Goal: Task Accomplishment & Management: Use online tool/utility

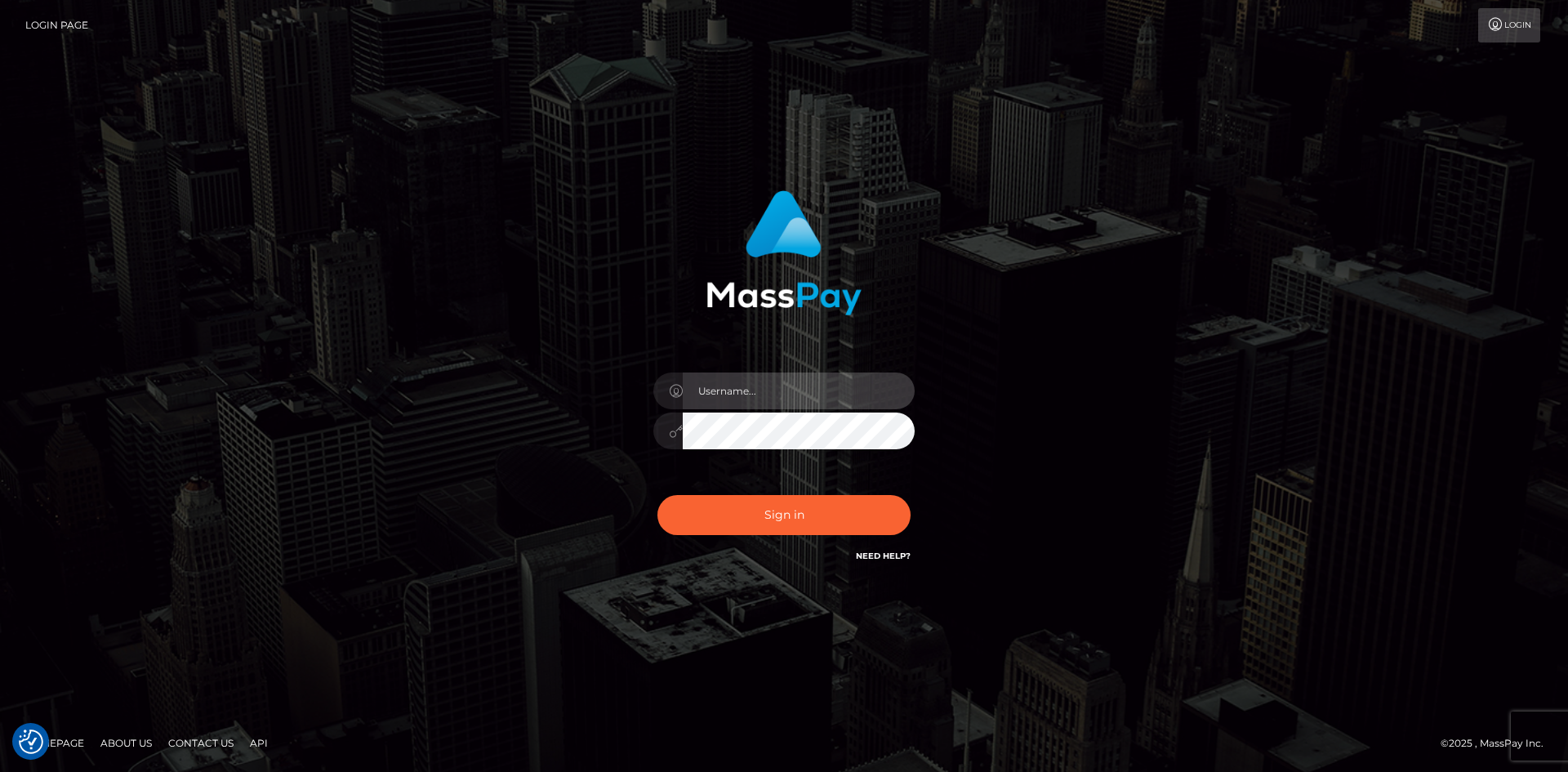
type input "alexstef"
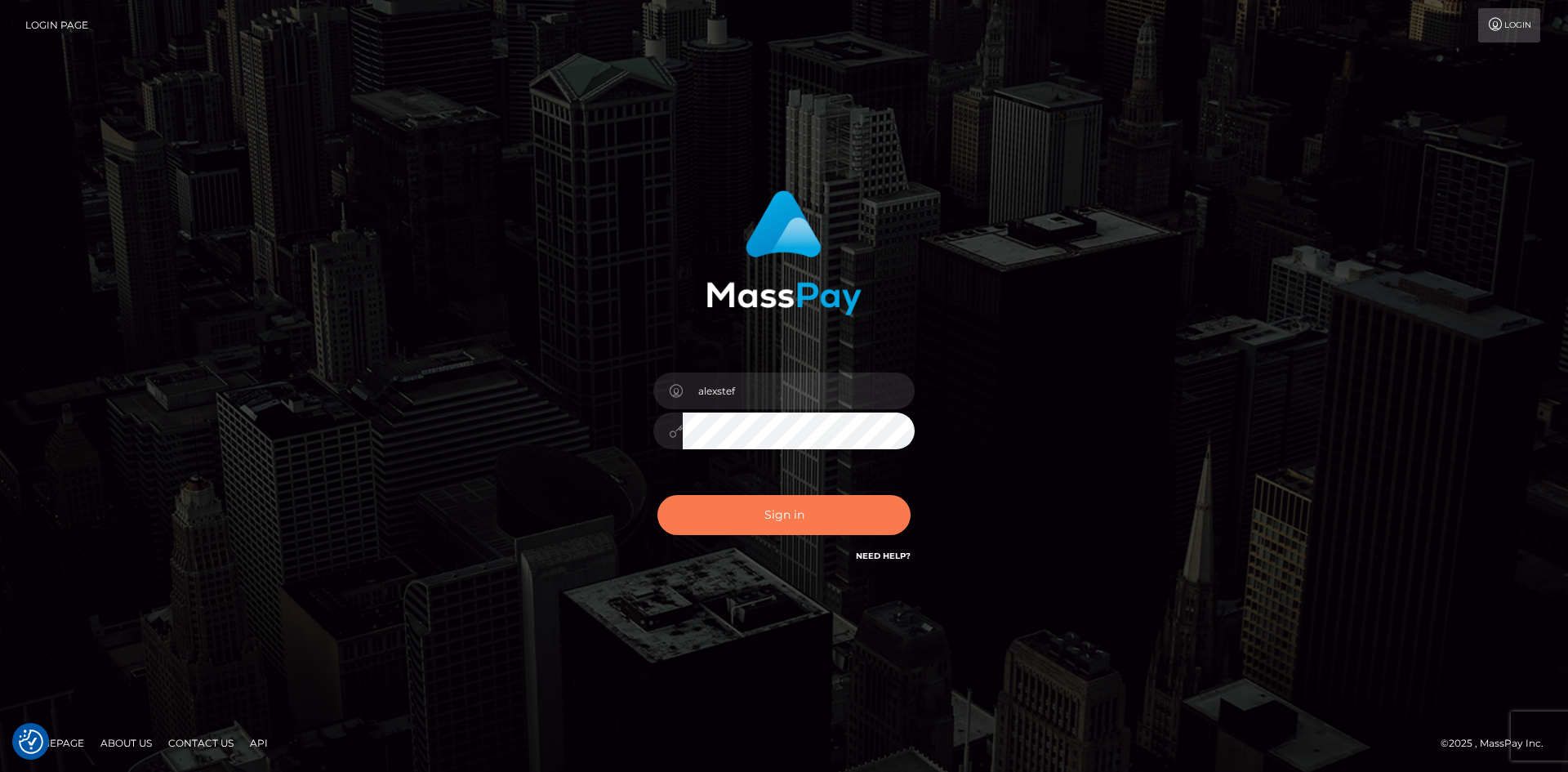
click at [813, 513] on button "Sign in" at bounding box center [784, 515] width 254 height 40
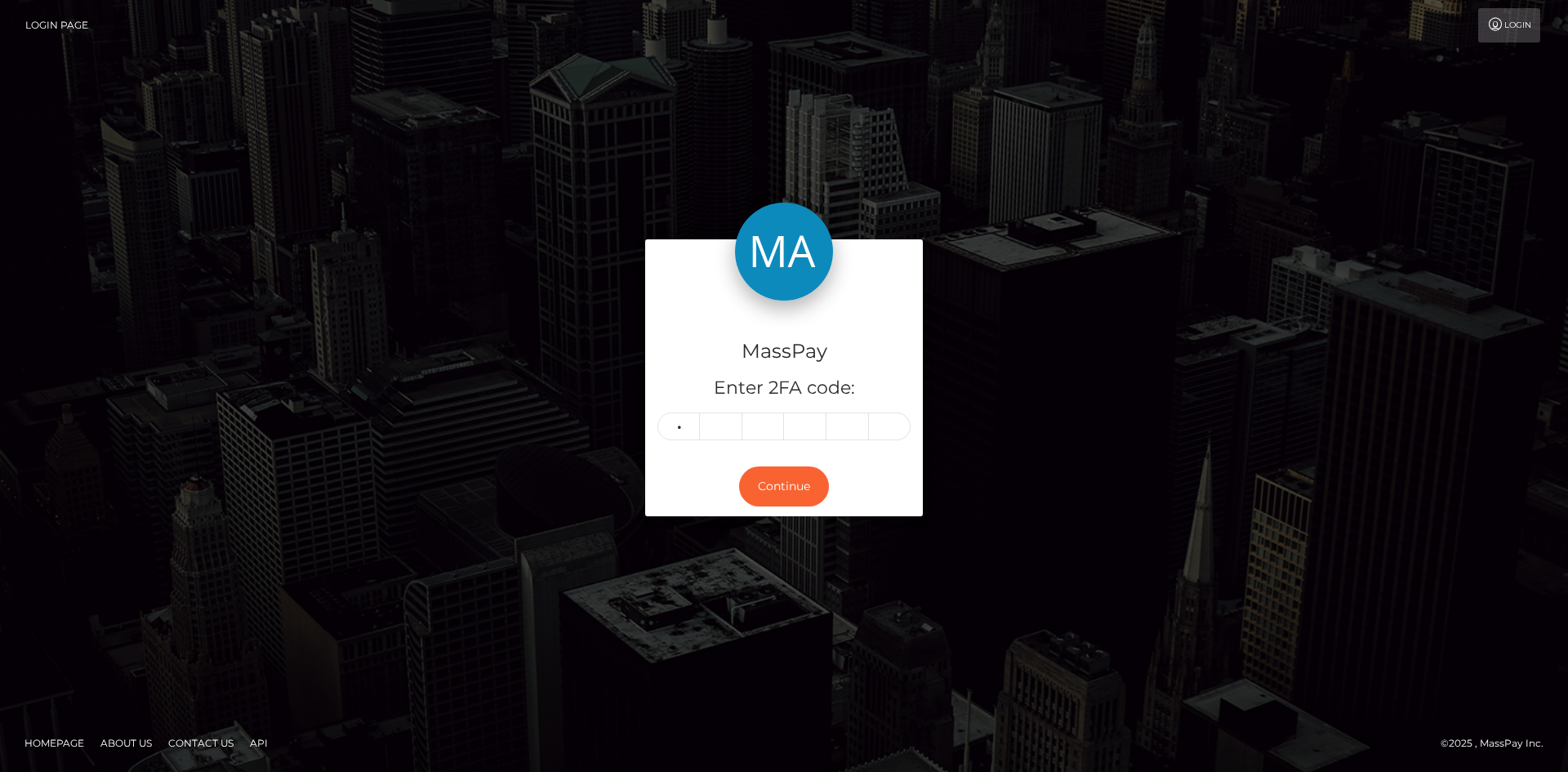
type input "7"
type input "3"
type input "0"
type input "5"
type input "7"
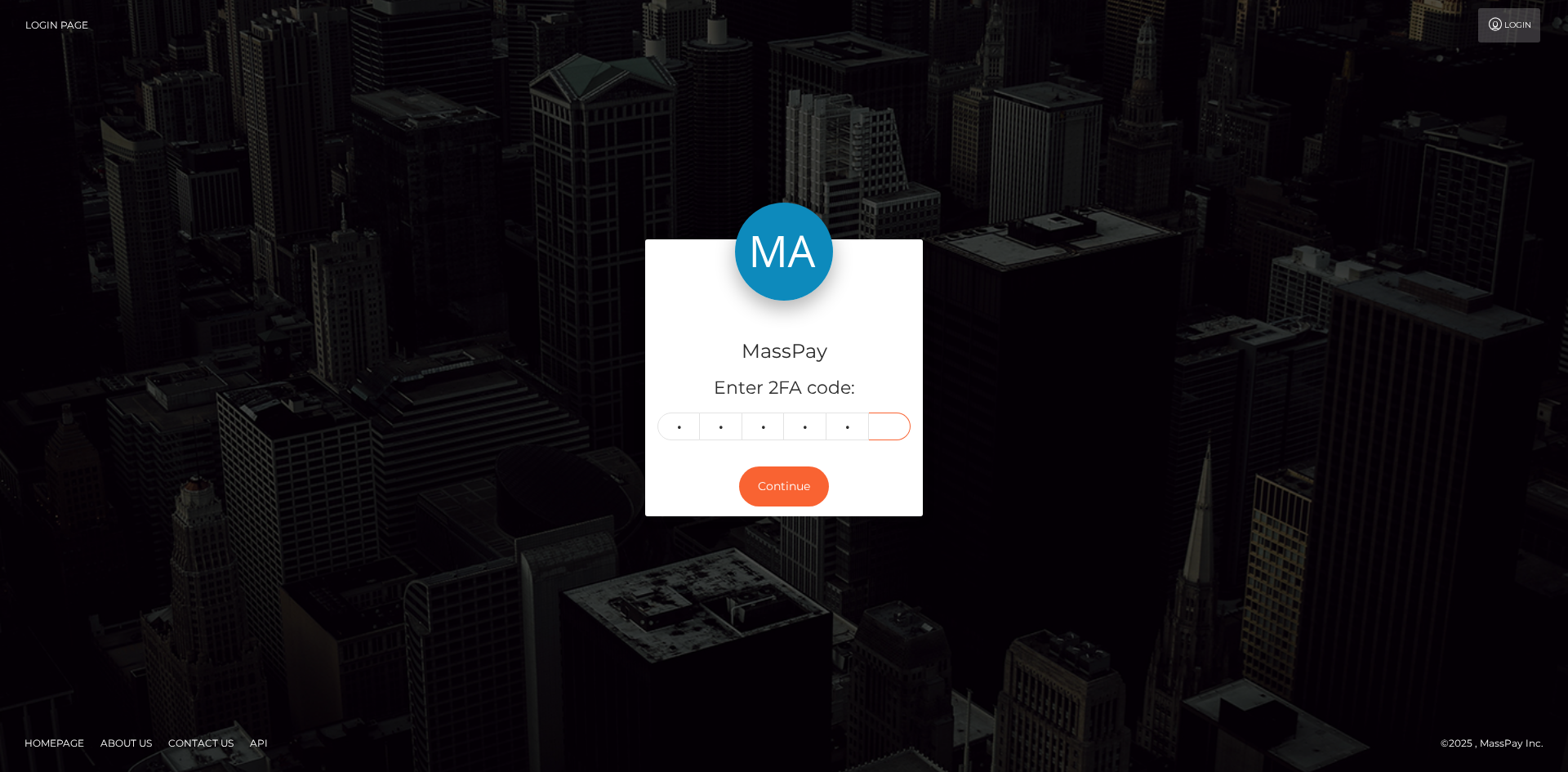
type input "7"
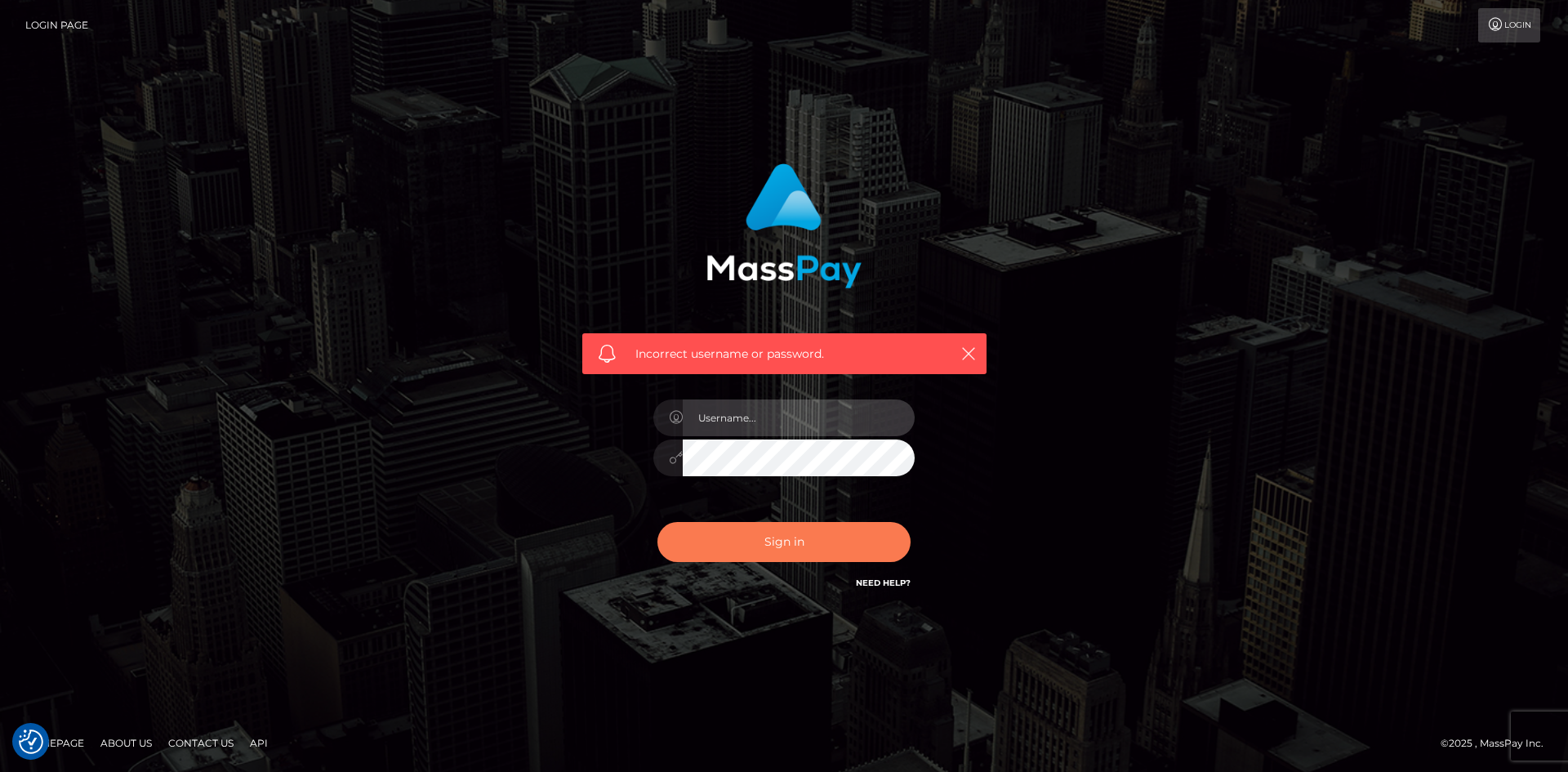
type input "alexstef"
click at [824, 545] on button "Sign in" at bounding box center [784, 542] width 254 height 40
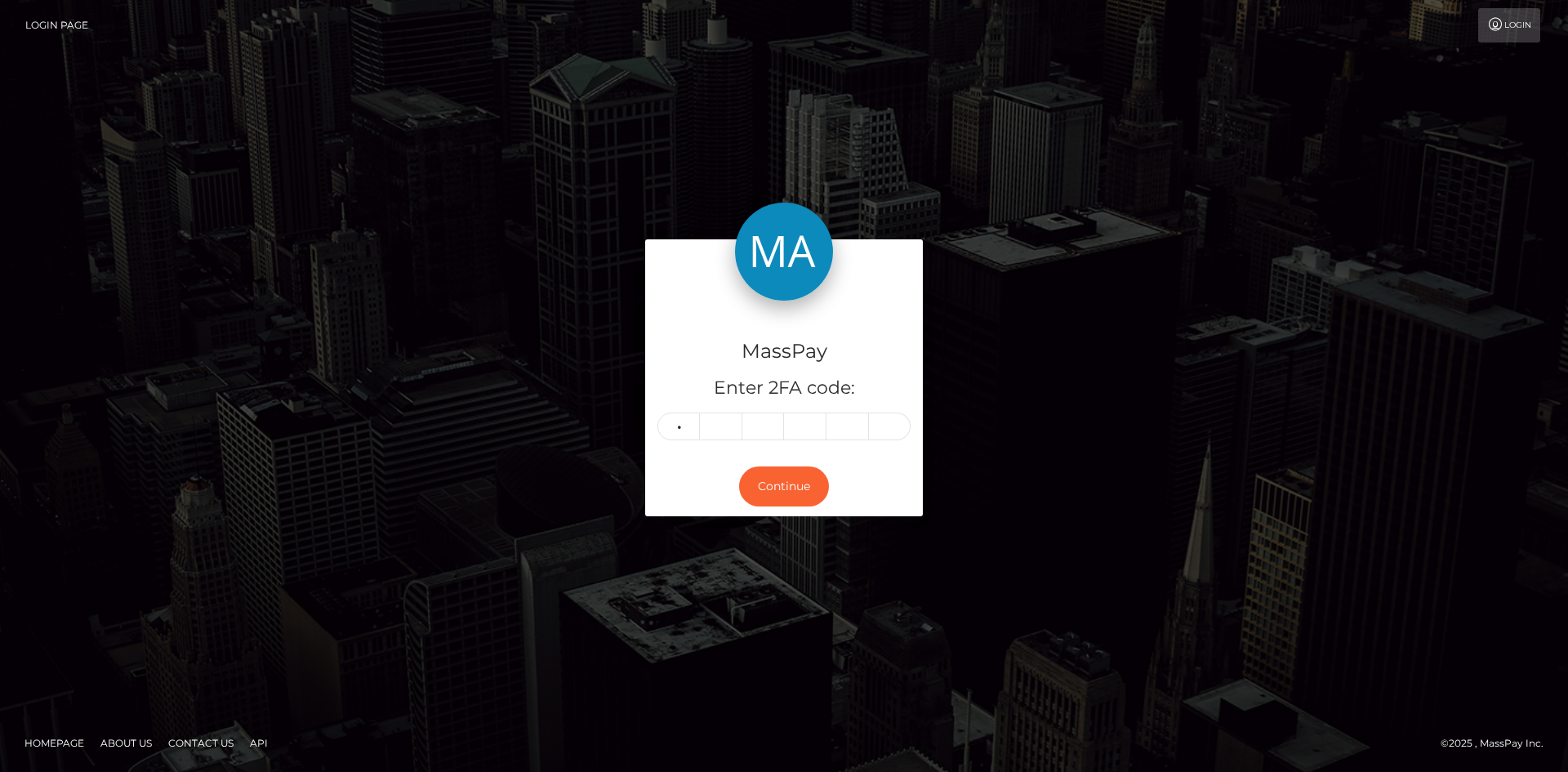
type input "9"
type input "2"
type input "6"
type input "0"
type input "3"
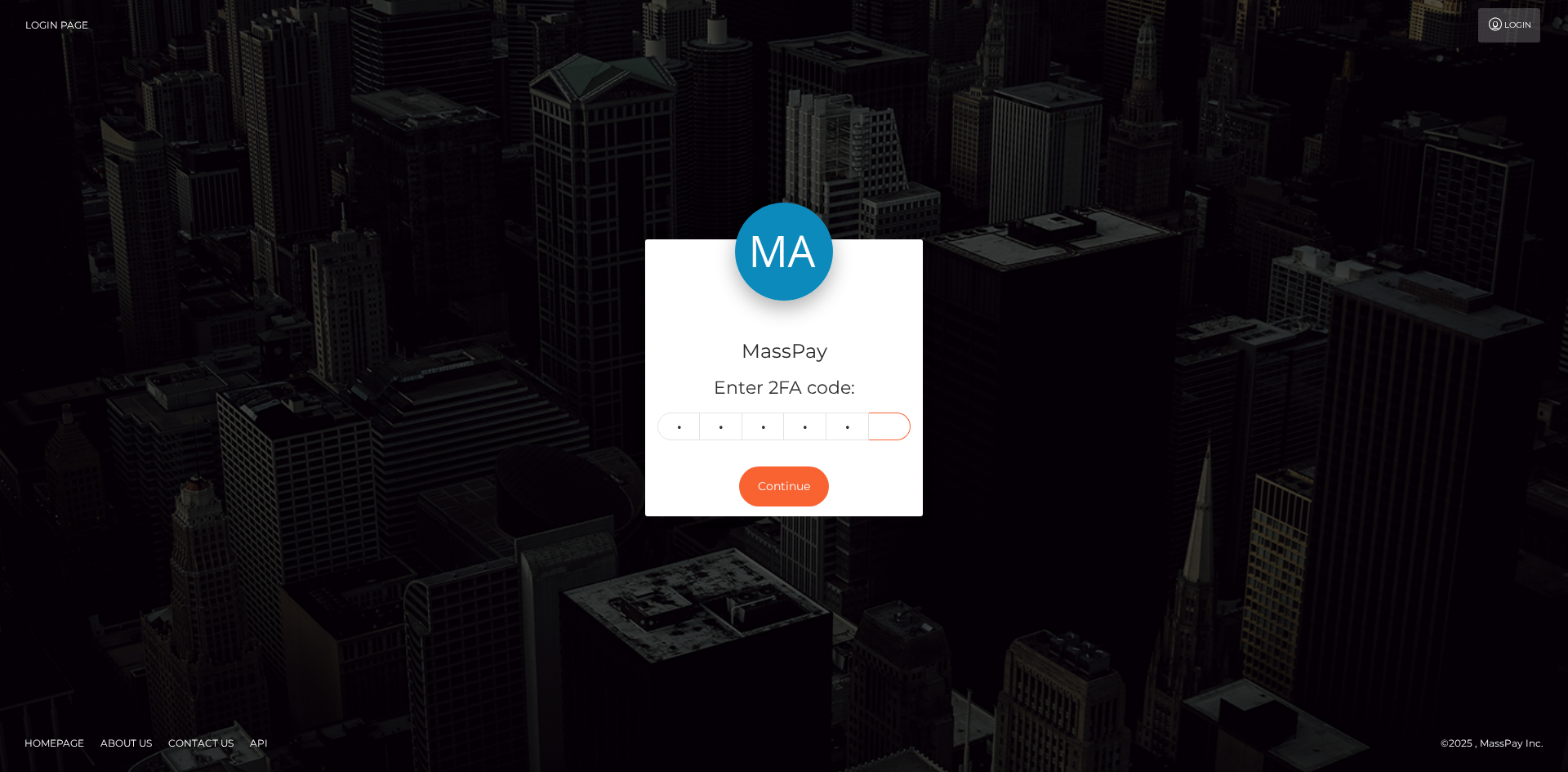
type input "3"
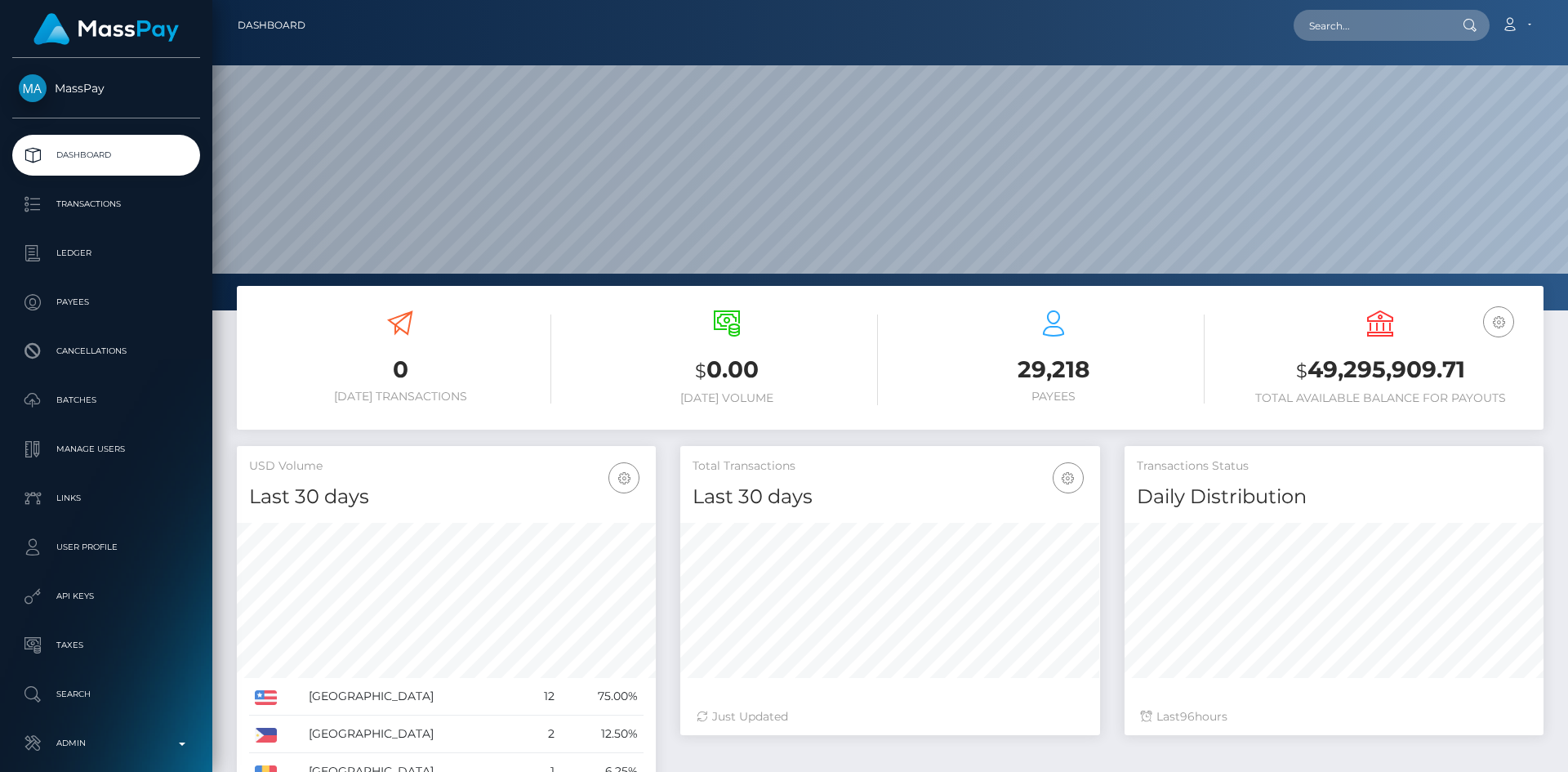
scroll to position [290, 419]
click at [1342, 28] on input "text" at bounding box center [1371, 25] width 154 height 31
paste input "akarencarrvaz@gmail.com"
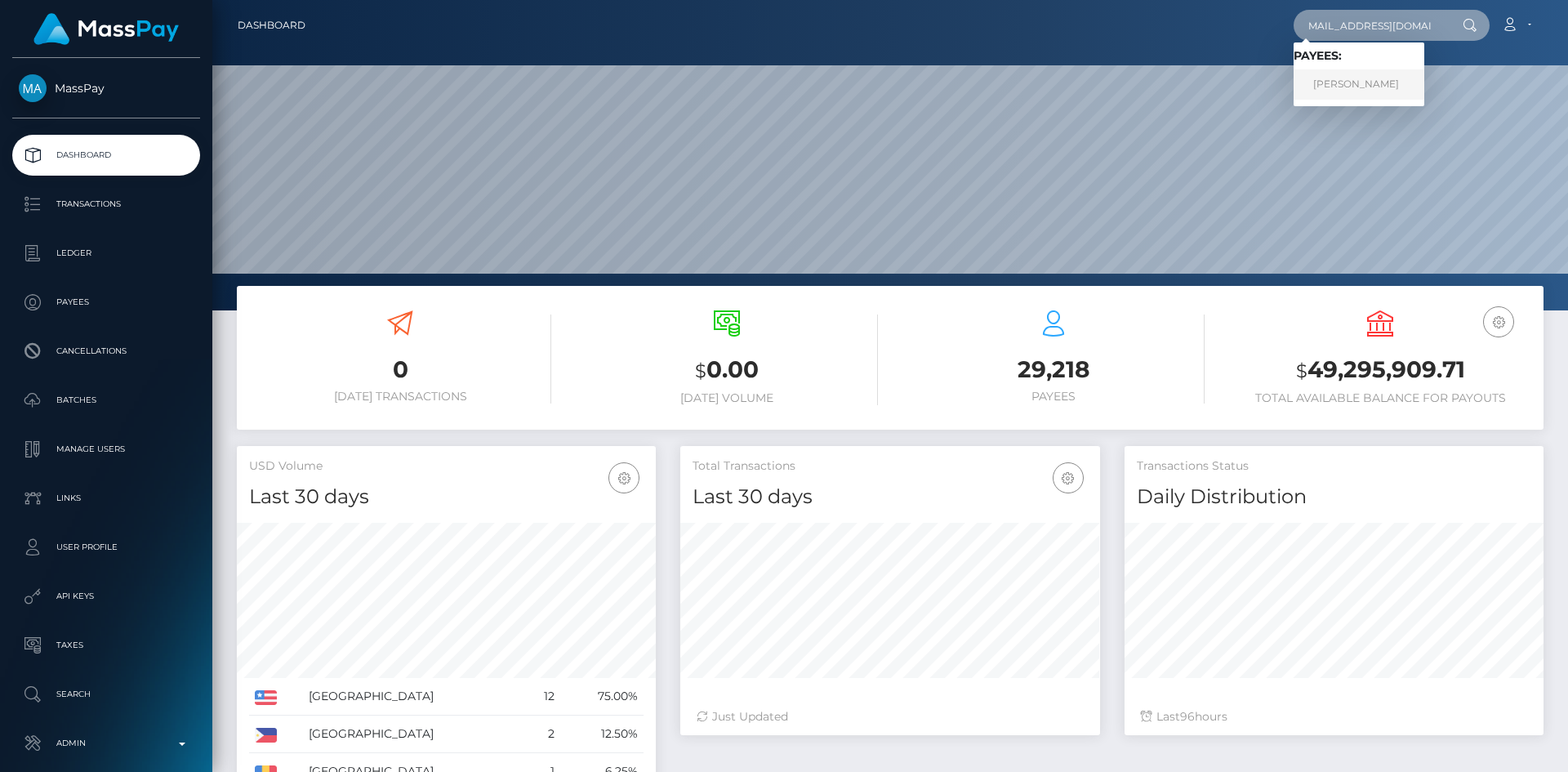
type input "akarencarrvaz@gmail.com"
click at [1338, 84] on link "Ana Carrizales Vazquez" at bounding box center [1359, 84] width 130 height 30
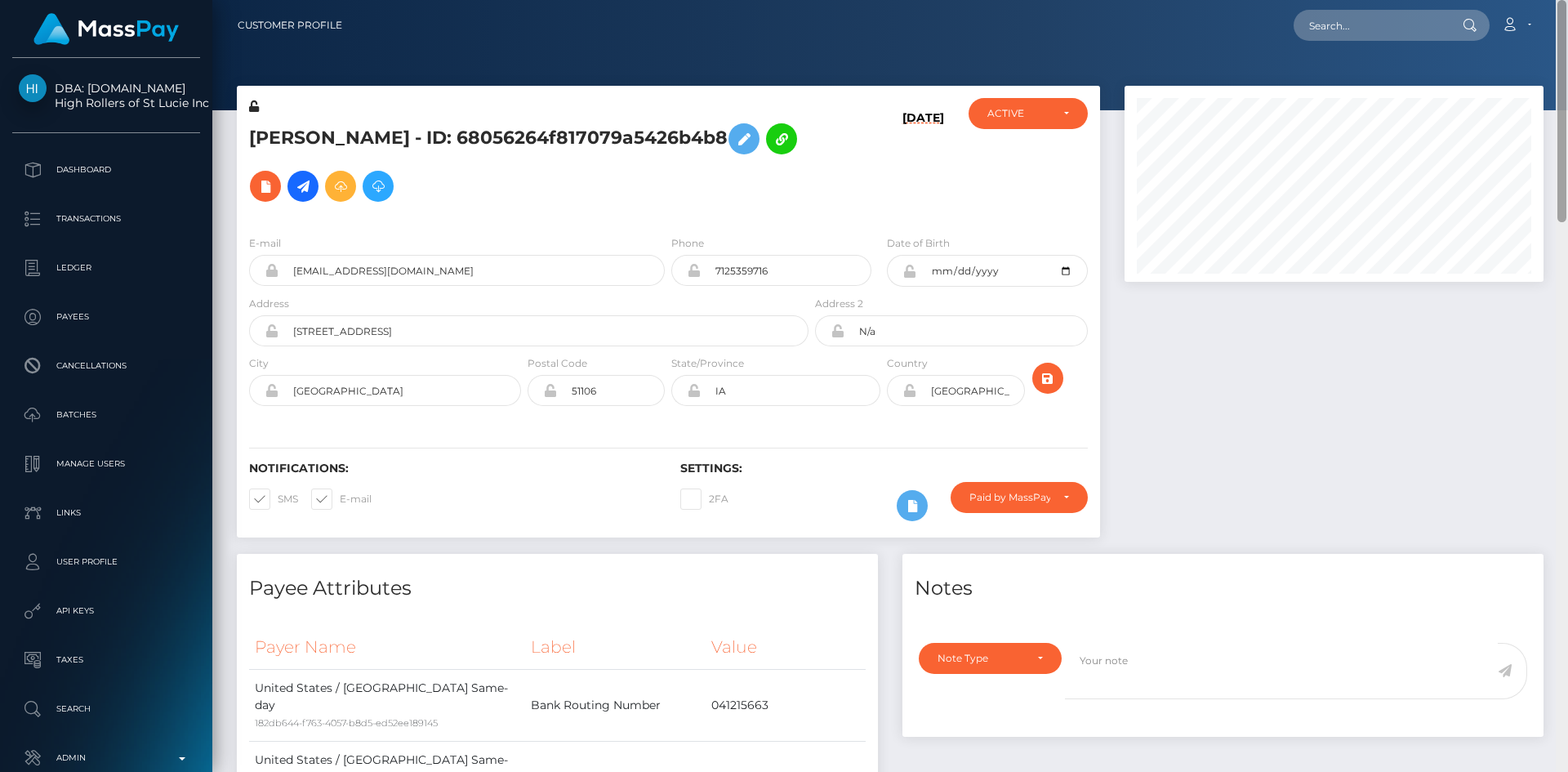
click at [1560, 0] on html "DBA: [DOMAIN_NAME] High Rollers of St Lucie Inc Dashboard Transactions Ledger P…" at bounding box center [784, 386] width 1568 height 772
click at [465, 133] on h5 "[PERSON_NAME] - ID: 68056264f817079a5426b4b8" at bounding box center [524, 162] width 551 height 95
click at [465, 133] on h5 "Ana Carrizales Vazquez - ID: 68056264f817079a5426b4b8" at bounding box center [524, 162] width 551 height 95
copy h5 "Ana Carrizales Vazquez - ID: 68056264f817079a5426b4b8"
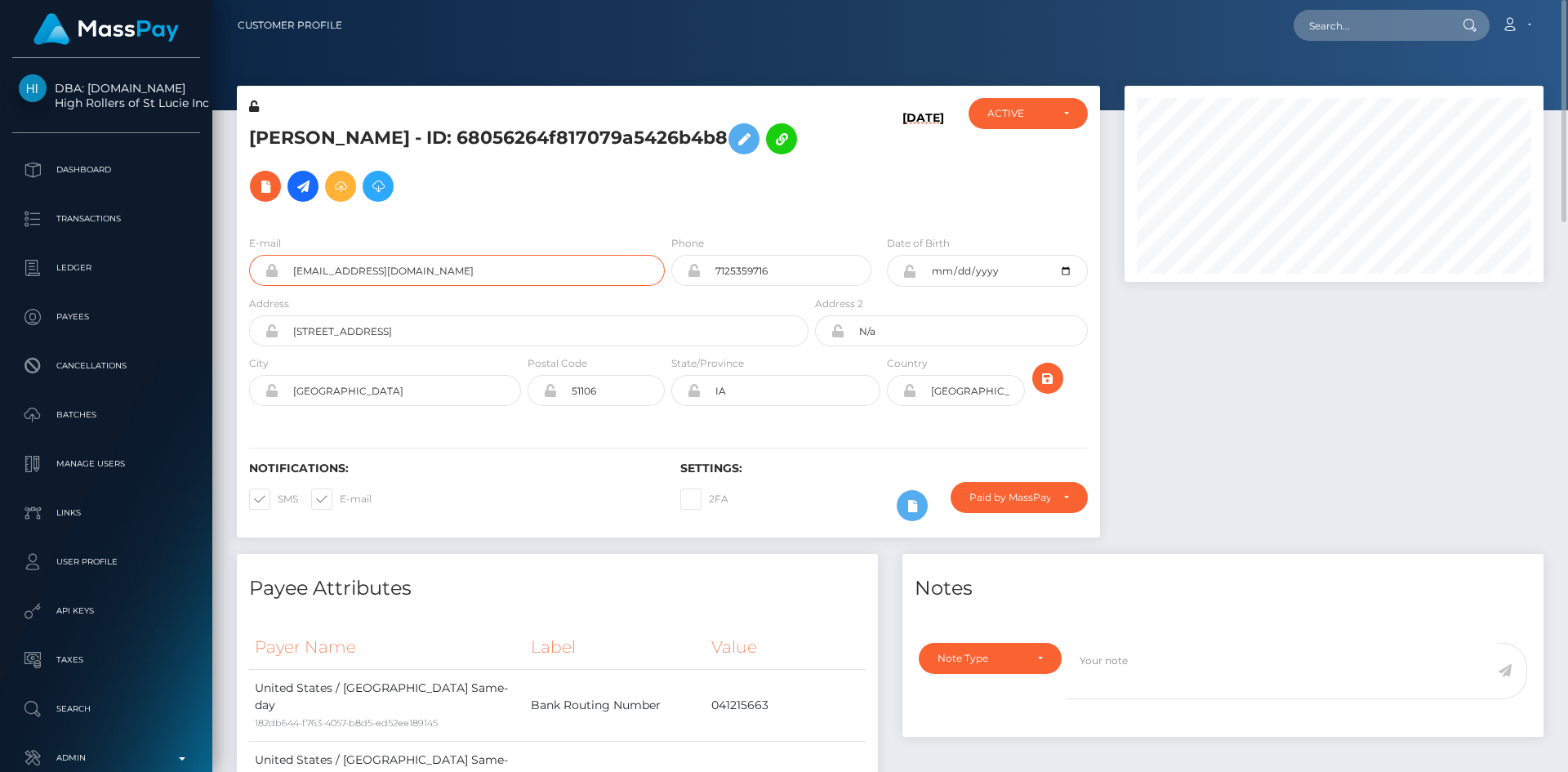
click at [469, 257] on input "akarencarrvaz@gmail.com" at bounding box center [471, 270] width 387 height 31
click at [1379, 26] on input "text" at bounding box center [1371, 25] width 154 height 31
paste input "pout_3K6XaKtFOfXPW"
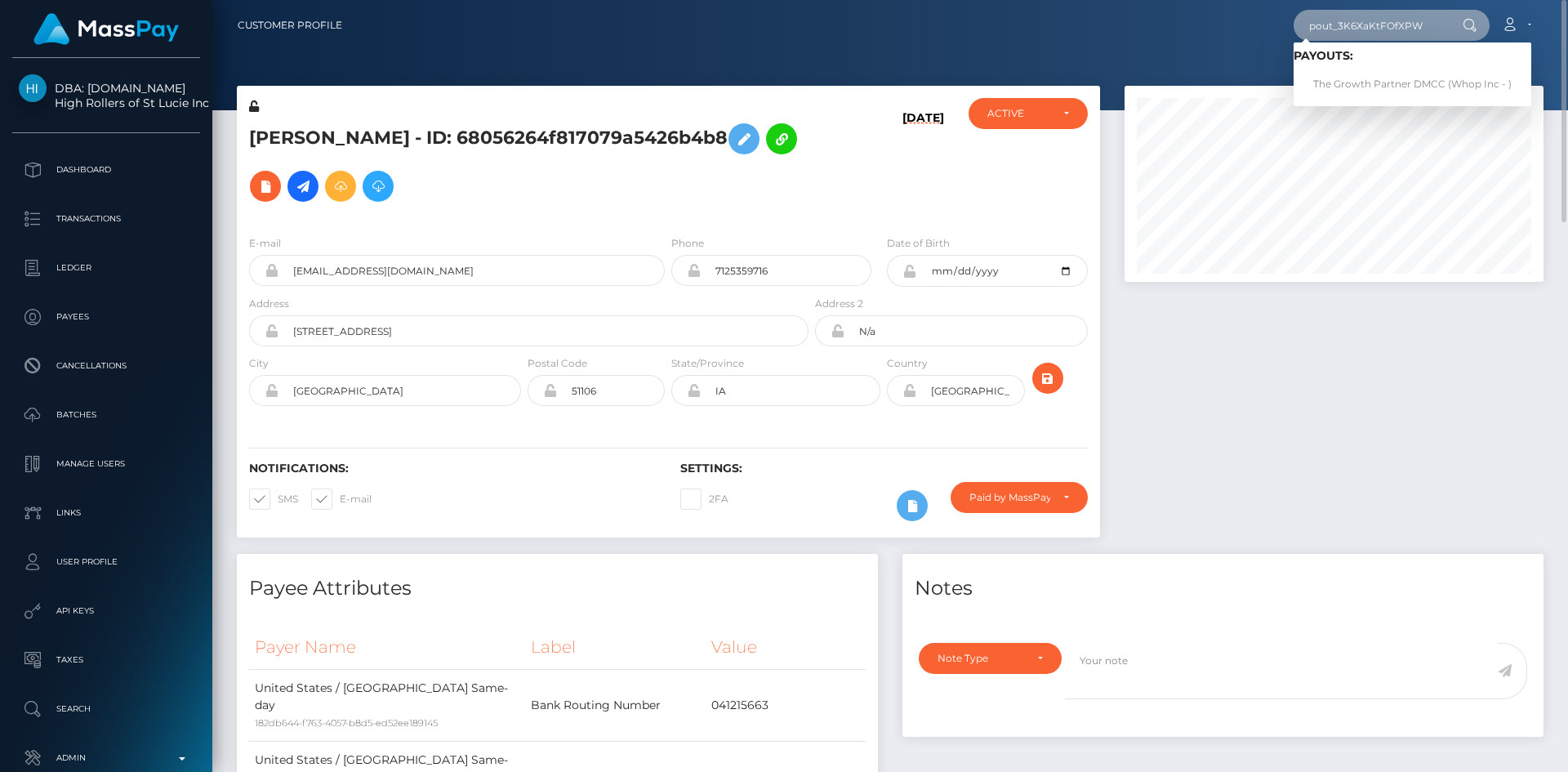
type input "pout_3K6XaKtFOfXPW"
click at [1361, 78] on link "The Growth Partner DMCC (Whop Inc - )" at bounding box center [1412, 84] width 237 height 30
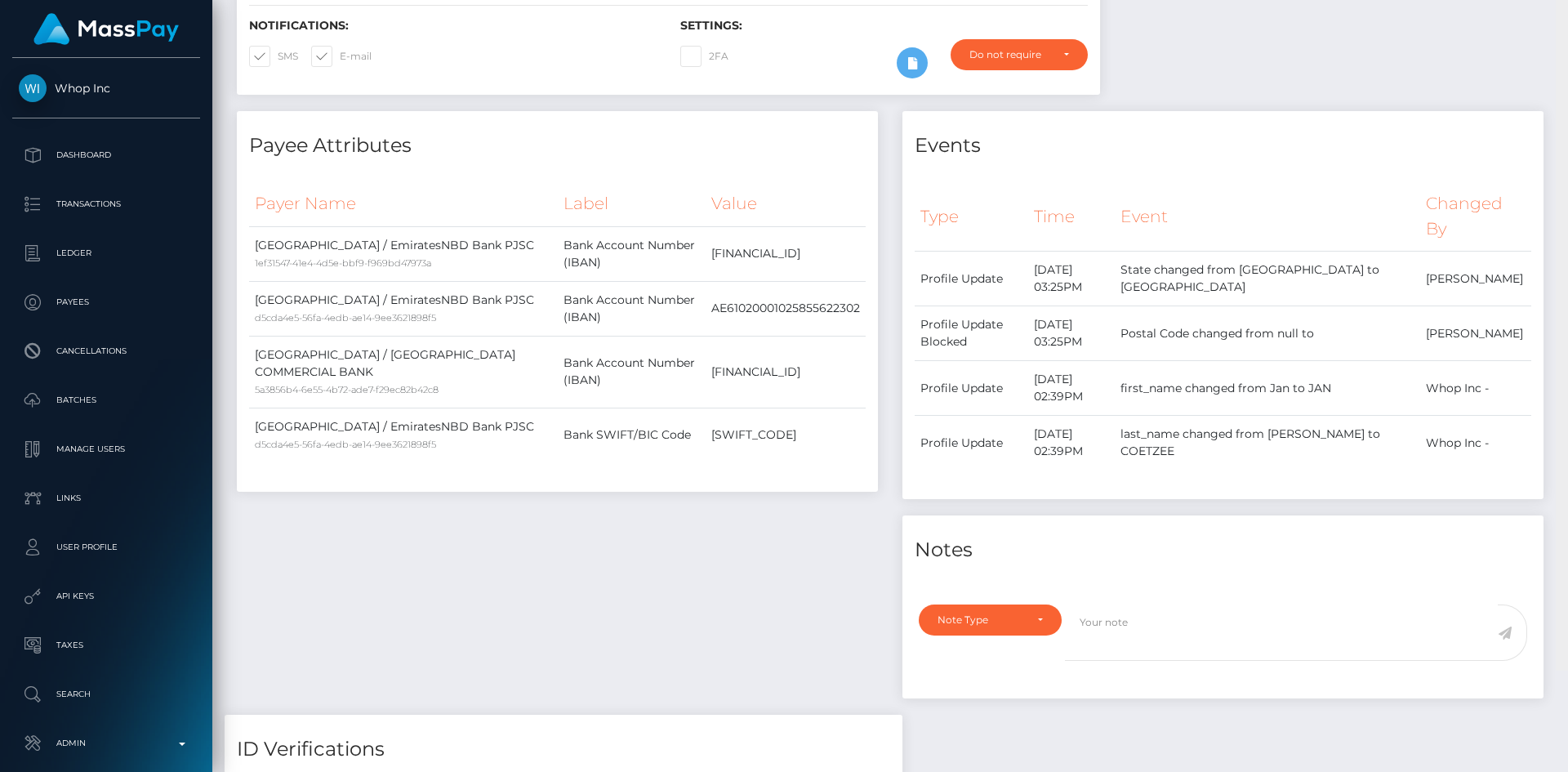
scroll to position [320, 0]
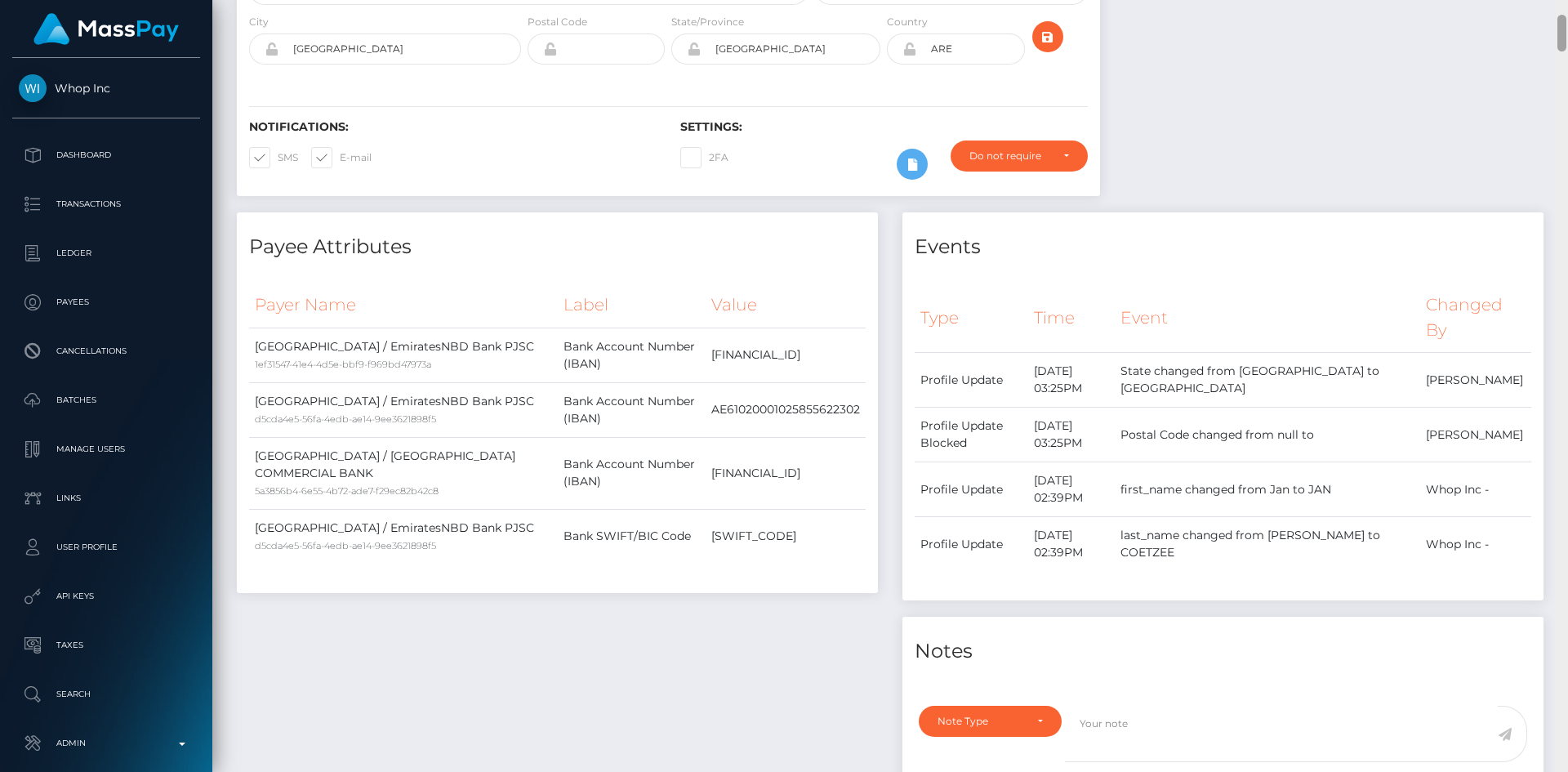
click at [1566, 29] on div at bounding box center [1563, 33] width 9 height 37
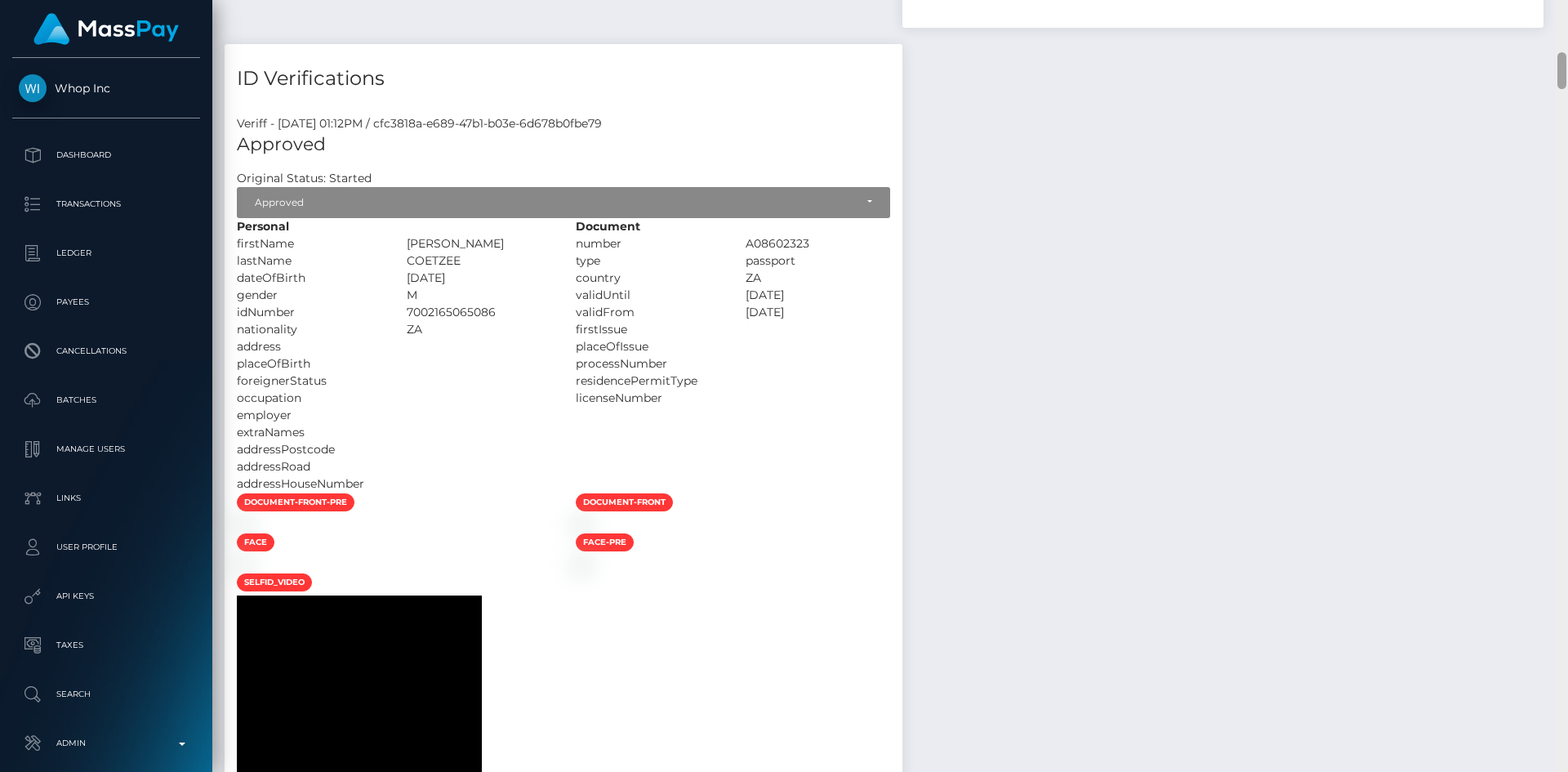
drag, startPoint x: 1558, startPoint y: 40, endPoint x: 1564, endPoint y: 11, distance: 29.6
click at [1564, 11] on div at bounding box center [1563, 386] width 13 height 772
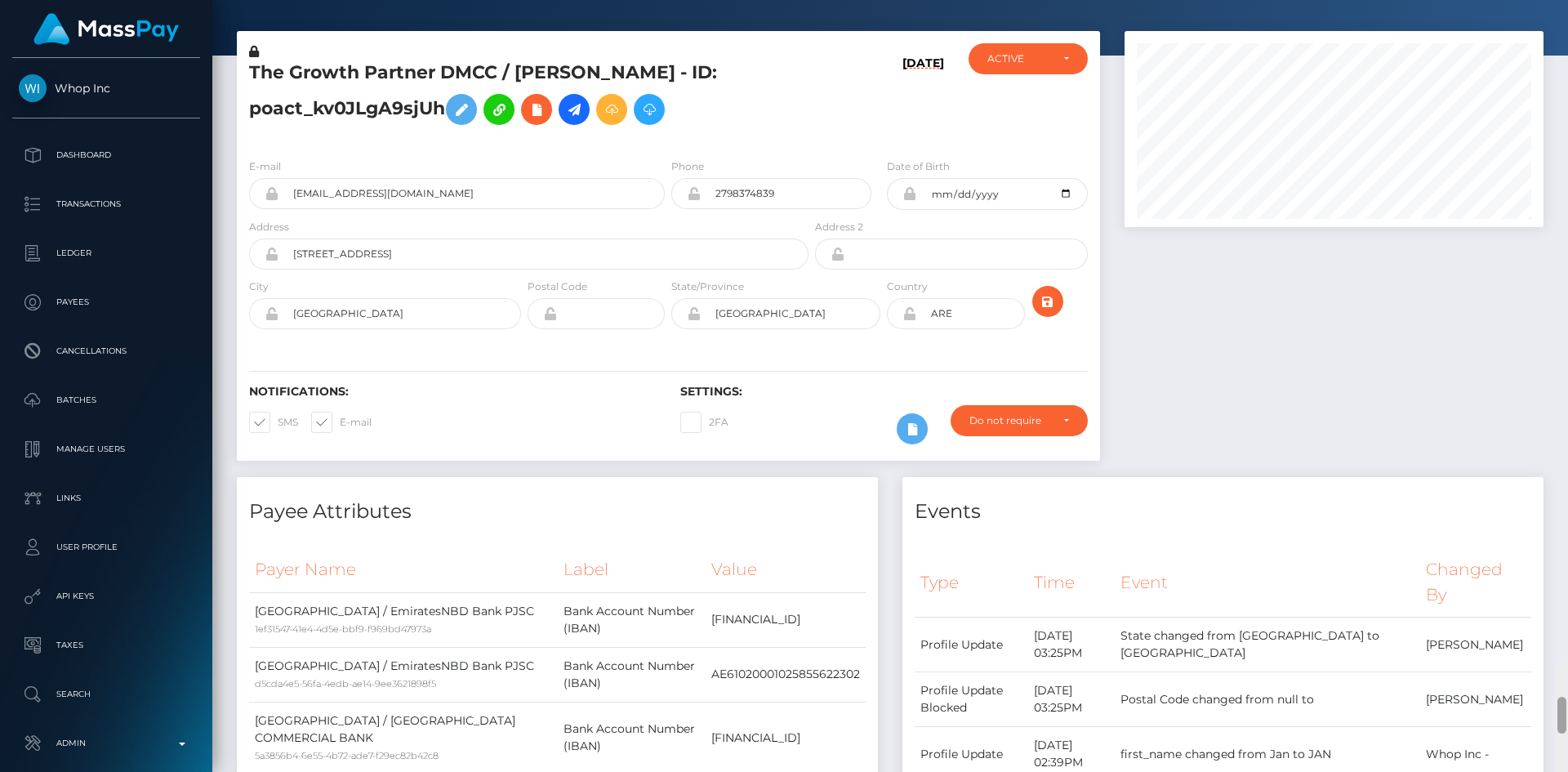
scroll to position [0, 0]
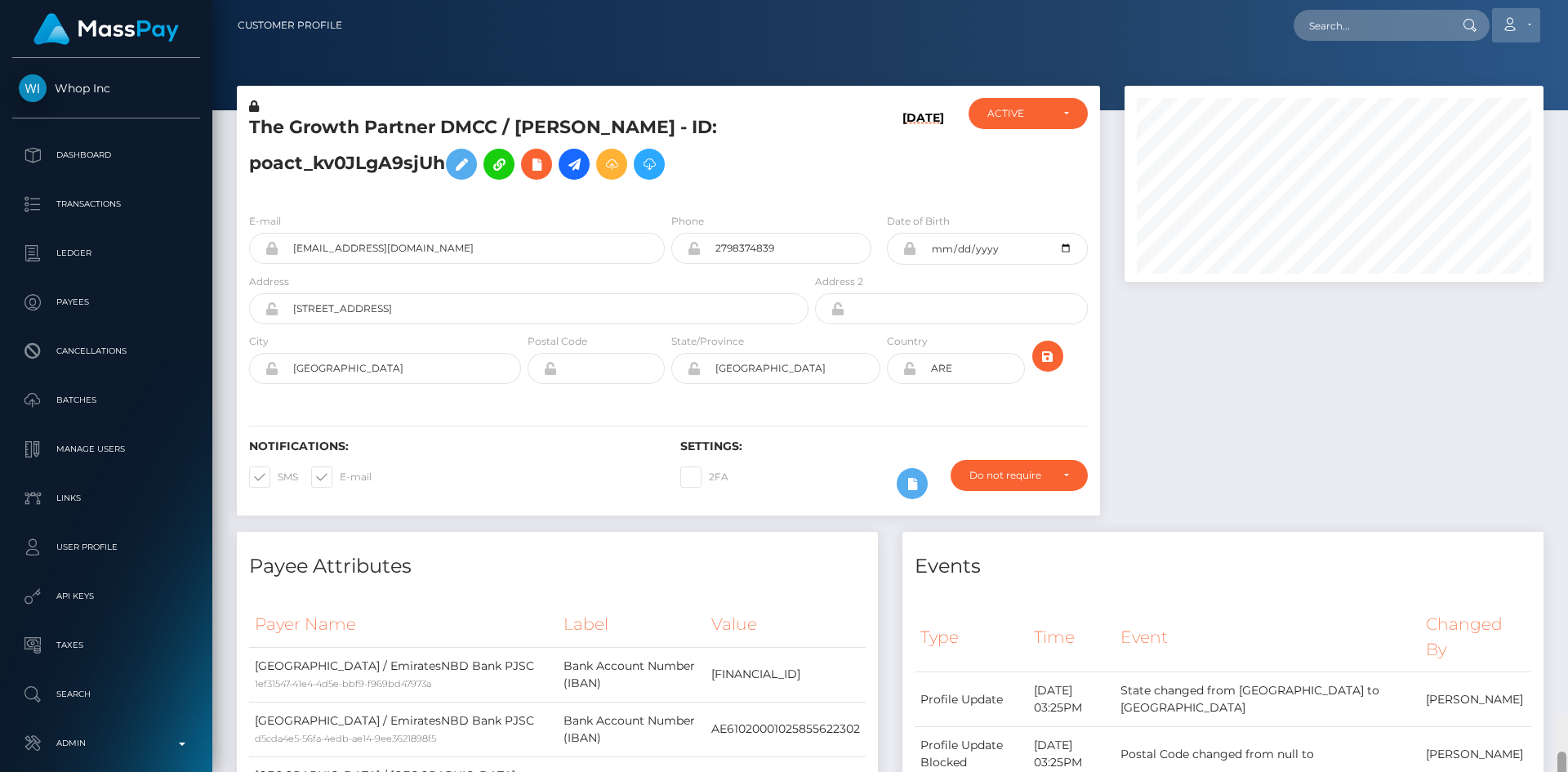
drag, startPoint x: 1563, startPoint y: 71, endPoint x: 1512, endPoint y: 14, distance: 76.5
click at [1558, 5] on div "Customer Profile Loading... Loading..." at bounding box center [890, 386] width 1356 height 772
click at [1328, 33] on input "text" at bounding box center [1371, 25] width 154 height 31
paste input "poact_DCPaxdtCXcSs"
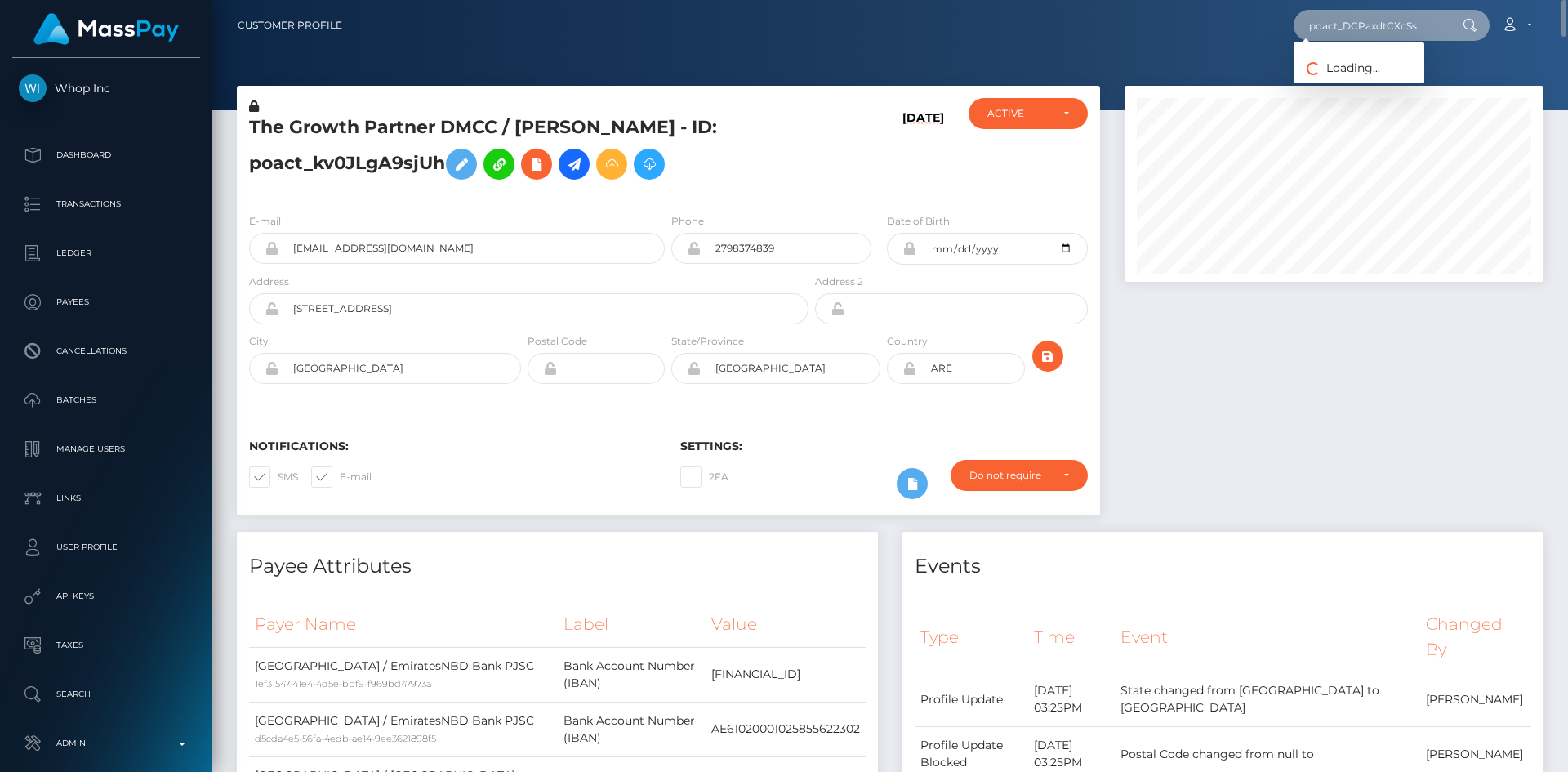
type input "poact_DCPaxdtCXcSs"
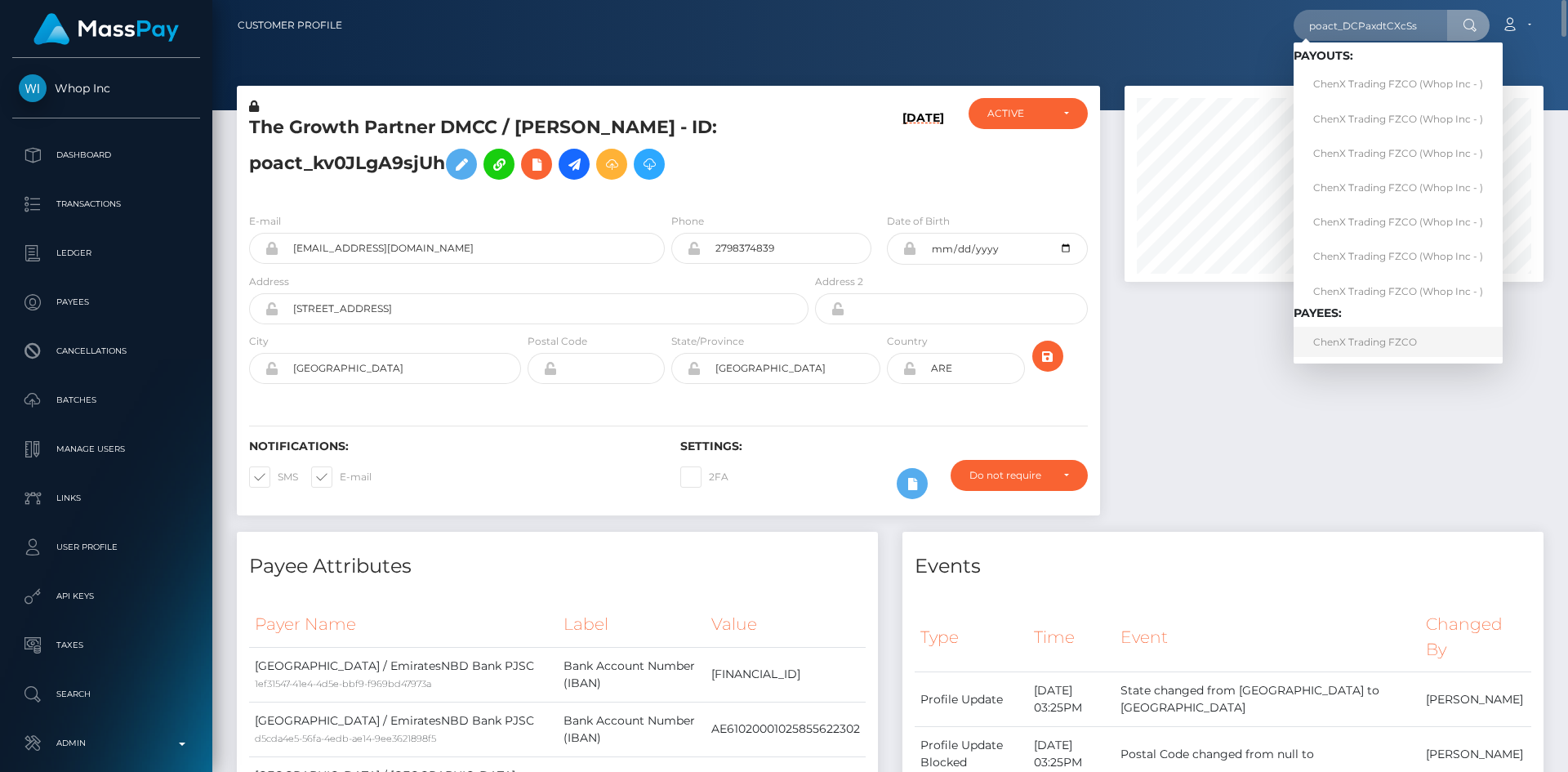
click at [1381, 346] on link "ChenX Trading FZCO" at bounding box center [1398, 342] width 209 height 30
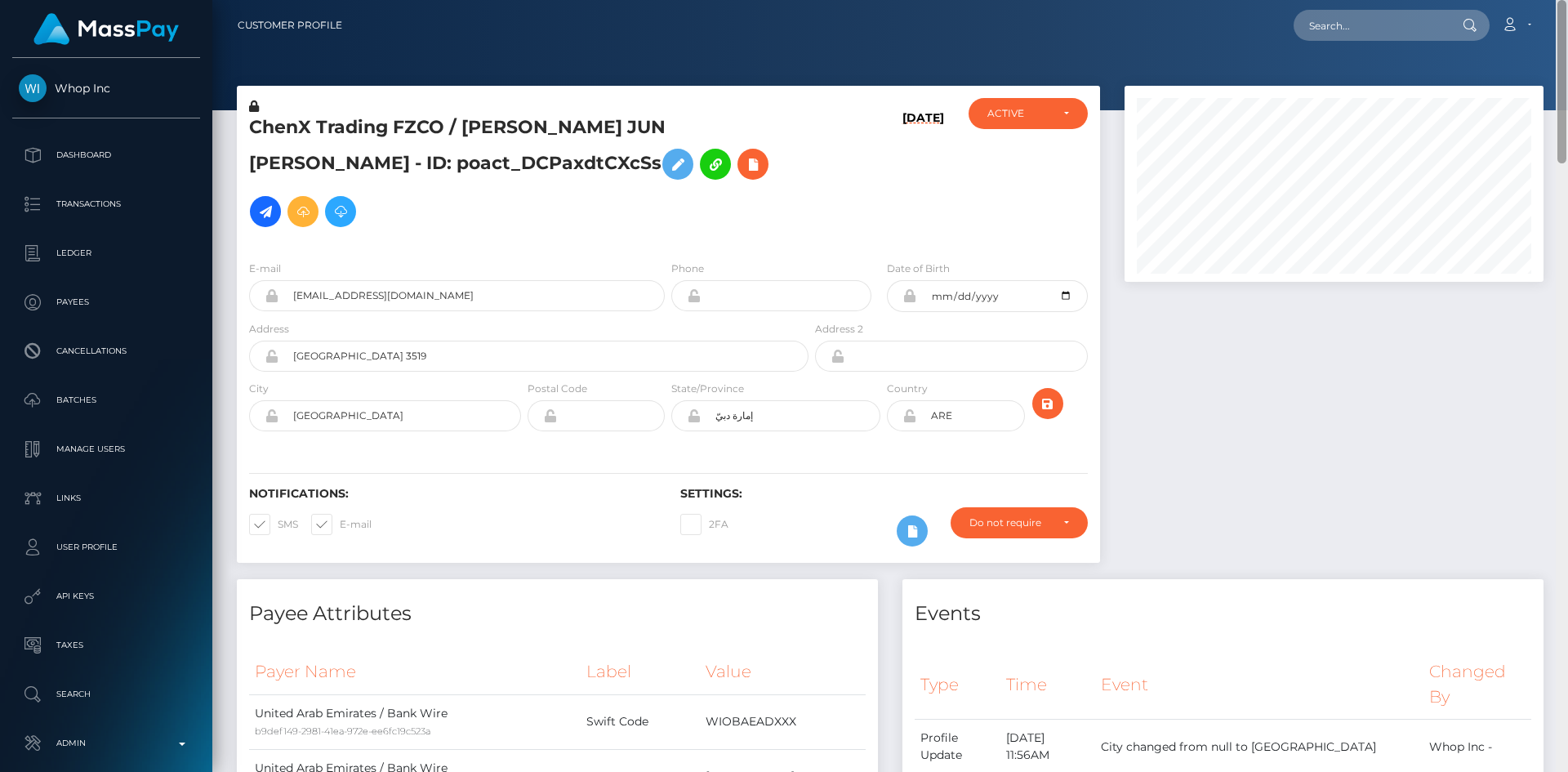
drag, startPoint x: 1560, startPoint y: 98, endPoint x: 1566, endPoint y: -13, distance: 111.2
click at [1566, 0] on html "Whop Inc Dashboard Transactions Ledger Payees Cancellations Links" at bounding box center [784, 386] width 1568 height 772
click at [275, 202] on icon at bounding box center [265, 212] width 20 height 21
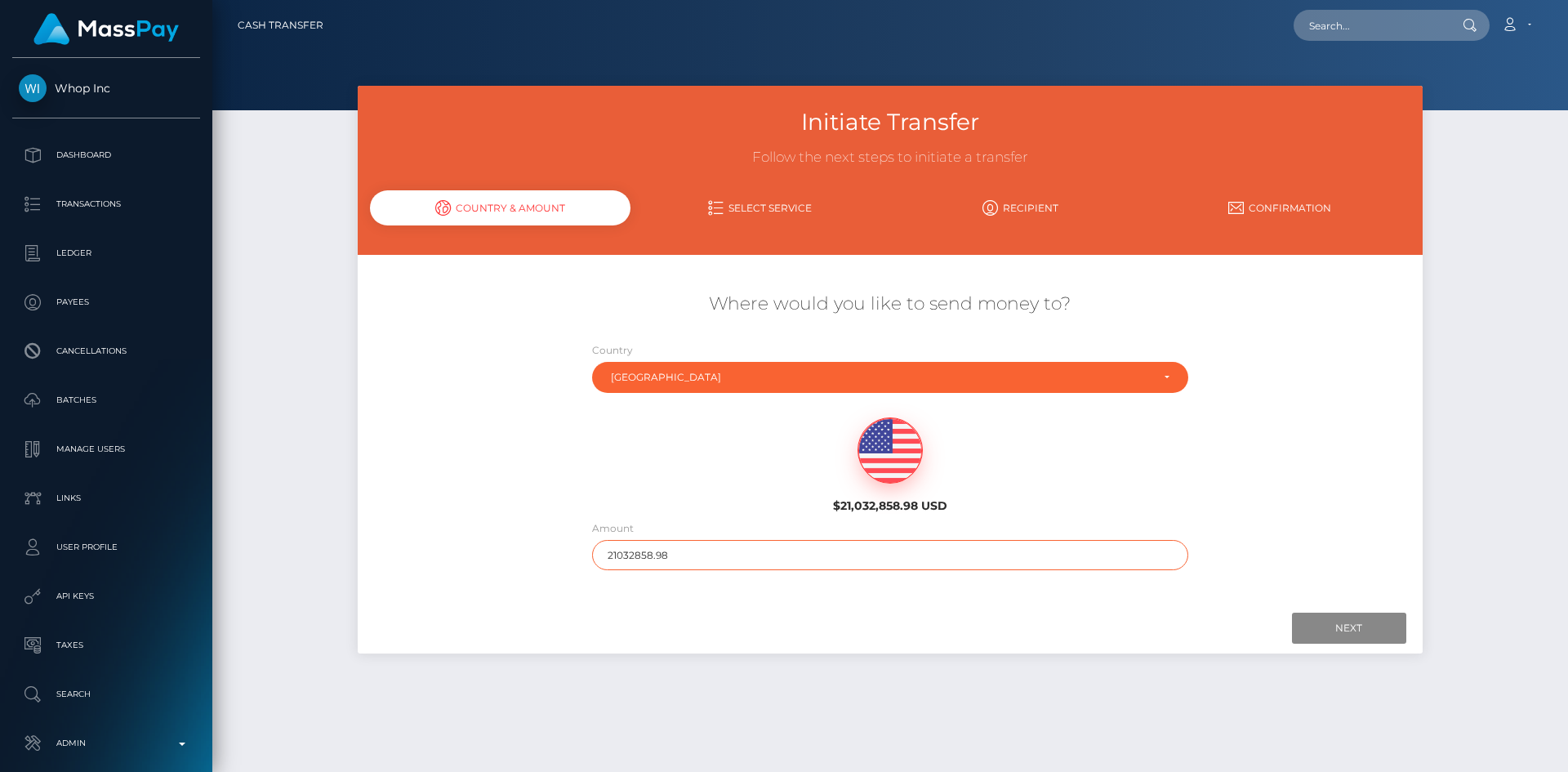
drag, startPoint x: 680, startPoint y: 548, endPoint x: 572, endPoint y: 553, distance: 108.1
click at [572, 553] on div "Where would you like to send money to? Country Abkhazia Afghanistan Albania Alg…" at bounding box center [890, 431] width 1064 height 295
type input "1000"
click at [1376, 624] on input "Next" at bounding box center [1350, 628] width 114 height 31
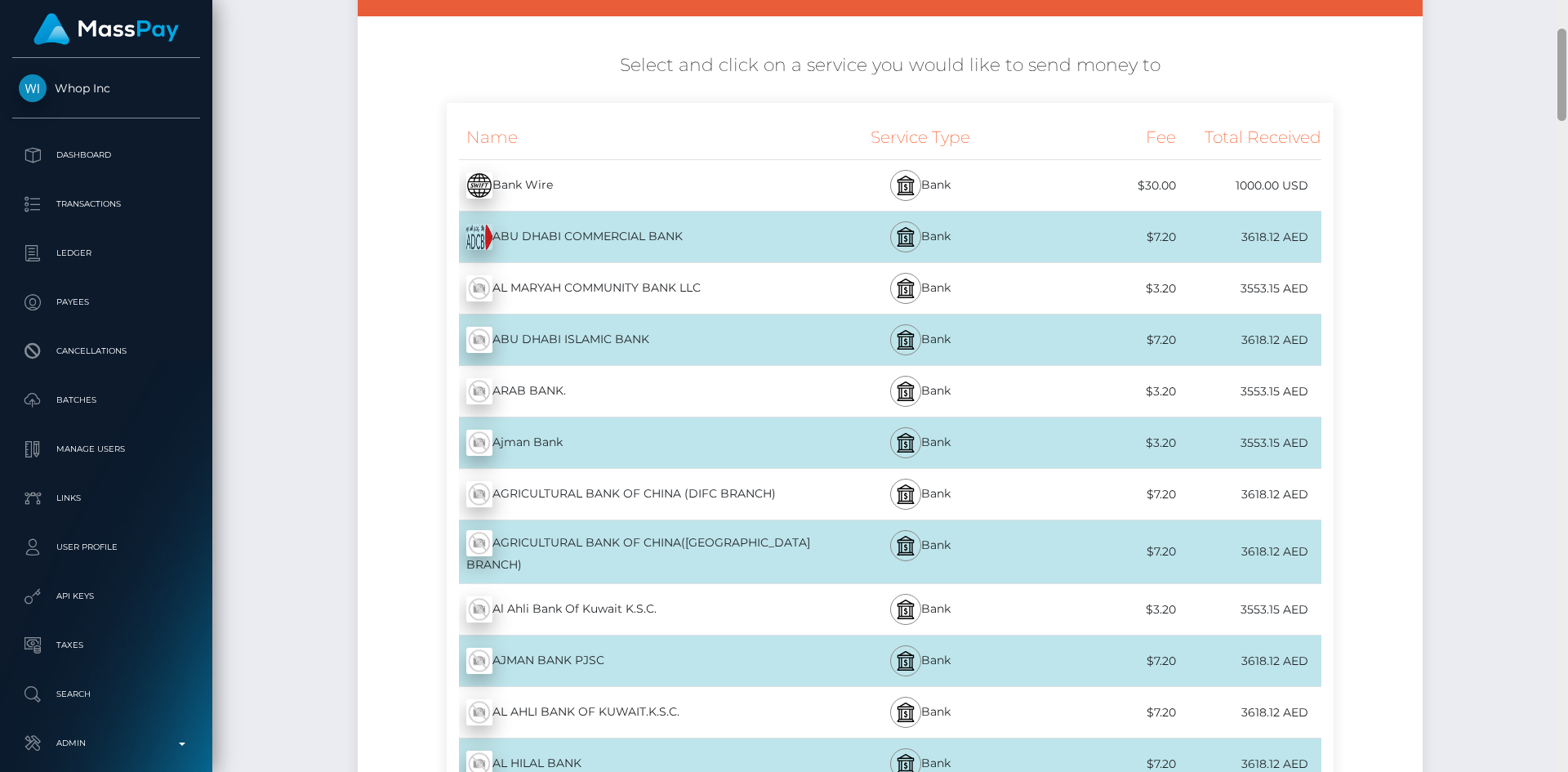
scroll to position [190, 0]
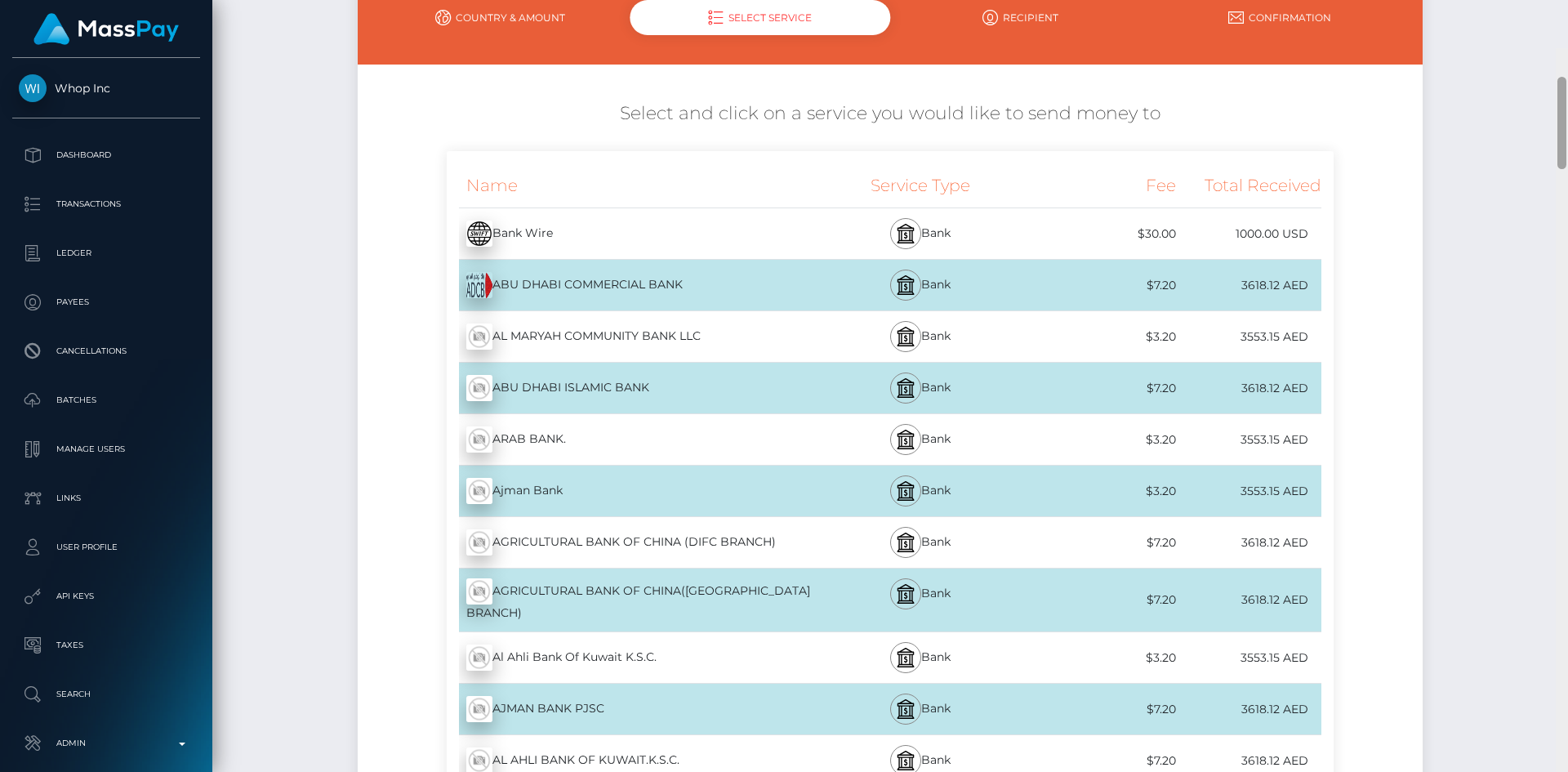
drag, startPoint x: 1562, startPoint y: 86, endPoint x: 1515, endPoint y: 121, distance: 58.6
click at [1538, 89] on div "Cash Transfer Loading... Loading..." at bounding box center [890, 386] width 1356 height 772
drag, startPoint x: 1470, startPoint y: 313, endPoint x: 1473, endPoint y: 298, distance: 15.3
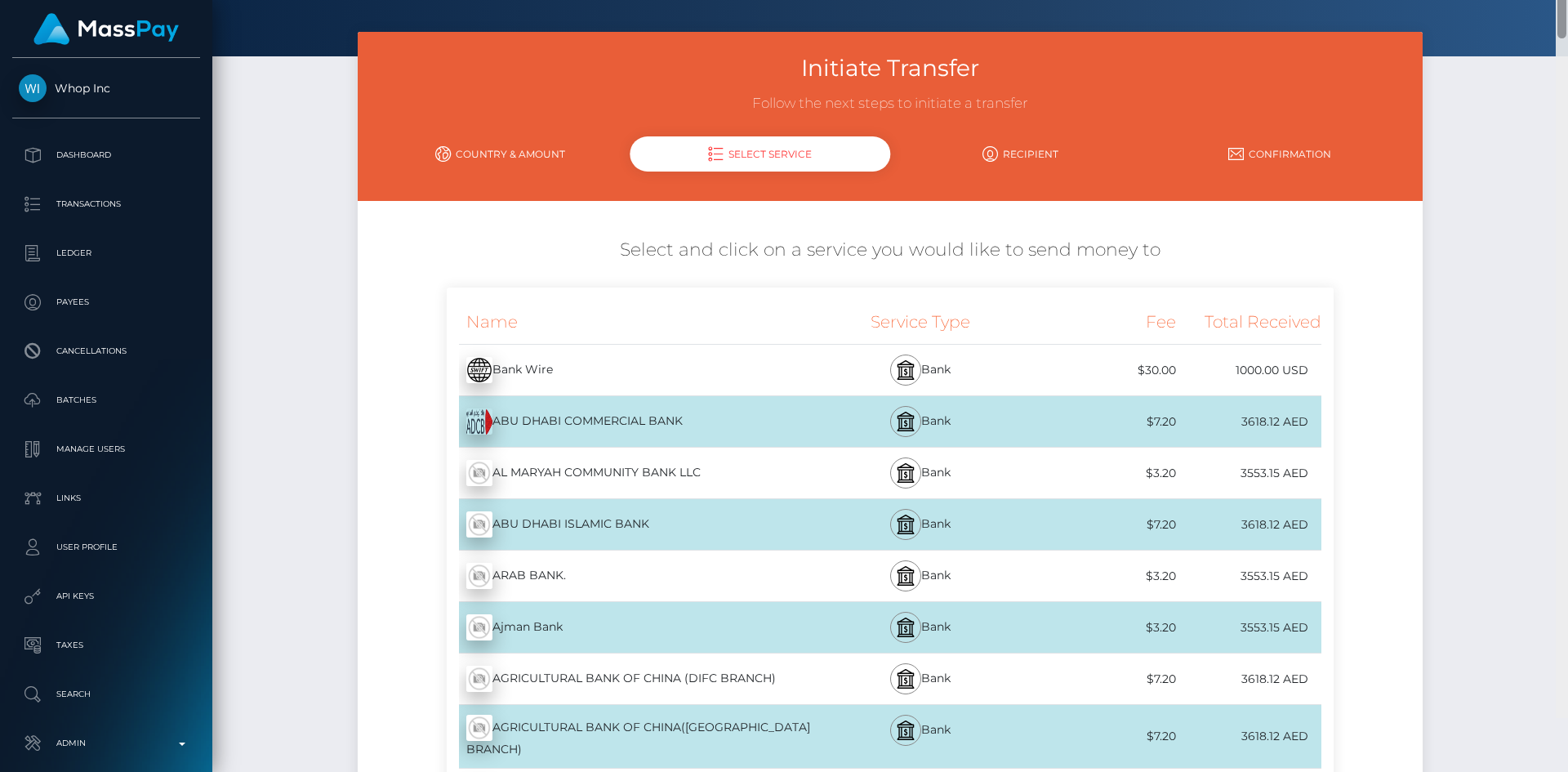
scroll to position [0, 0]
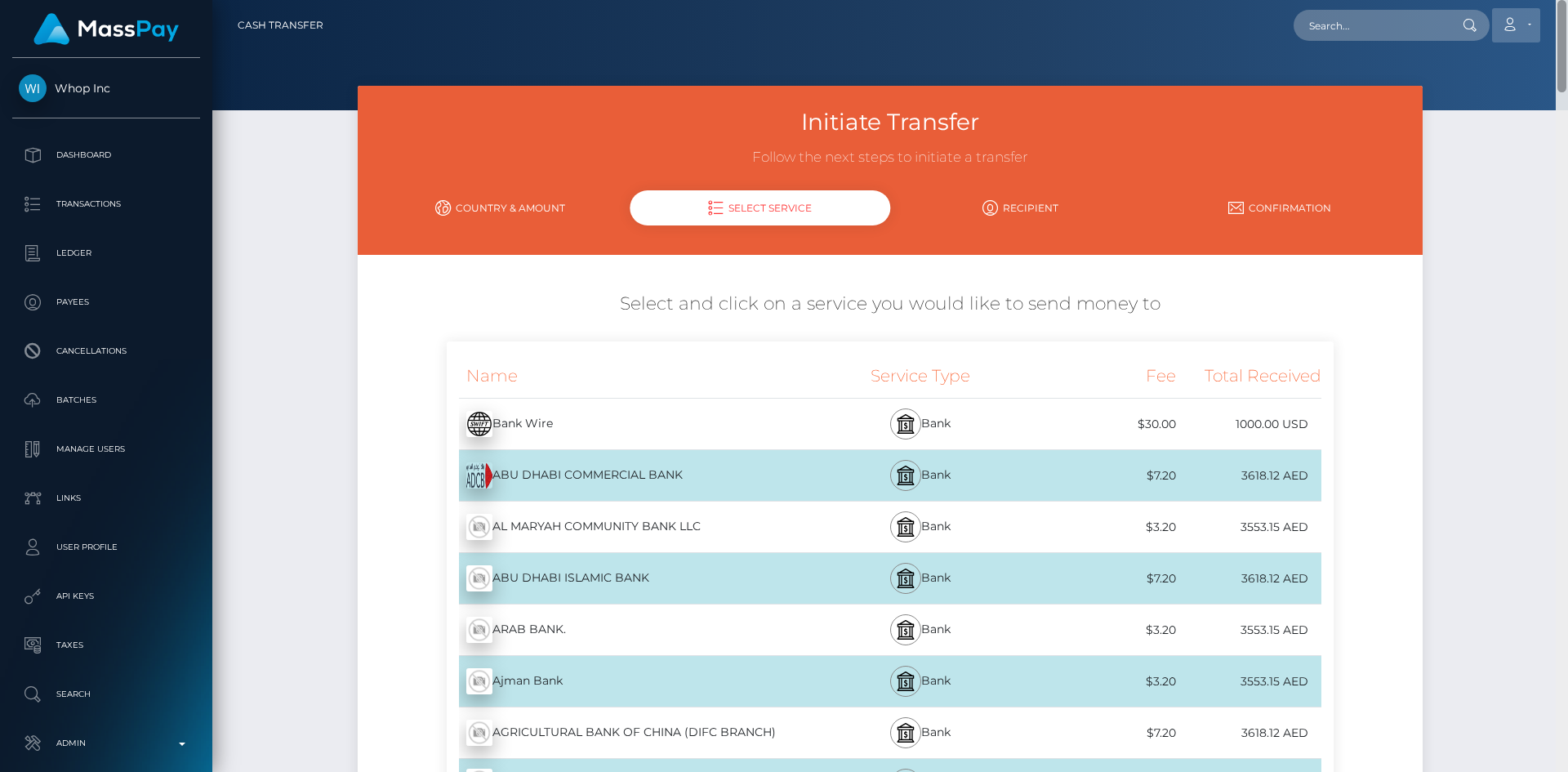
drag, startPoint x: 1562, startPoint y: 104, endPoint x: 1520, endPoint y: 41, distance: 75.7
click at [1563, 26] on div "Cash Transfer Loading... Loading..." at bounding box center [890, 386] width 1356 height 772
click at [1425, 40] on input "text" at bounding box center [1371, 25] width 154 height 31
paste input "indiansarika65@gmail.com"
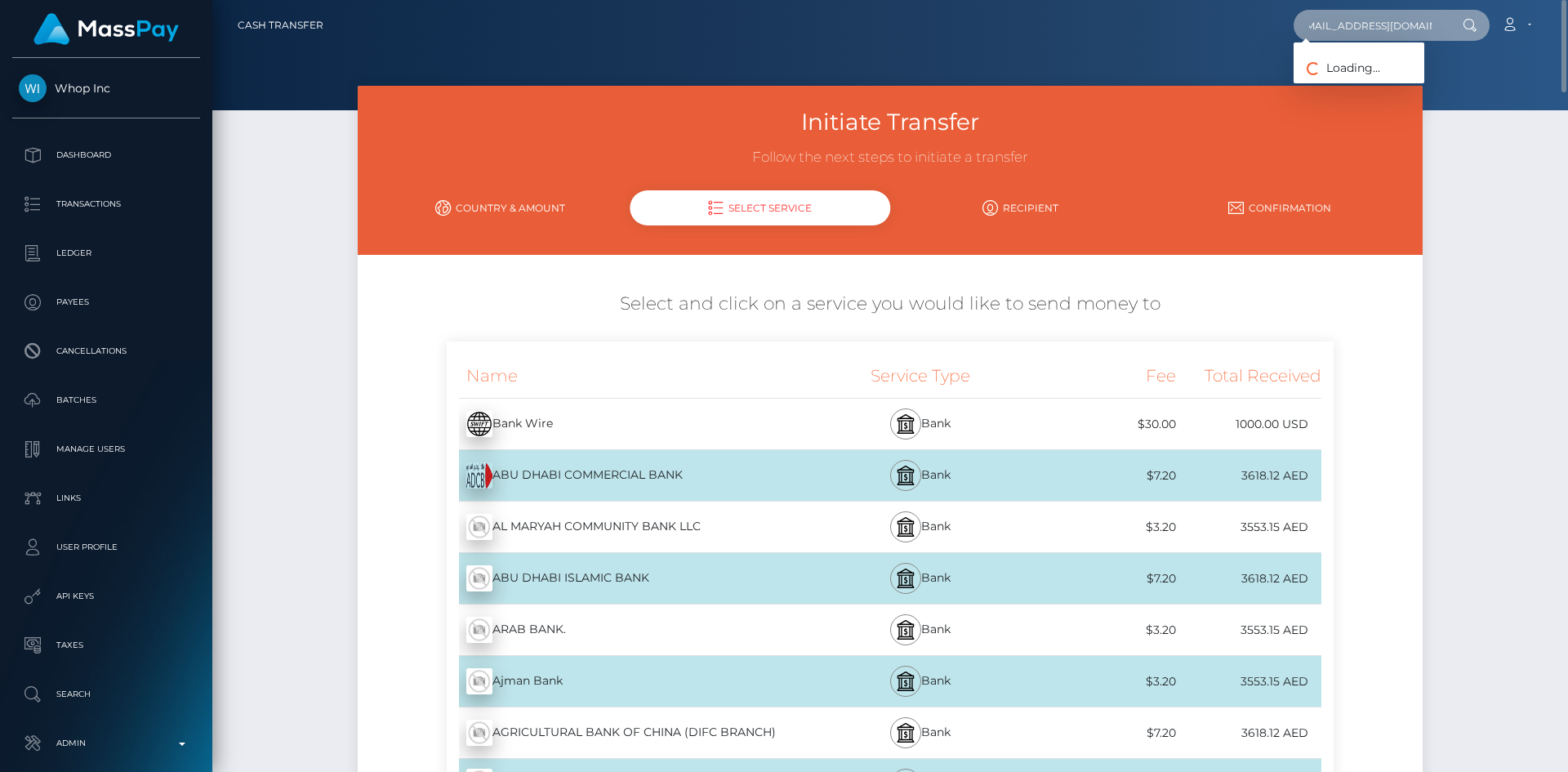
type input "indiansarika65@gmail.com"
drag, startPoint x: 1378, startPoint y: 89, endPoint x: 1305, endPoint y: 87, distance: 73.0
click at [1378, 89] on link "Chundree Singh" at bounding box center [1359, 84] width 130 height 30
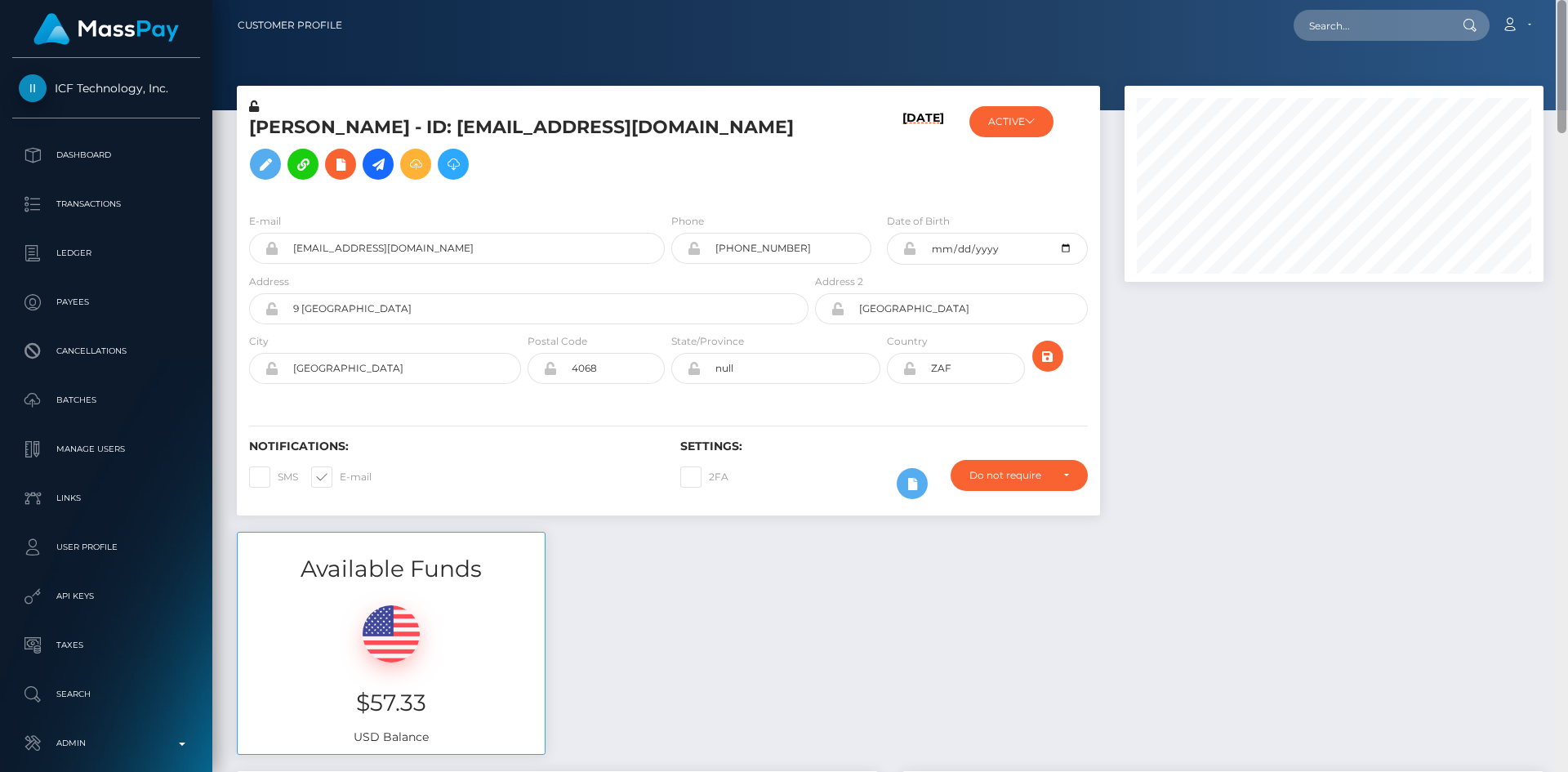
drag, startPoint x: 1562, startPoint y: 87, endPoint x: 1517, endPoint y: -5, distance: 102.4
click at [1517, 0] on html "ICF Technology, Inc. Dashboard Transactions Ledger Payees Batches" at bounding box center [784, 386] width 1568 height 772
click at [1418, 27] on input "text" at bounding box center [1371, 25] width 154 height 31
paste input "a88eb8e2-0461-4d1c-82fb-6d6dca420bdd"
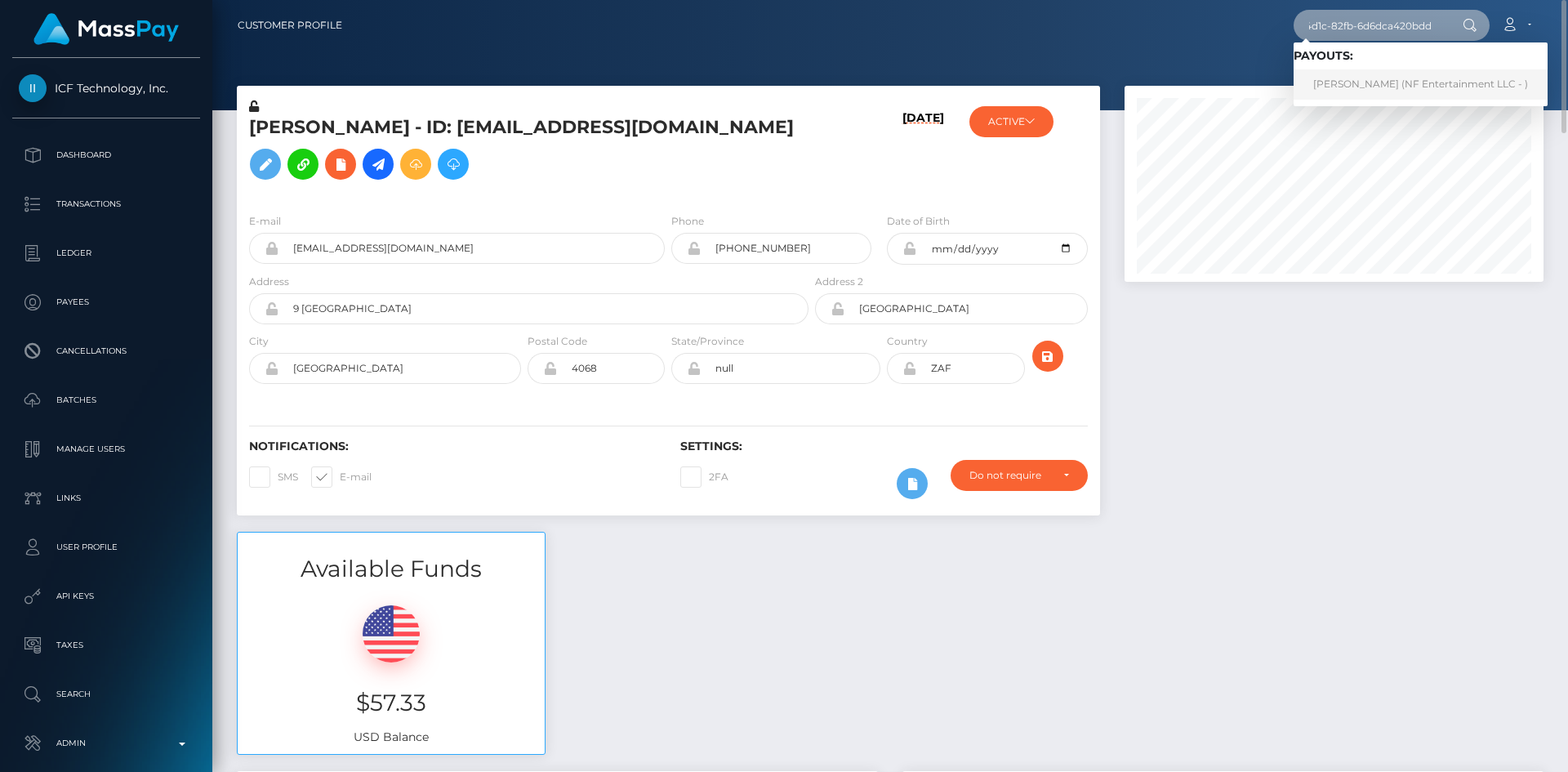
type input "a88eb8e2-0461-4d1c-82fb-6d6dca420bdd"
click at [1388, 78] on link "Christopher Pineau (NF Entertainment LLC - )" at bounding box center [1420, 84] width 254 height 30
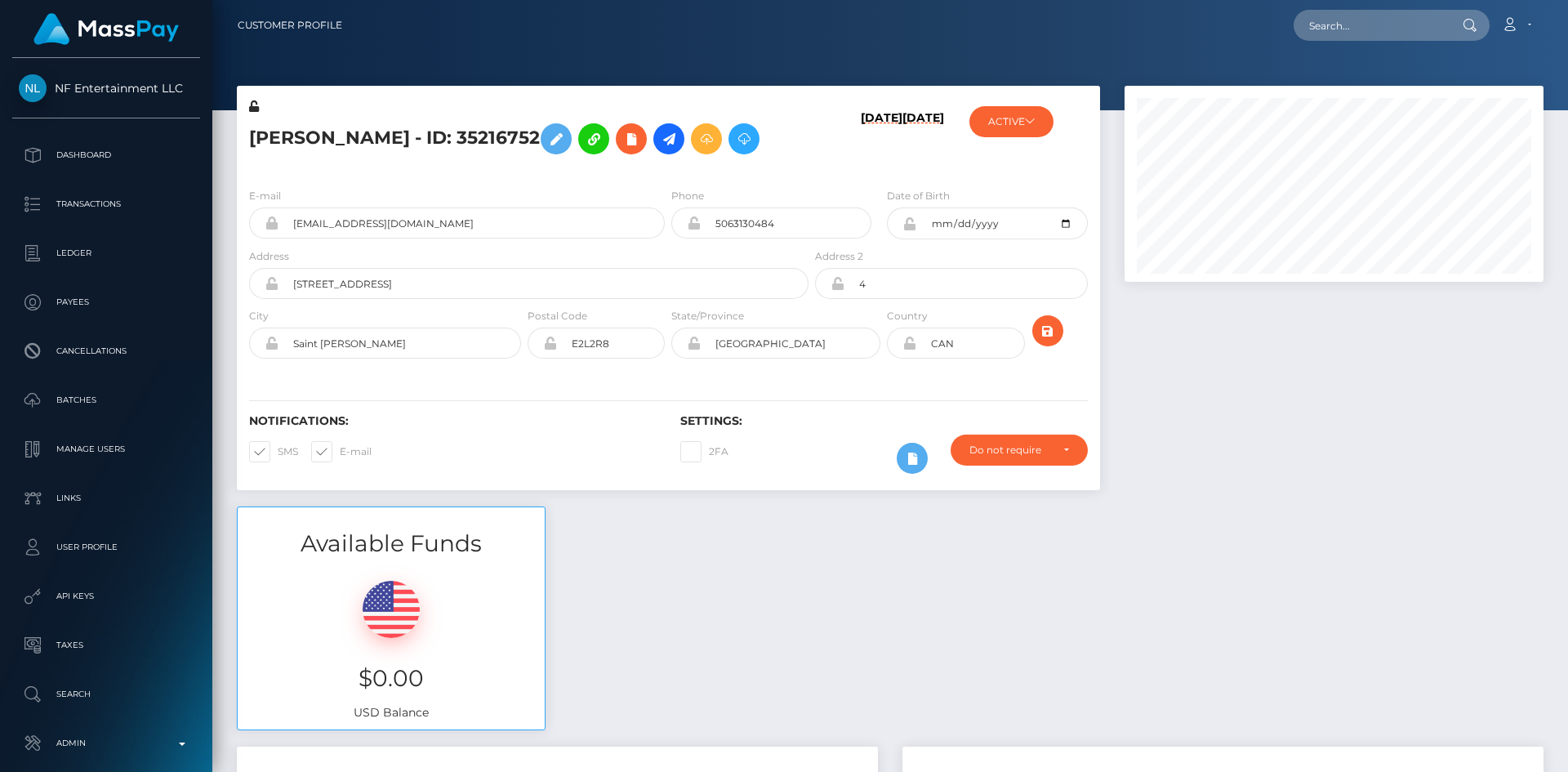
scroll to position [82, 0]
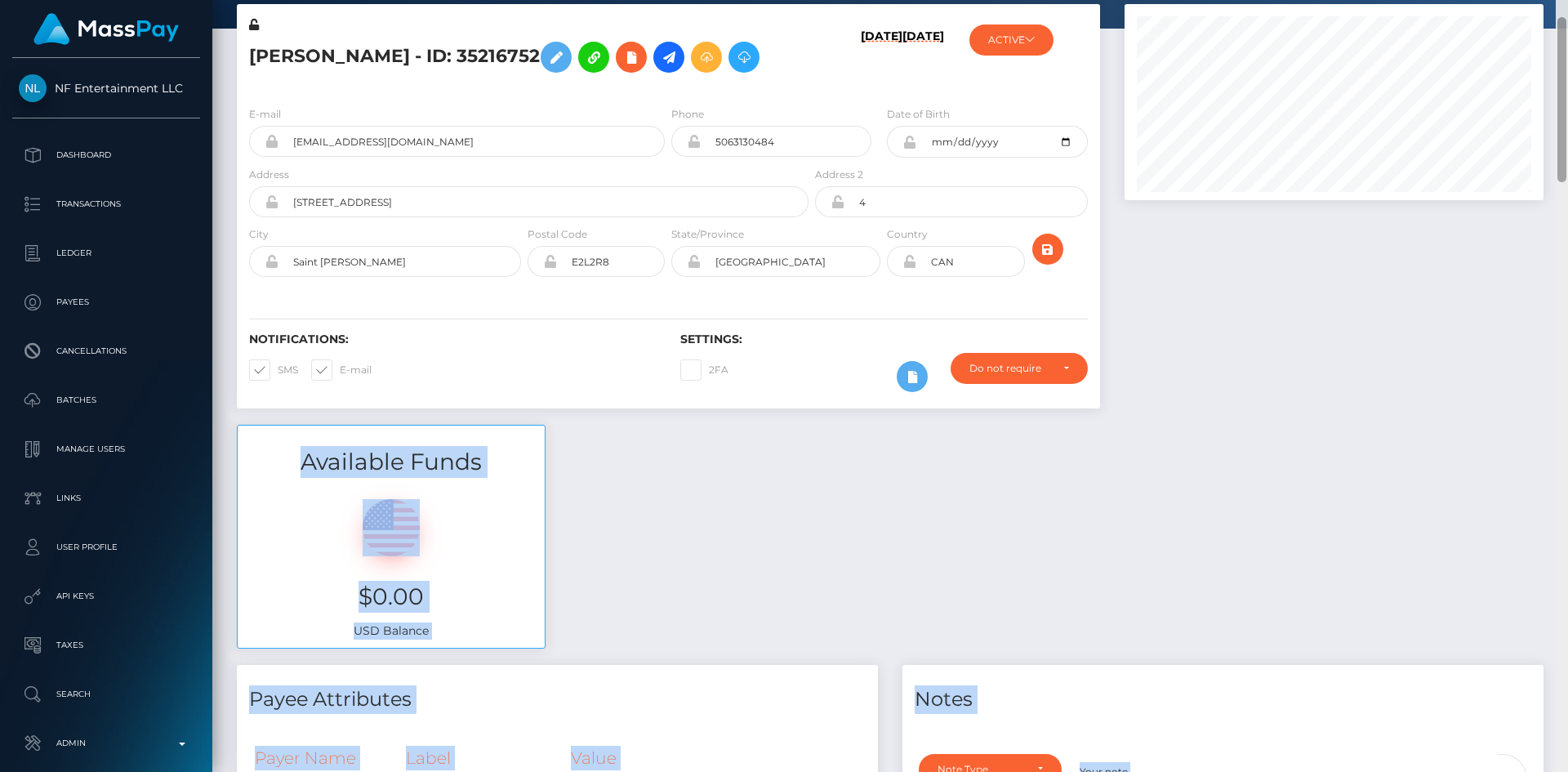
drag, startPoint x: 1555, startPoint y: 142, endPoint x: 1557, endPoint y: 154, distance: 12.2
click at [1557, 154] on div "Customer Profile Loading... Loading..." at bounding box center [890, 386] width 1356 height 772
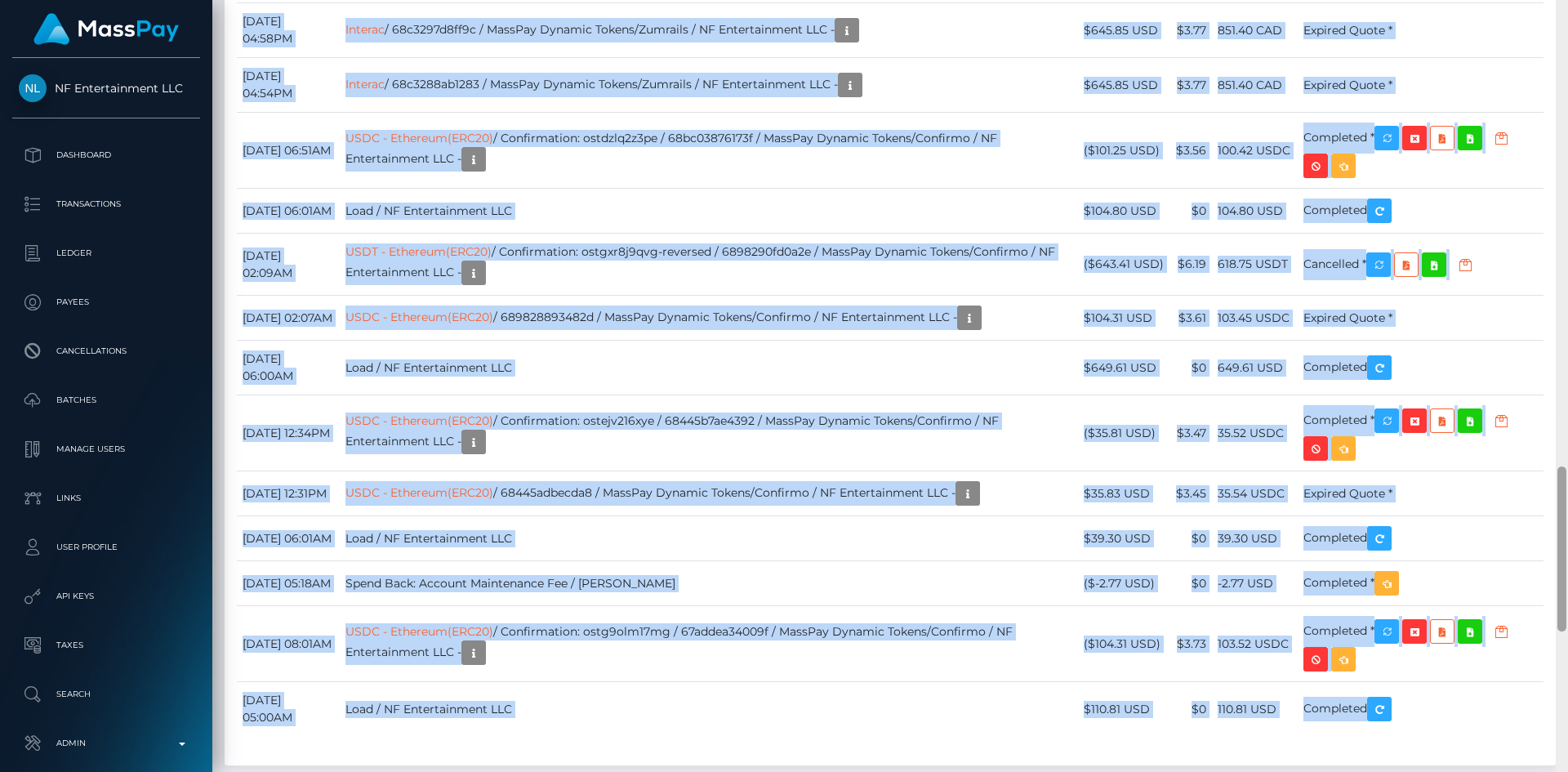
drag, startPoint x: 1563, startPoint y: 149, endPoint x: 1220, endPoint y: 492, distance: 485.1
click at [1542, 594] on div "Customer Profile Loading... Loading..." at bounding box center [890, 386] width 1356 height 772
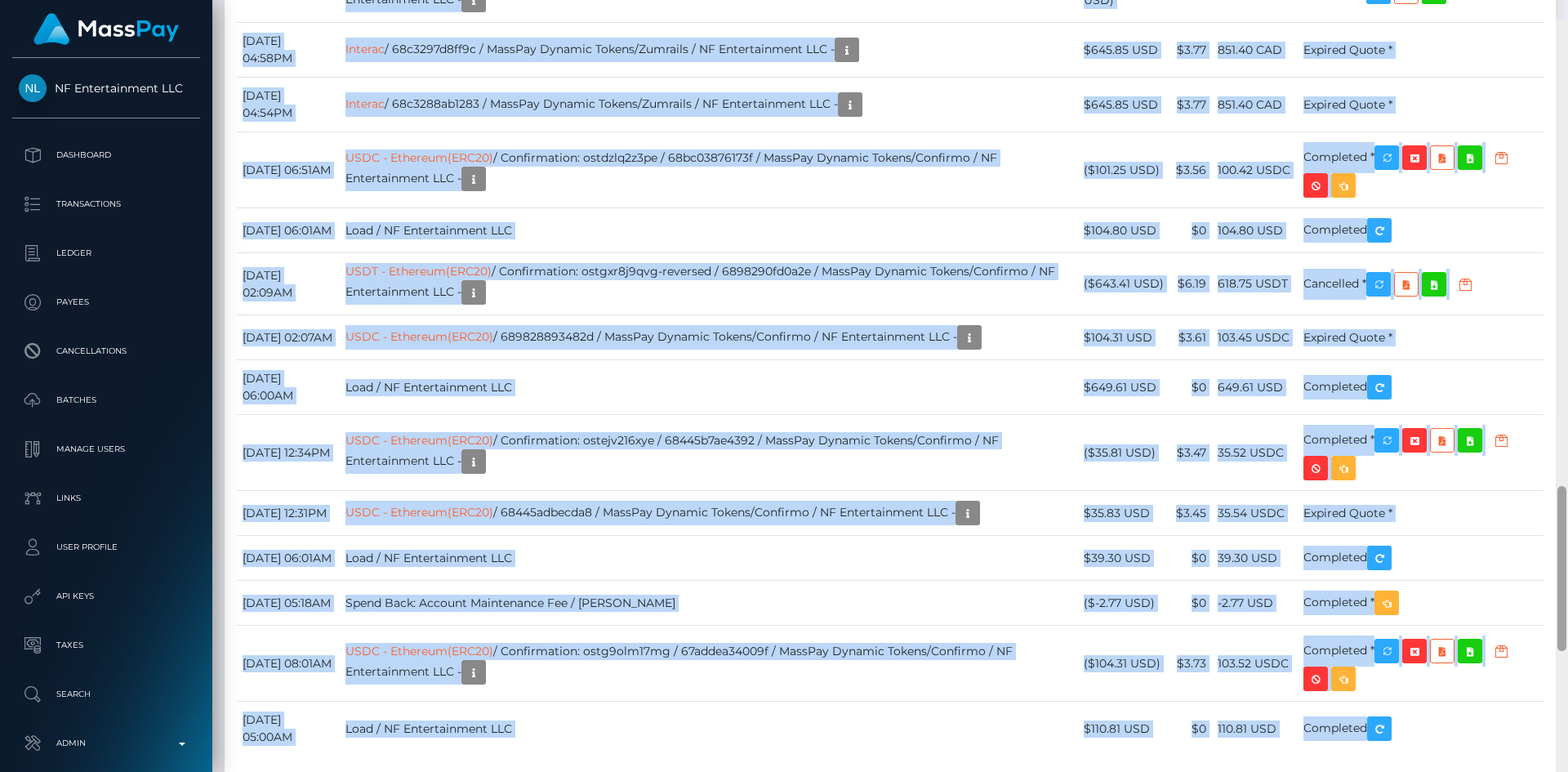
scroll to position [196, 419]
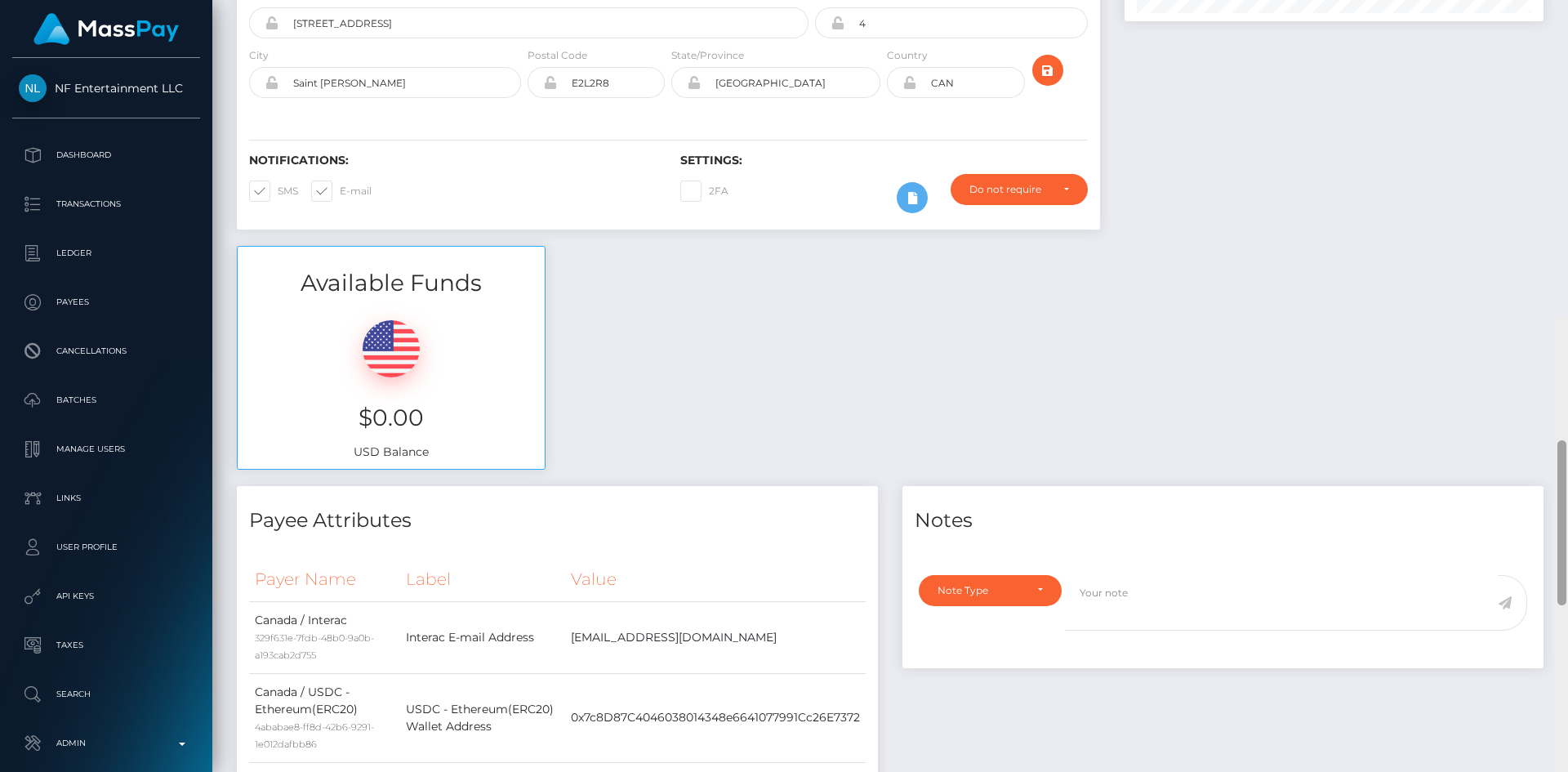
scroll to position [0, 0]
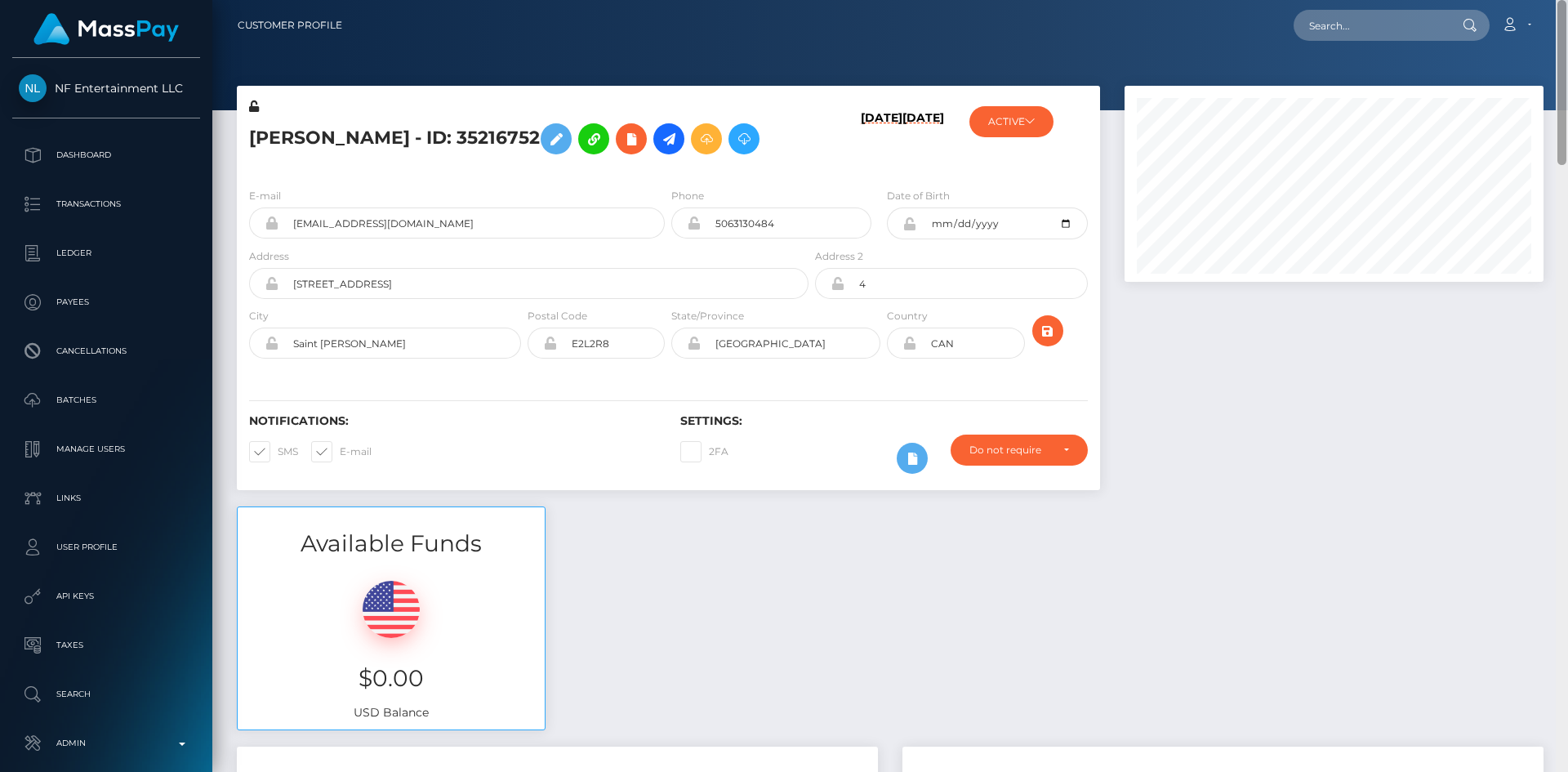
drag, startPoint x: 1562, startPoint y: 580, endPoint x: 1567, endPoint y: 63, distance: 517.0
click at [1567, 63] on div at bounding box center [1563, 386] width 13 height 772
click at [1347, 33] on input "text" at bounding box center [1371, 25] width 154 height 31
paste input "68e37f243caf3c91cbec91ec"
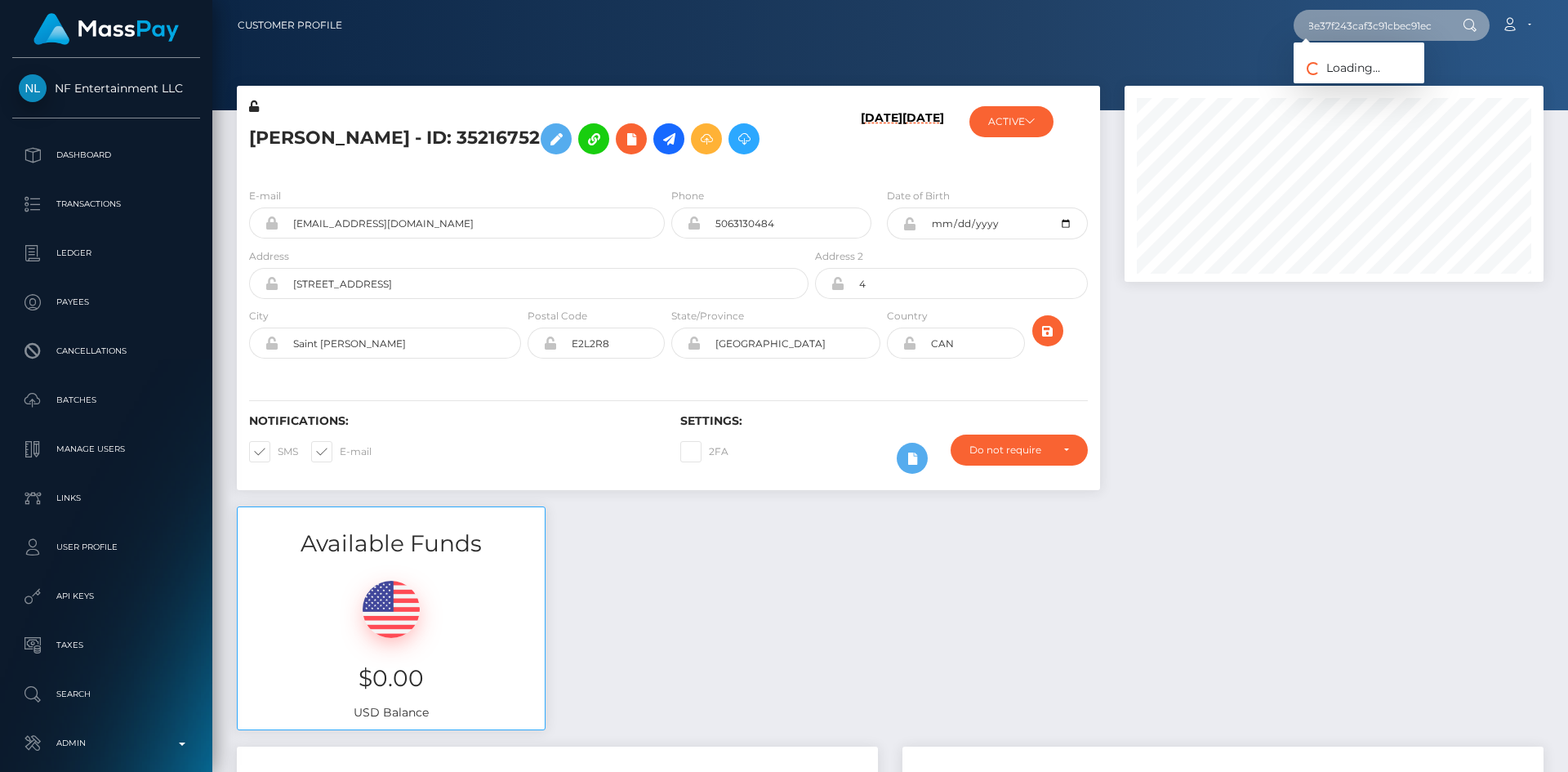
type input "68e37f243caf3c91cbec91ec"
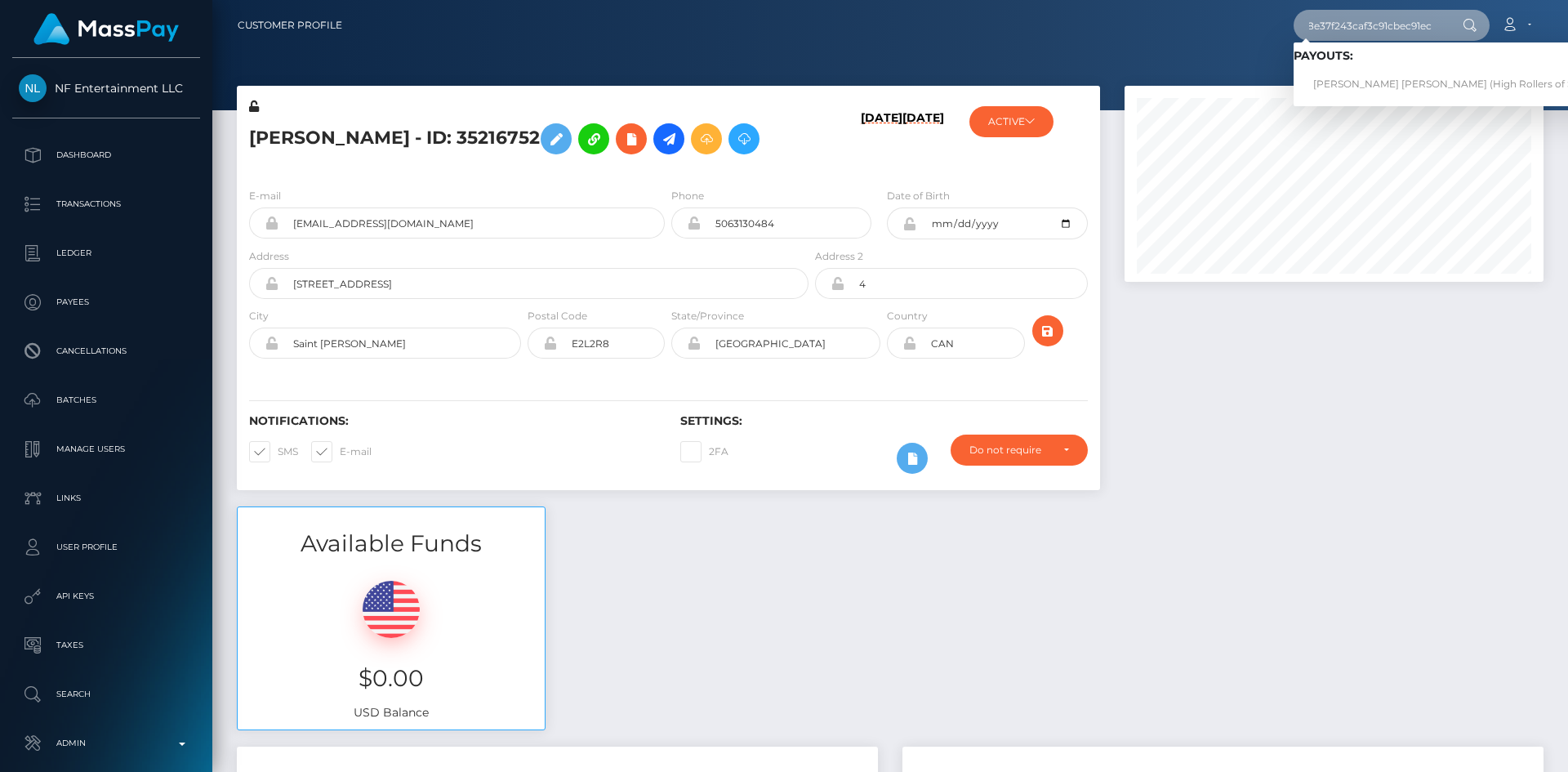
scroll to position [0, 0]
drag, startPoint x: 1356, startPoint y: 82, endPoint x: 1344, endPoint y: 83, distance: 12.0
click at [1356, 81] on link "CARL MICHAEL JOHNSON (High Rollers of St Lucie Inc - Luckyrush.io)" at bounding box center [1517, 84] width 448 height 30
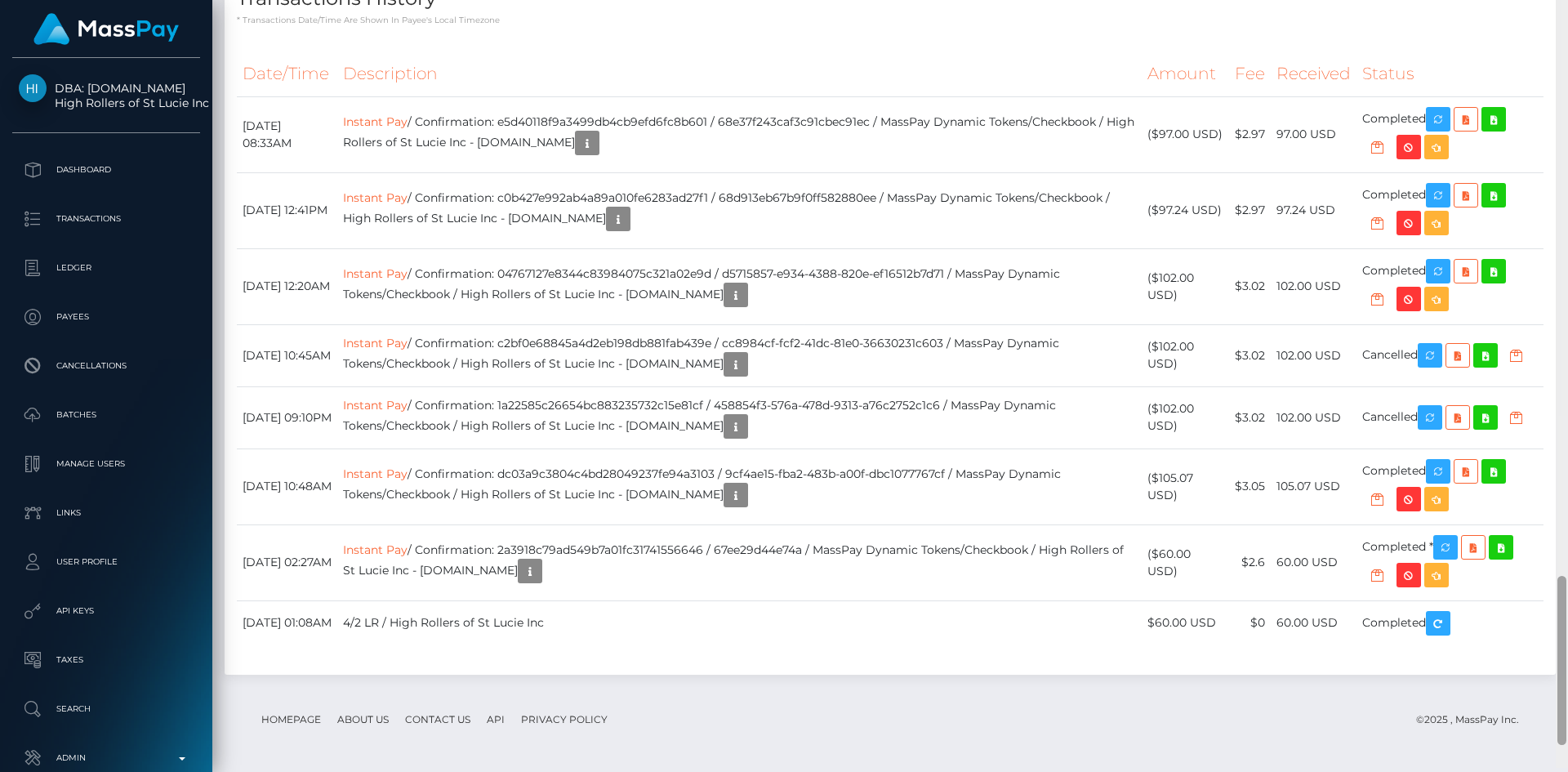
scroll to position [2677, 0]
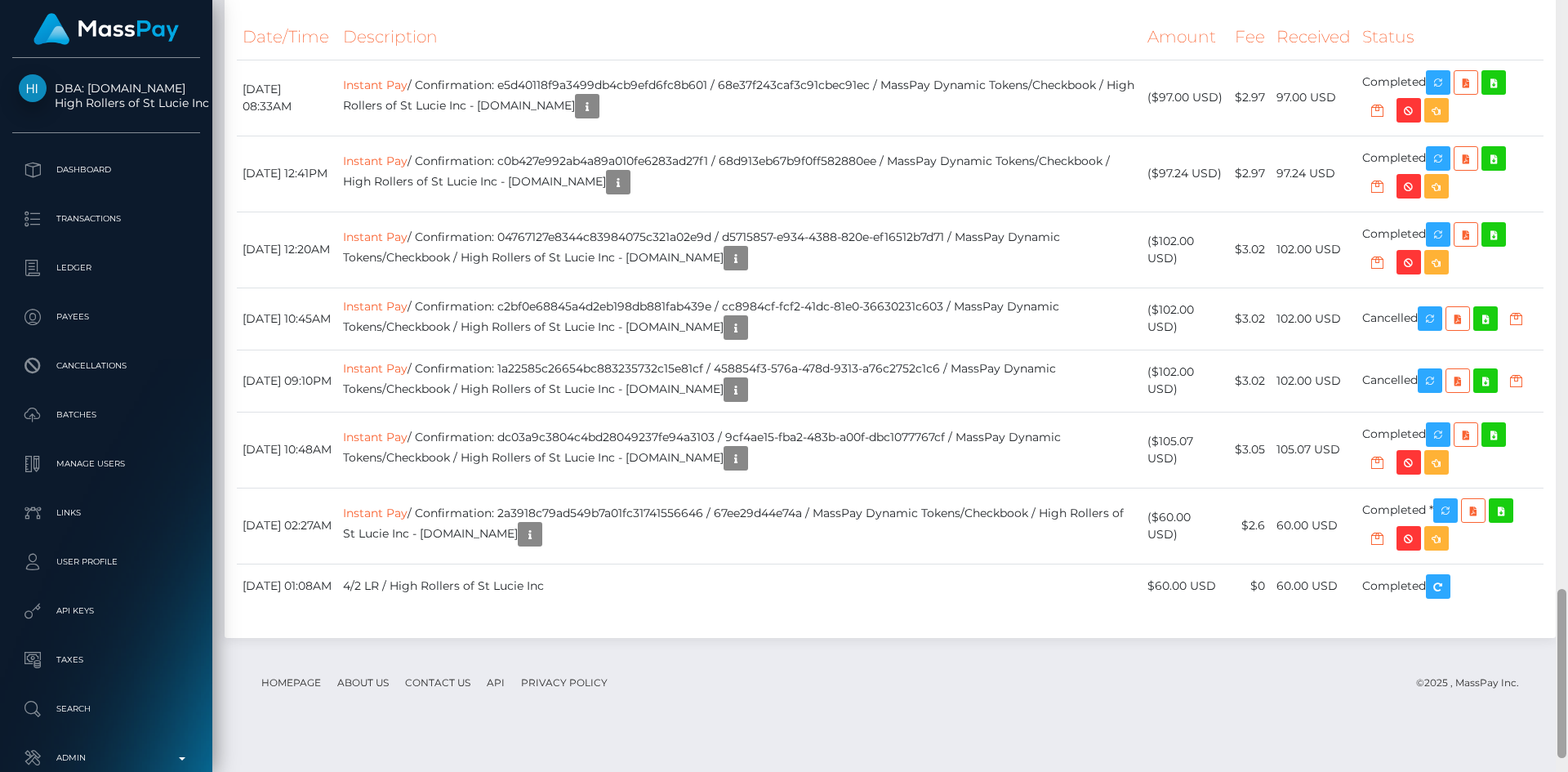
drag, startPoint x: 1559, startPoint y: 105, endPoint x: 1567, endPoint y: 657, distance: 552.1
click at [1567, 657] on div at bounding box center [1563, 386] width 13 height 772
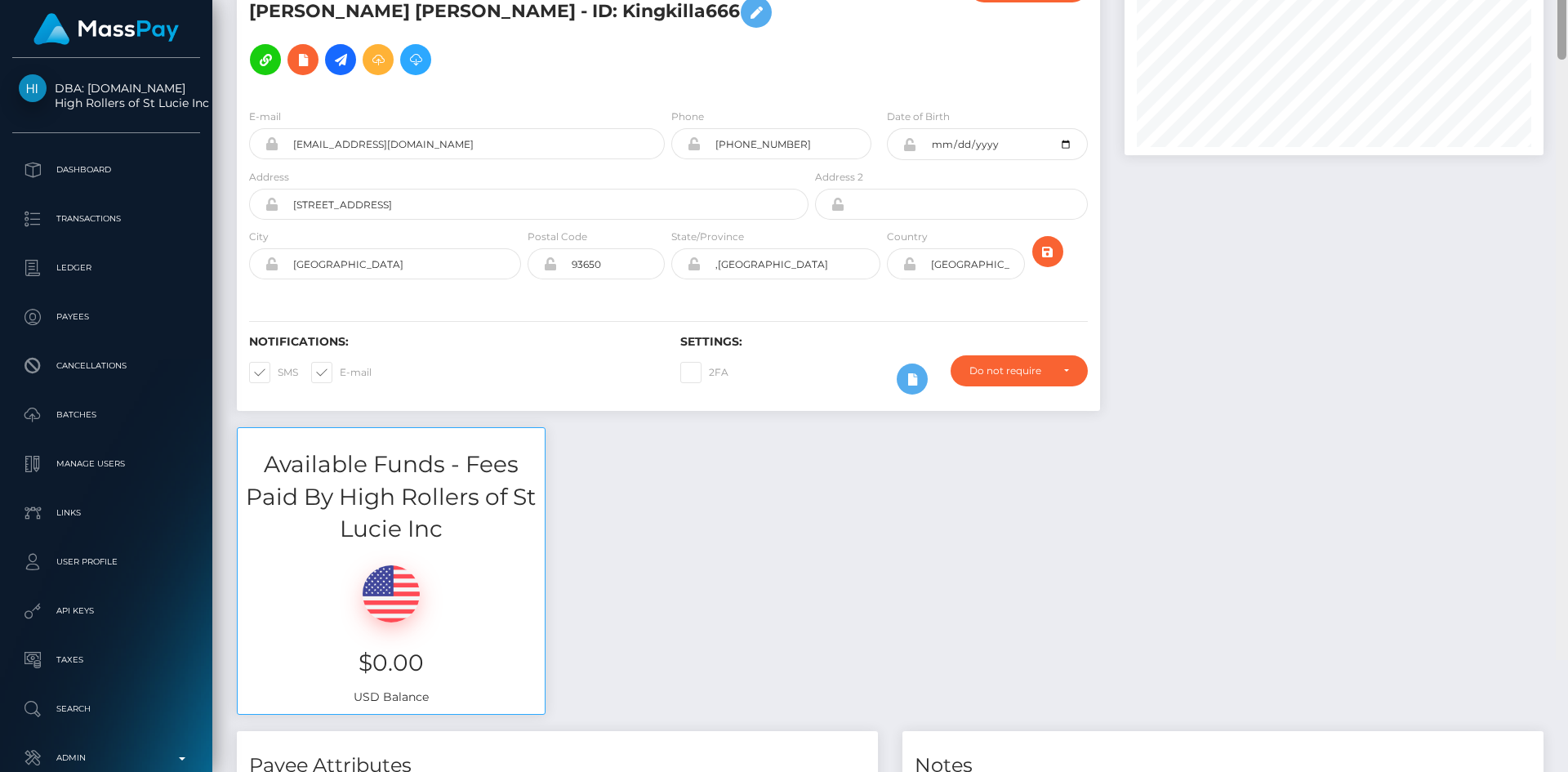
scroll to position [0, 0]
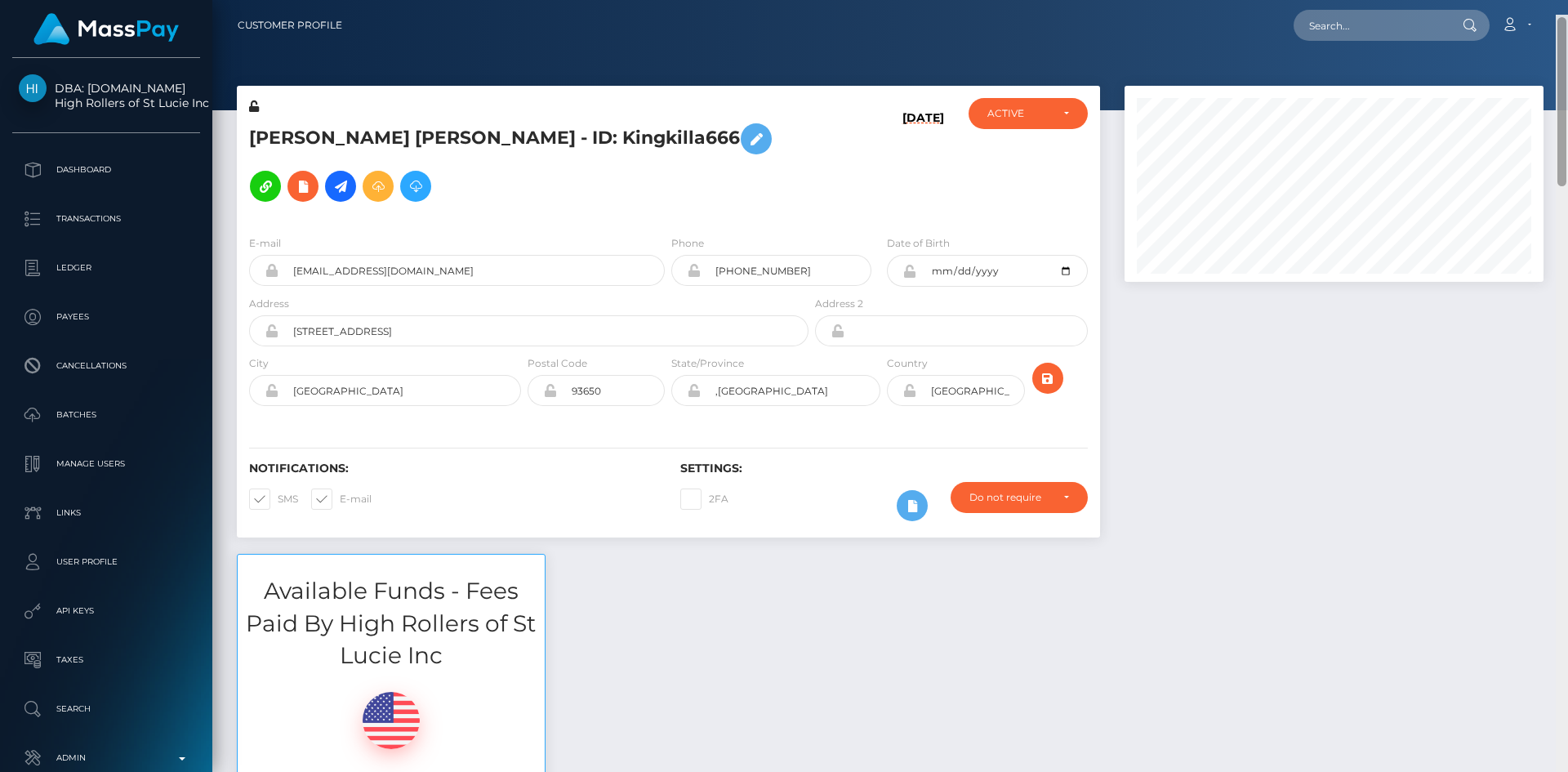
drag, startPoint x: 1563, startPoint y: 602, endPoint x: 1558, endPoint y: -71, distance: 673.0
click at [1558, 0] on html "DBA: [DOMAIN_NAME] High Rollers of St Lucie Inc Dashboard Transactions Ledger P…" at bounding box center [784, 386] width 1568 height 772
click at [1357, 28] on input "text" at bounding box center [1371, 25] width 154 height 31
paste input "pout_x0Jc92Vck0BBd"
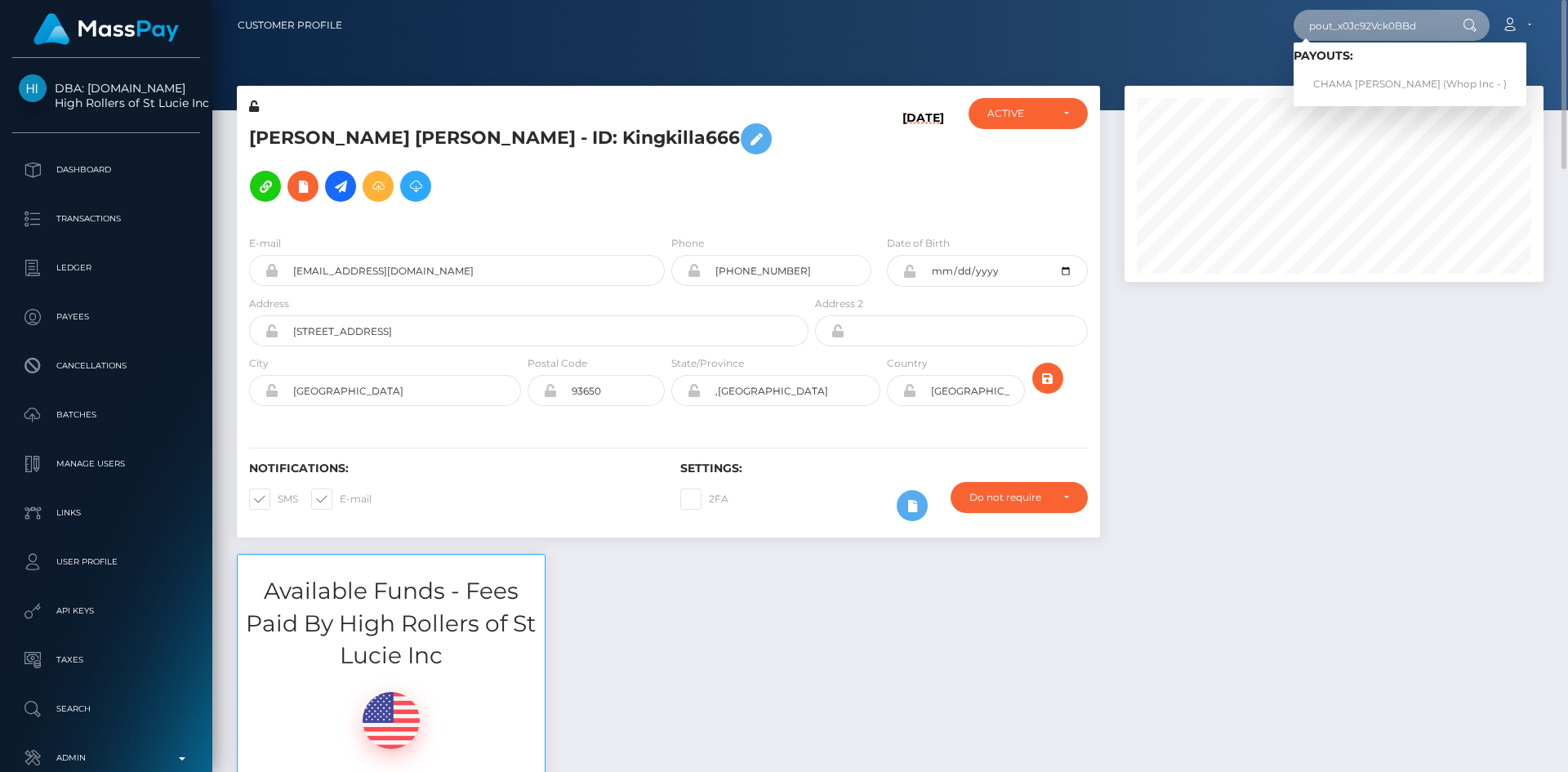
type input "pout_x0Jc92Vck0BBd"
click at [1354, 88] on link "CHAMA [PERSON_NAME] (Whop Inc - )" at bounding box center [1409, 84] width 233 height 30
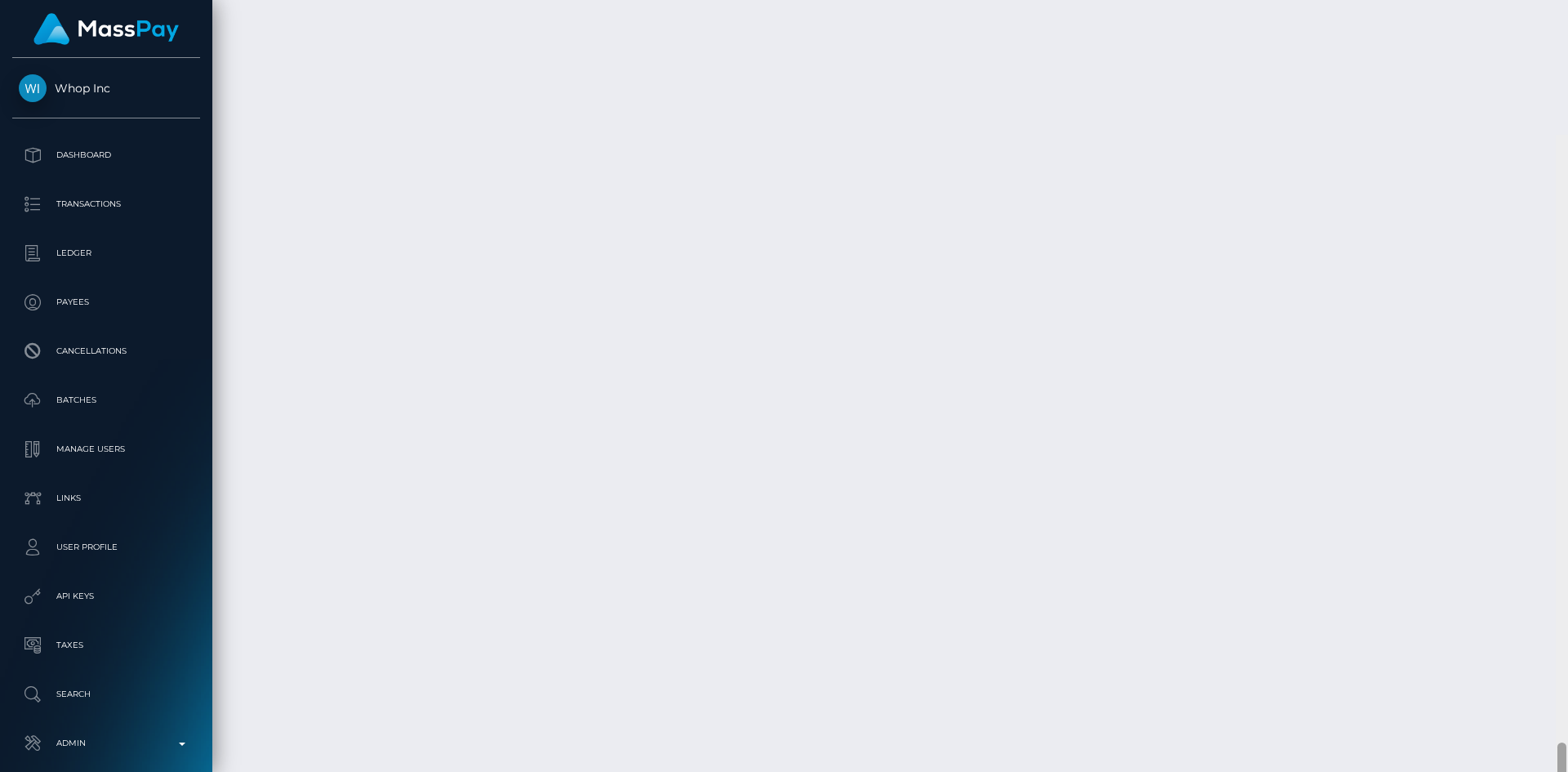
scroll to position [3624, 0]
drag, startPoint x: 1563, startPoint y: 86, endPoint x: 1567, endPoint y: 721, distance: 635.0
click at [1567, 721] on div at bounding box center [1563, 386] width 13 height 772
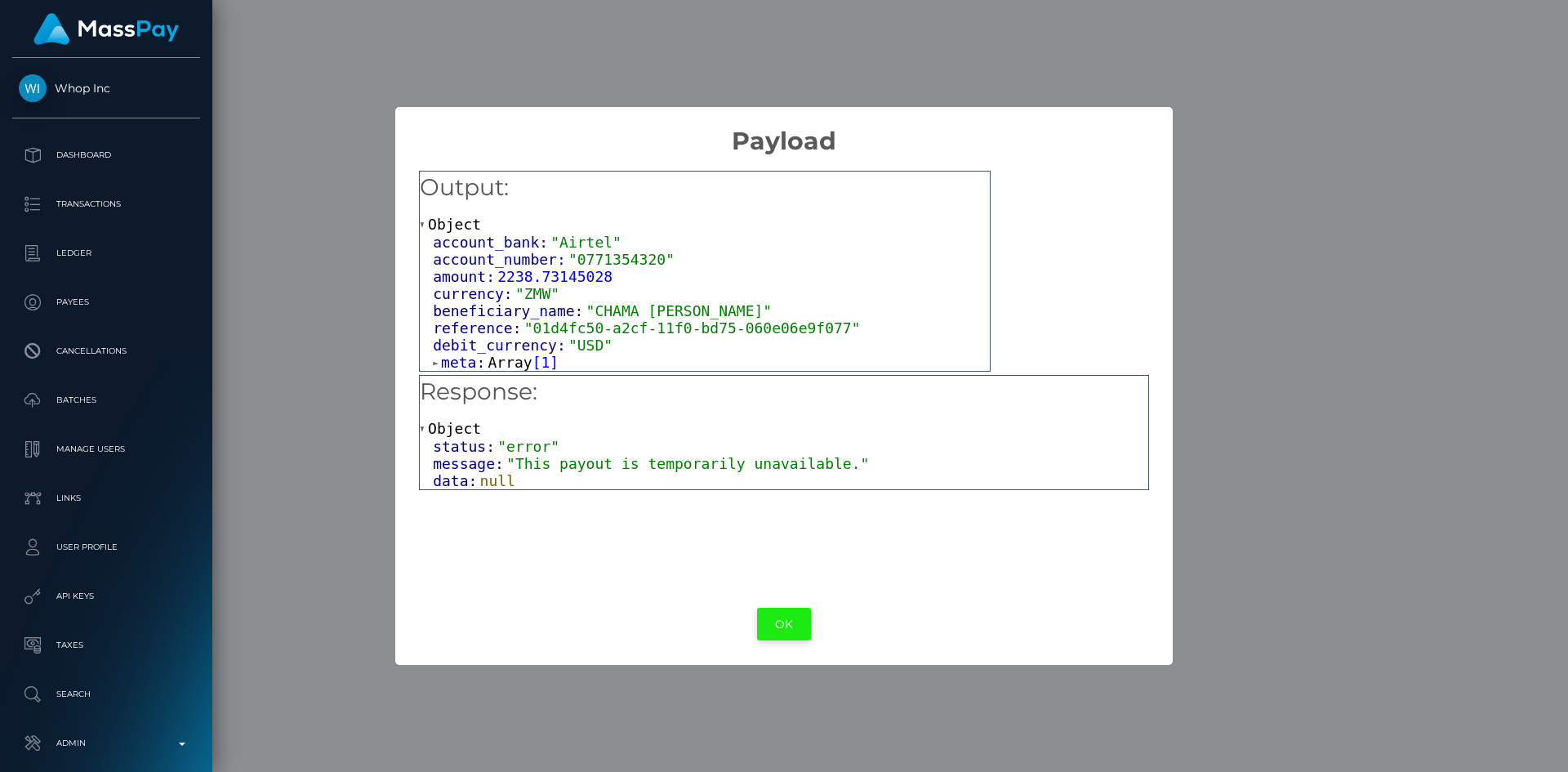
click at [784, 628] on button "OK" at bounding box center [784, 624] width 54 height 34
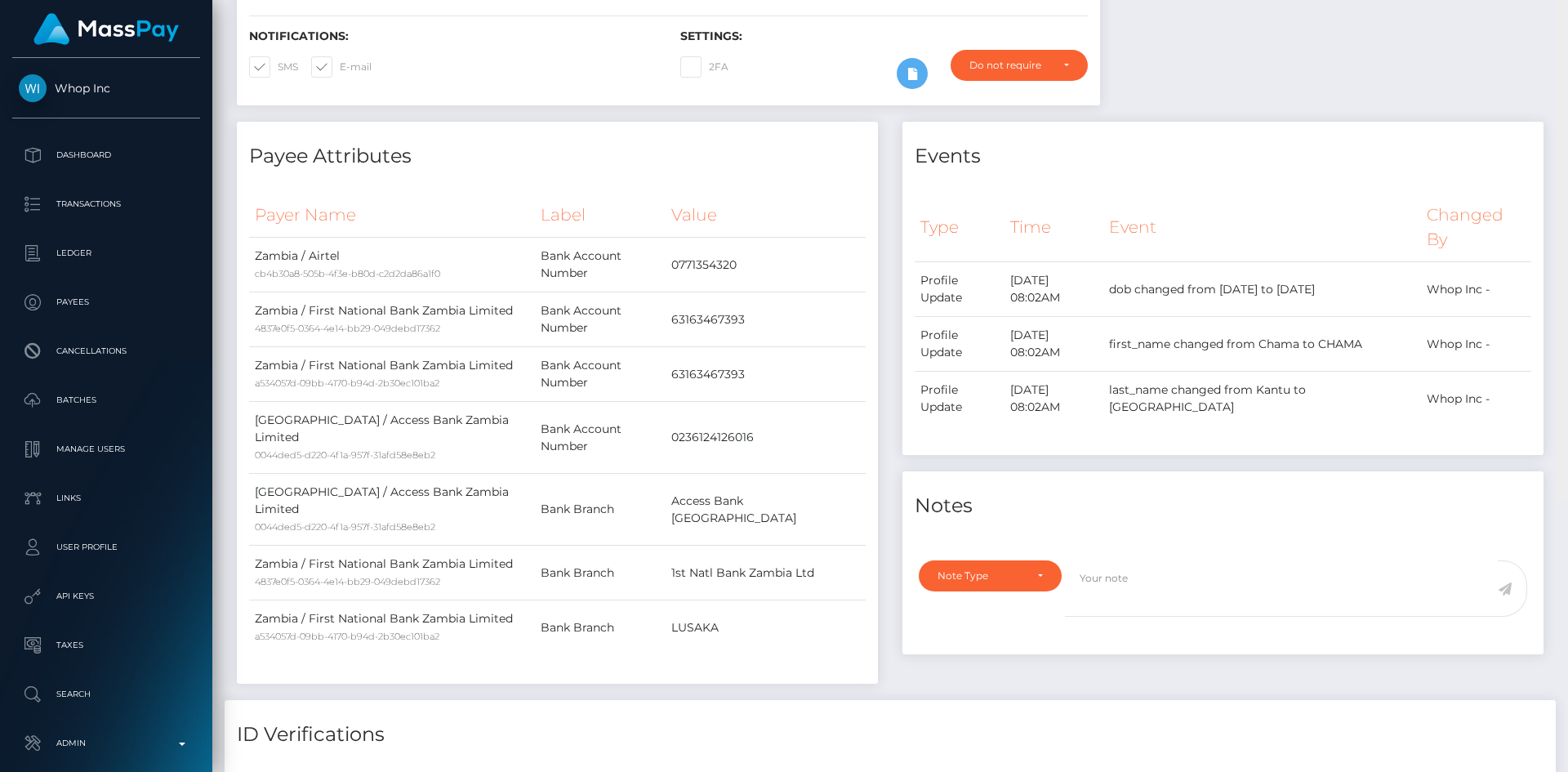
scroll to position [0, 0]
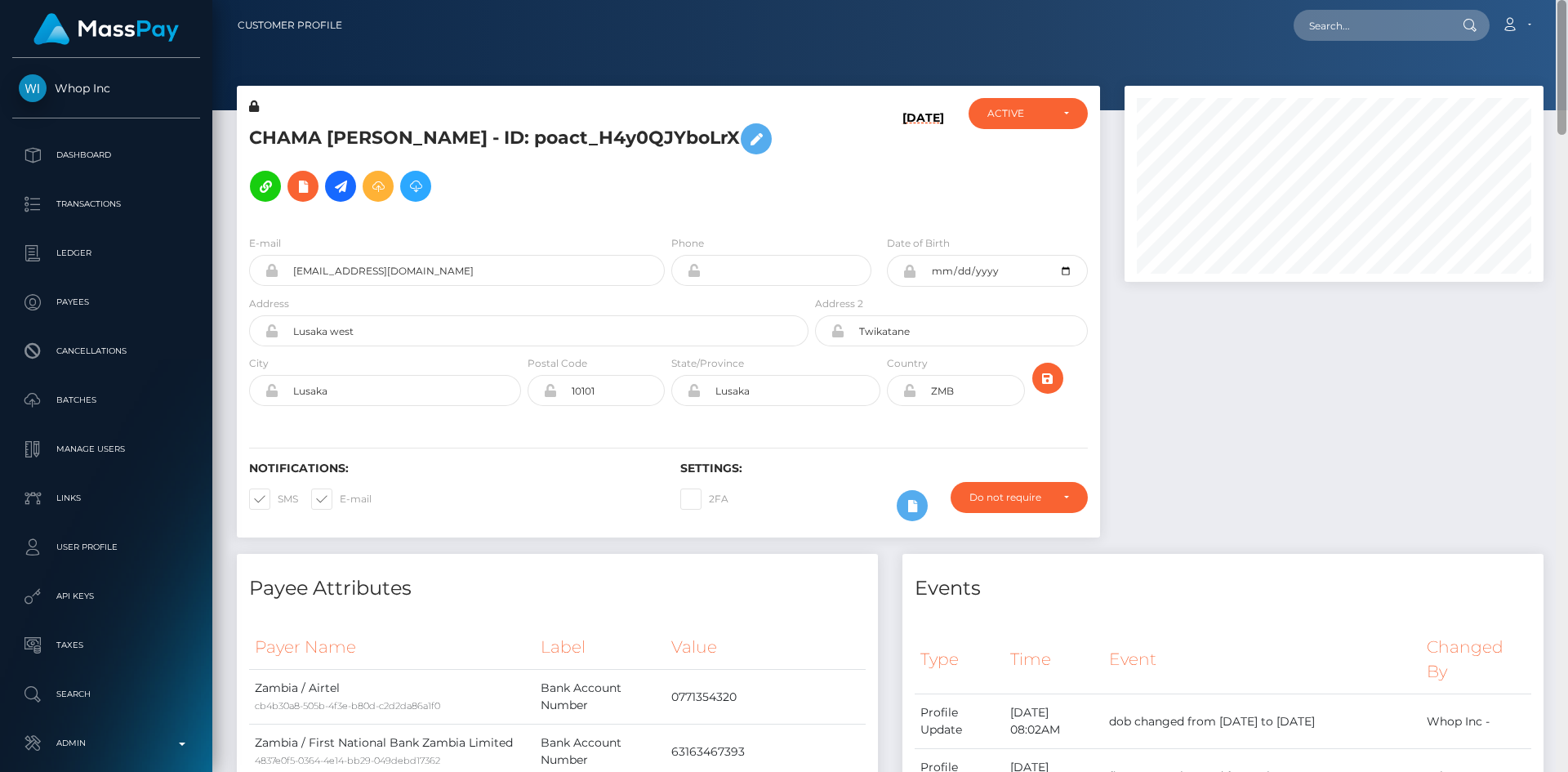
drag, startPoint x: 1561, startPoint y: 661, endPoint x: 1567, endPoint y: -19, distance: 680.0
click at [1567, 0] on html "Whop Inc Dashboard Transactions Ledger Payees Cancellations Links" at bounding box center [784, 386] width 1568 height 772
click at [1376, 14] on input "text" at bounding box center [1371, 25] width 154 height 31
paste input "pout_Fu3Yetv2GPimR"
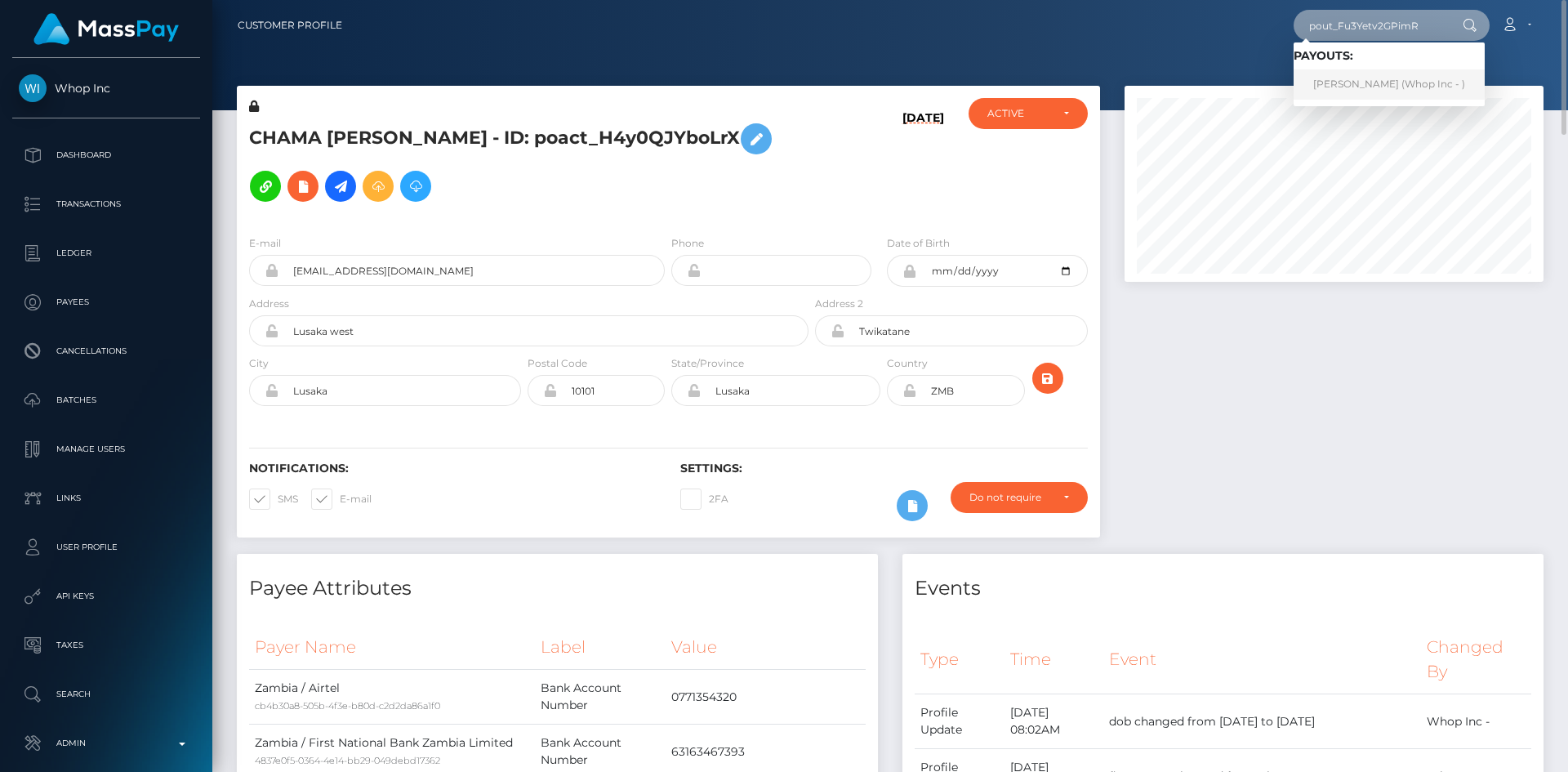
type input "pout_Fu3Yetv2GPimR"
click at [1376, 82] on link "DEJANI MARIE ADKINS (Whop Inc - )" at bounding box center [1389, 84] width 191 height 30
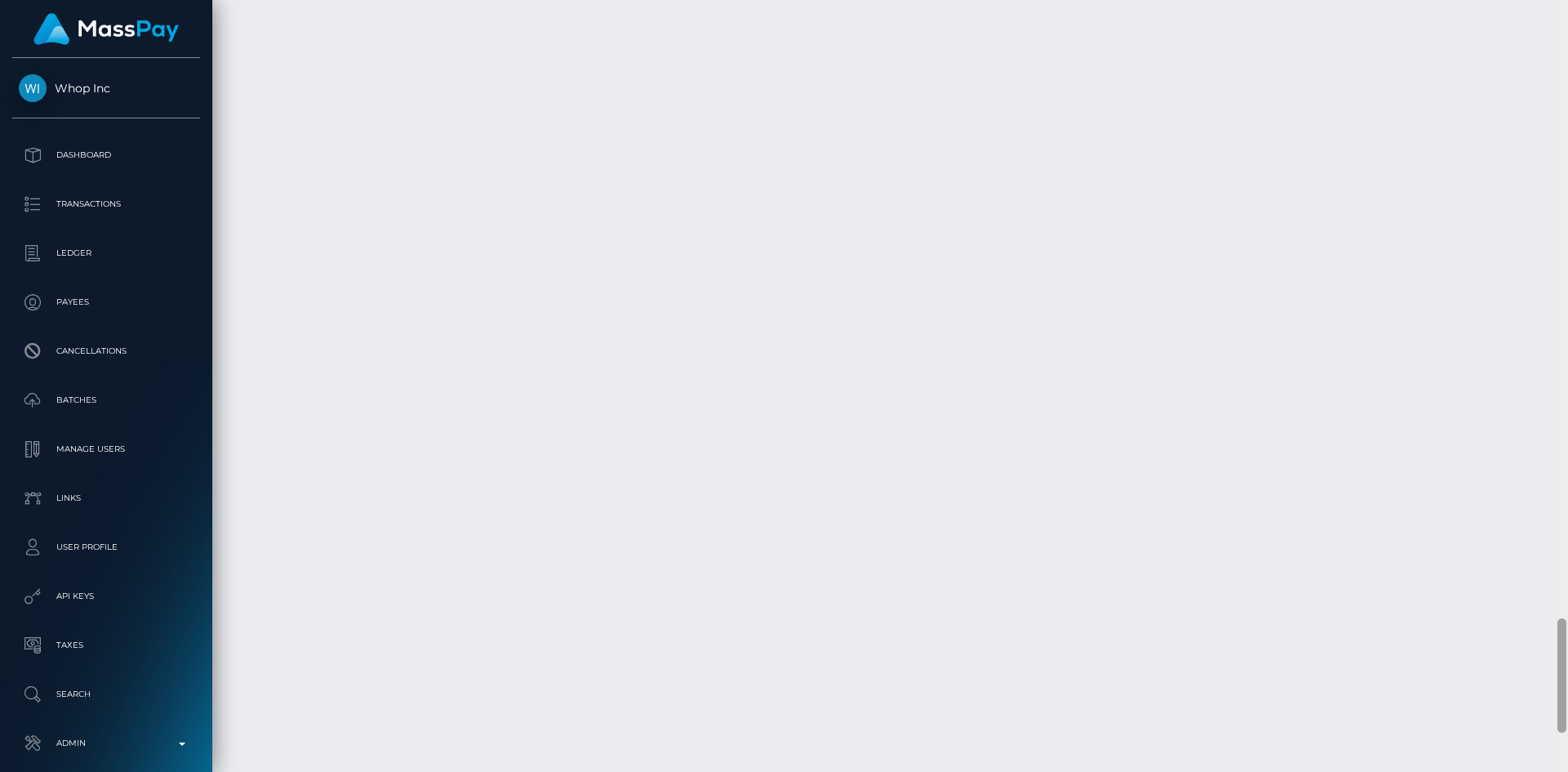
scroll to position [4411, 0]
drag, startPoint x: 1566, startPoint y: 519, endPoint x: 1547, endPoint y: 723, distance: 204.9
click at [1547, 723] on div "Customer Profile Loading... Loading..." at bounding box center [890, 386] width 1356 height 772
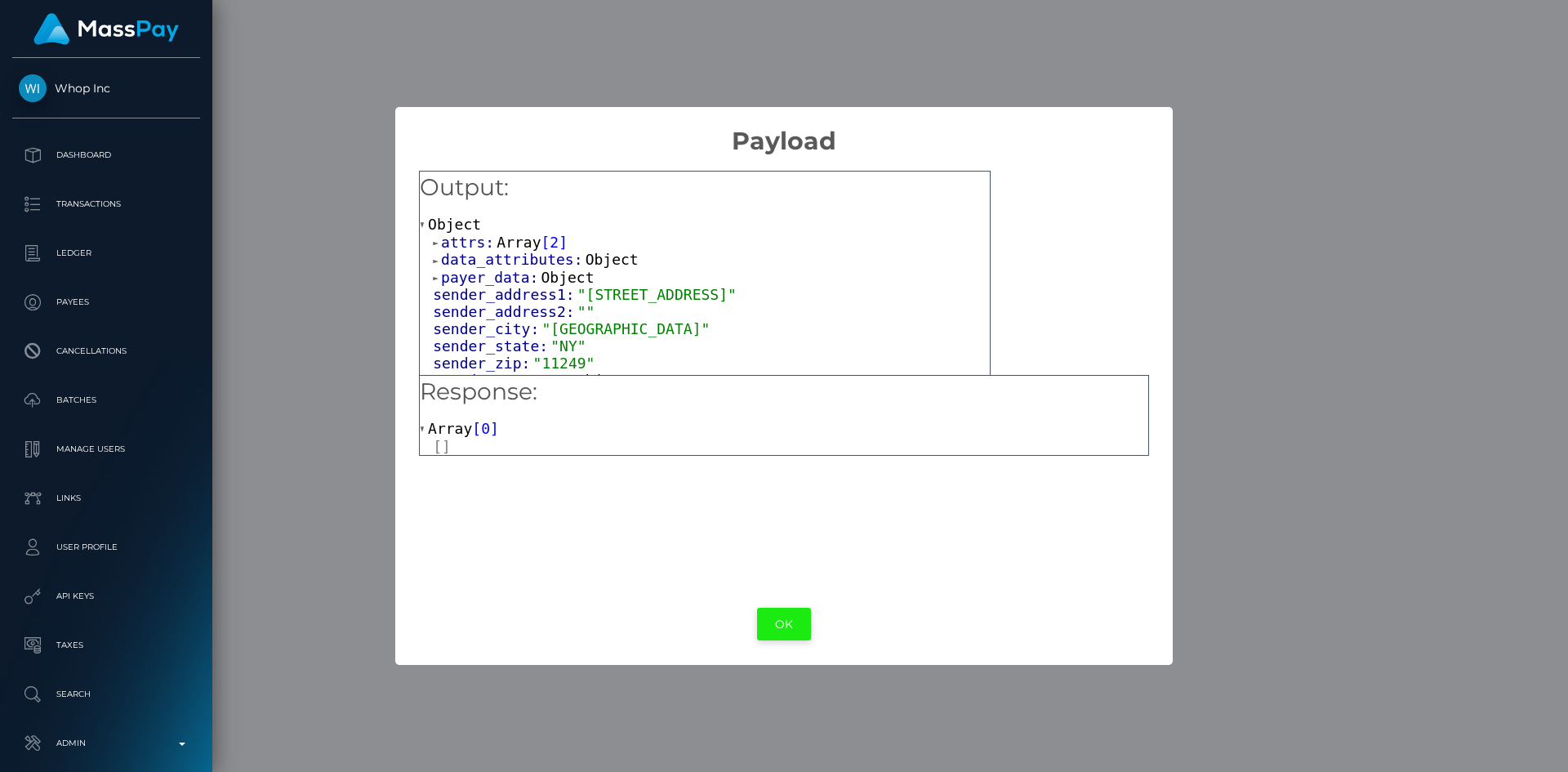
click at [800, 618] on button "OK" at bounding box center [784, 624] width 54 height 34
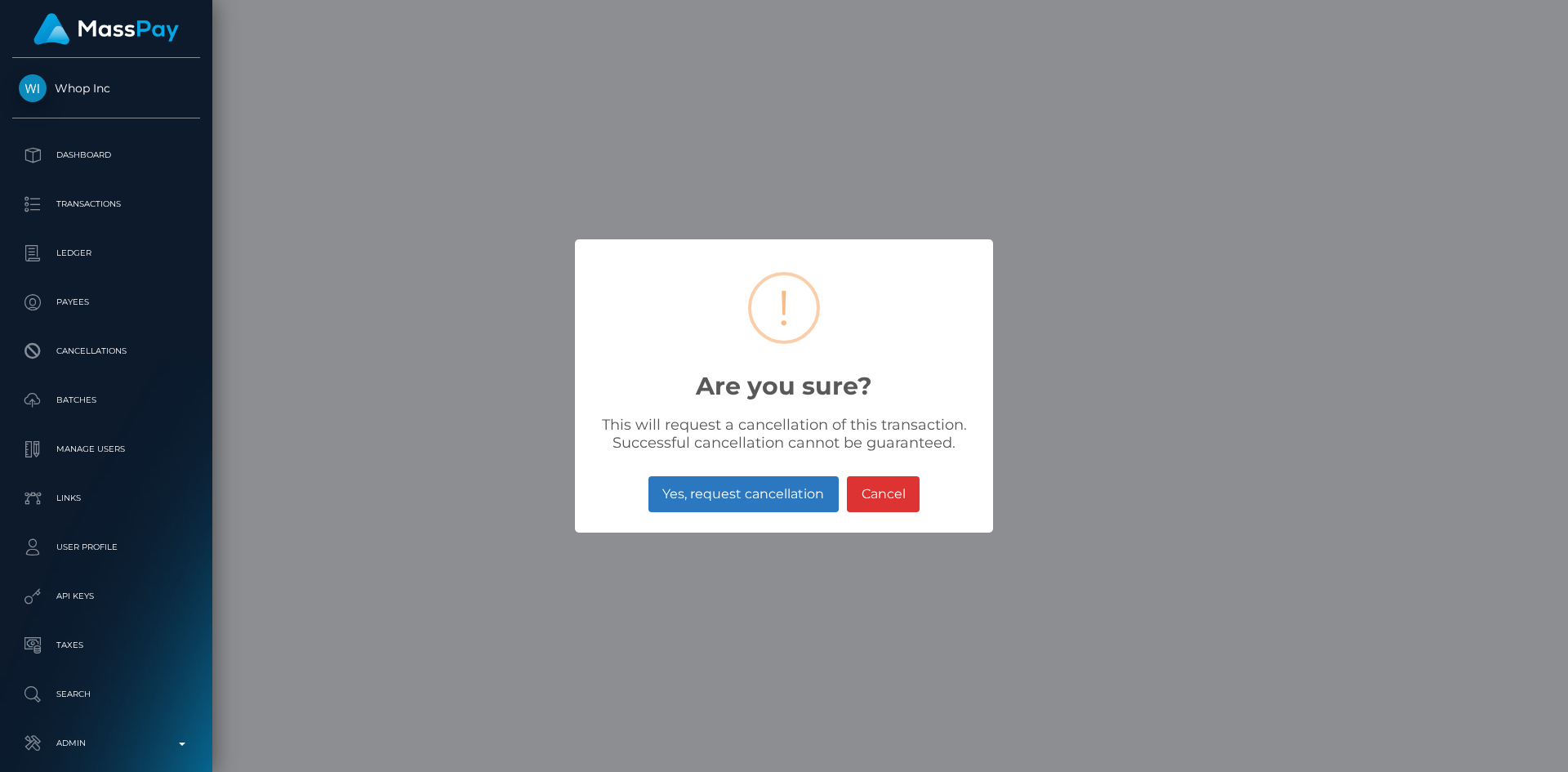
click at [736, 497] on button "Yes, request cancellation" at bounding box center [744, 495] width 190 height 36
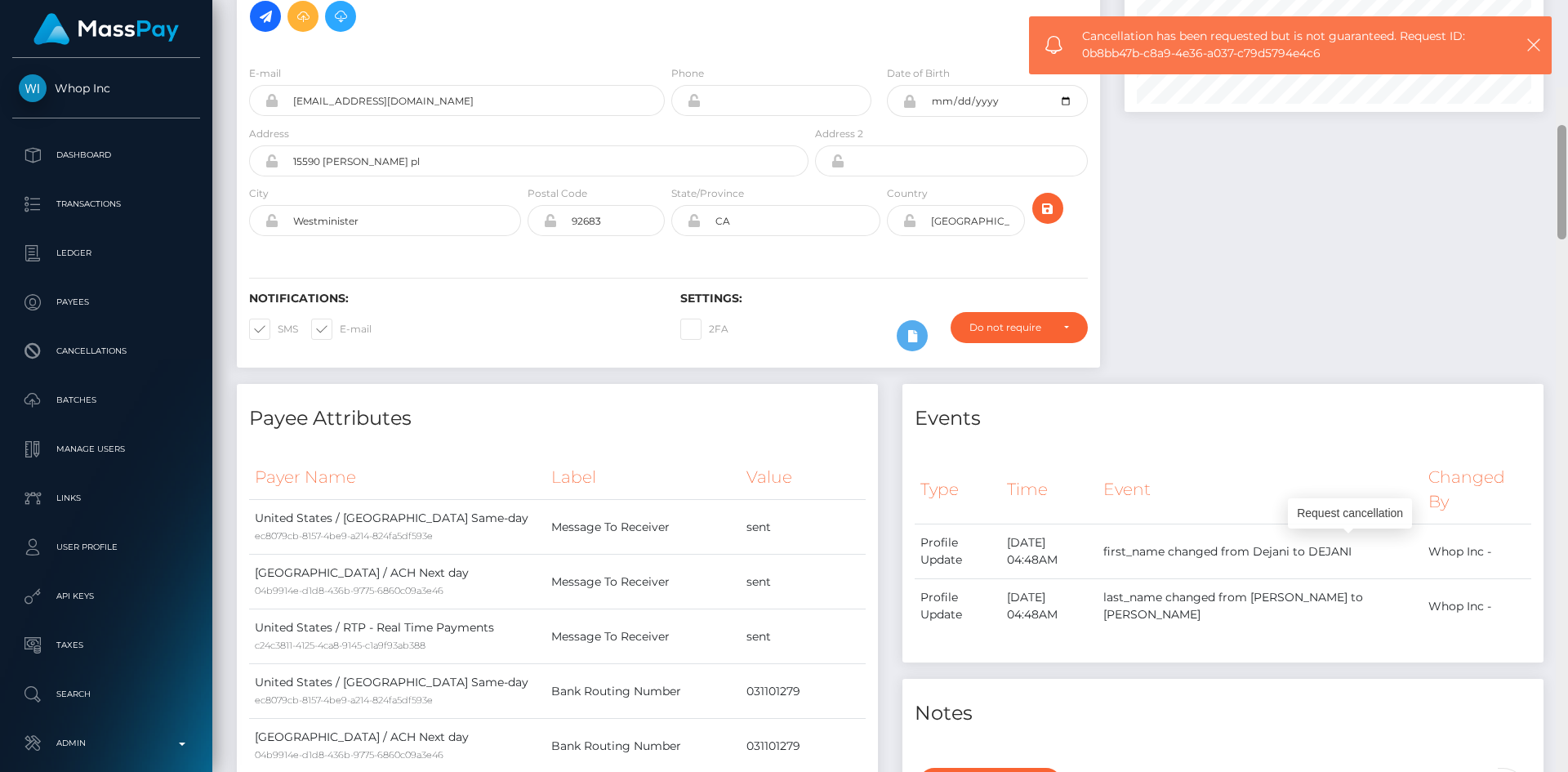
scroll to position [0, 0]
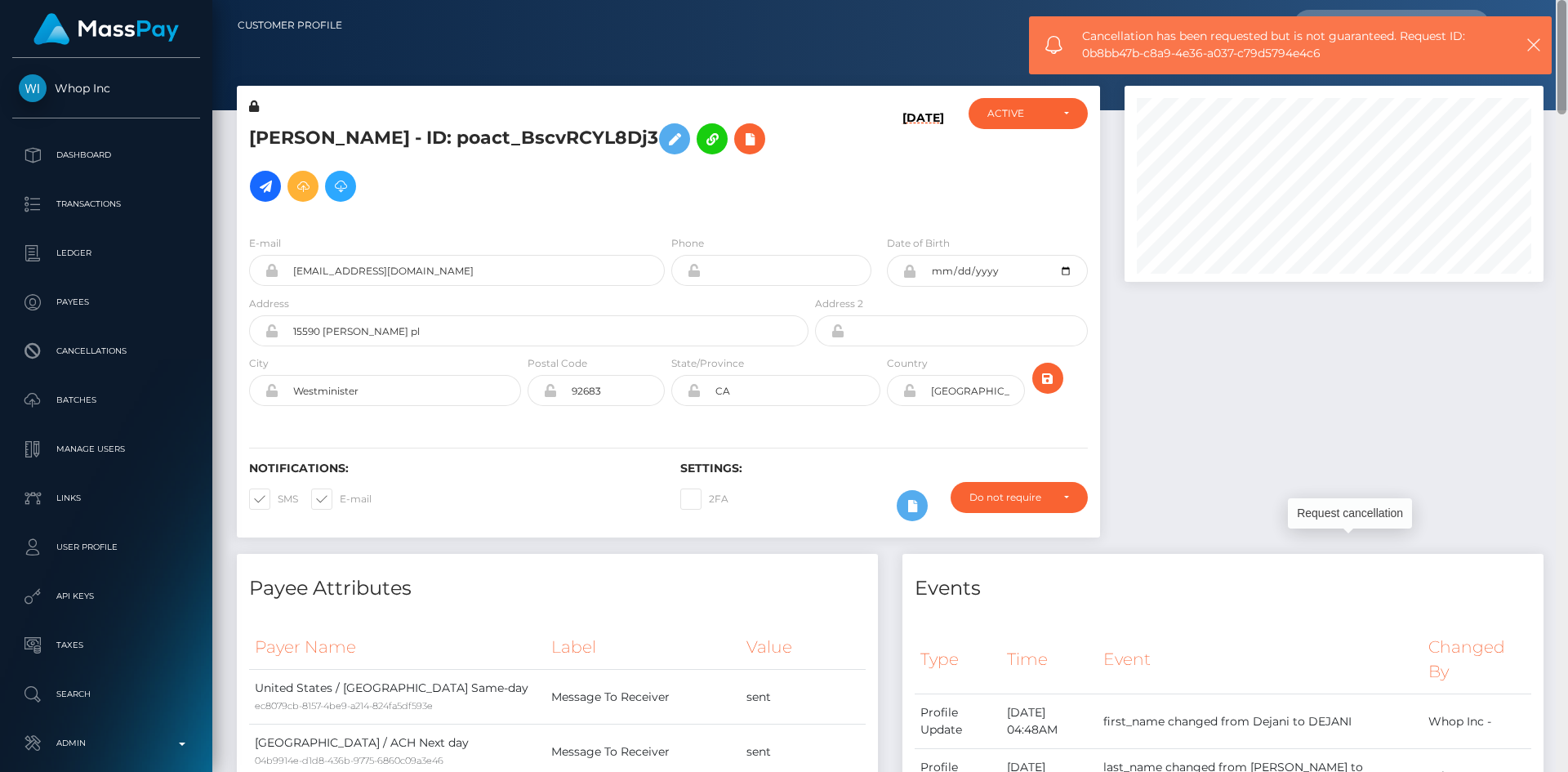
drag, startPoint x: 1560, startPoint y: 699, endPoint x: 1567, endPoint y: 3, distance: 696.0
click at [1567, 3] on div "Customer Profile Loading... Loading..." at bounding box center [890, 386] width 1356 height 772
click at [1534, 44] on icon "button" at bounding box center [1534, 45] width 16 height 16
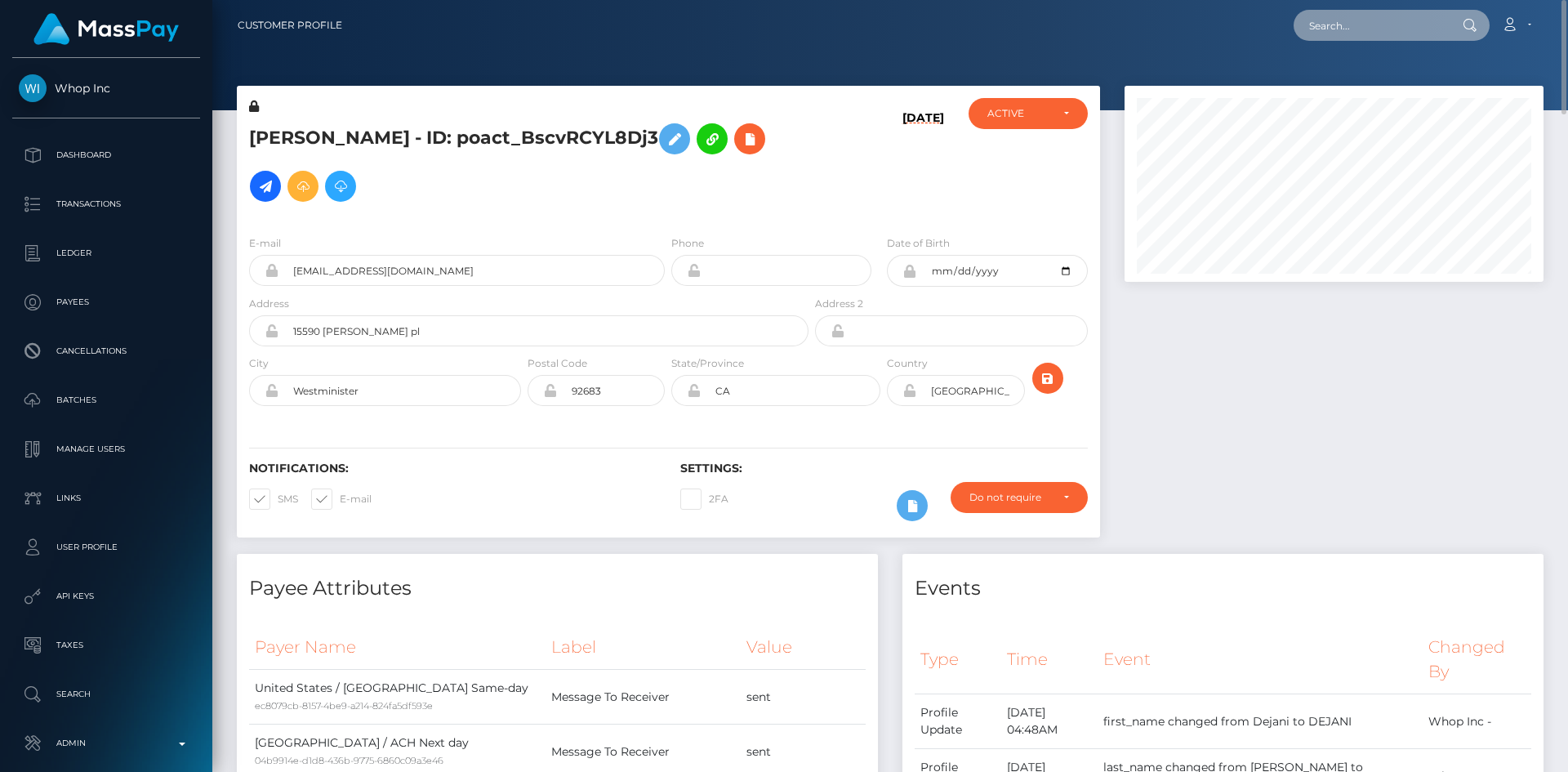
click at [1349, 25] on input "text" at bounding box center [1371, 25] width 154 height 31
paste input "pout_uZGRBQUqySfFW"
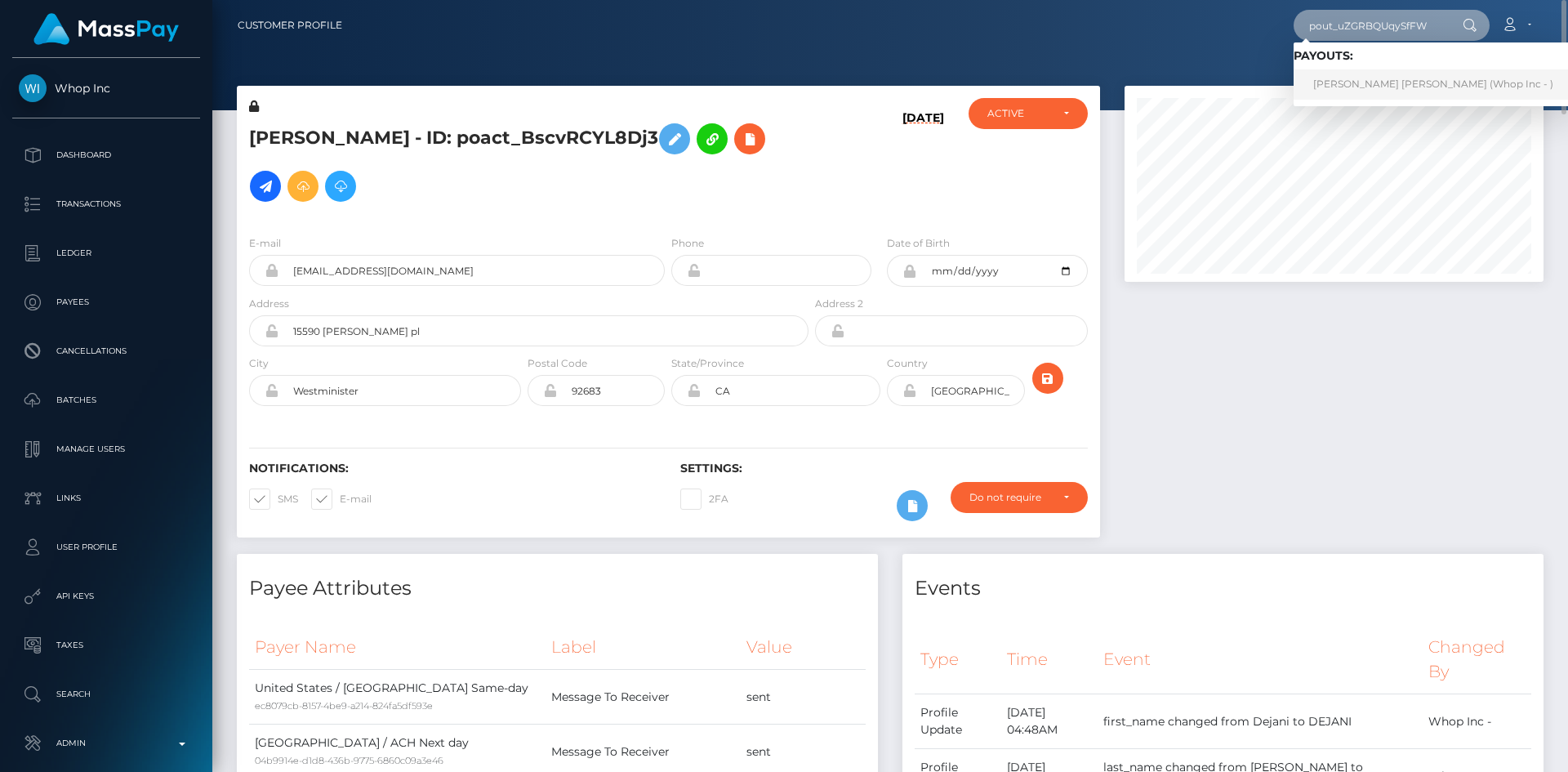
type input "pout_uZGRBQUqySfFW"
click at [1351, 82] on link "JUAN GABRIEL ORENDAIN ARCEGA (Whop Inc - )" at bounding box center [1433, 84] width 279 height 30
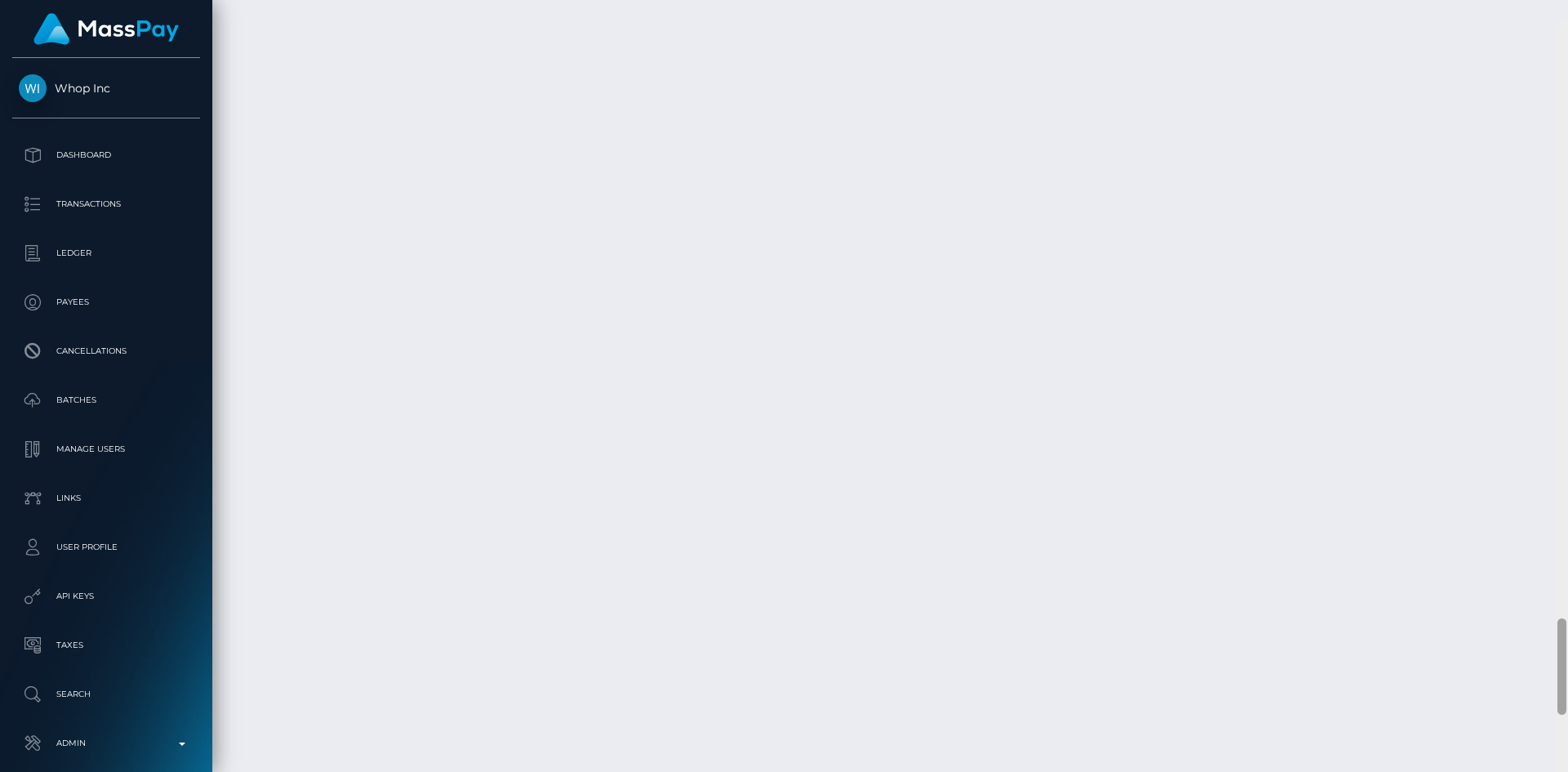
scroll to position [4756, 0]
drag, startPoint x: 1562, startPoint y: 82, endPoint x: 1533, endPoint y: 671, distance: 589.7
click at [1533, 671] on div "Customer Profile Loading... Loading..." at bounding box center [890, 386] width 1356 height 772
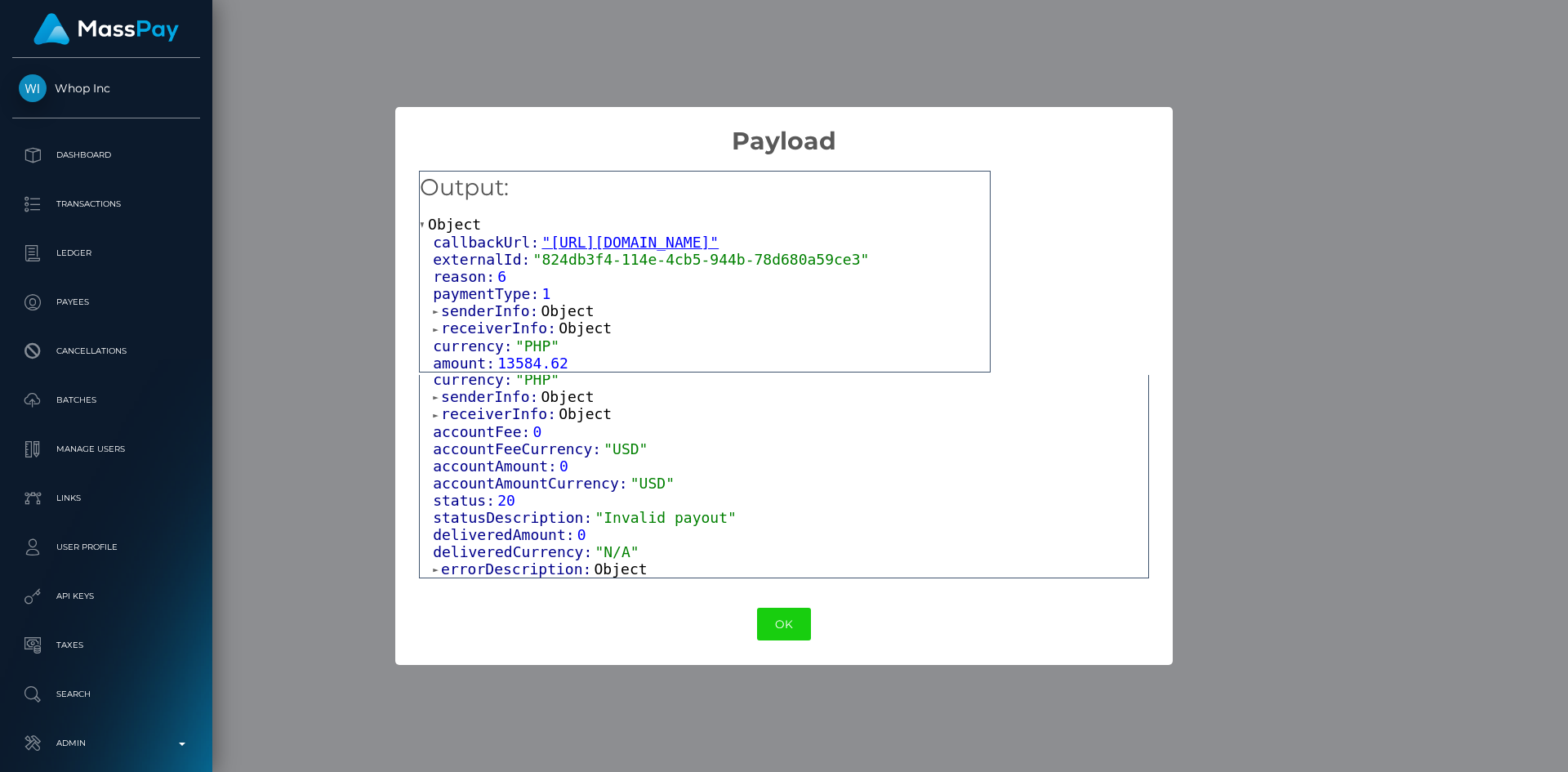
scroll to position [202, 0]
click at [599, 571] on span "Object" at bounding box center [620, 569] width 53 height 17
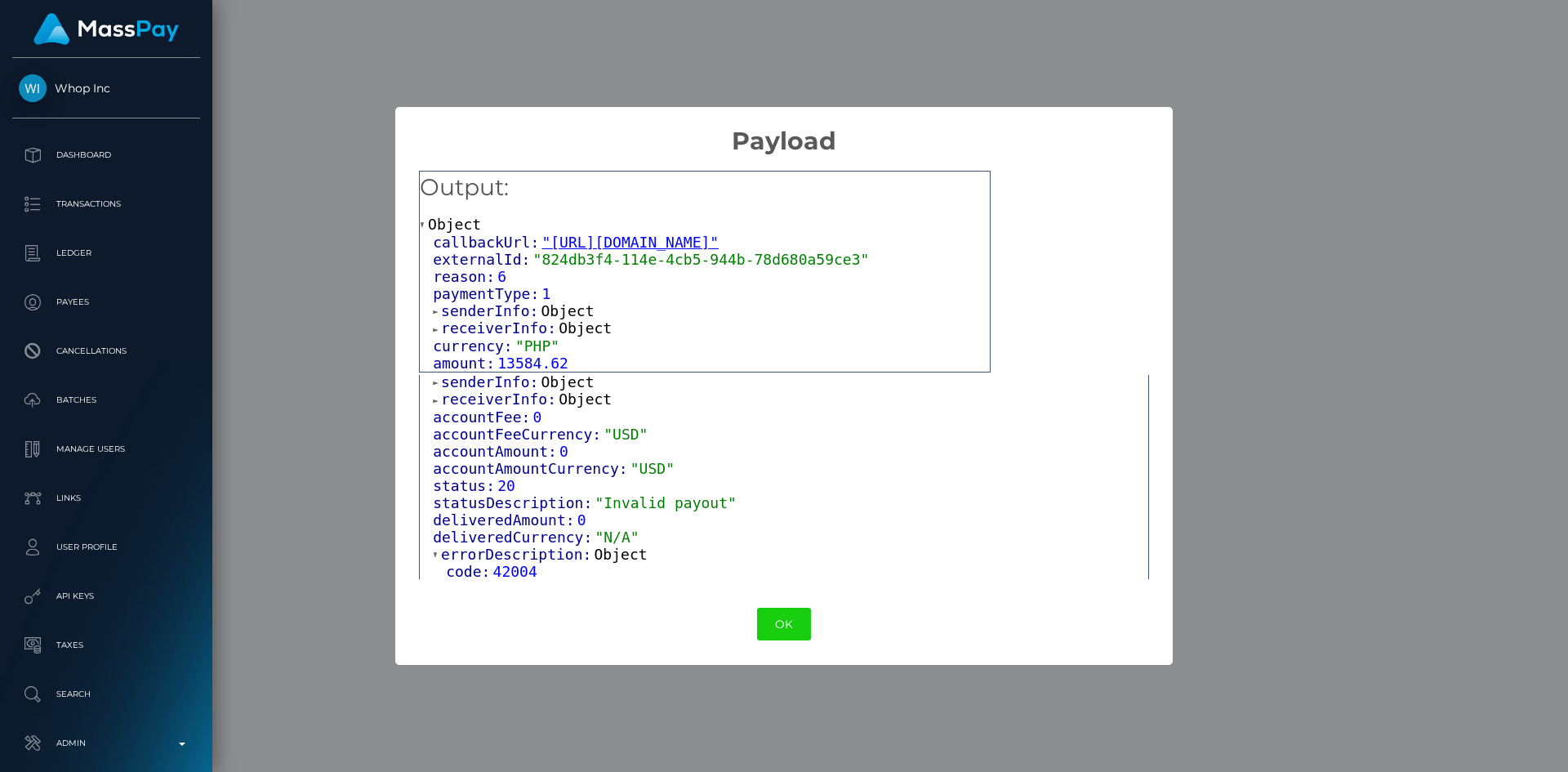
scroll to position [237, 0]
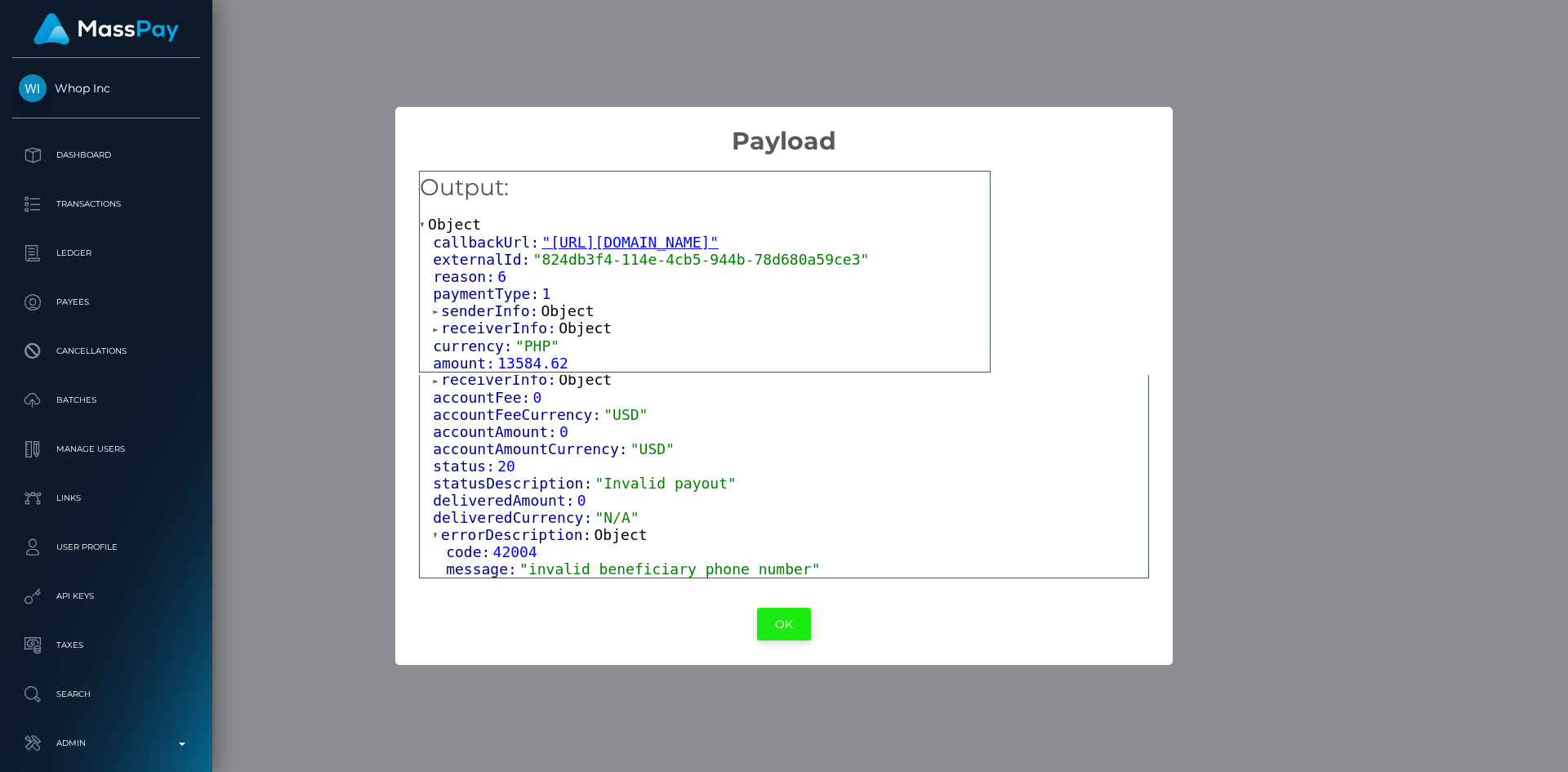
click at [777, 628] on button "OK" at bounding box center [784, 624] width 54 height 34
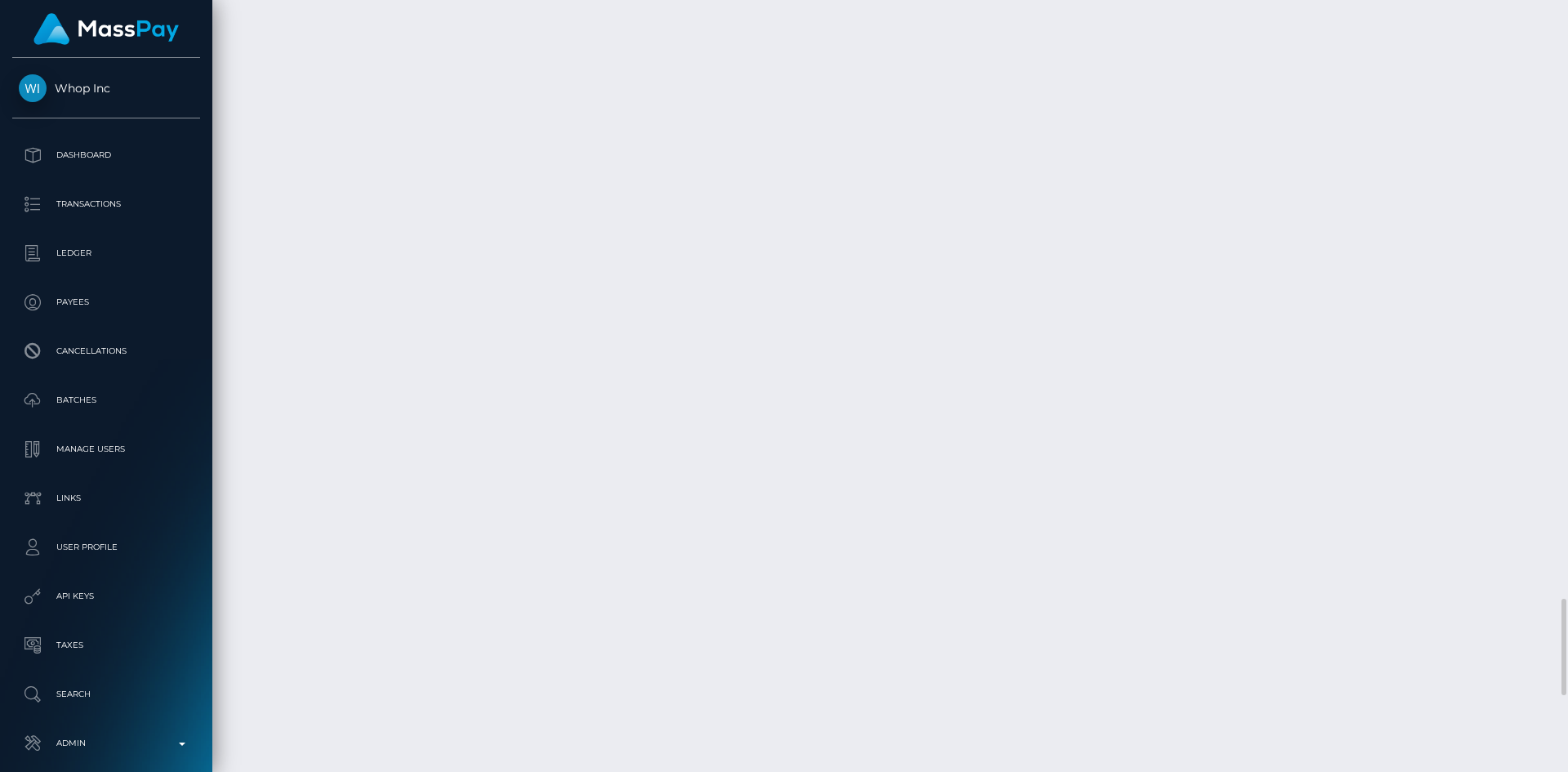
scroll to position [196, 419]
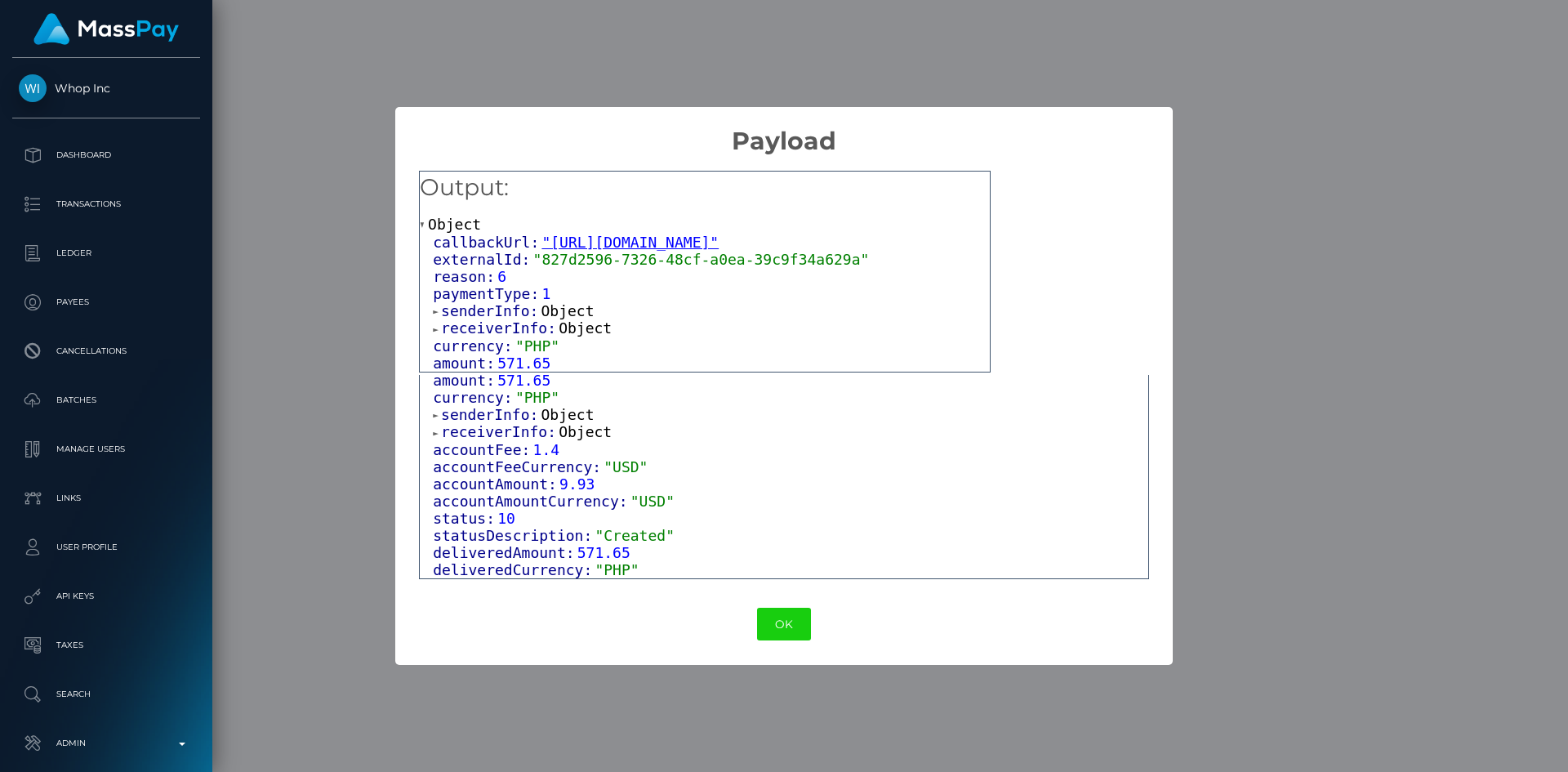
scroll to position [184, 0]
click at [552, 407] on span "Object" at bounding box center [568, 414] width 53 height 17
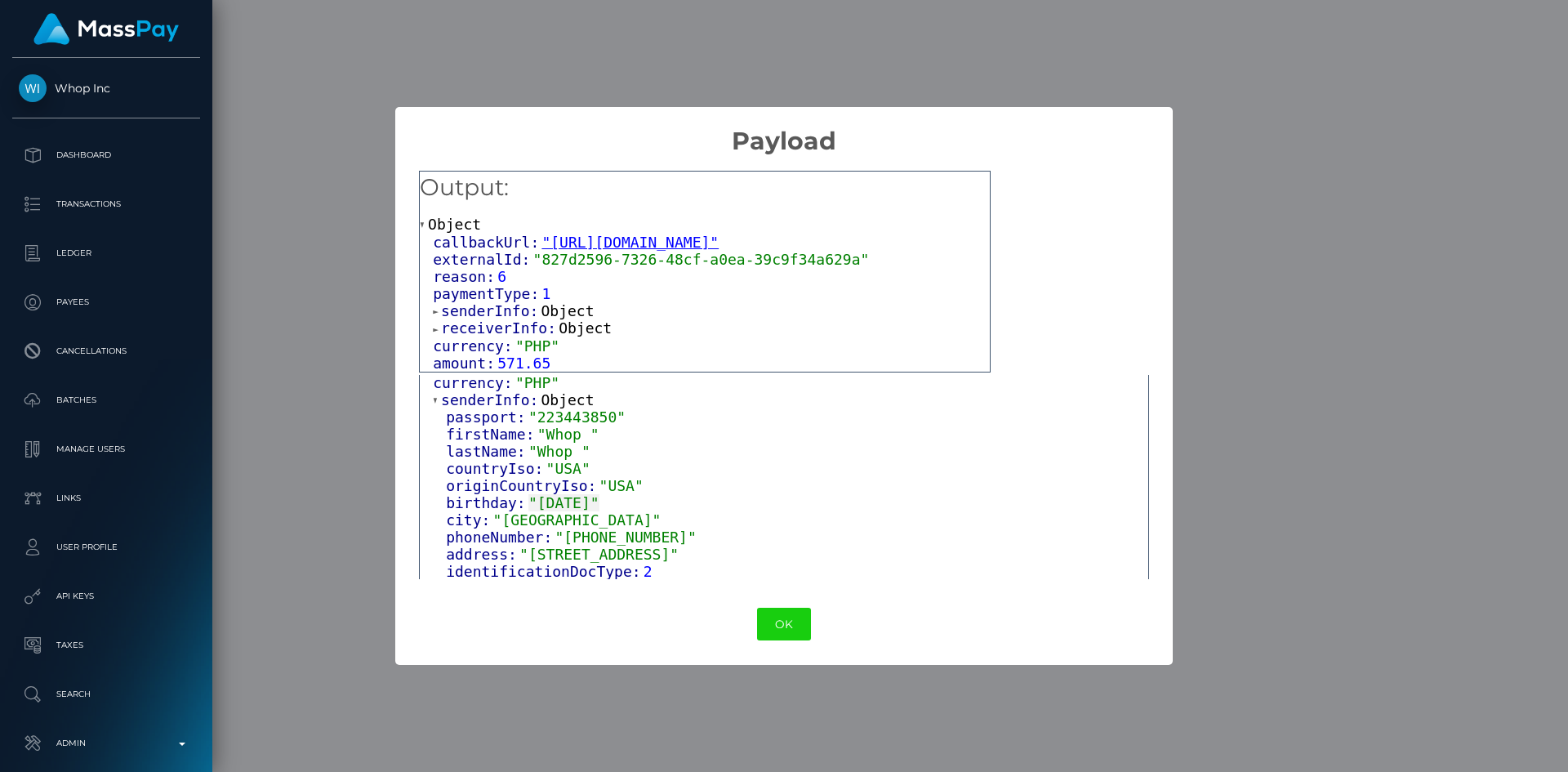
click at [553, 407] on span "Object" at bounding box center [568, 400] width 53 height 17
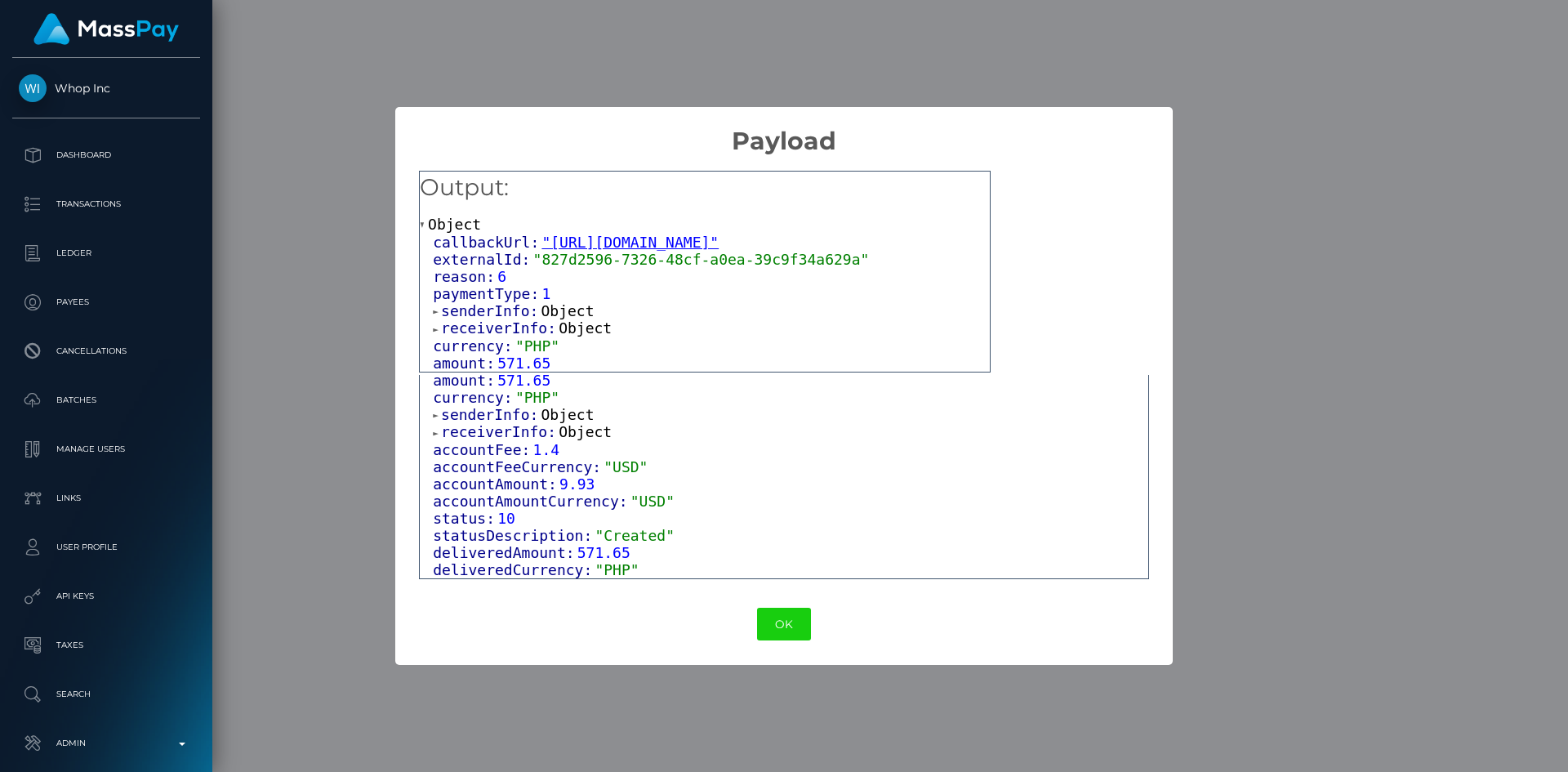
click at [547, 427] on span "receiverInfo:" at bounding box center [500, 431] width 118 height 17
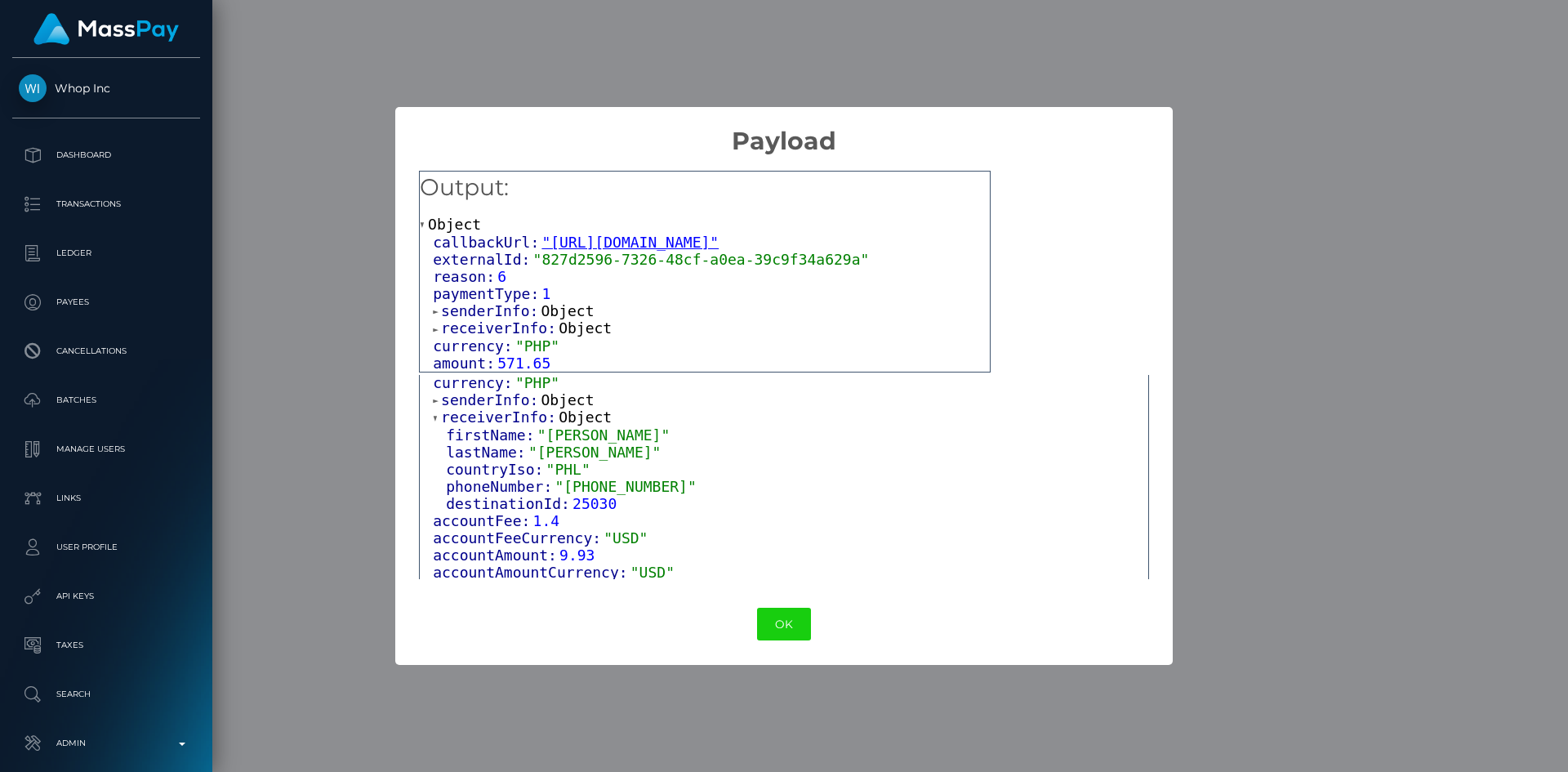
click at [620, 495] on span ""+639930237127"" at bounding box center [625, 487] width 141 height 17
copy span "639930237127"
click at [792, 628] on button "OK" at bounding box center [784, 624] width 54 height 34
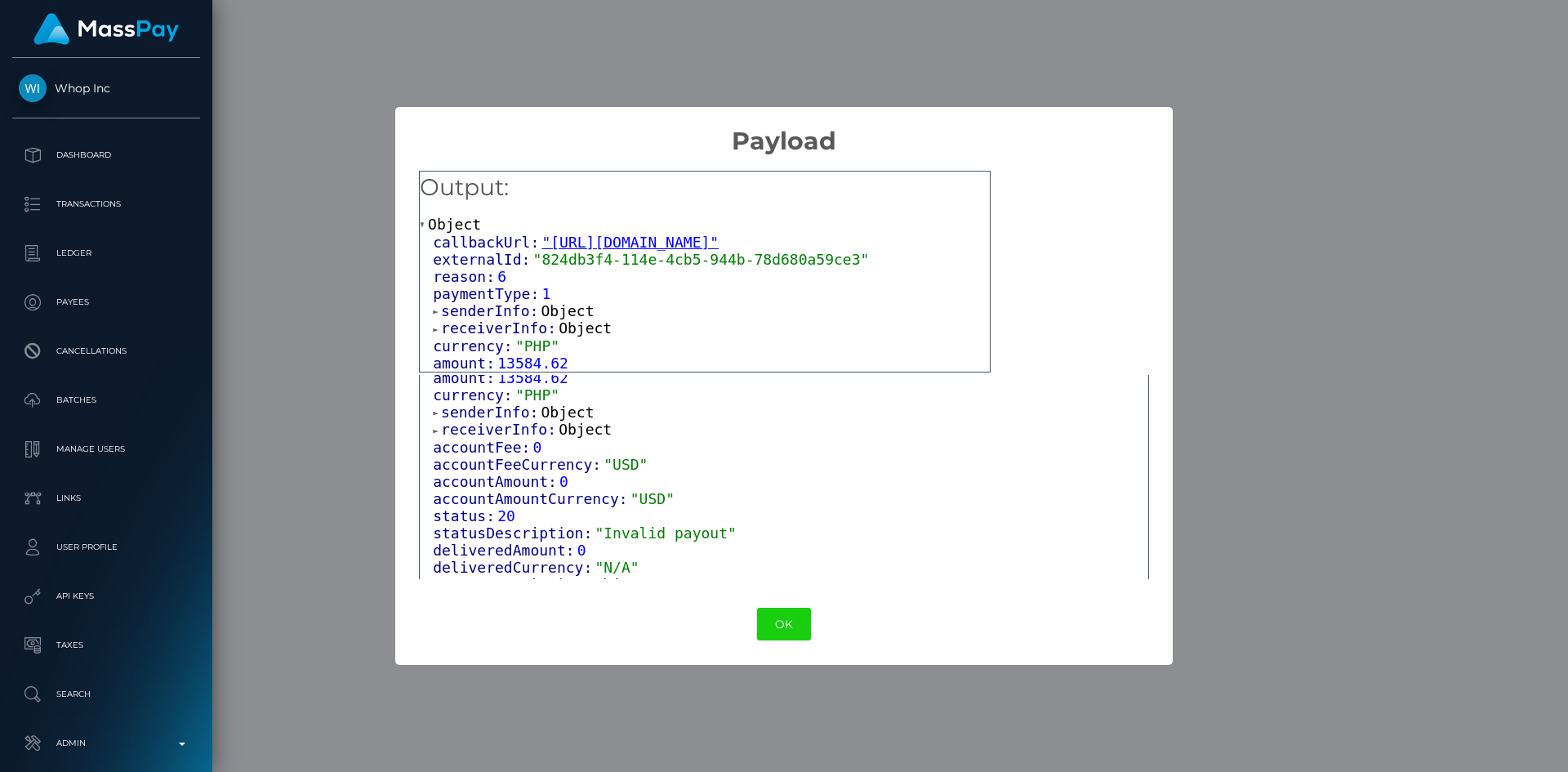
scroll to position [180, 0]
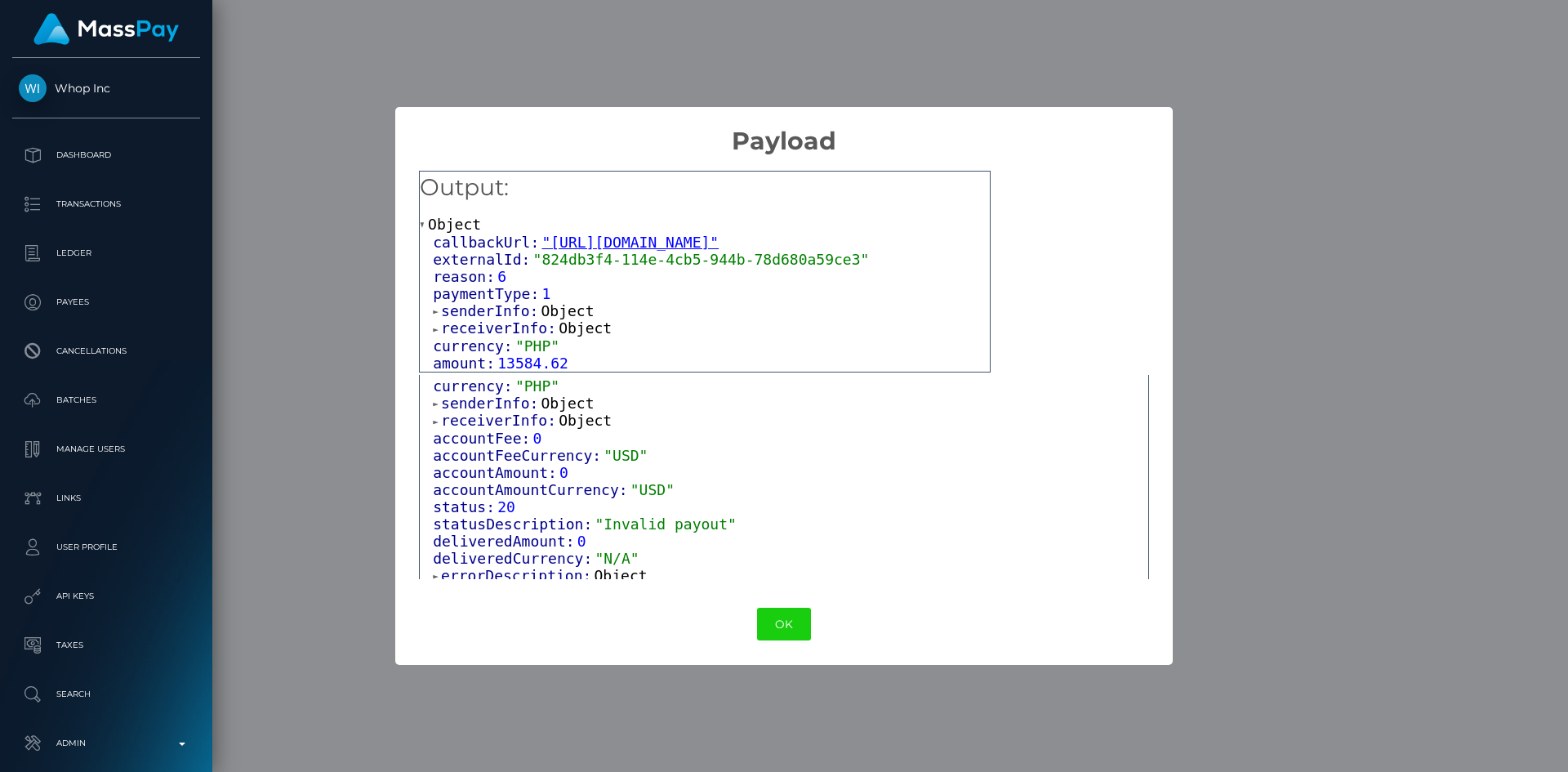
click at [559, 426] on span "Object" at bounding box center [585, 420] width 53 height 17
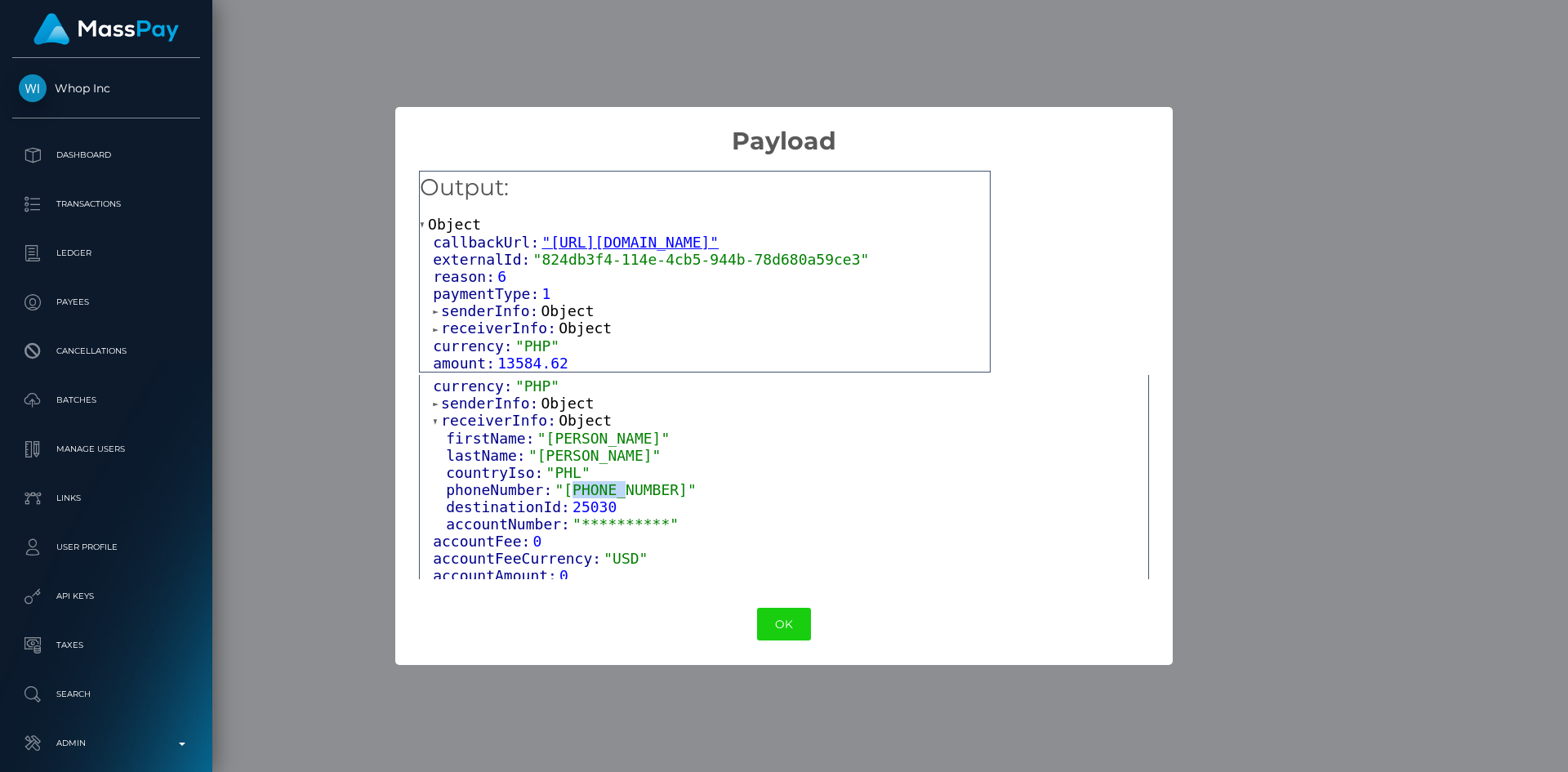
drag, startPoint x: 563, startPoint y: 497, endPoint x: 612, endPoint y: 504, distance: 49.5
click at [612, 498] on span ""+63930237127"" at bounding box center [625, 489] width 141 height 17
click at [594, 498] on span ""+63930237127"" at bounding box center [625, 489] width 141 height 17
click at [785, 619] on button "OK" at bounding box center [784, 624] width 54 height 34
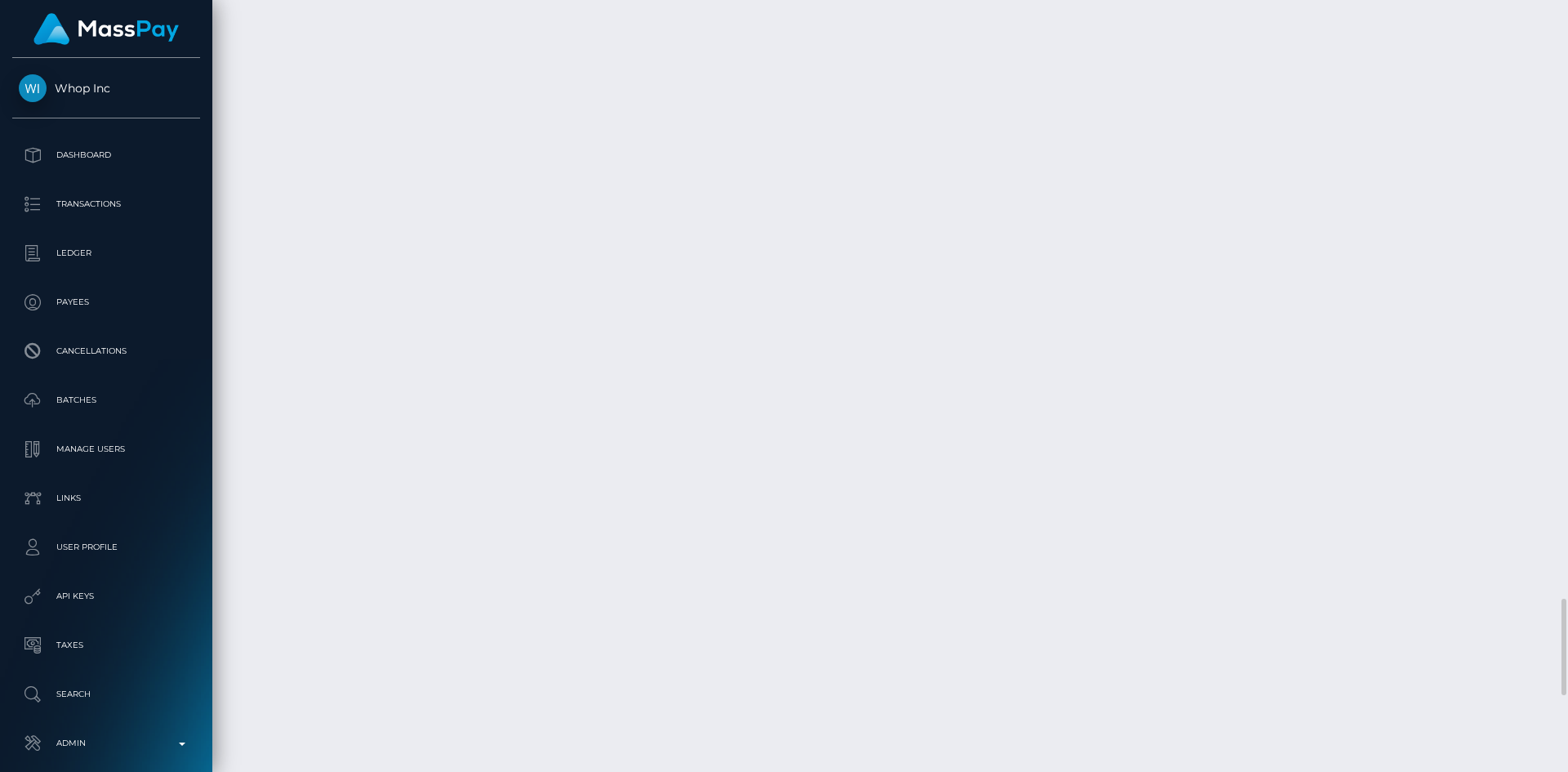
scroll to position [196, 419]
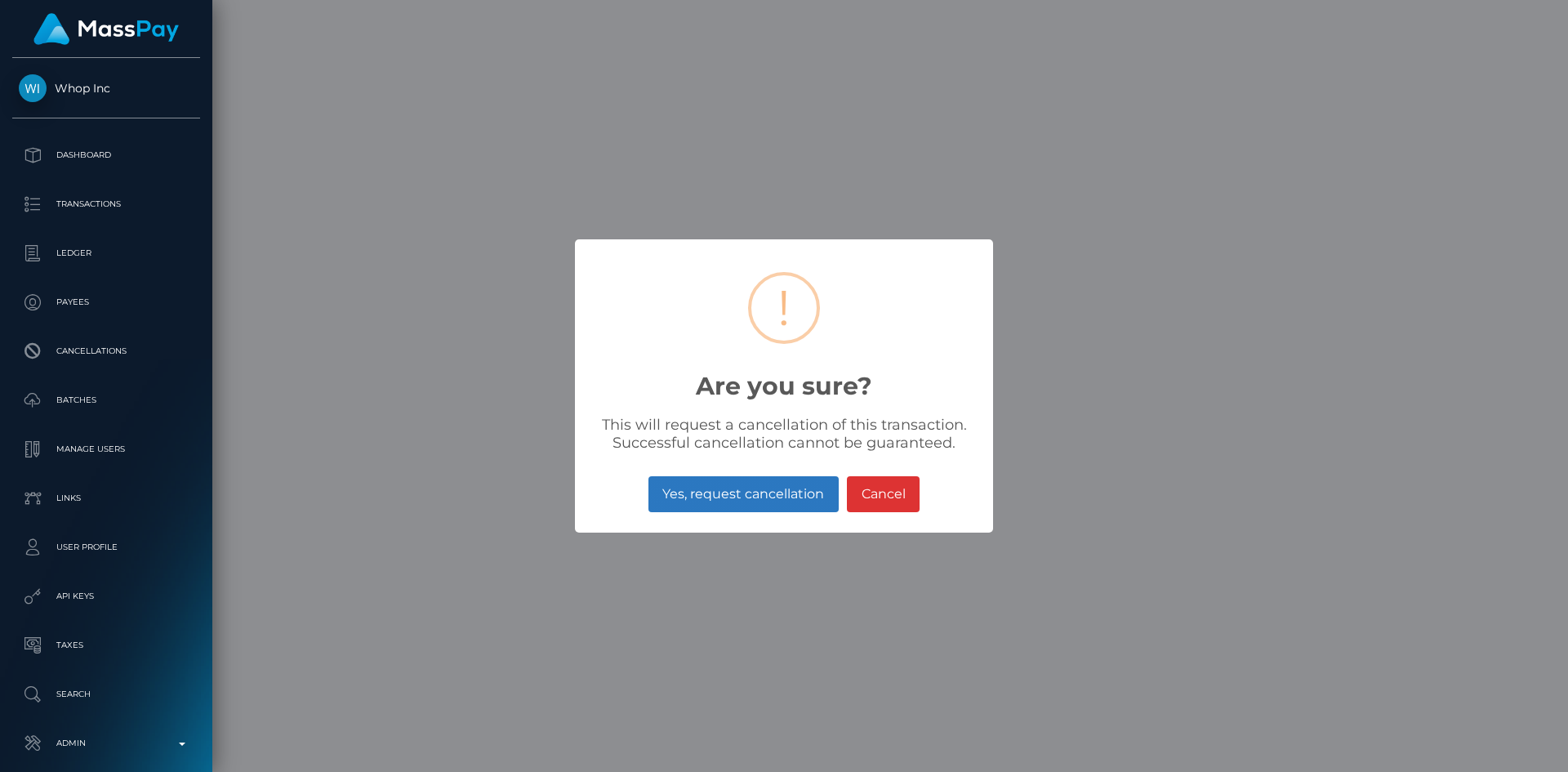
click at [737, 499] on button "Yes, request cancellation" at bounding box center [744, 495] width 190 height 36
click at [1329, 99] on div "× ! Are you sure? This will request a cancellation of this transaction. Success…" at bounding box center [784, 386] width 1568 height 772
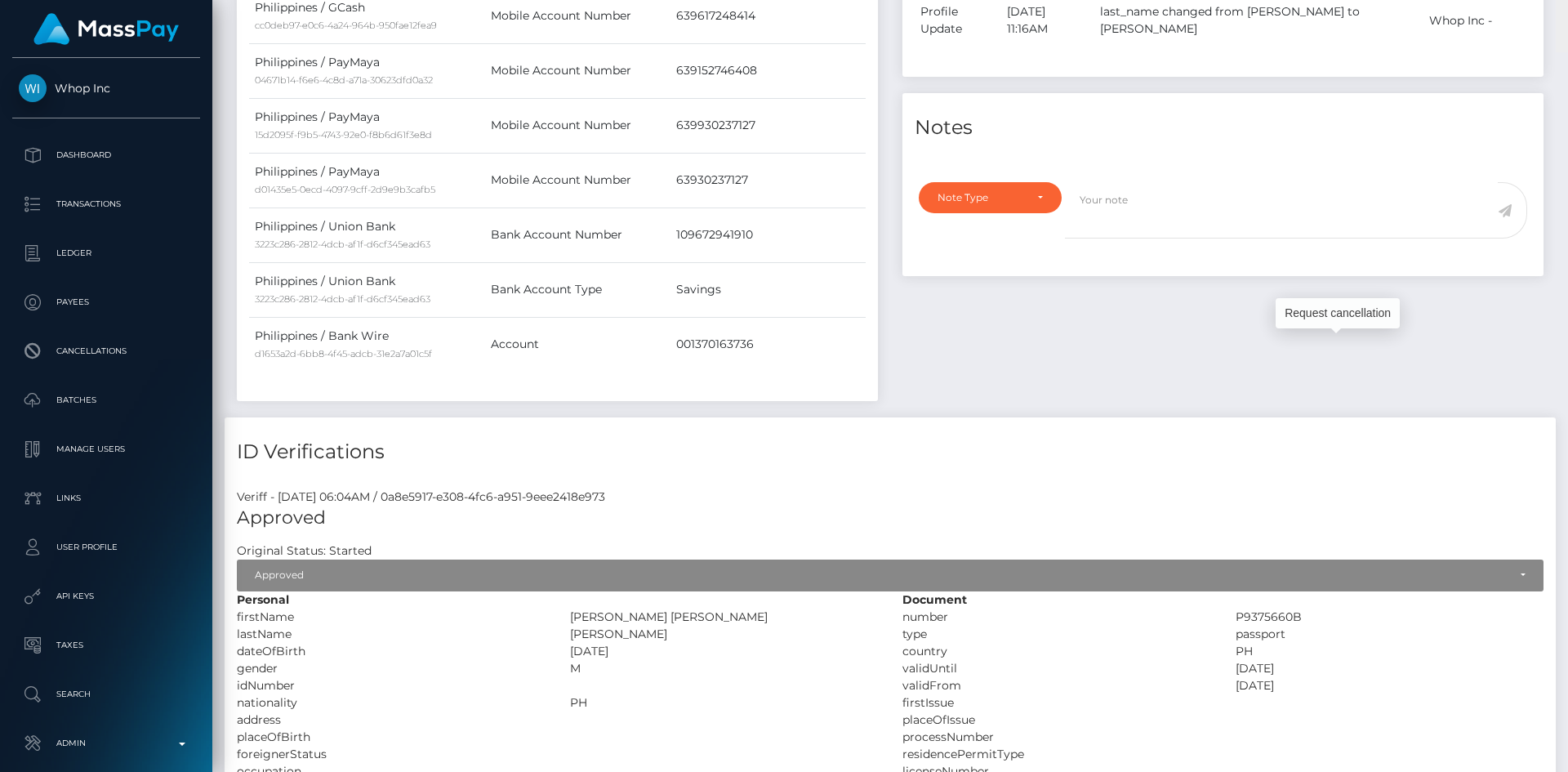
scroll to position [0, 0]
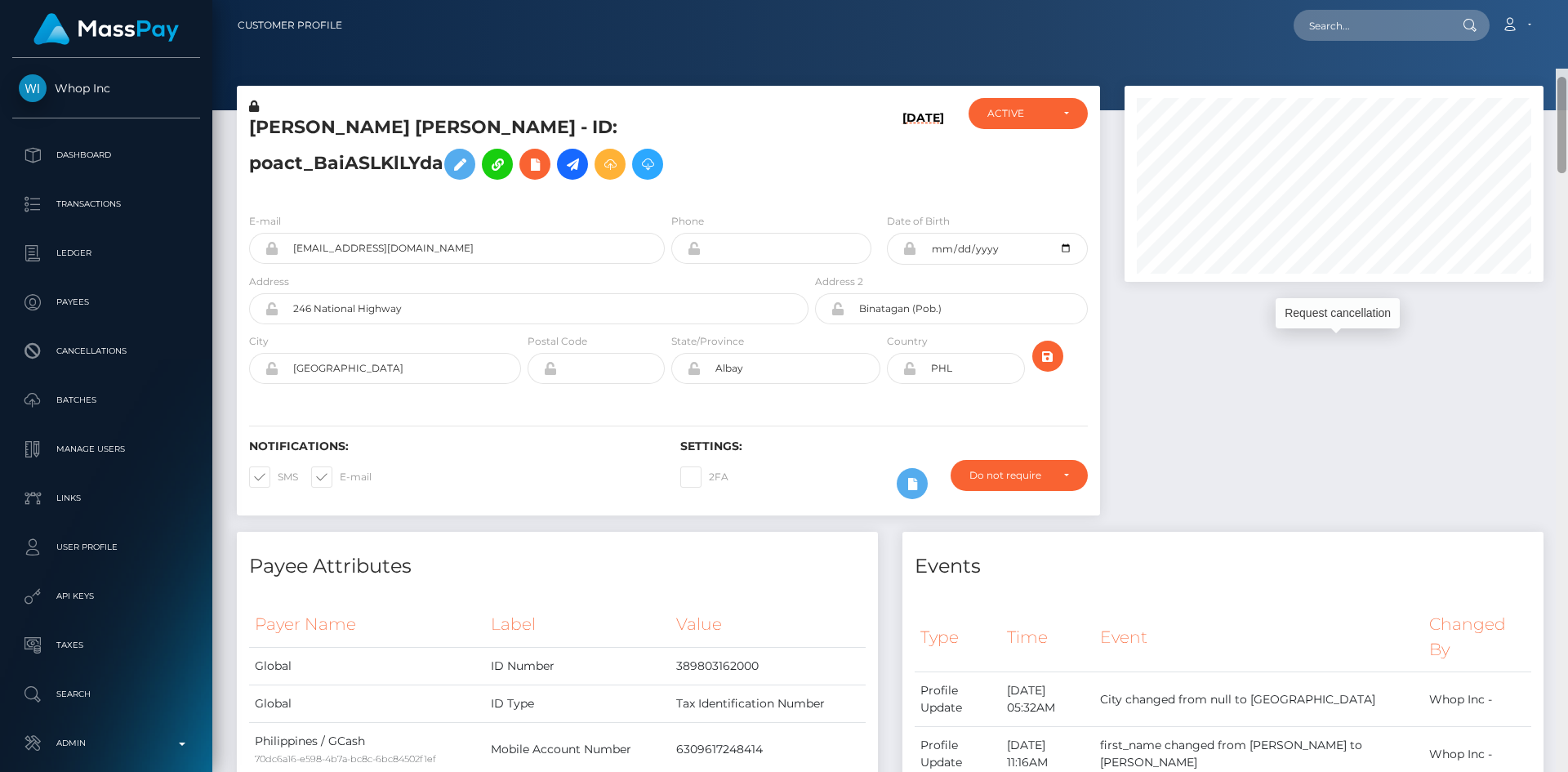
drag, startPoint x: 1558, startPoint y: 637, endPoint x: 1567, endPoint y: -25, distance: 662.1
click at [1567, 0] on html "Whop Inc Dashboard Transactions Ledger Payees Cancellations Links" at bounding box center [784, 386] width 1568 height 772
click at [1389, 25] on input "text" at bounding box center [1371, 25] width 154 height 31
paste input "68e21ad430fa7"
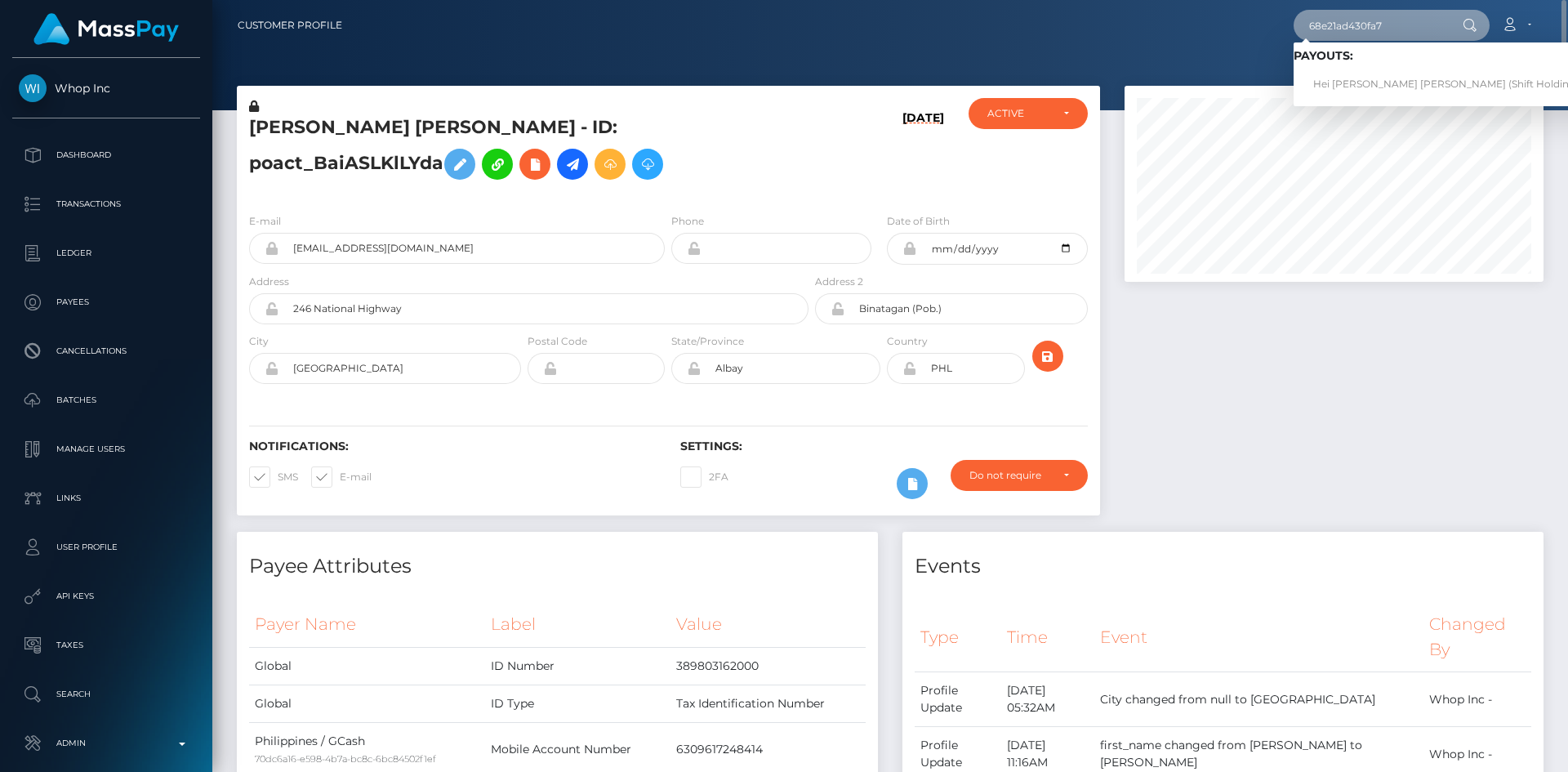
type input "68e21ad430fa7"
click at [1392, 79] on link "Hei Wai Kalia Wong (Shift Holdings Ltd. - )" at bounding box center [1463, 84] width 340 height 30
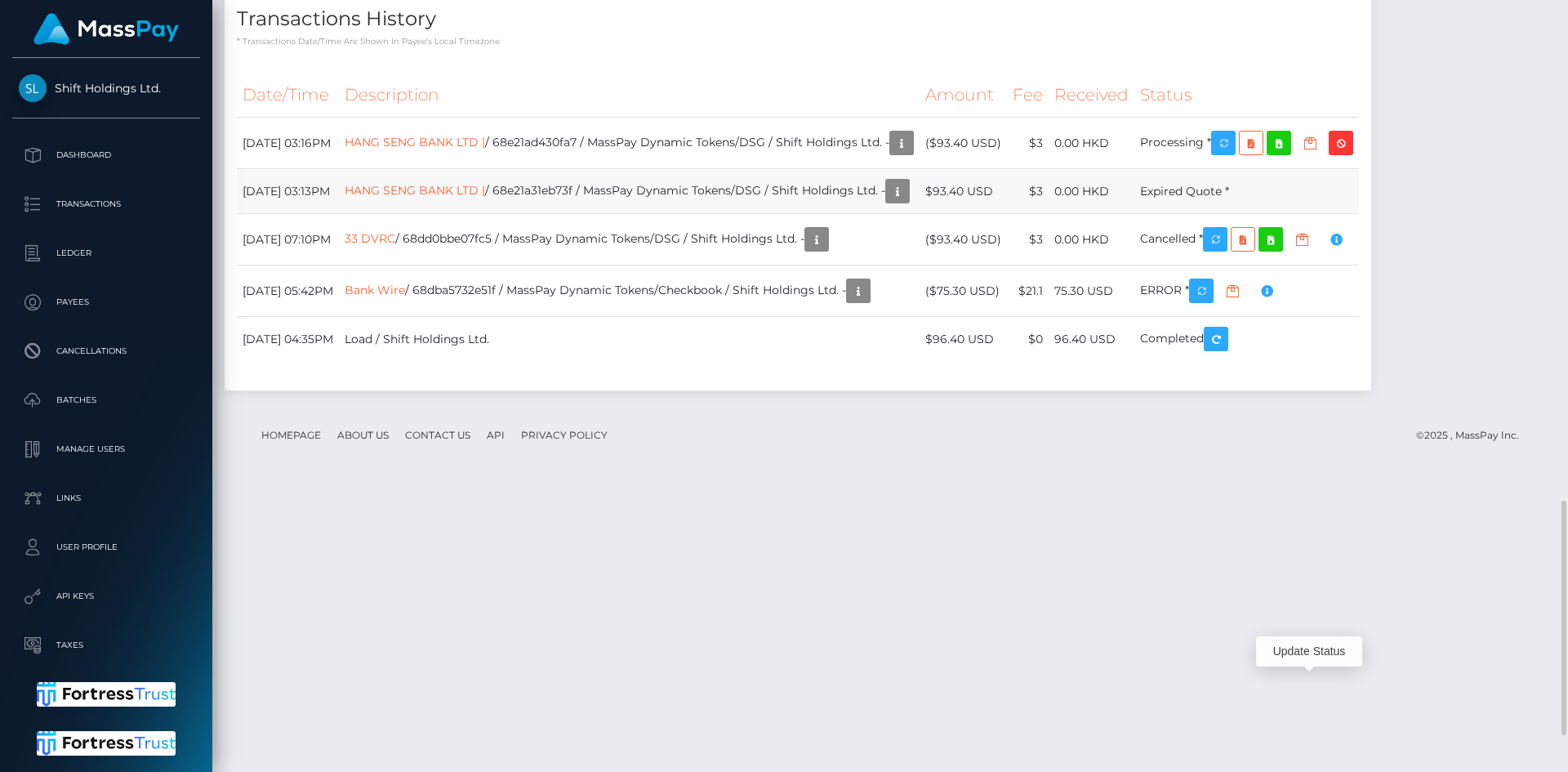
scroll to position [196, 419]
click at [469, 150] on link "HANG SENG BANK LTD |" at bounding box center [415, 142] width 140 height 14
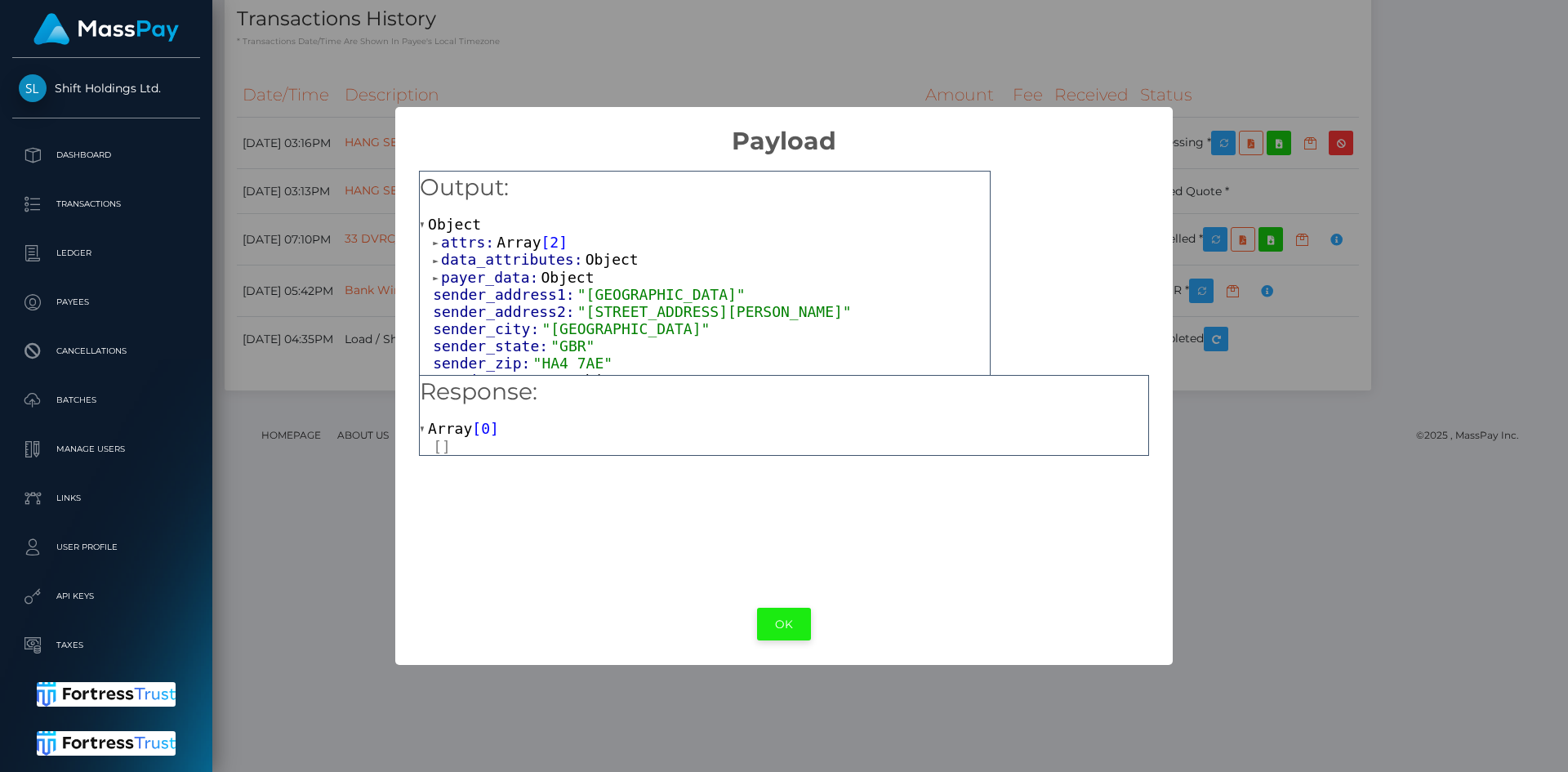
click at [774, 625] on button "OK" at bounding box center [784, 624] width 54 height 34
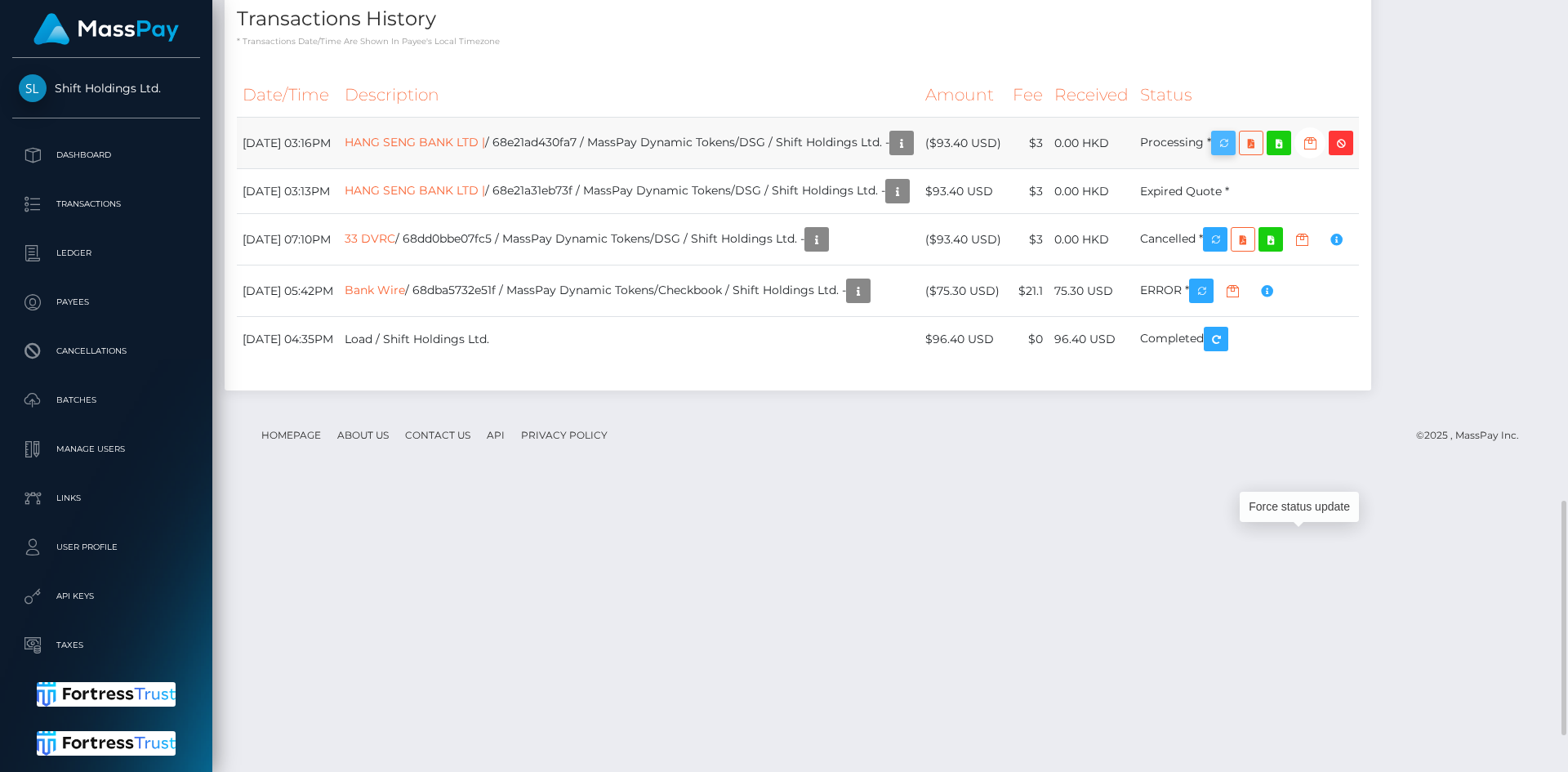
click at [1234, 154] on icon "button" at bounding box center [1224, 143] width 20 height 21
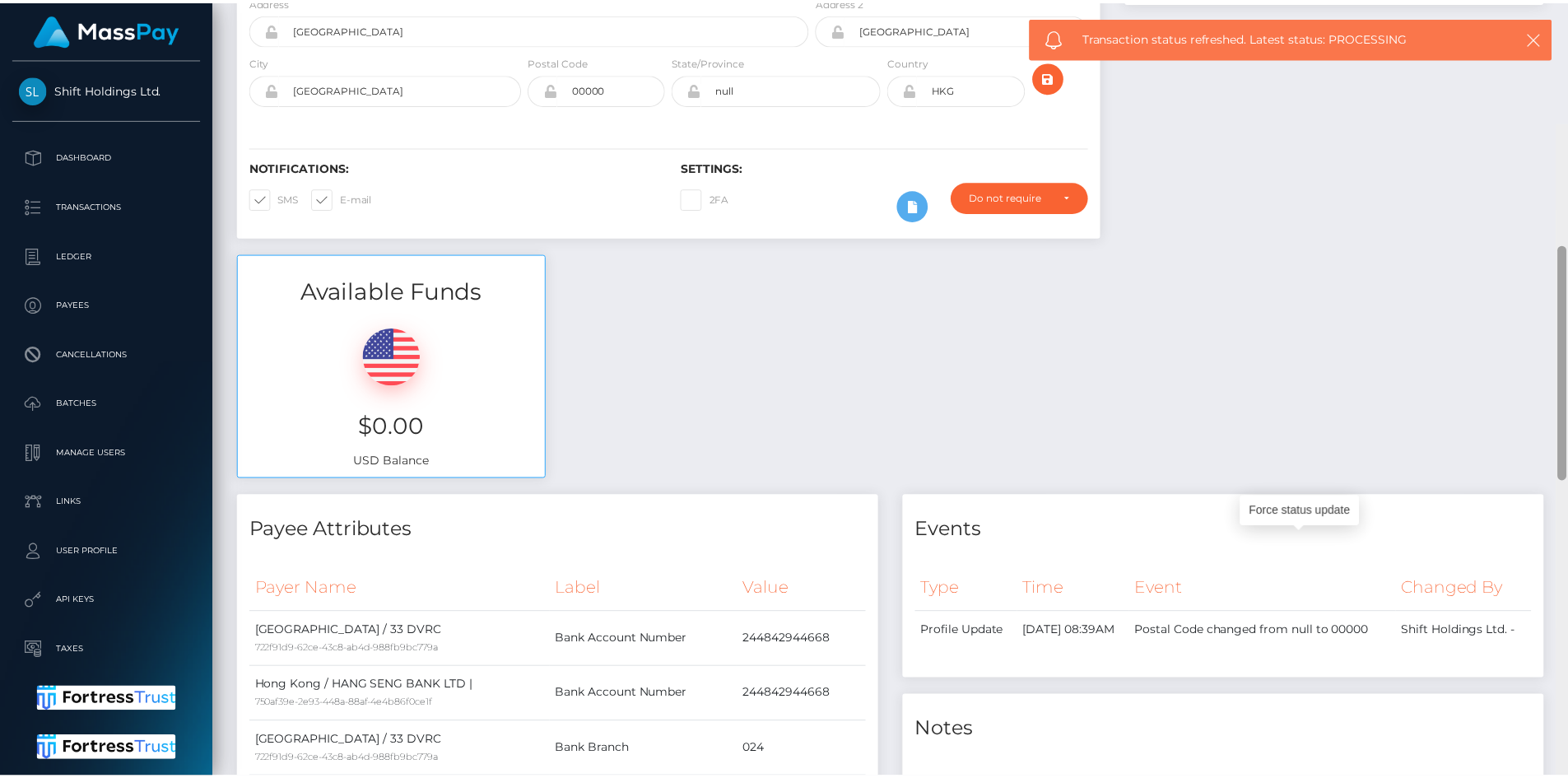
scroll to position [0, 0]
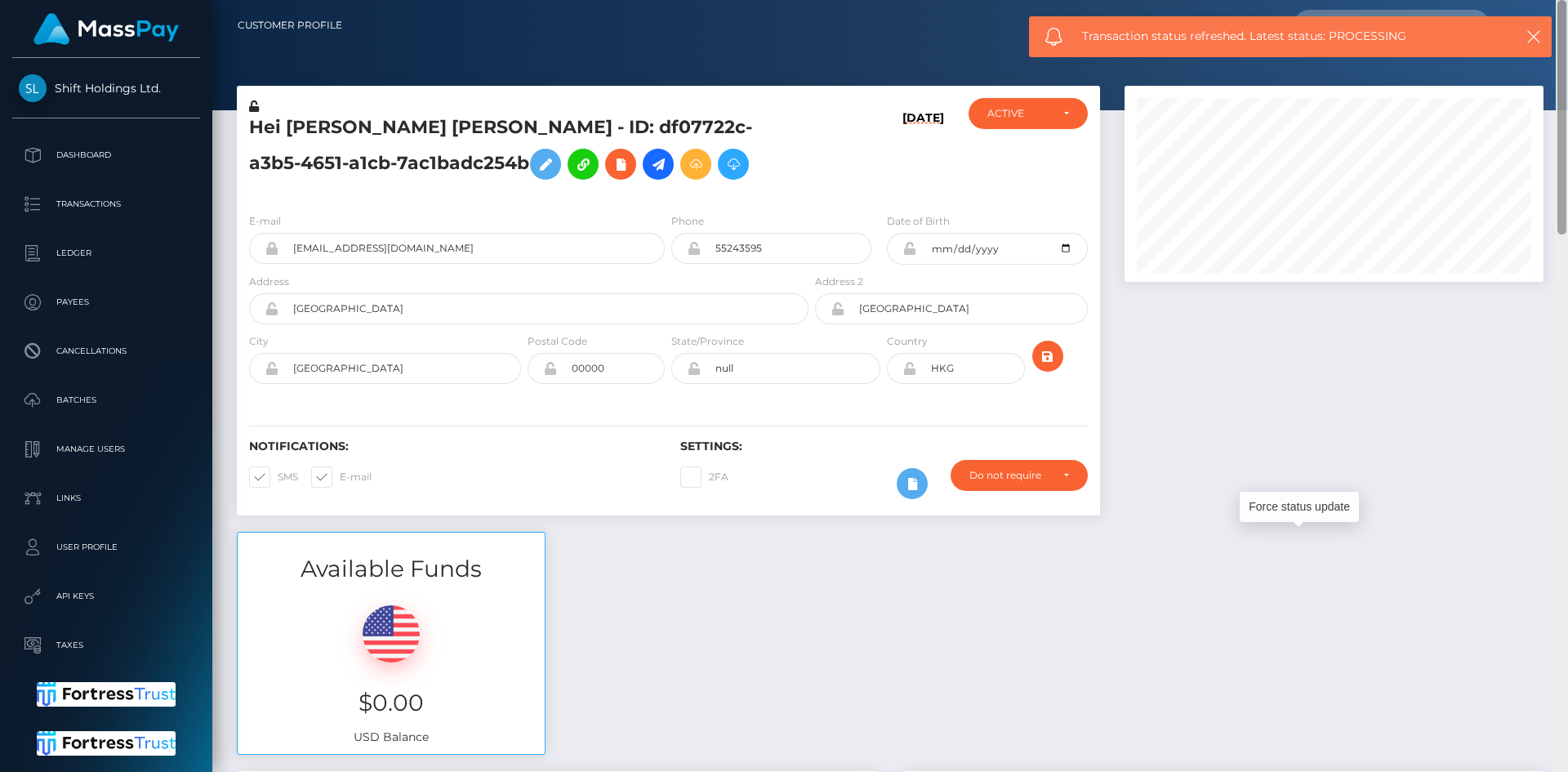
drag, startPoint x: 1564, startPoint y: 635, endPoint x: 1547, endPoint y: 92, distance: 543.3
click at [1566, 64] on div at bounding box center [1563, 117] width 9 height 235
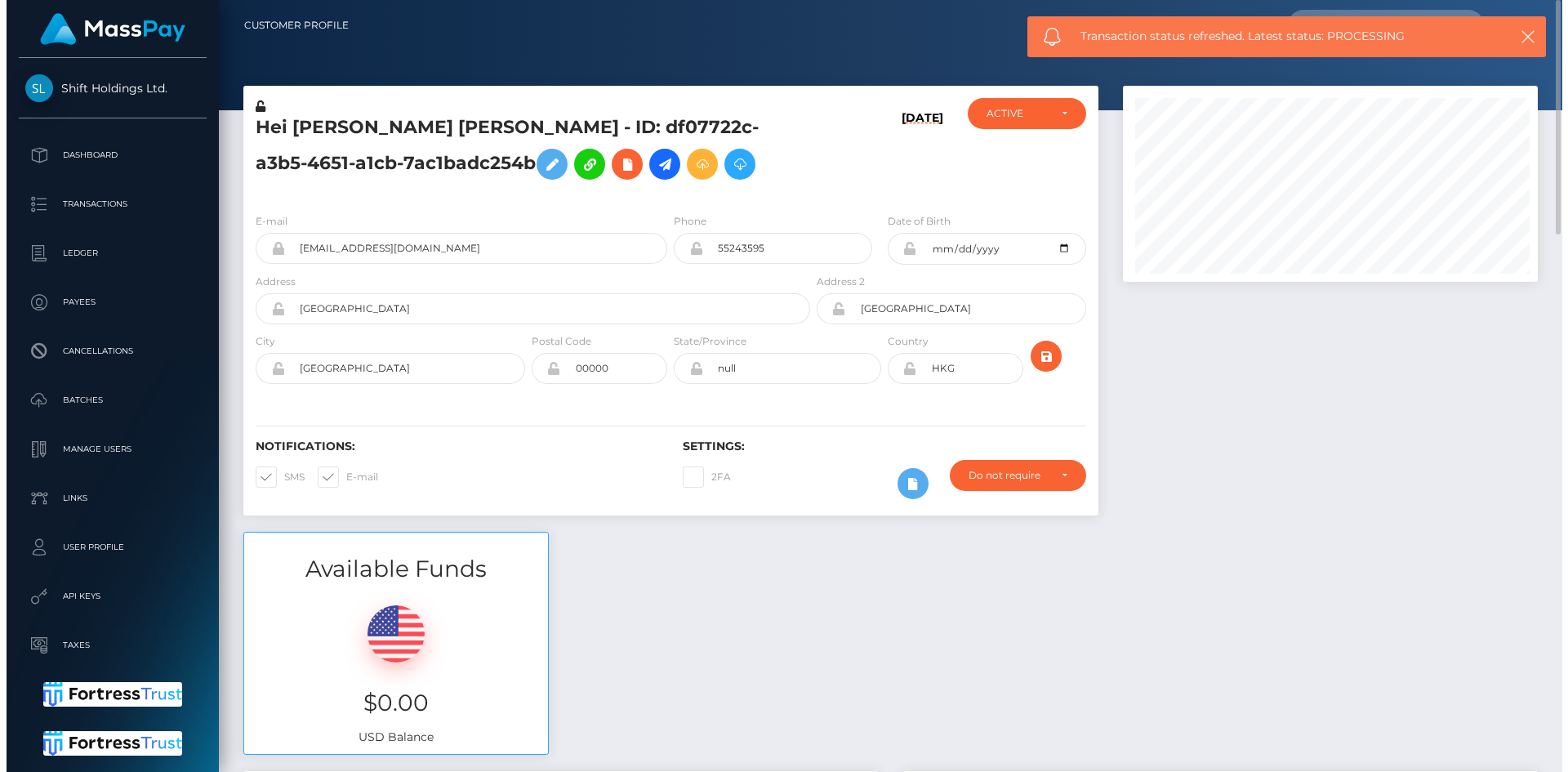
scroll to position [816860, 816400]
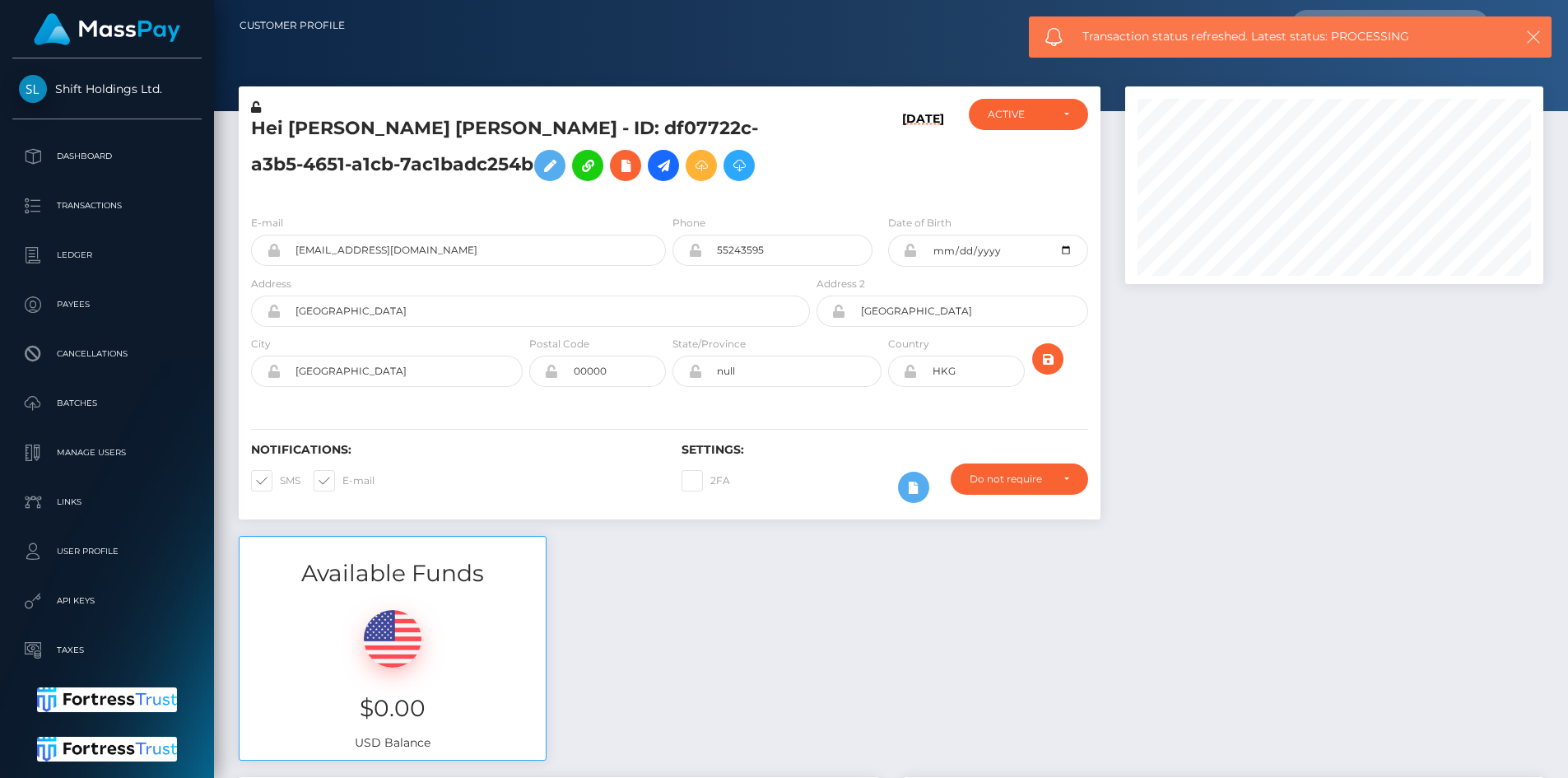
click at [1538, 32] on icon "button" at bounding box center [1533, 37] width 16 height 16
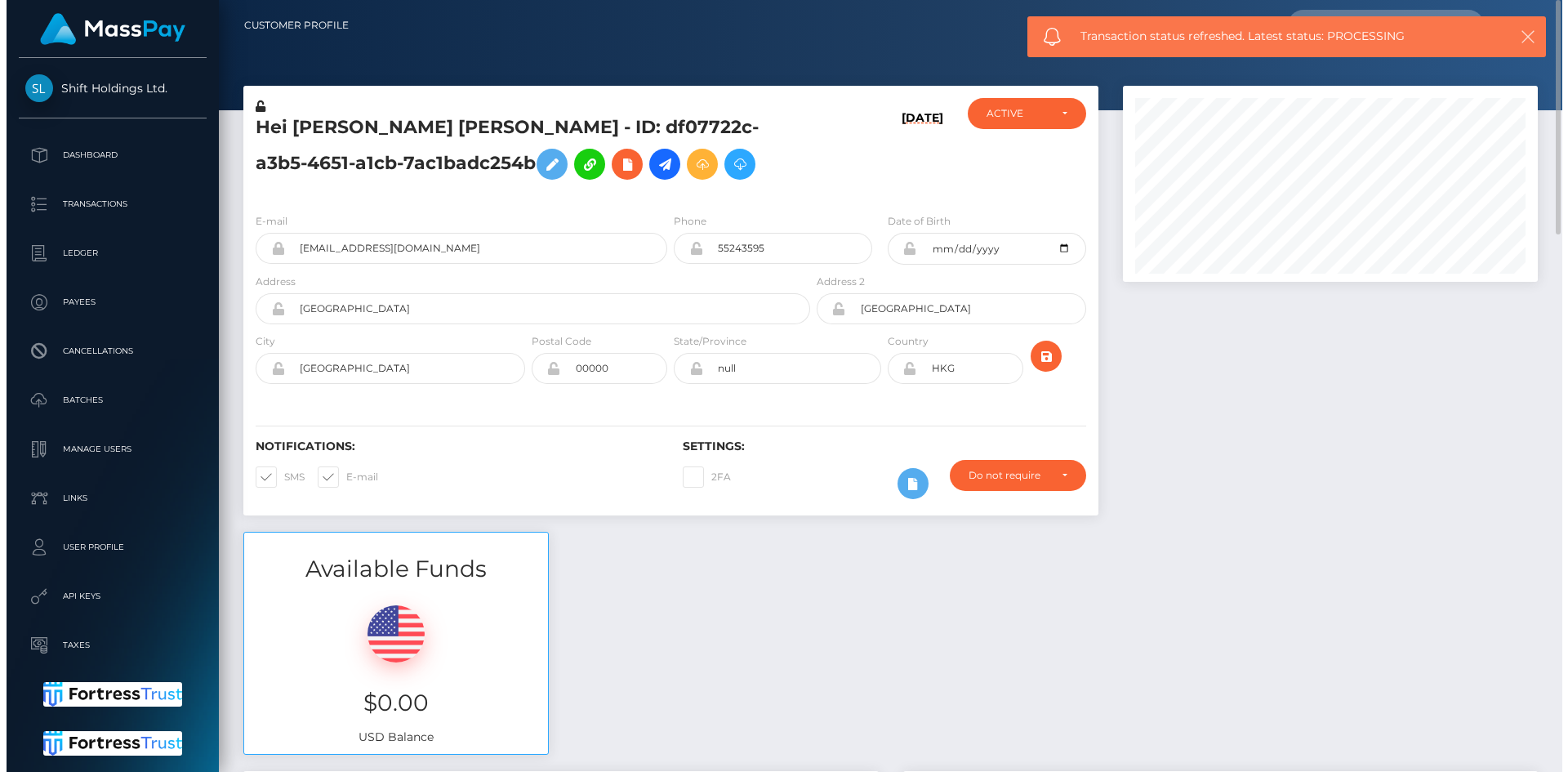
scroll to position [196, 419]
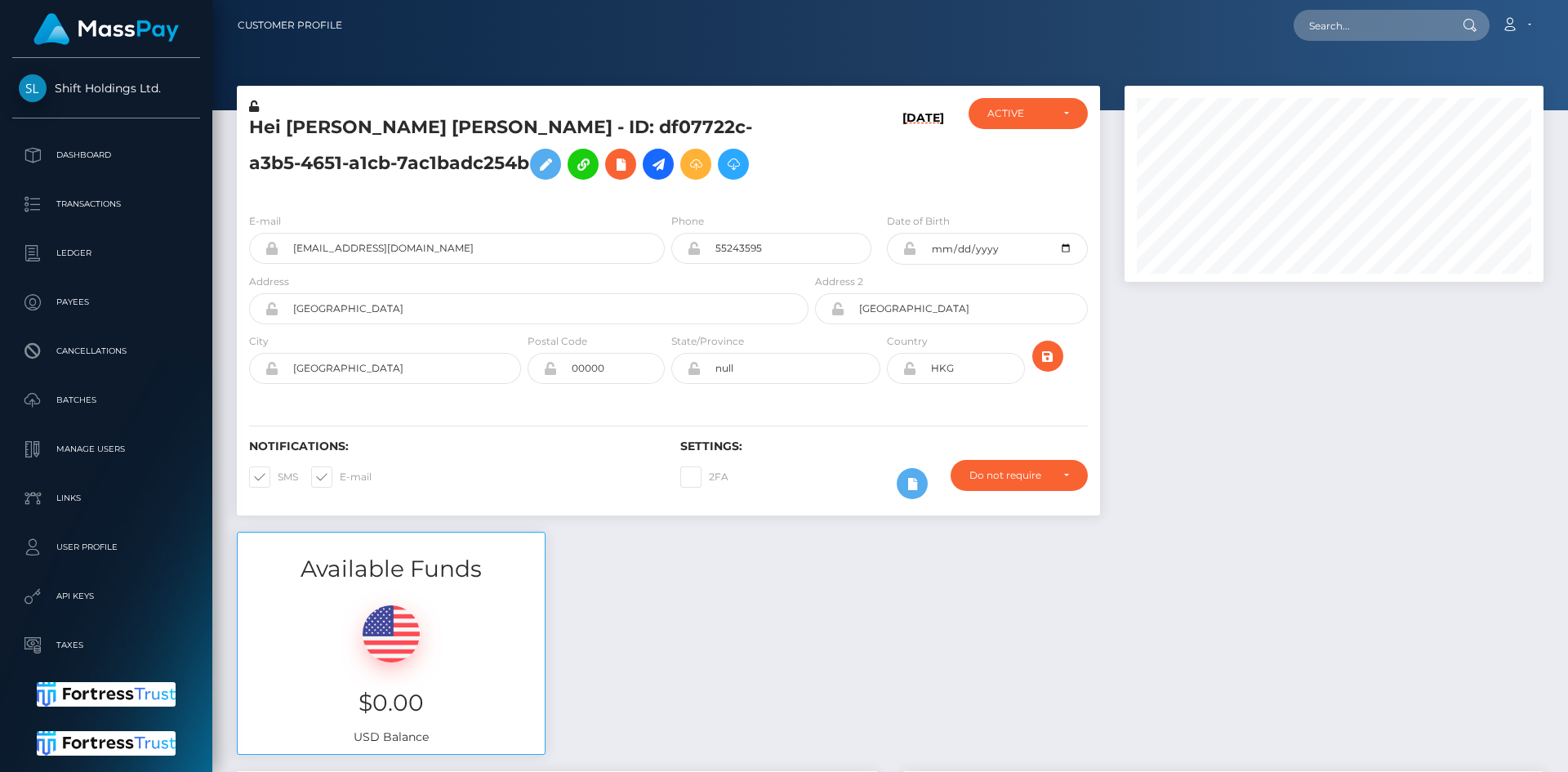
click at [1361, 24] on body "Shift Holdings Ltd. Dashboard Transactions Ledger Payees Batches" at bounding box center [784, 386] width 1568 height 772
click at [1373, 36] on input "text" at bounding box center [1371, 25] width 154 height 31
paste input "78232094"
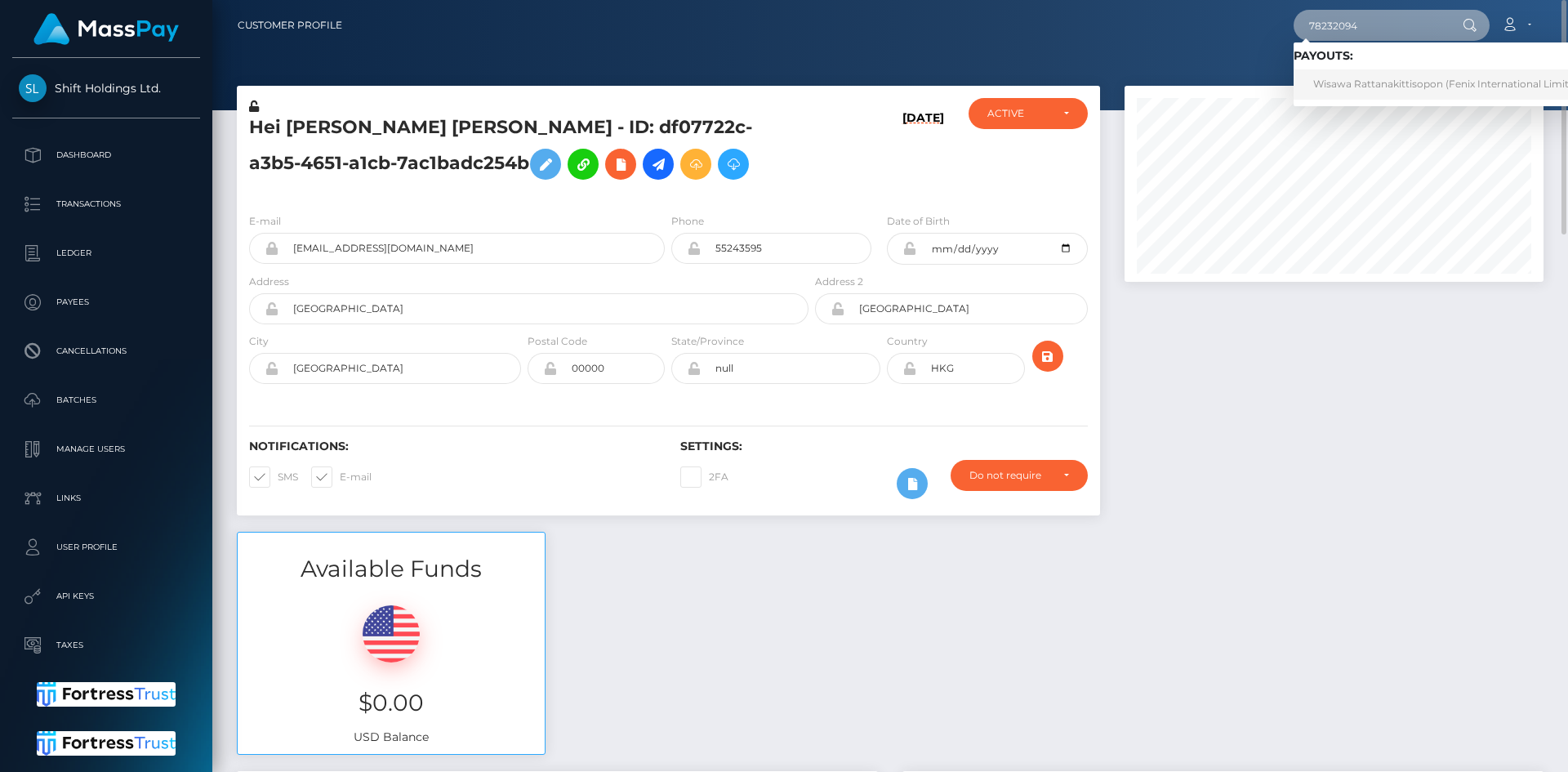
type input "78232094"
click at [1376, 72] on link "Wisawa Rattanakittisopon (Fenix International Limited - )" at bounding box center [1453, 84] width 320 height 30
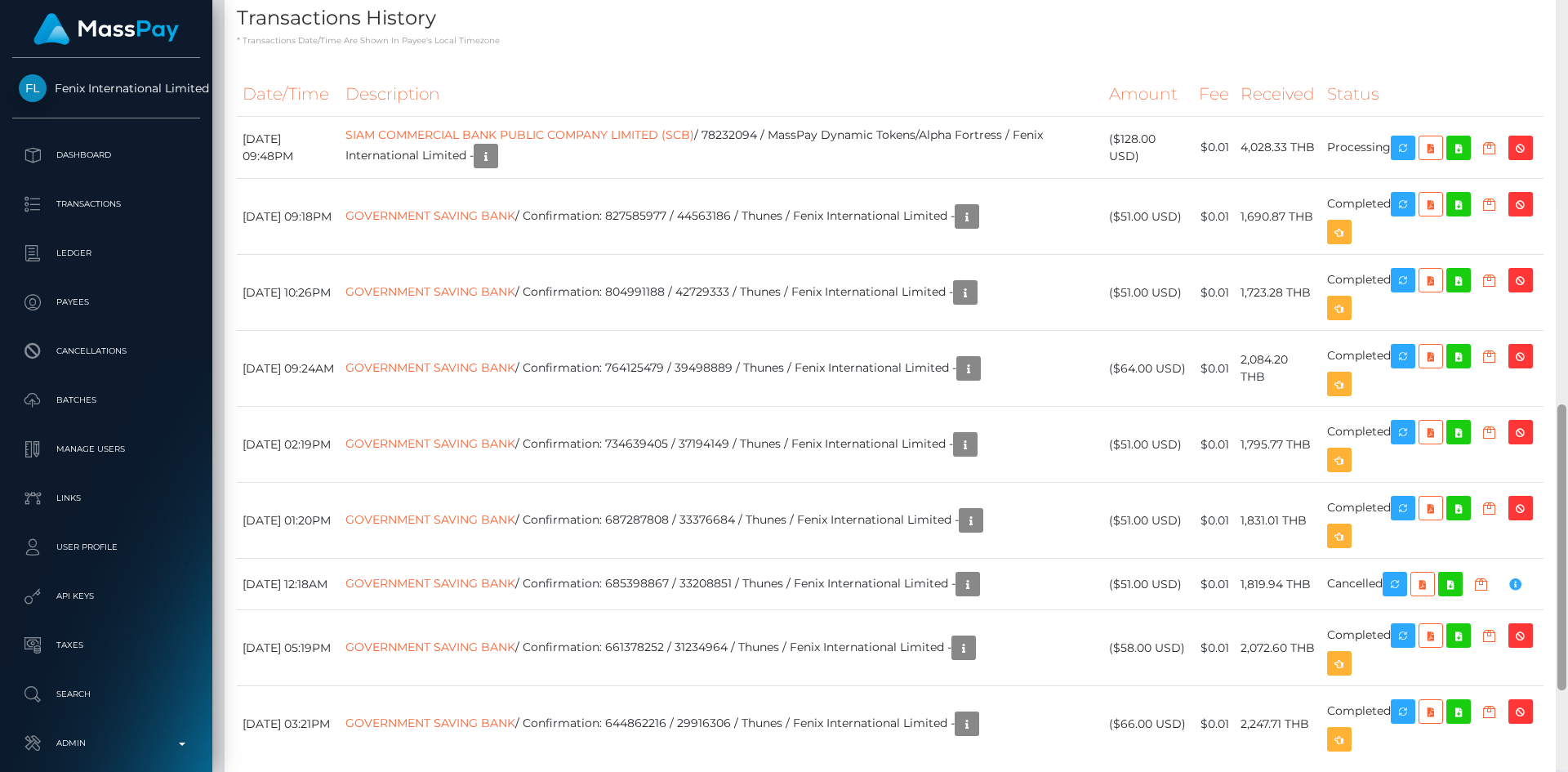
scroll to position [1100, 0]
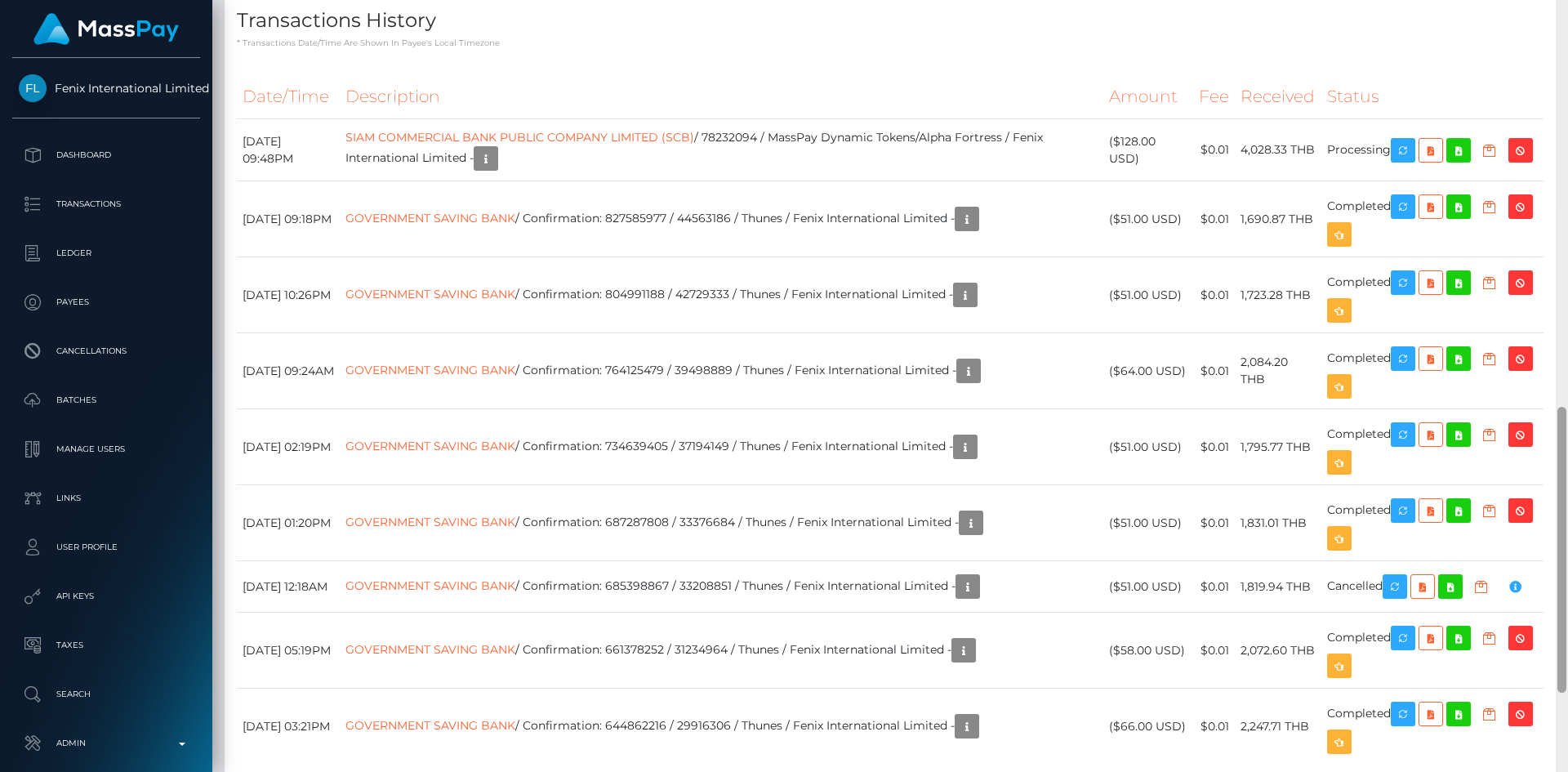
drag, startPoint x: 1561, startPoint y: 111, endPoint x: 1563, endPoint y: 488, distance: 377.0
click at [1563, 488] on div at bounding box center [1563, 550] width 9 height 286
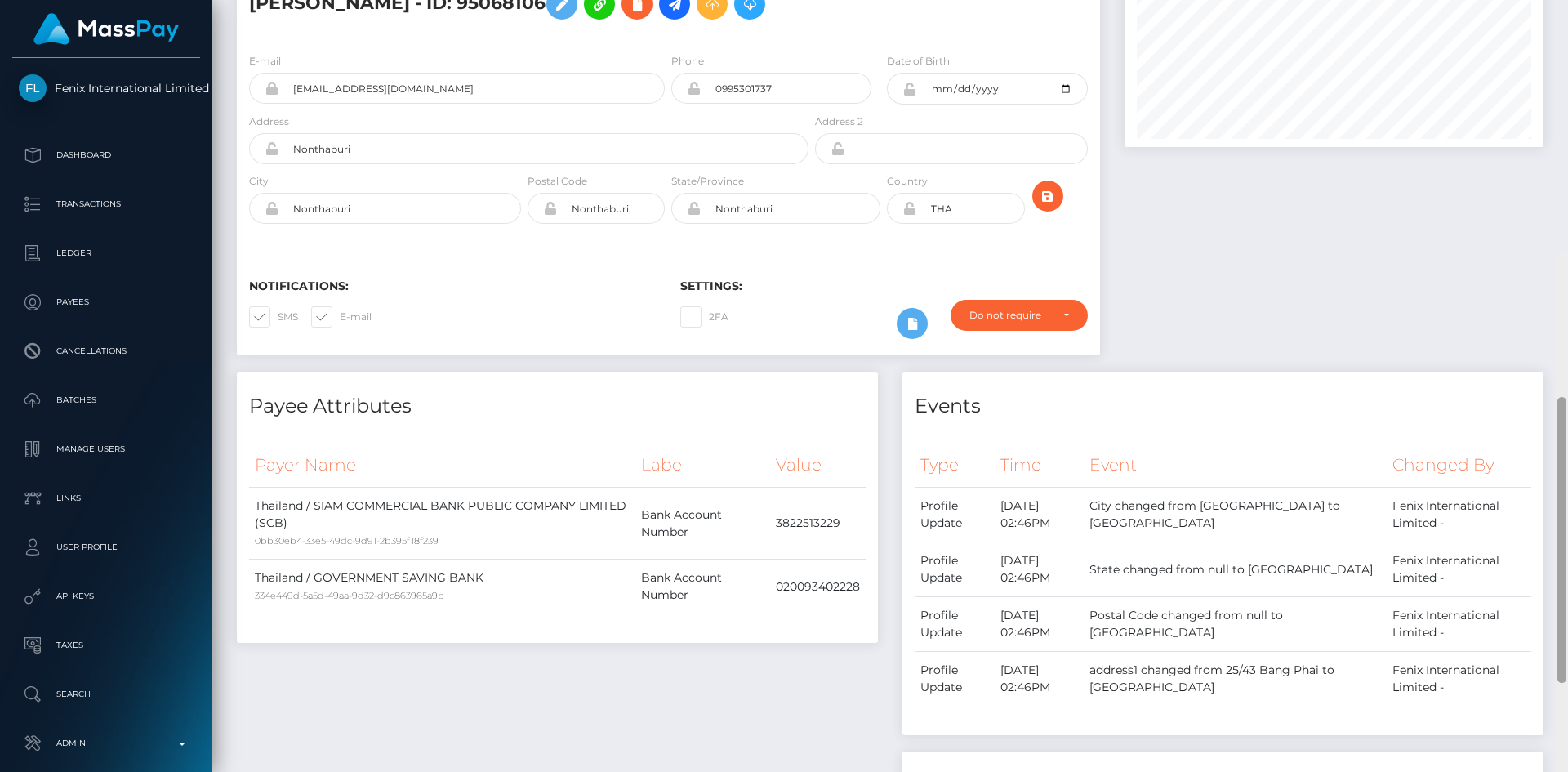
scroll to position [0, 0]
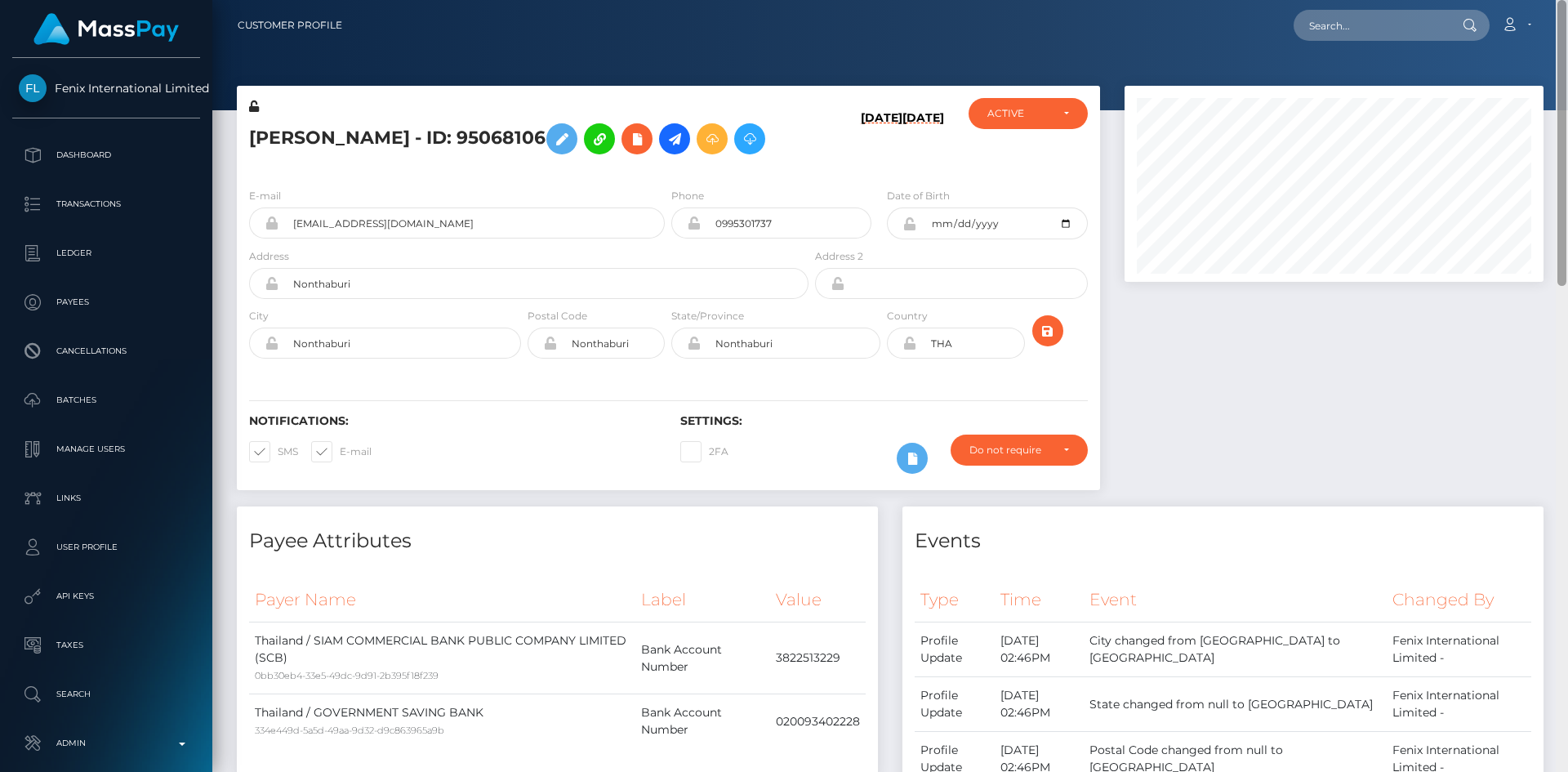
drag, startPoint x: 1562, startPoint y: 522, endPoint x: 1567, endPoint y: 23, distance: 499.0
click at [1567, 23] on div "Customer Profile Loading... Loading..." at bounding box center [890, 386] width 1356 height 772
click at [1328, 19] on input "text" at bounding box center [1371, 25] width 154 height 31
paste input "830878432207327232_2"
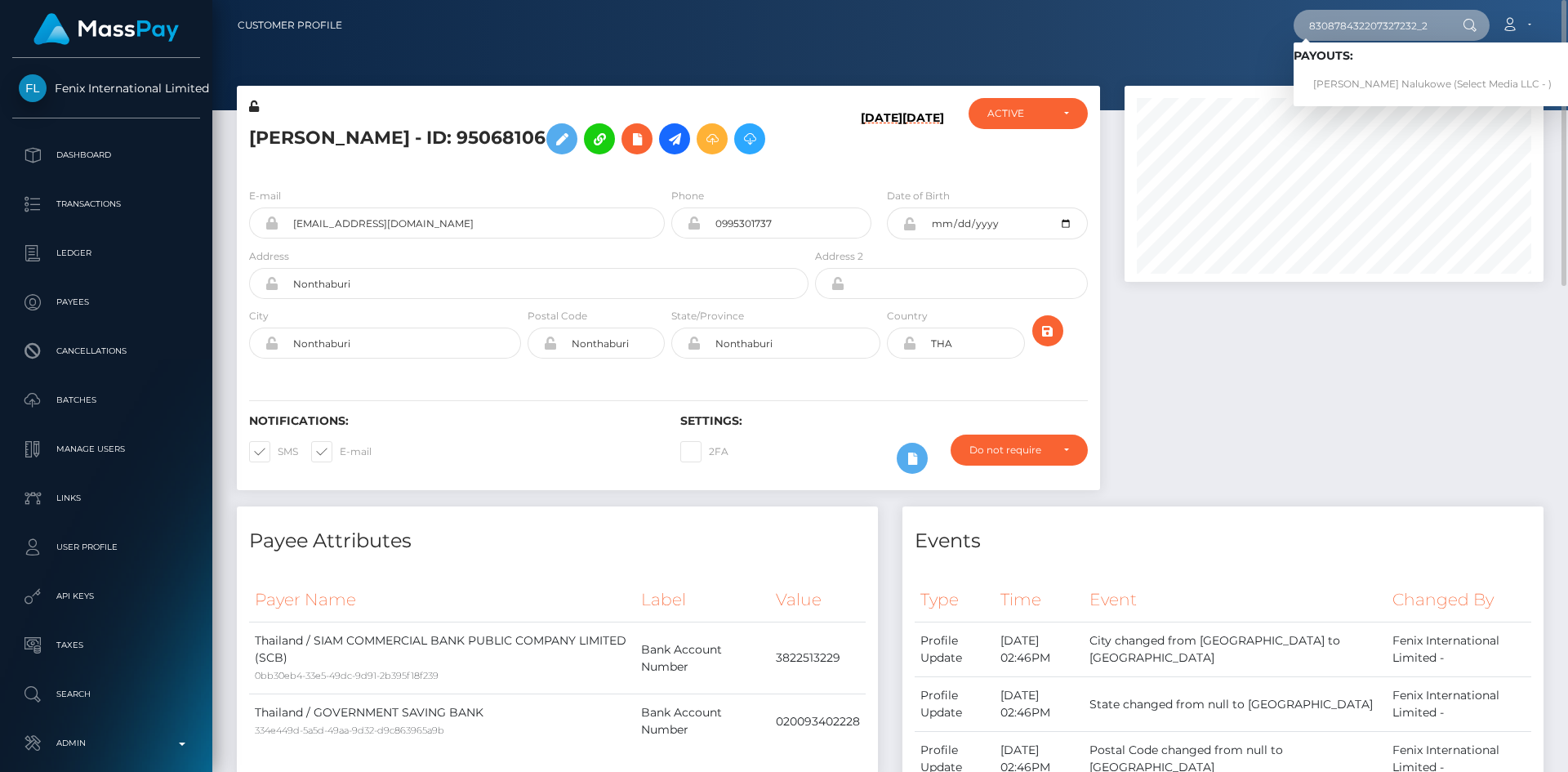
type input "830878432207327232_2"
click at [1367, 85] on link "[PERSON_NAME] Nalukowe (Select Media LLC - )" at bounding box center [1432, 84] width 278 height 30
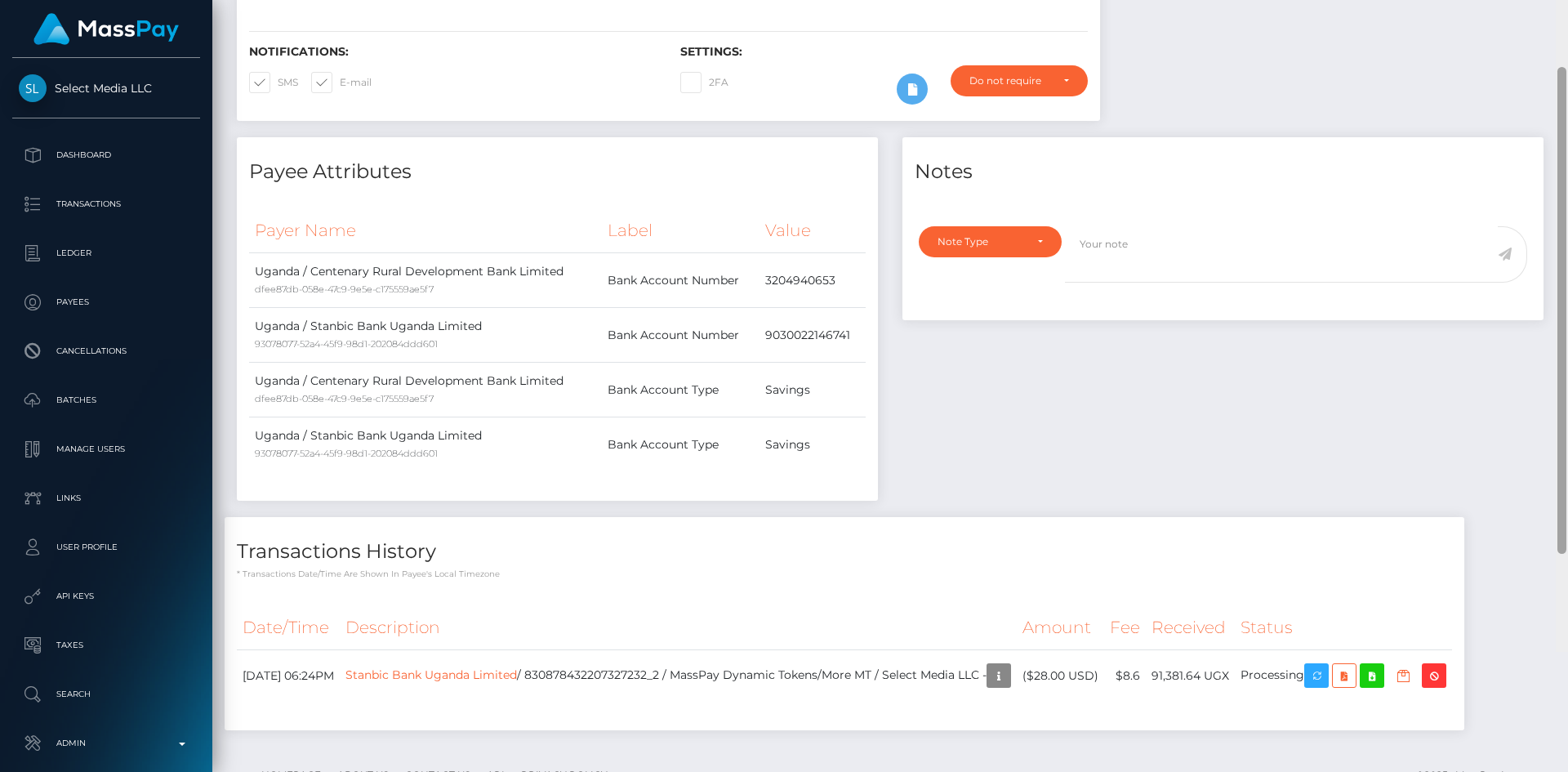
scroll to position [451, 0]
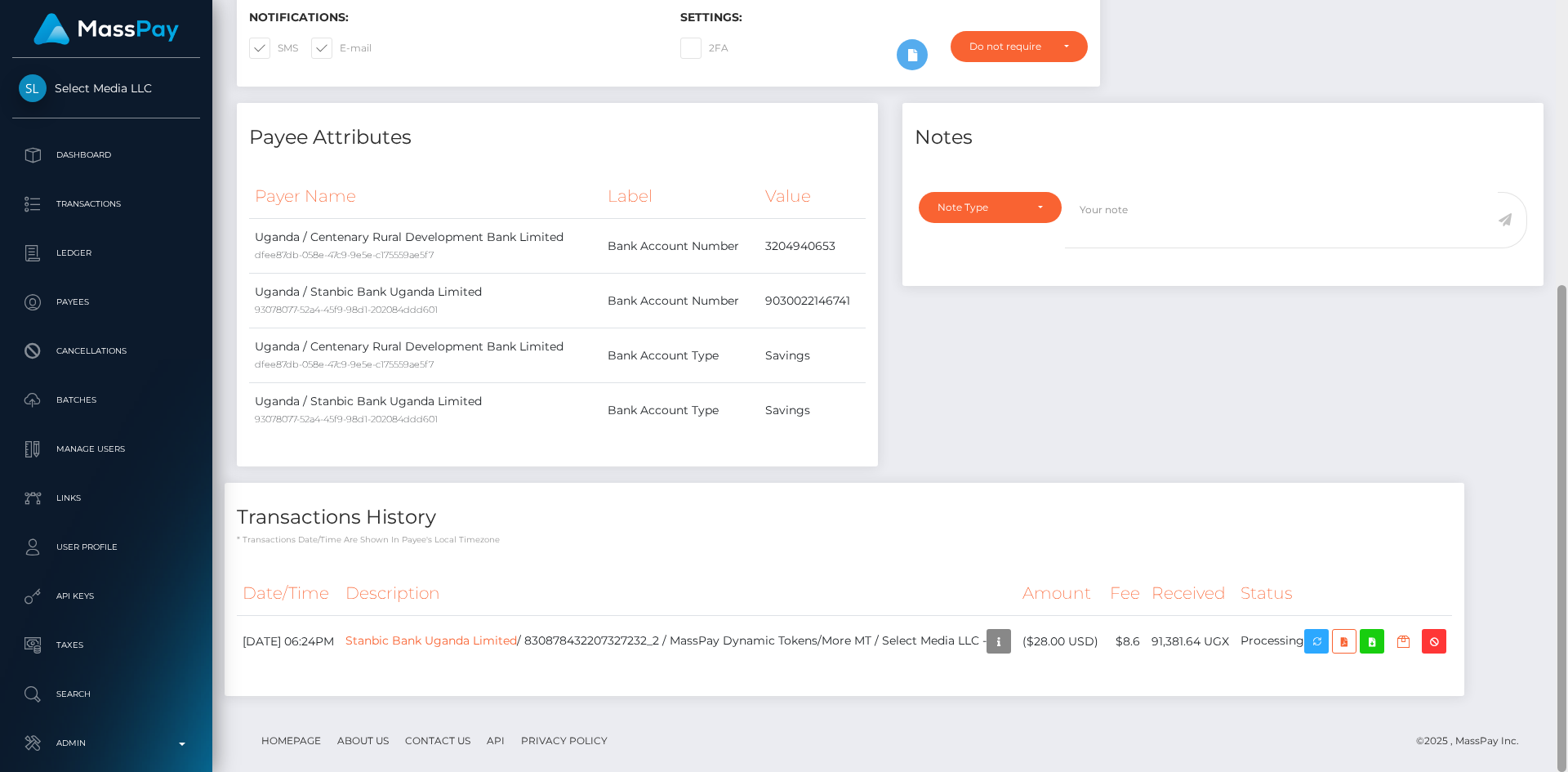
drag, startPoint x: 1559, startPoint y: 94, endPoint x: 1110, endPoint y: 451, distance: 573.6
click at [1564, 391] on div at bounding box center [1563, 528] width 9 height 487
click at [517, 633] on link "Stanbic Bank Uganda Limited" at bounding box center [430, 641] width 171 height 14
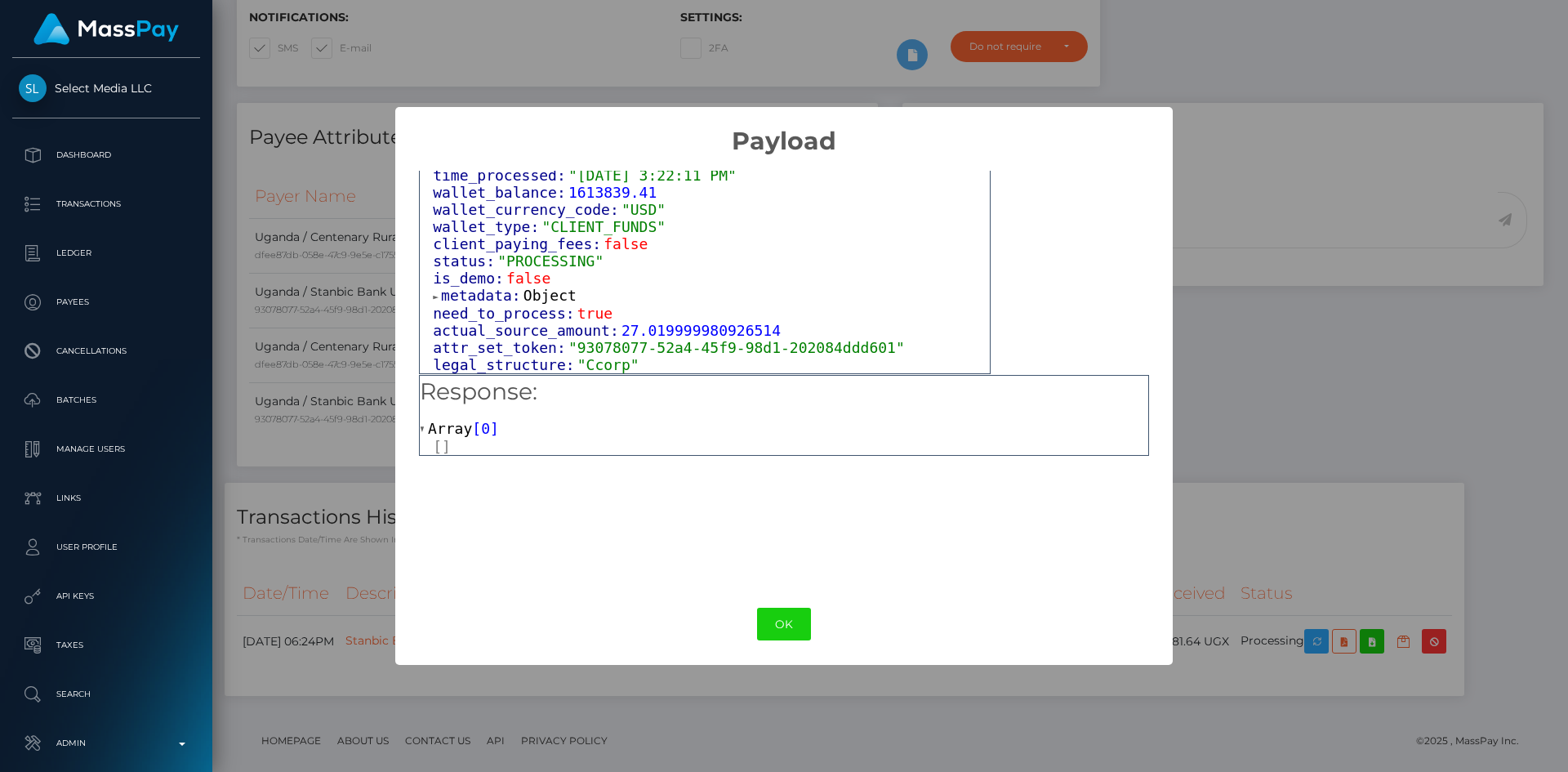
scroll to position [1042, 0]
click at [784, 622] on button "OK" at bounding box center [784, 624] width 54 height 34
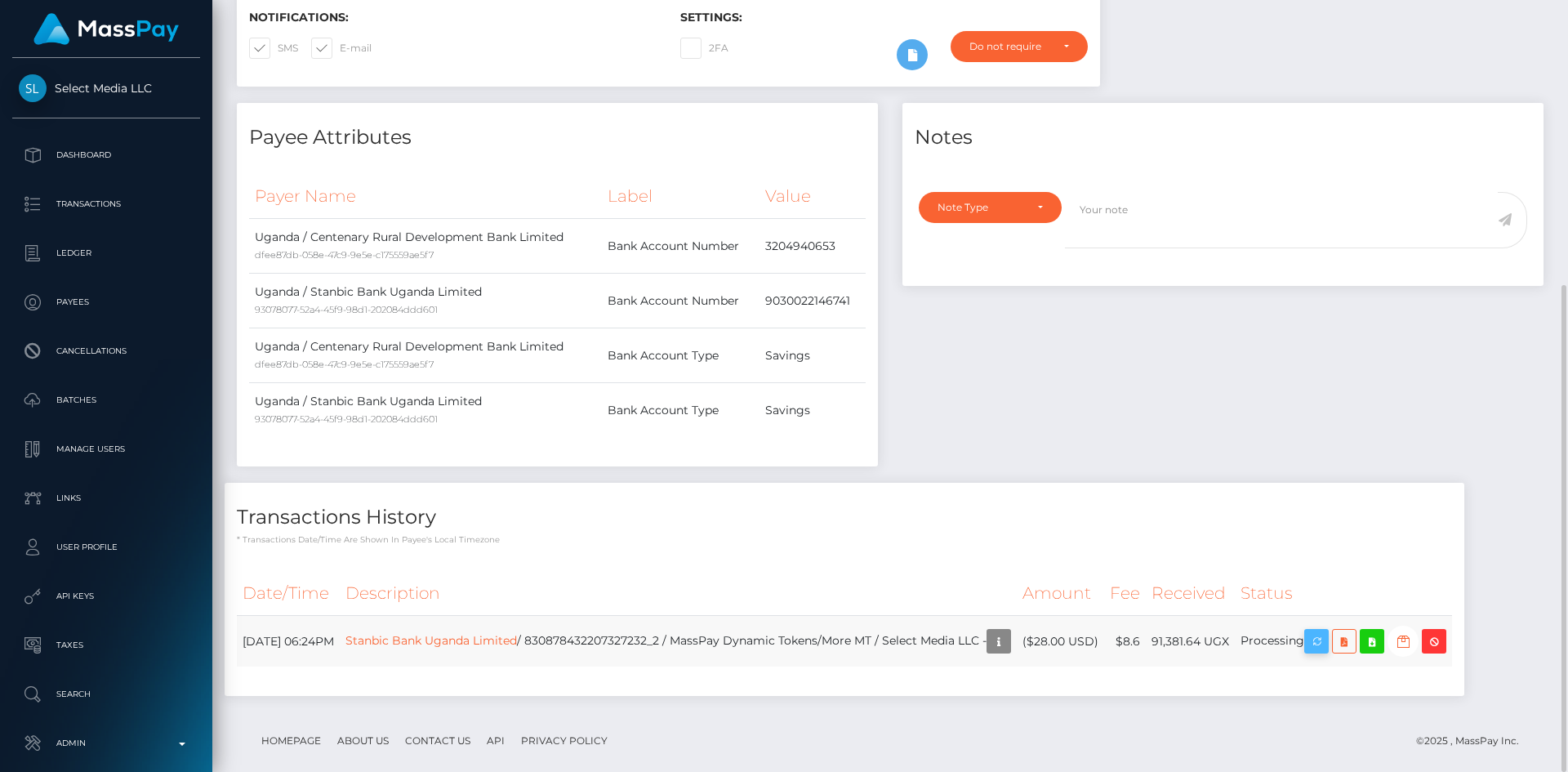
scroll to position [196, 419]
click at [1326, 632] on icon "button" at bounding box center [1317, 642] width 20 height 21
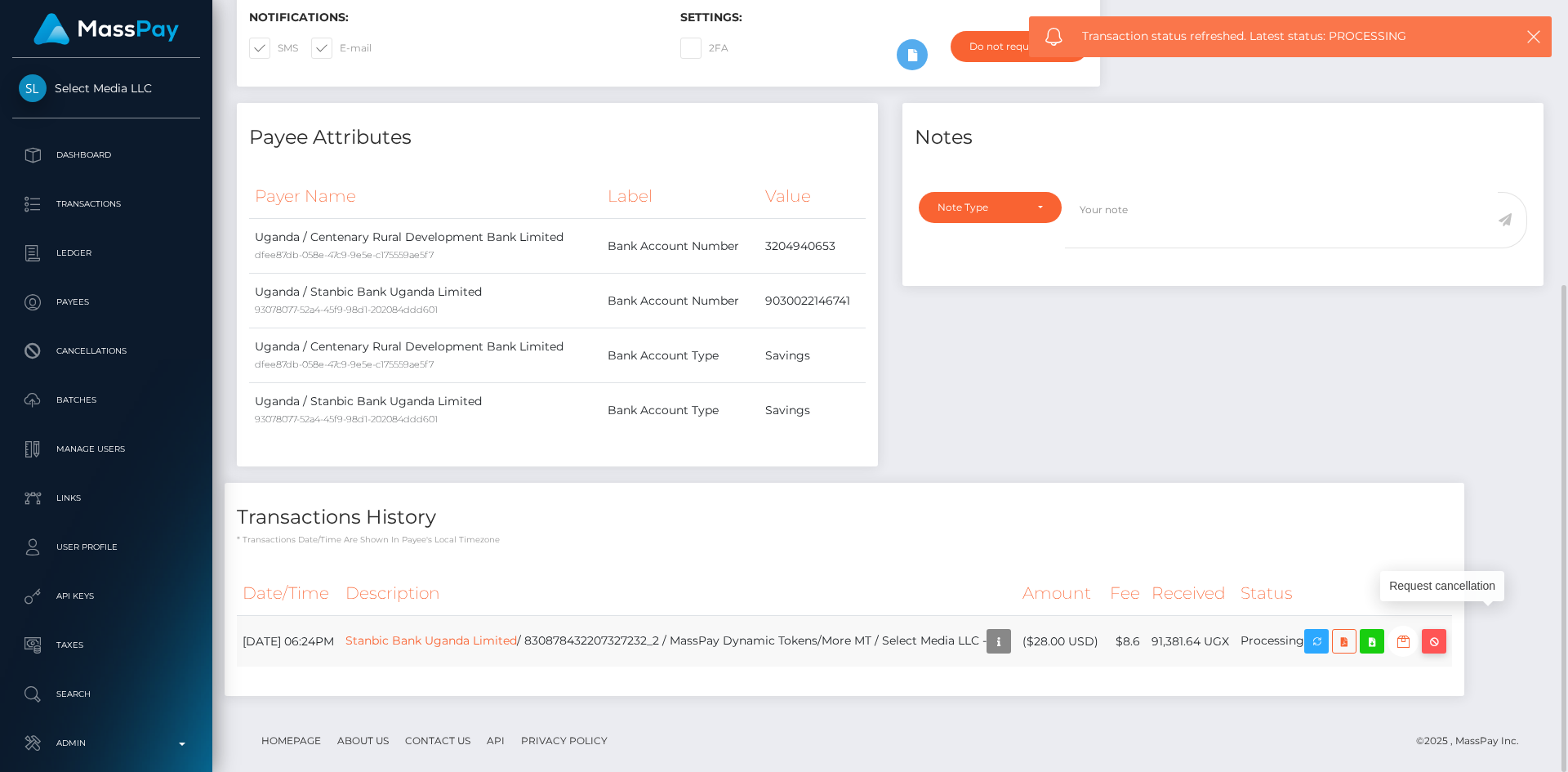
click at [1444, 632] on icon "button" at bounding box center [1435, 642] width 20 height 21
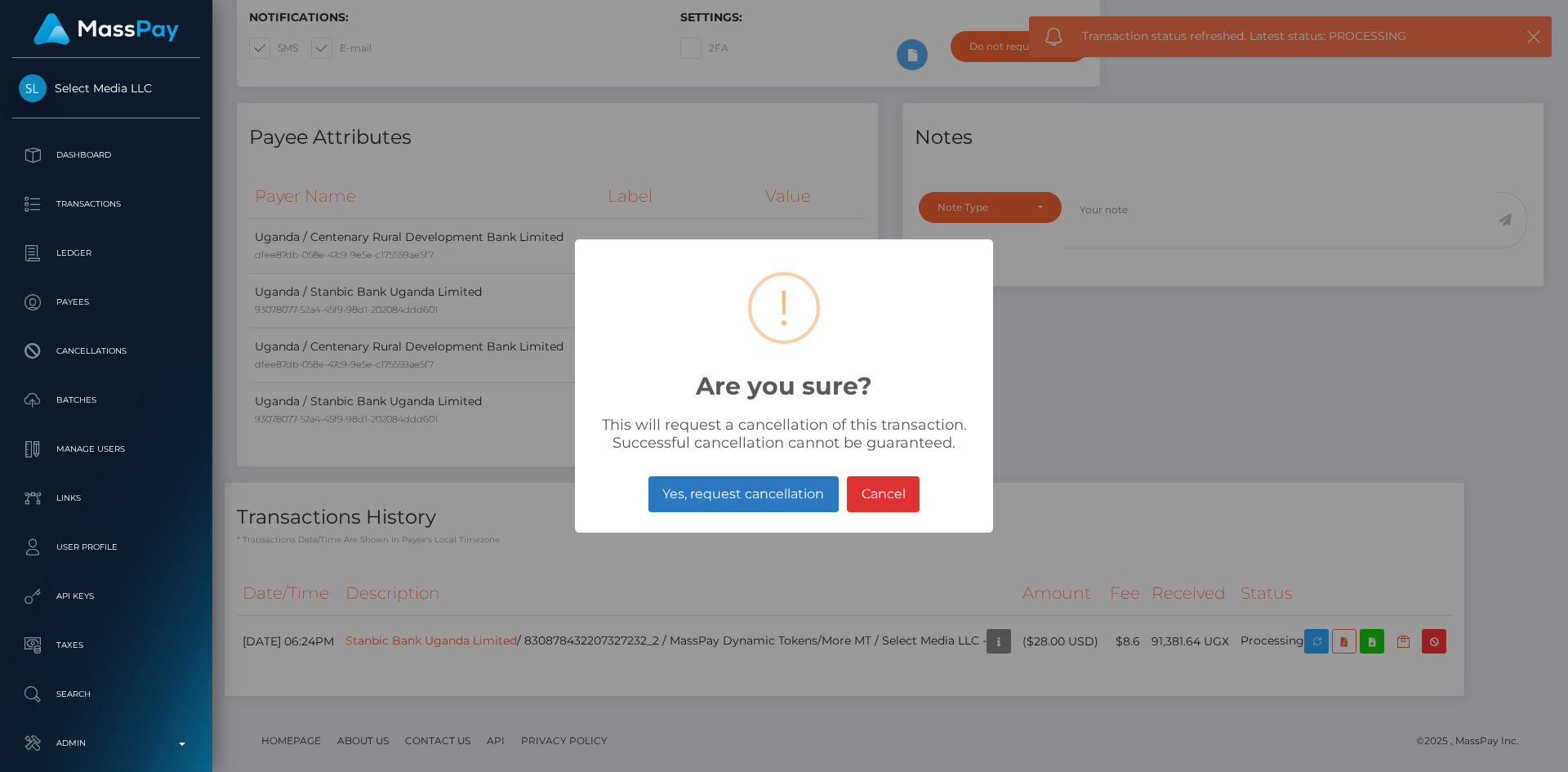
click at [742, 492] on button "Yes, request cancellation" at bounding box center [744, 495] width 190 height 36
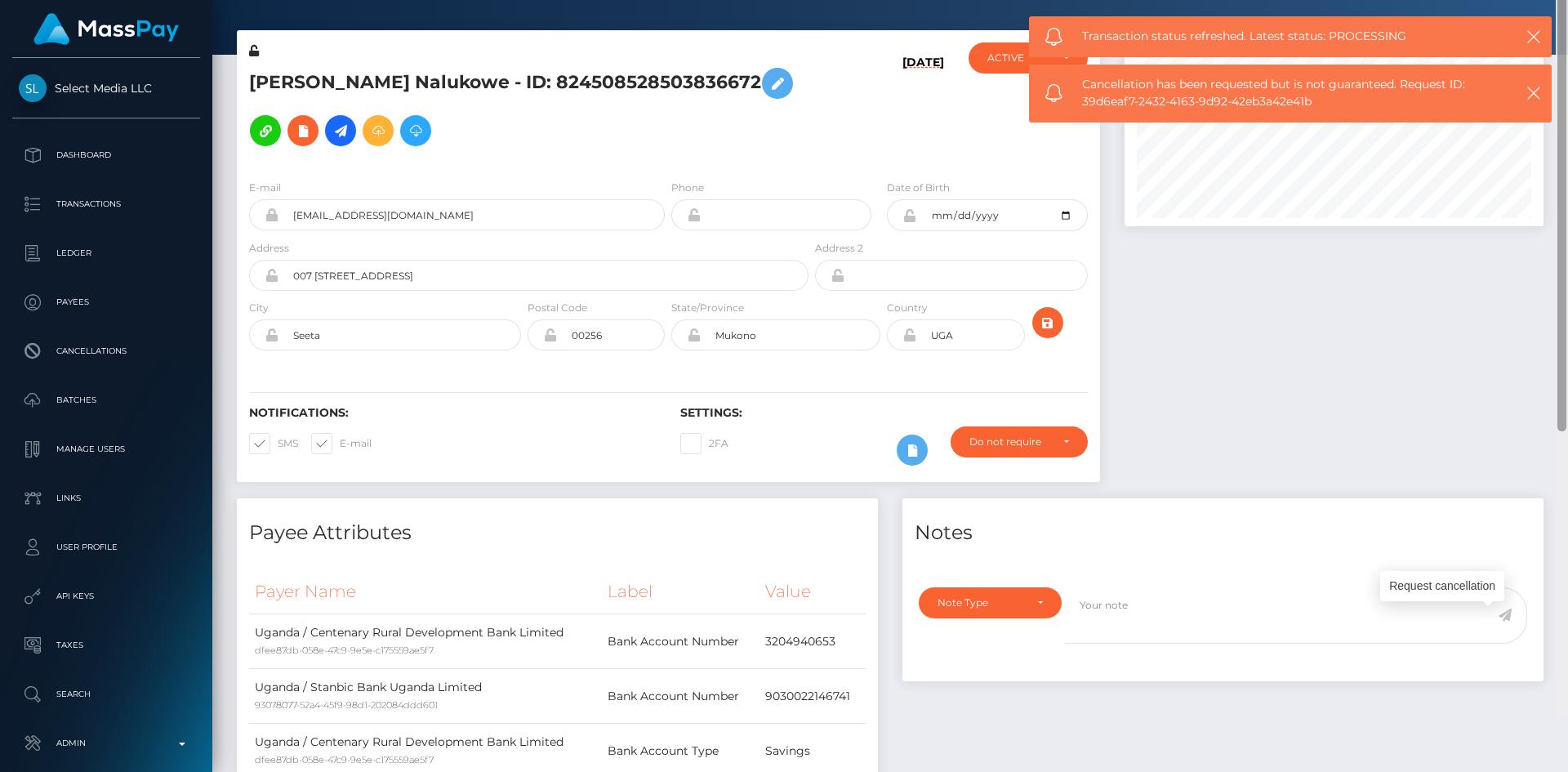
scroll to position [0, 0]
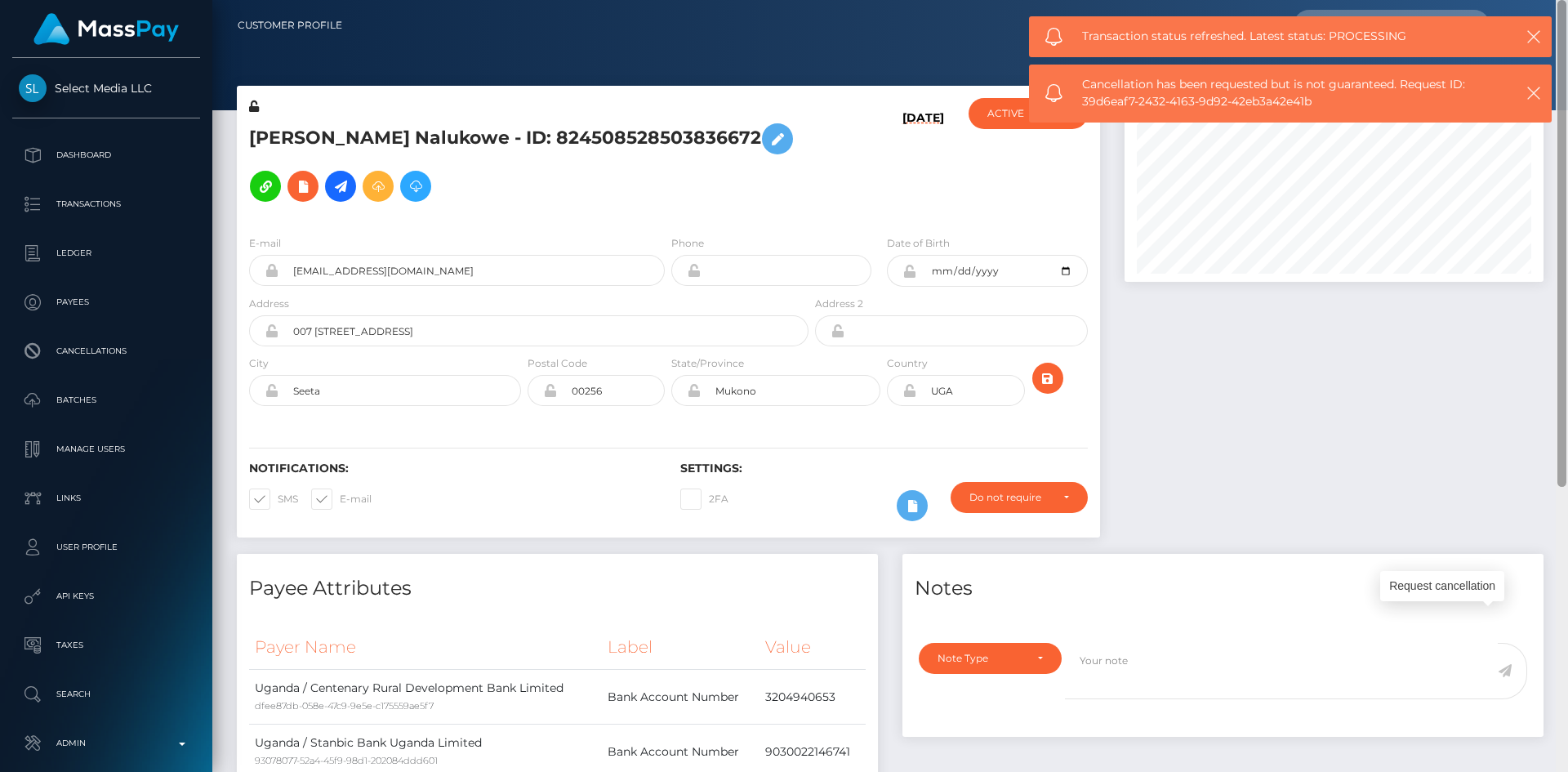
drag, startPoint x: 1563, startPoint y: 518, endPoint x: 1563, endPoint y: 105, distance: 413.0
click at [1567, 108] on div at bounding box center [1563, 386] width 13 height 772
click at [1528, 35] on icon "button" at bounding box center [1534, 37] width 16 height 16
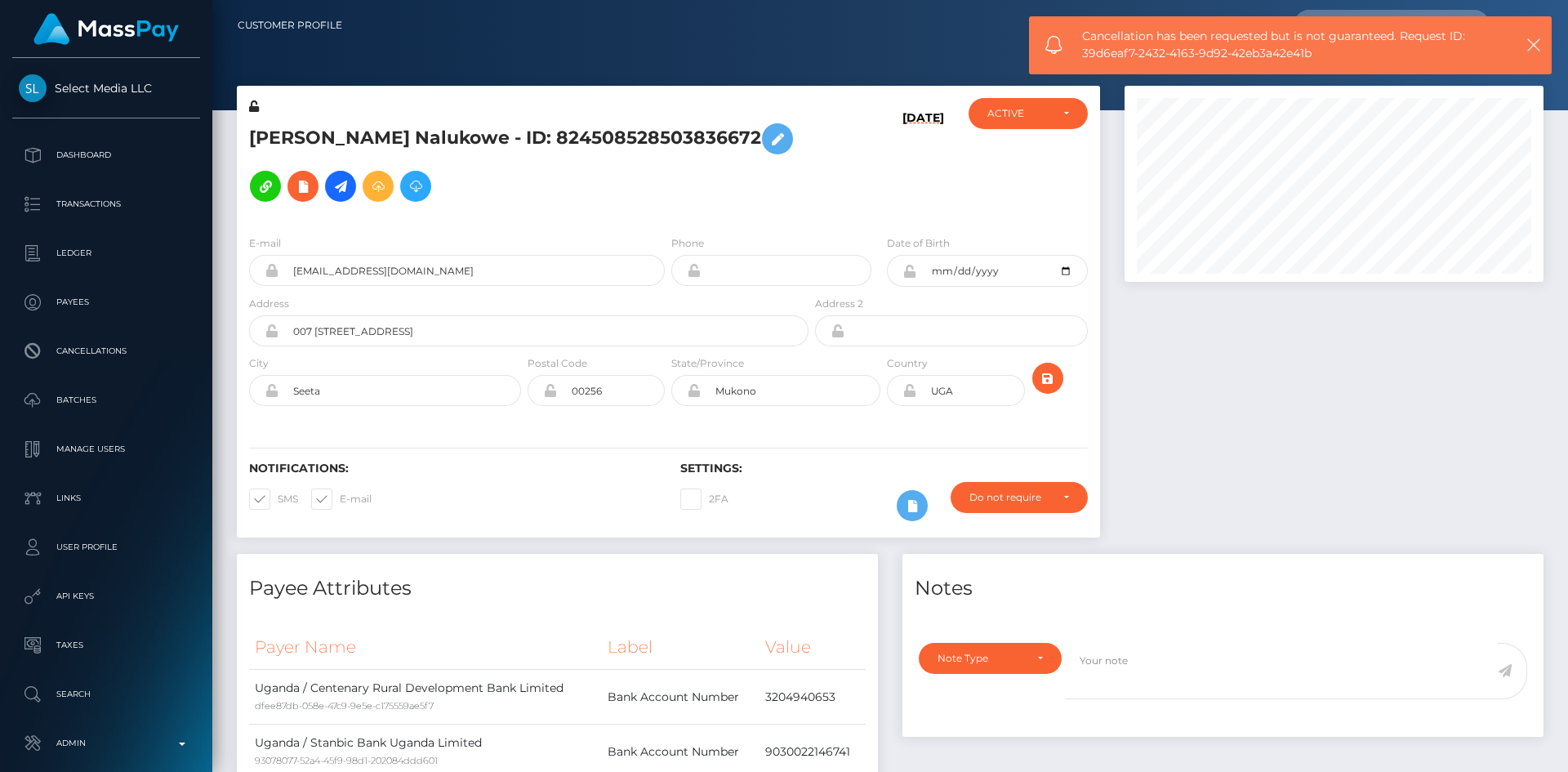
click at [1531, 32] on div "Cancellation has been requested but is not guaranteed. Request ID: 39d6eaf7-243…" at bounding box center [1290, 45] width 523 height 58
click at [1533, 38] on icon "button" at bounding box center [1534, 45] width 16 height 16
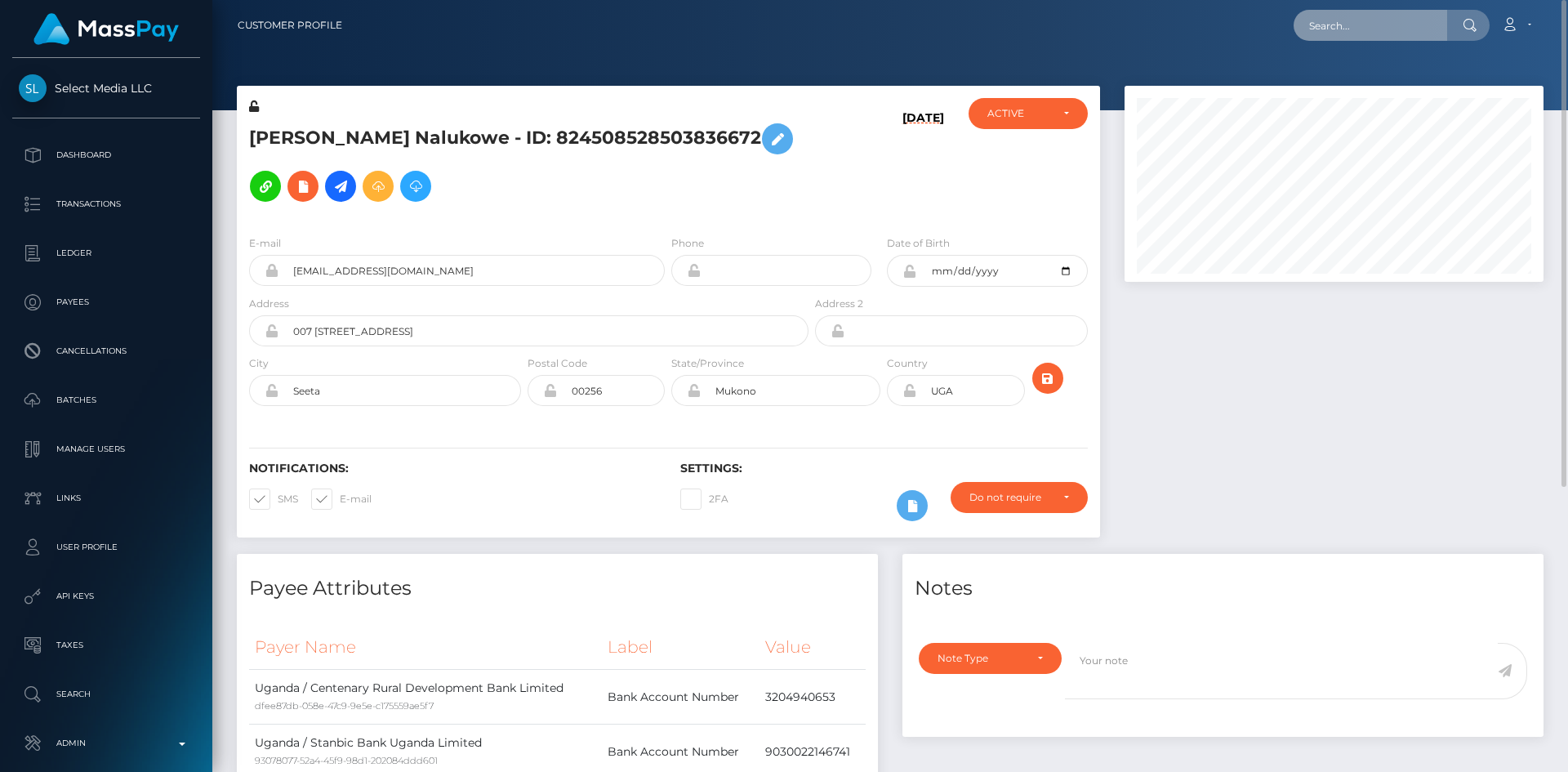
click at [1419, 26] on input "text" at bounding box center [1371, 25] width 154 height 31
paste input "68e1632aa02c3"
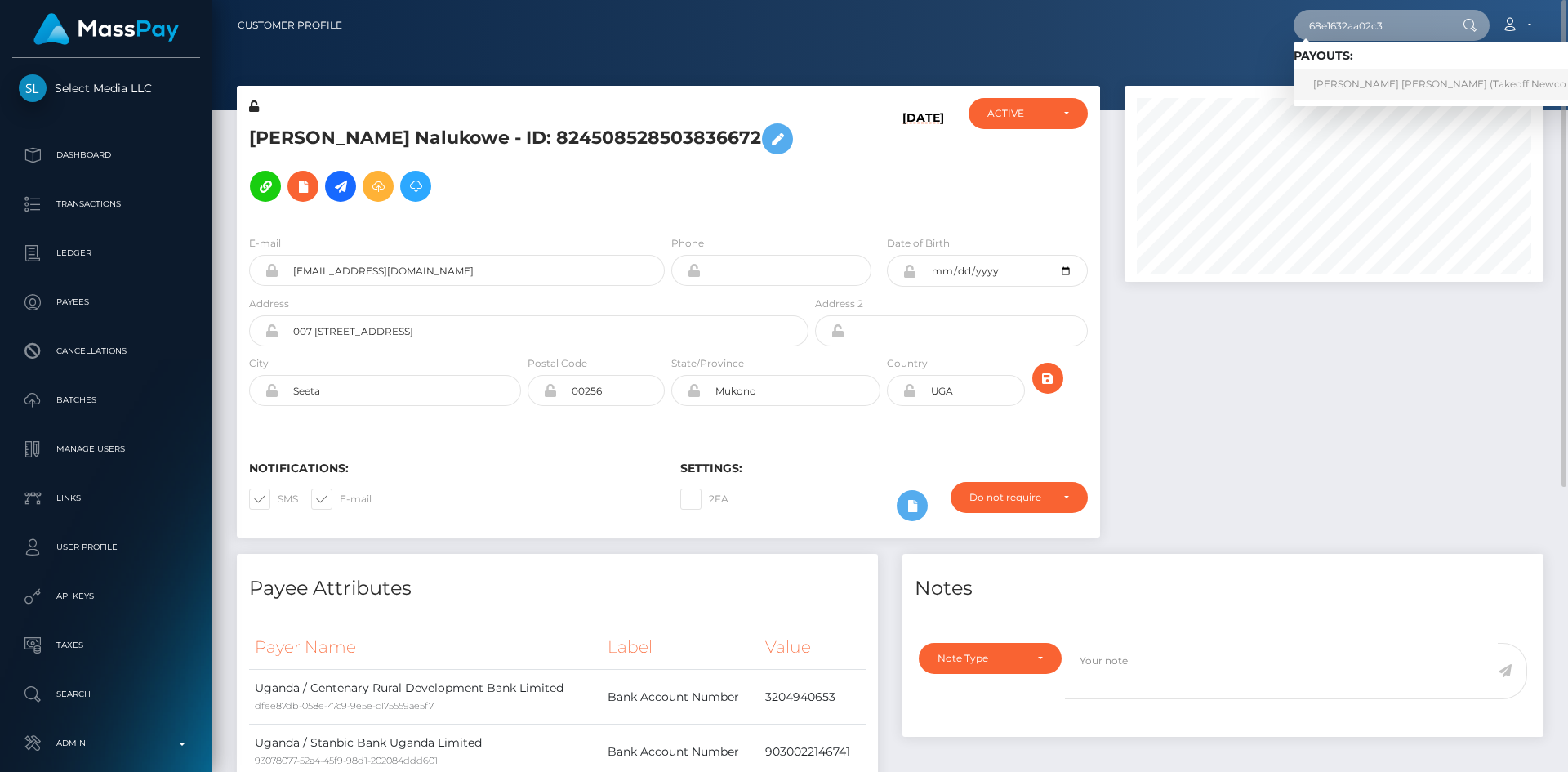
type input "68e1632aa02c3"
click at [1363, 87] on link "[PERSON_NAME] [PERSON_NAME] (Takeoff Newco Inc - Club Fans)" at bounding box center [1479, 84] width 371 height 30
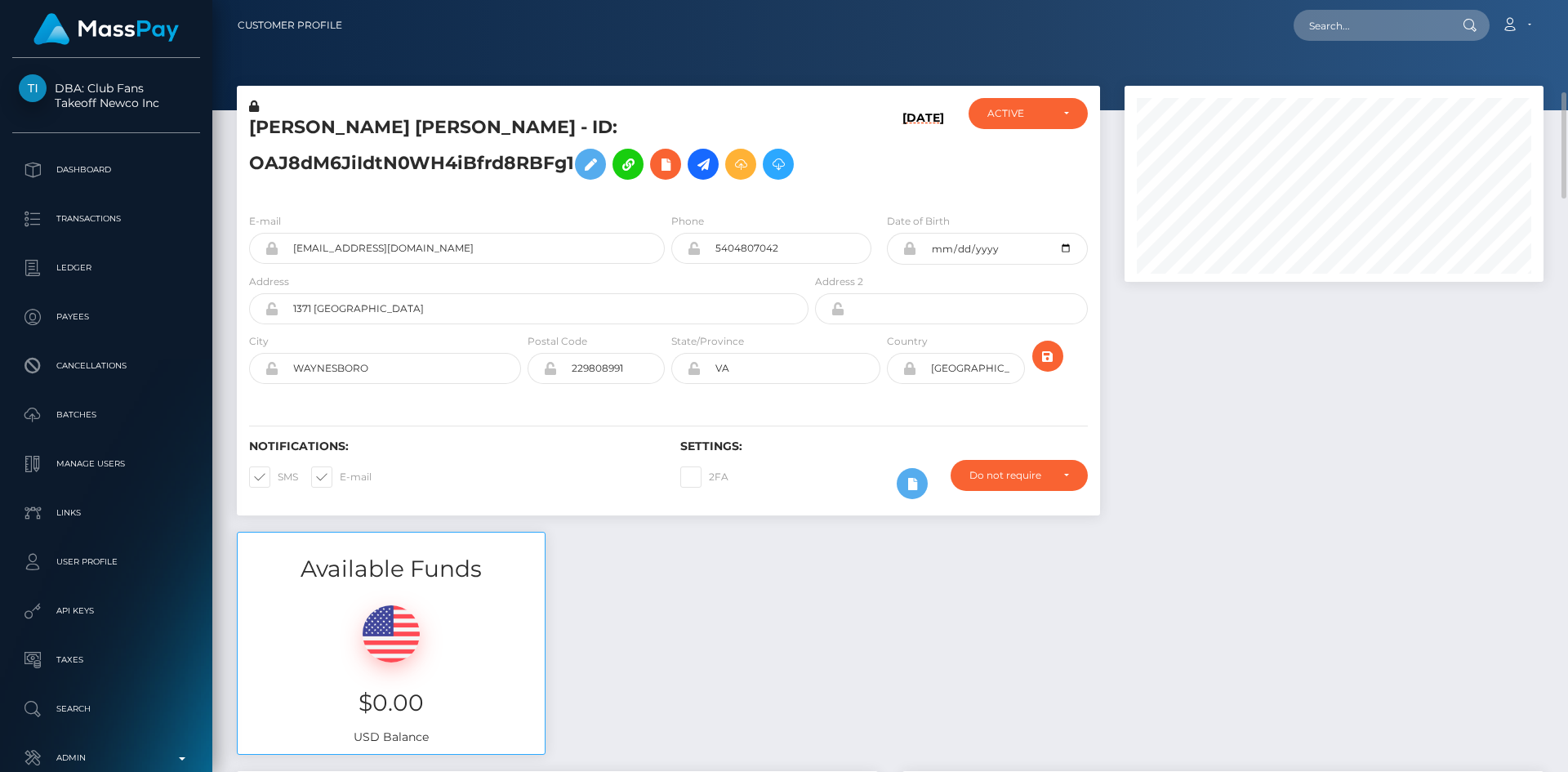
scroll to position [82, 0]
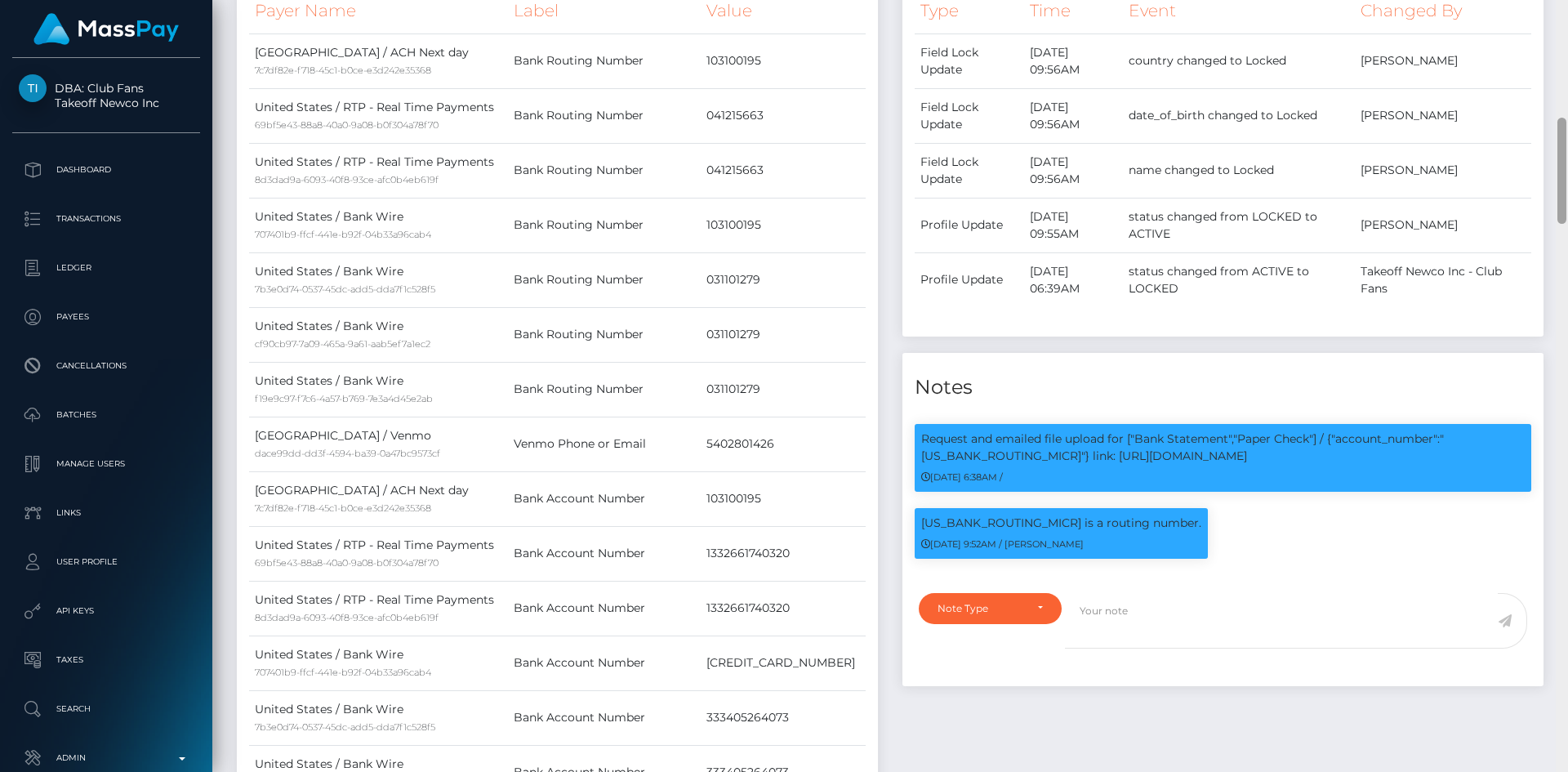
drag, startPoint x: 1567, startPoint y: 96, endPoint x: 1561, endPoint y: 151, distance: 55.3
click at [1559, 167] on div at bounding box center [1563, 386] width 13 height 772
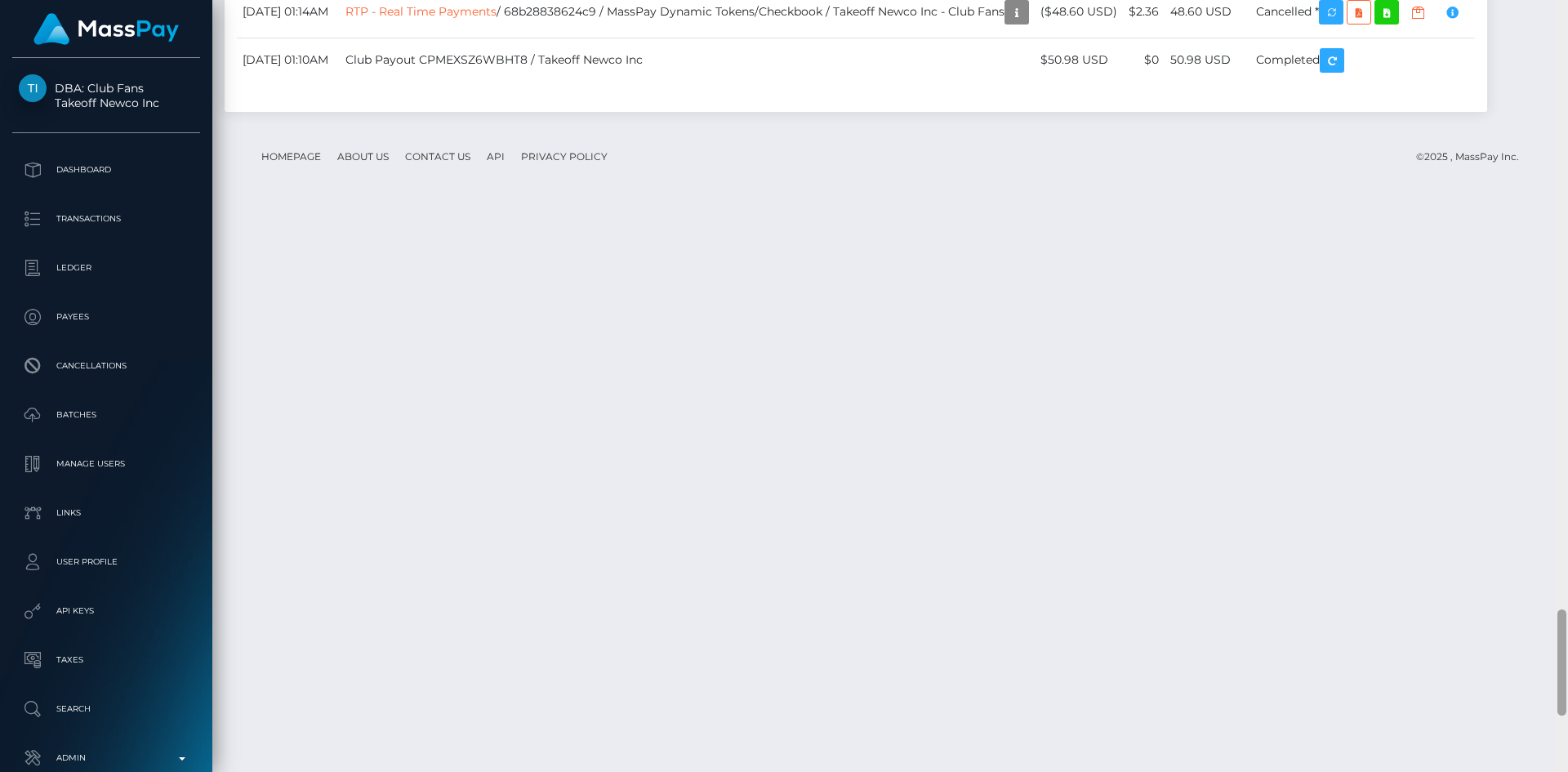
scroll to position [4453, 0]
drag, startPoint x: 1561, startPoint y: 151, endPoint x: 1537, endPoint y: 648, distance: 497.6
click at [1537, 648] on div "Customer Profile Loading... Loading..." at bounding box center [890, 386] width 1356 height 772
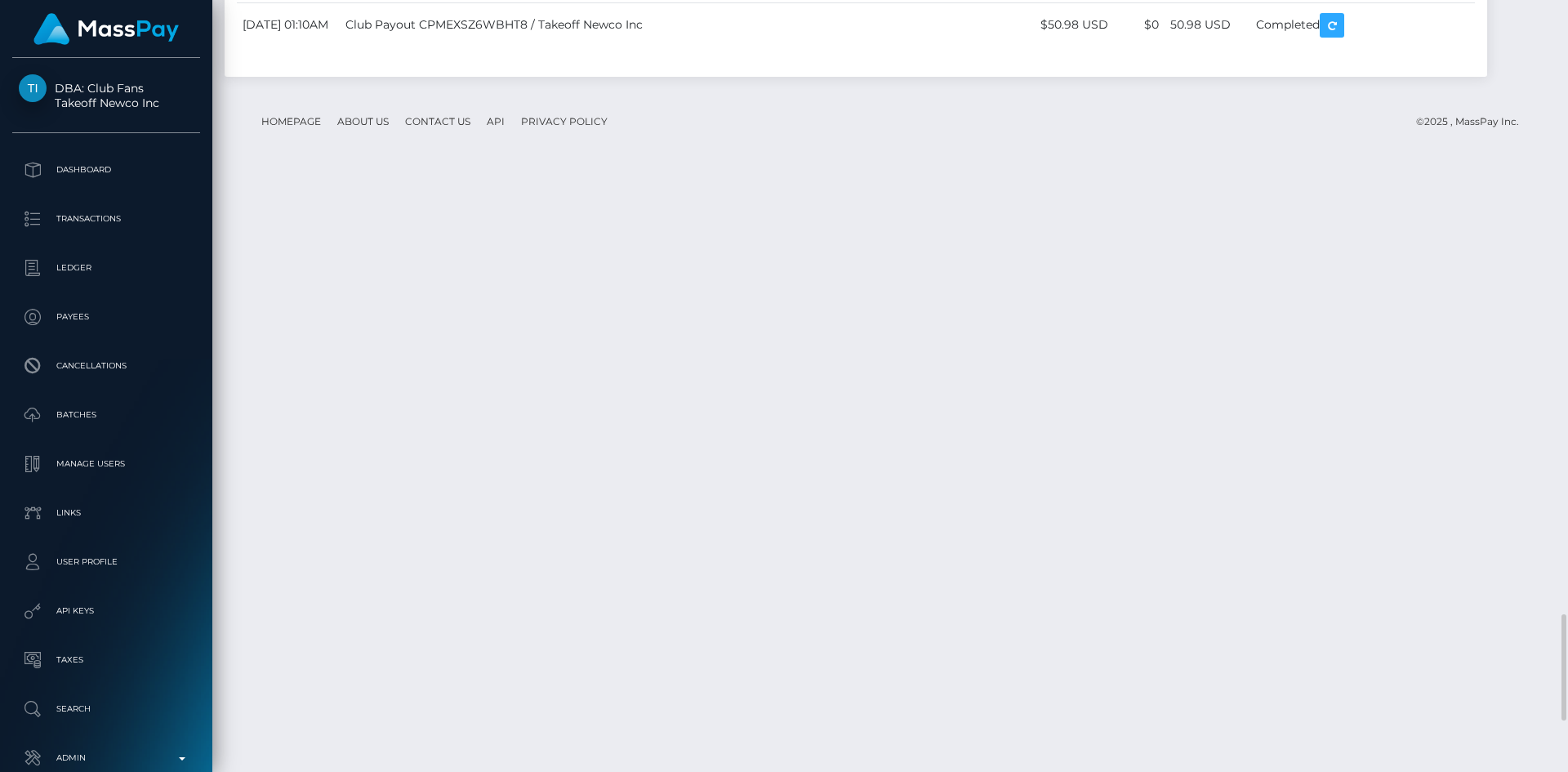
scroll to position [196, 419]
drag, startPoint x: 1446, startPoint y: 487, endPoint x: 1455, endPoint y: 490, distance: 9.5
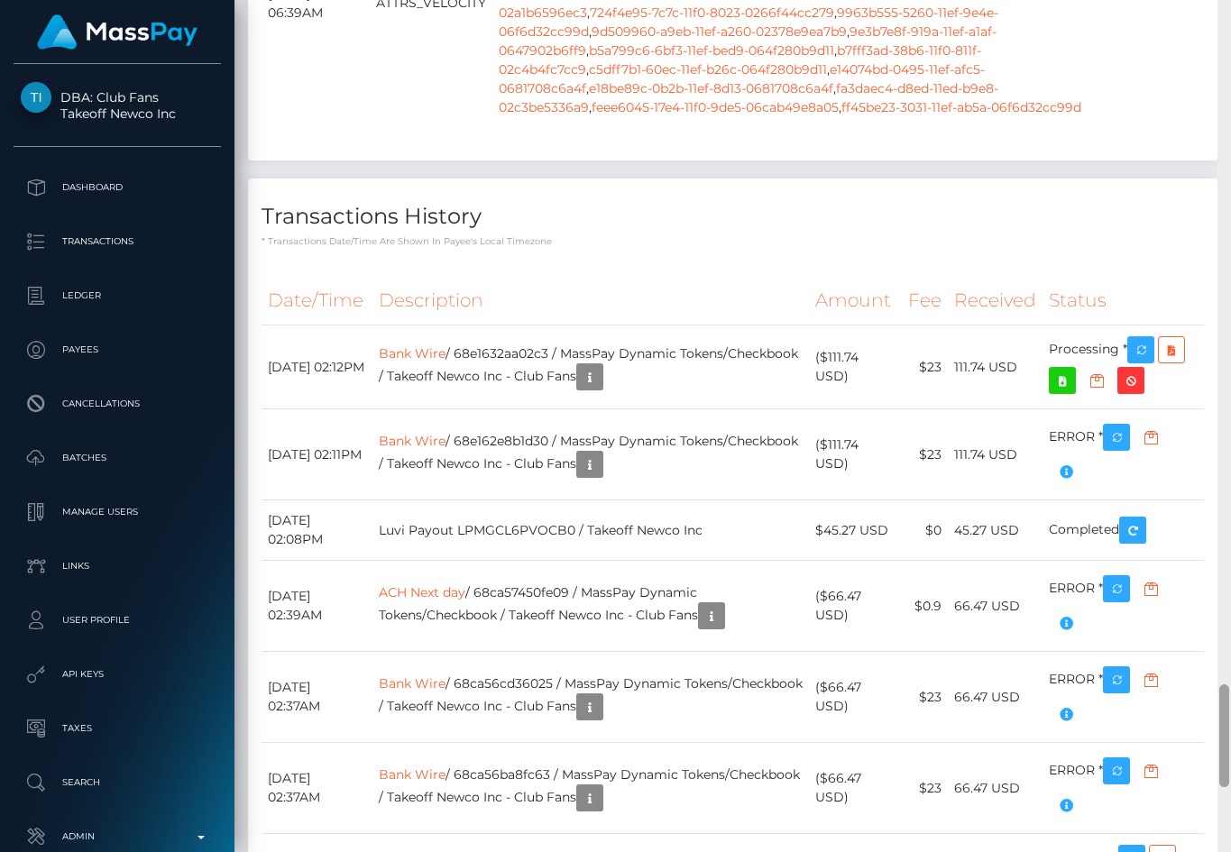
scroll to position [5582, 0]
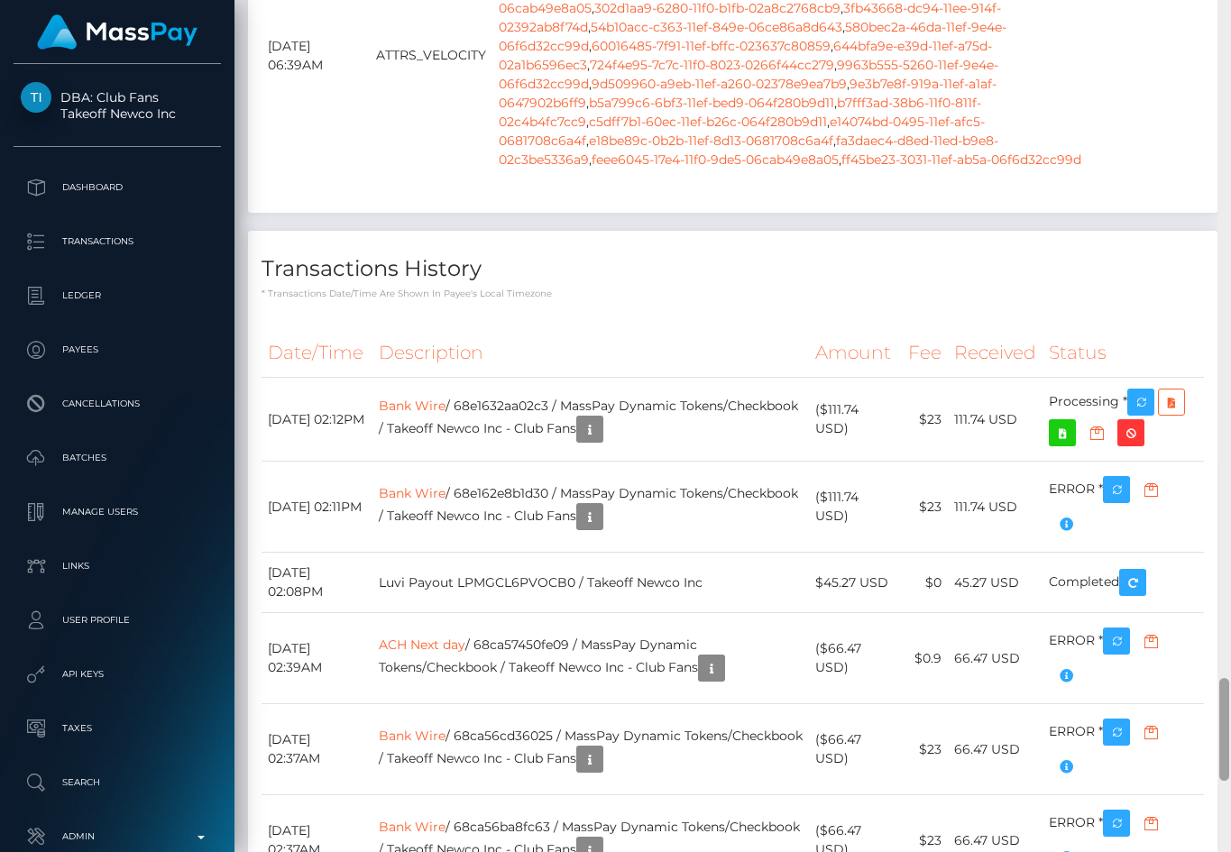
drag, startPoint x: 1223, startPoint y: 634, endPoint x: 1225, endPoint y: 699, distance: 64.9
click at [1225, 699] on div at bounding box center [1224, 729] width 10 height 103
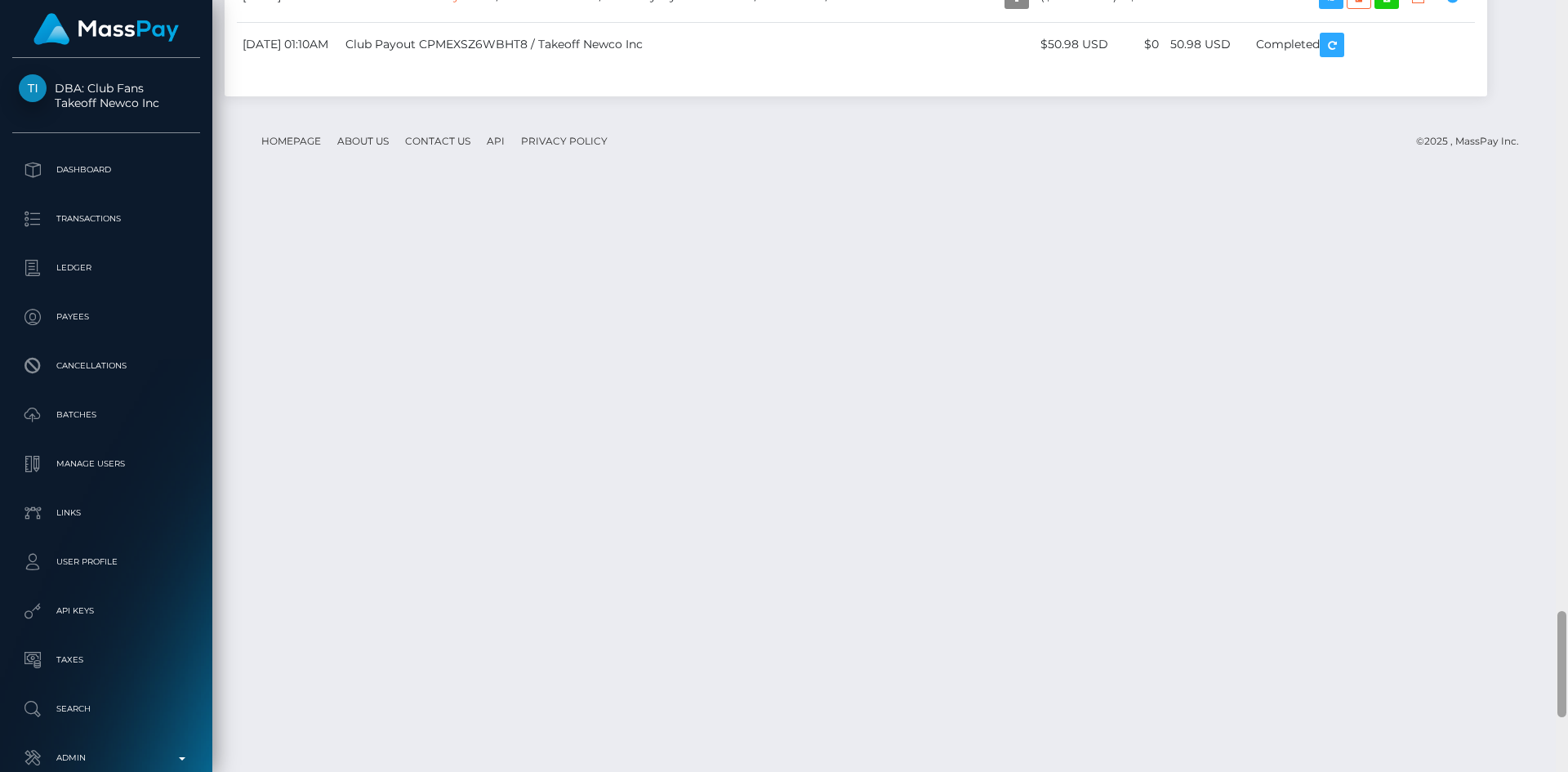
scroll to position [4574, 0]
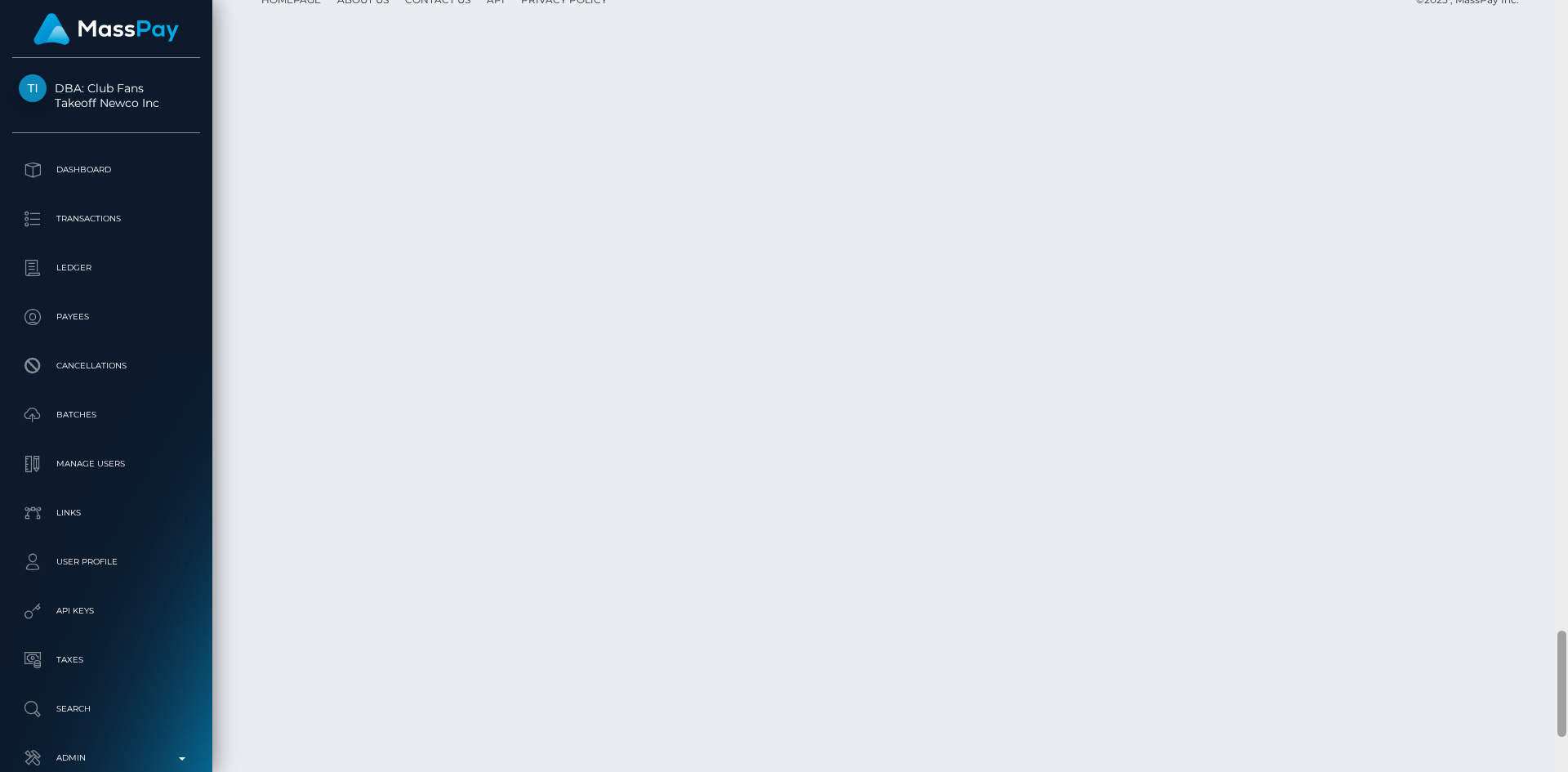
drag, startPoint x: 1563, startPoint y: 677, endPoint x: 1567, endPoint y: 618, distance: 59.1
click at [1567, 618] on div at bounding box center [1563, 386] width 13 height 772
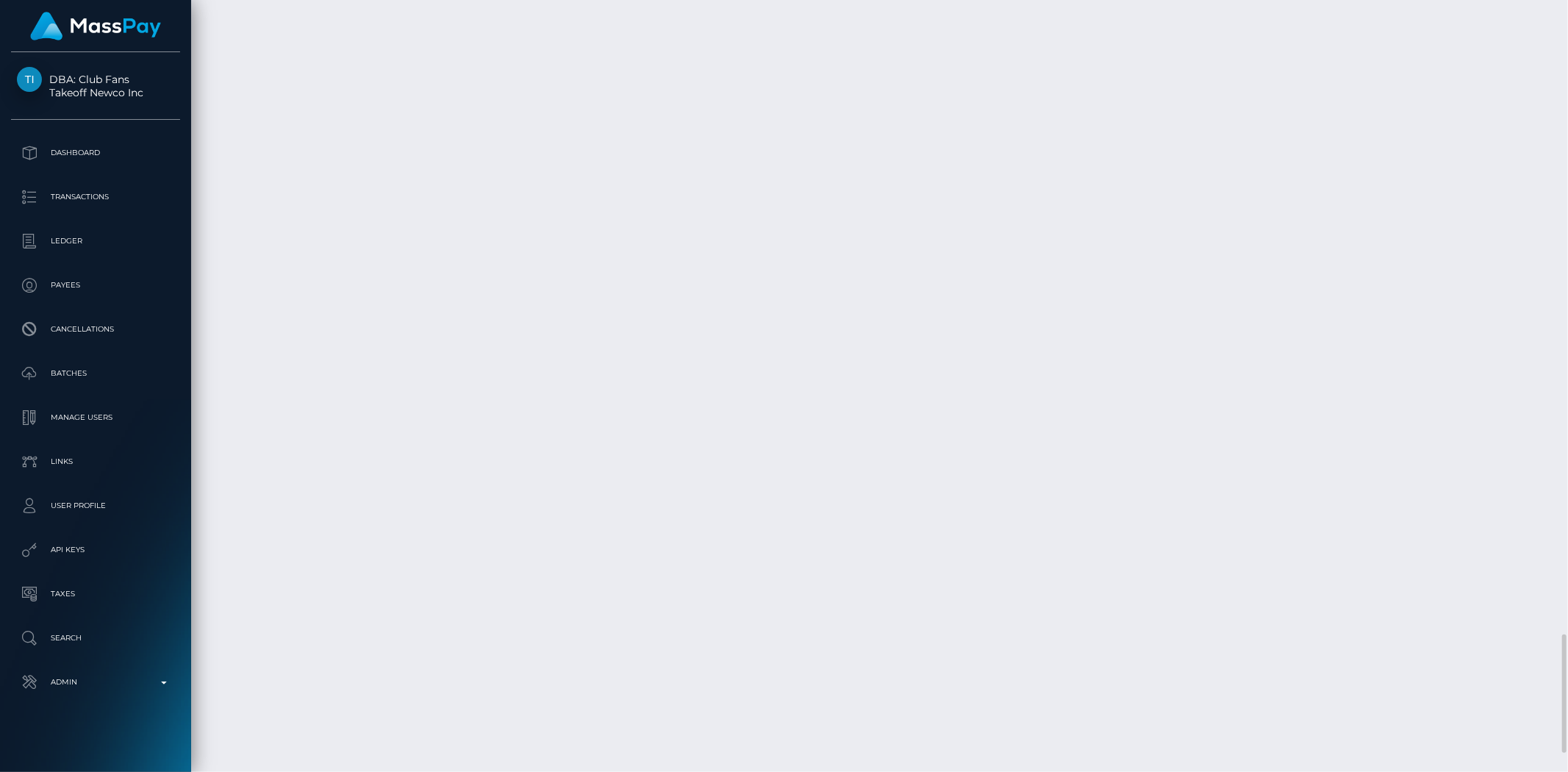
scroll to position [176, 430]
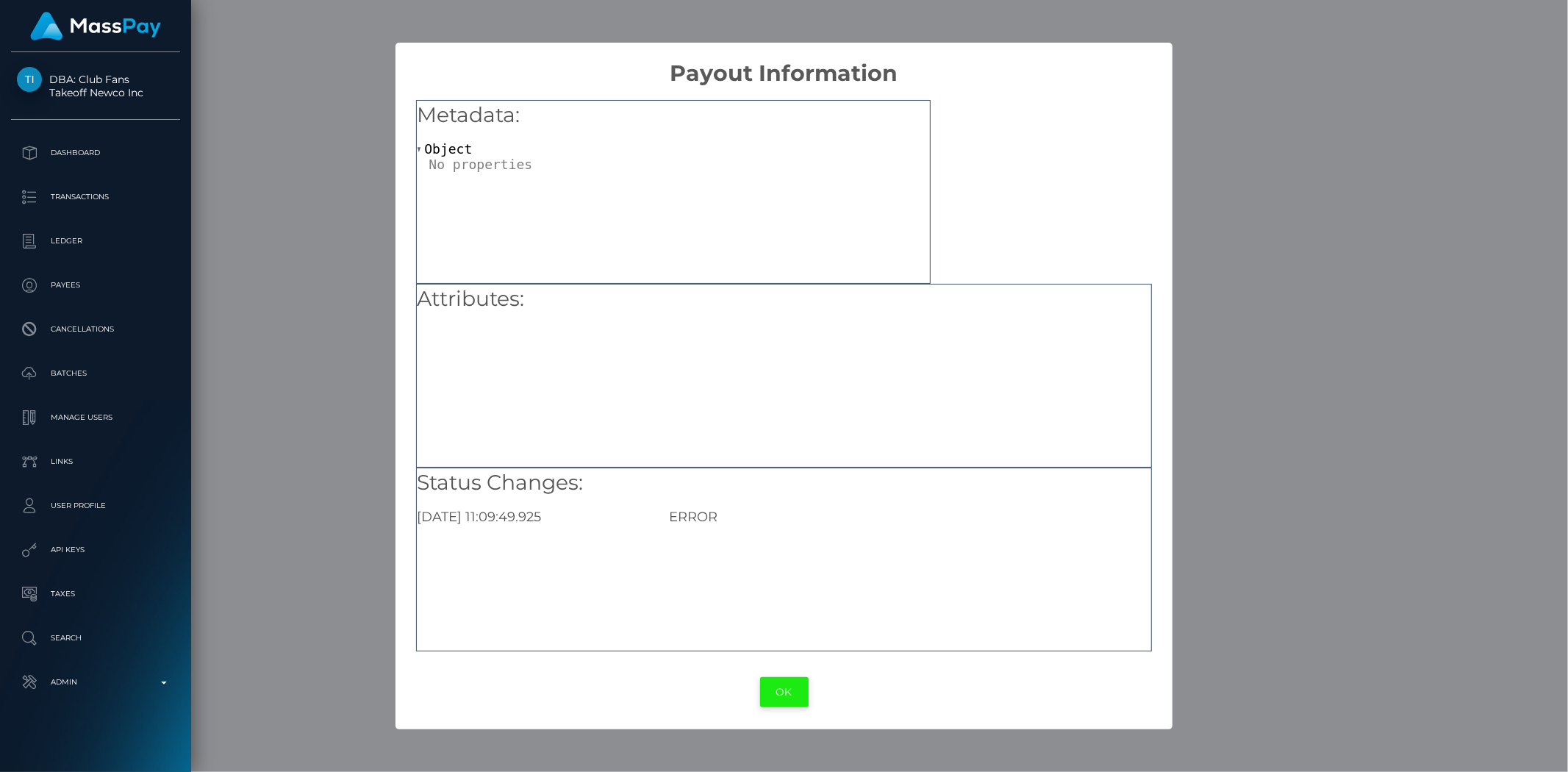
click at [787, 687] on button "OK" at bounding box center [784, 691] width 49 height 30
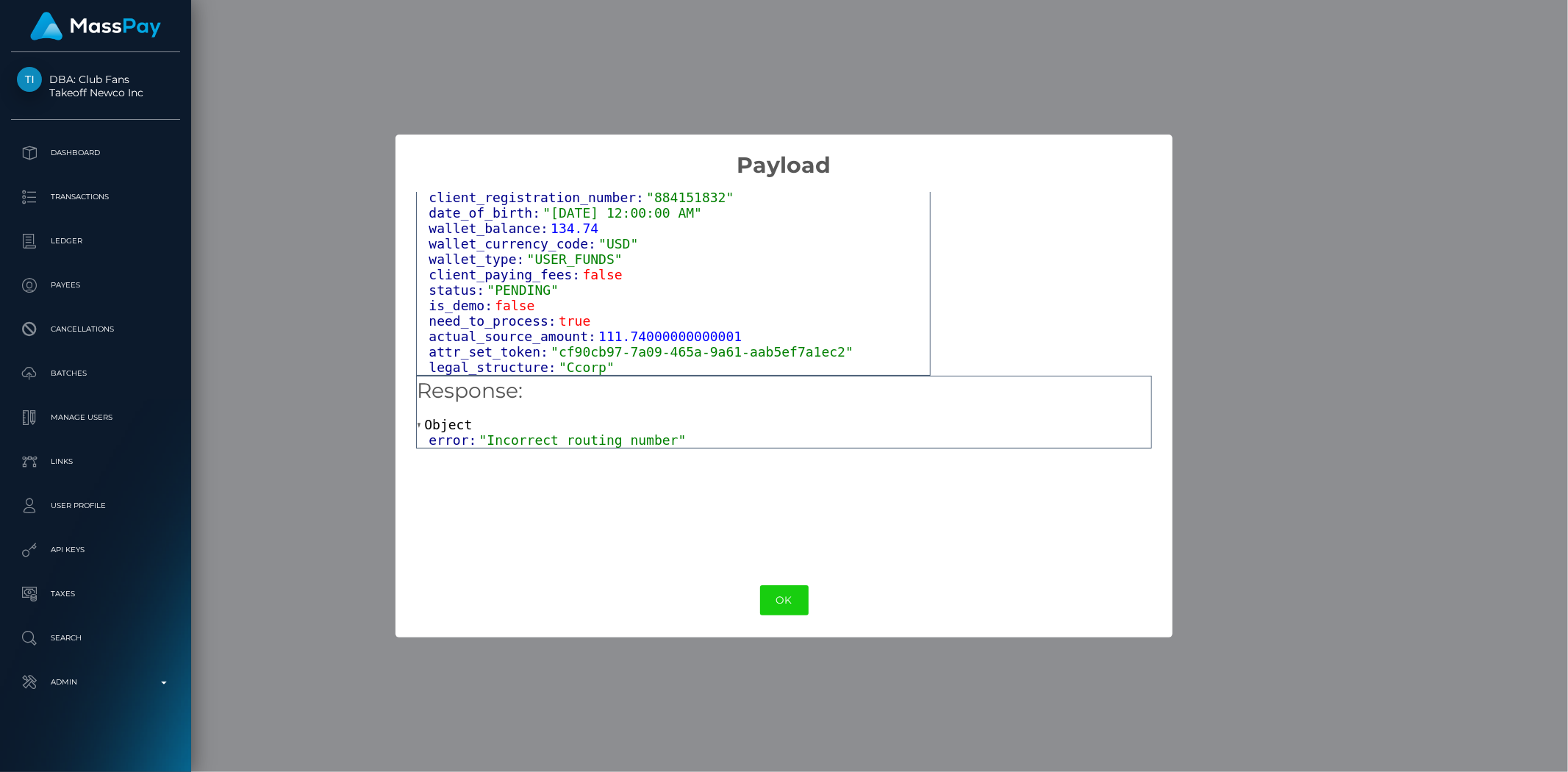
scroll to position [884, 0]
click at [794, 601] on button "OK" at bounding box center [784, 600] width 49 height 30
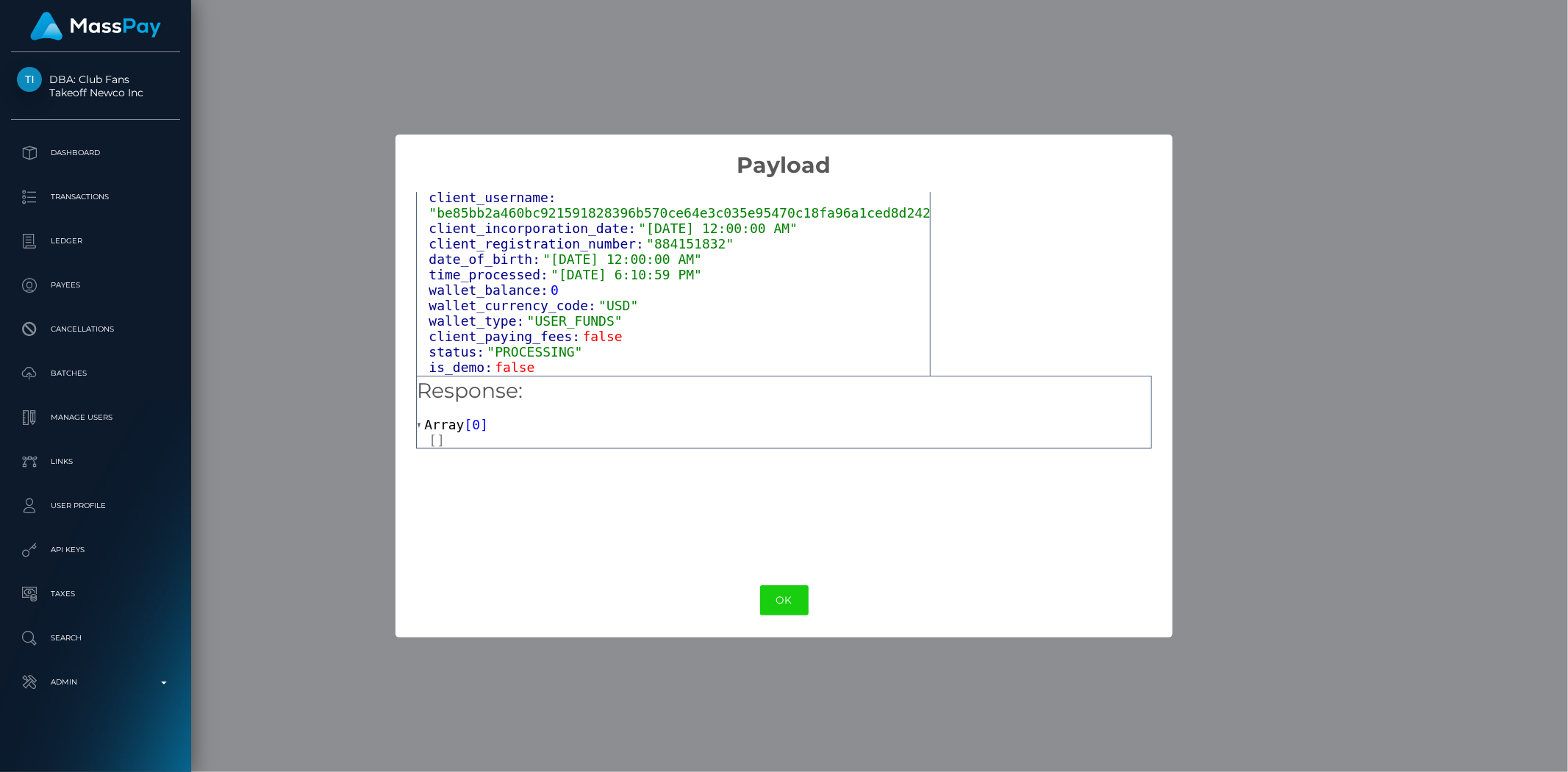
scroll to position [812, 0]
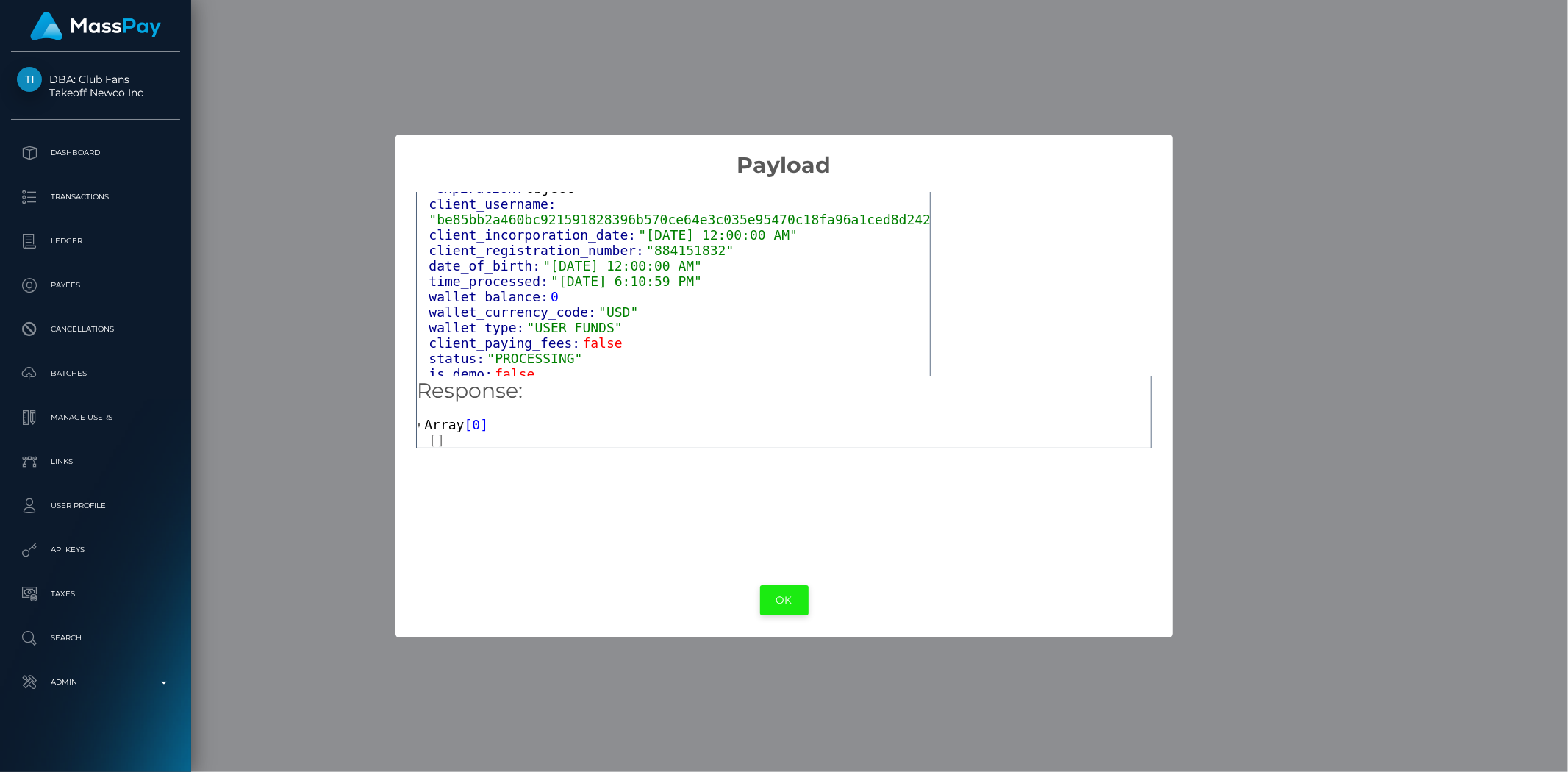
click at [782, 592] on button "OK" at bounding box center [784, 600] width 49 height 30
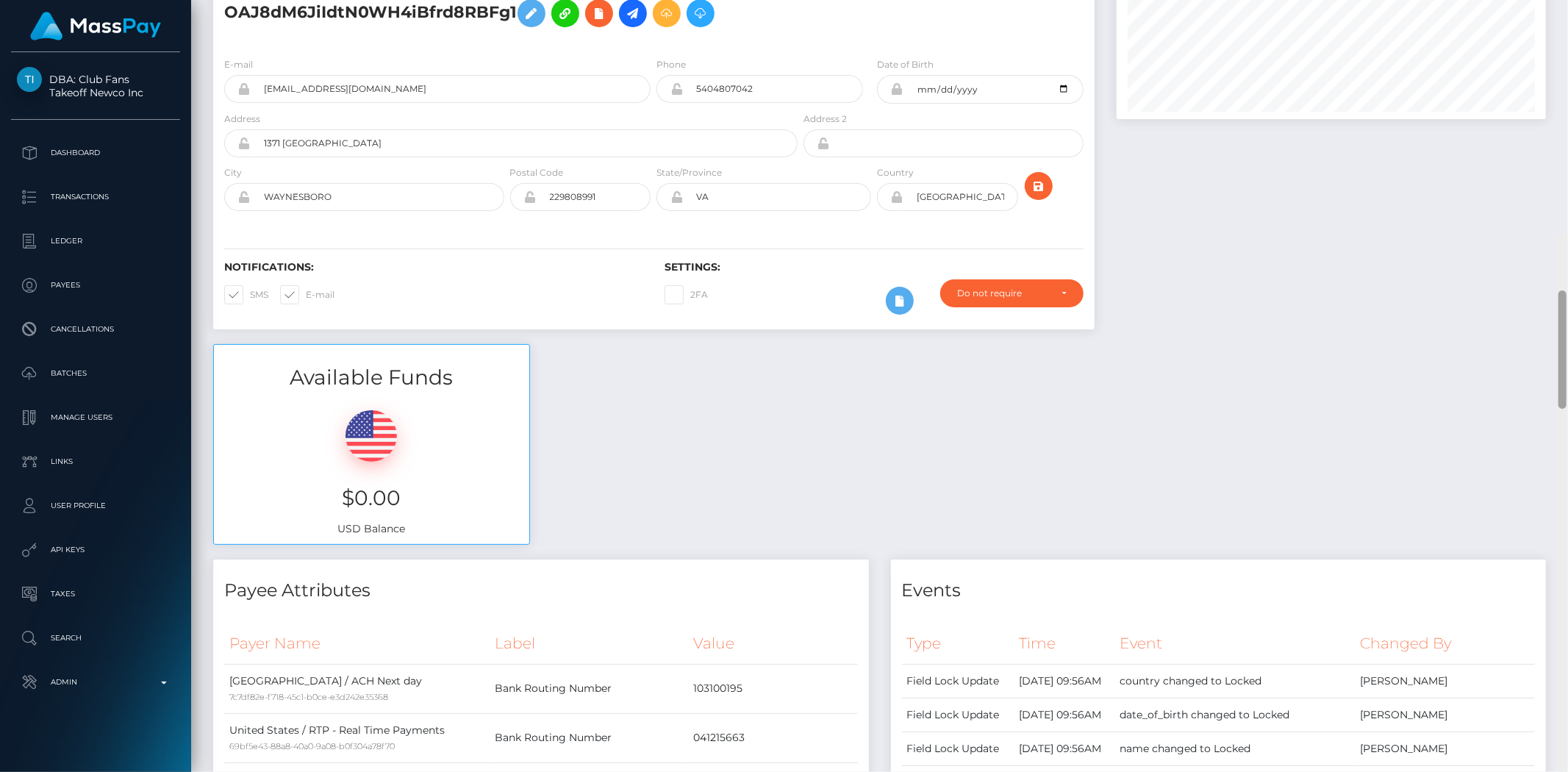
scroll to position [0, 0]
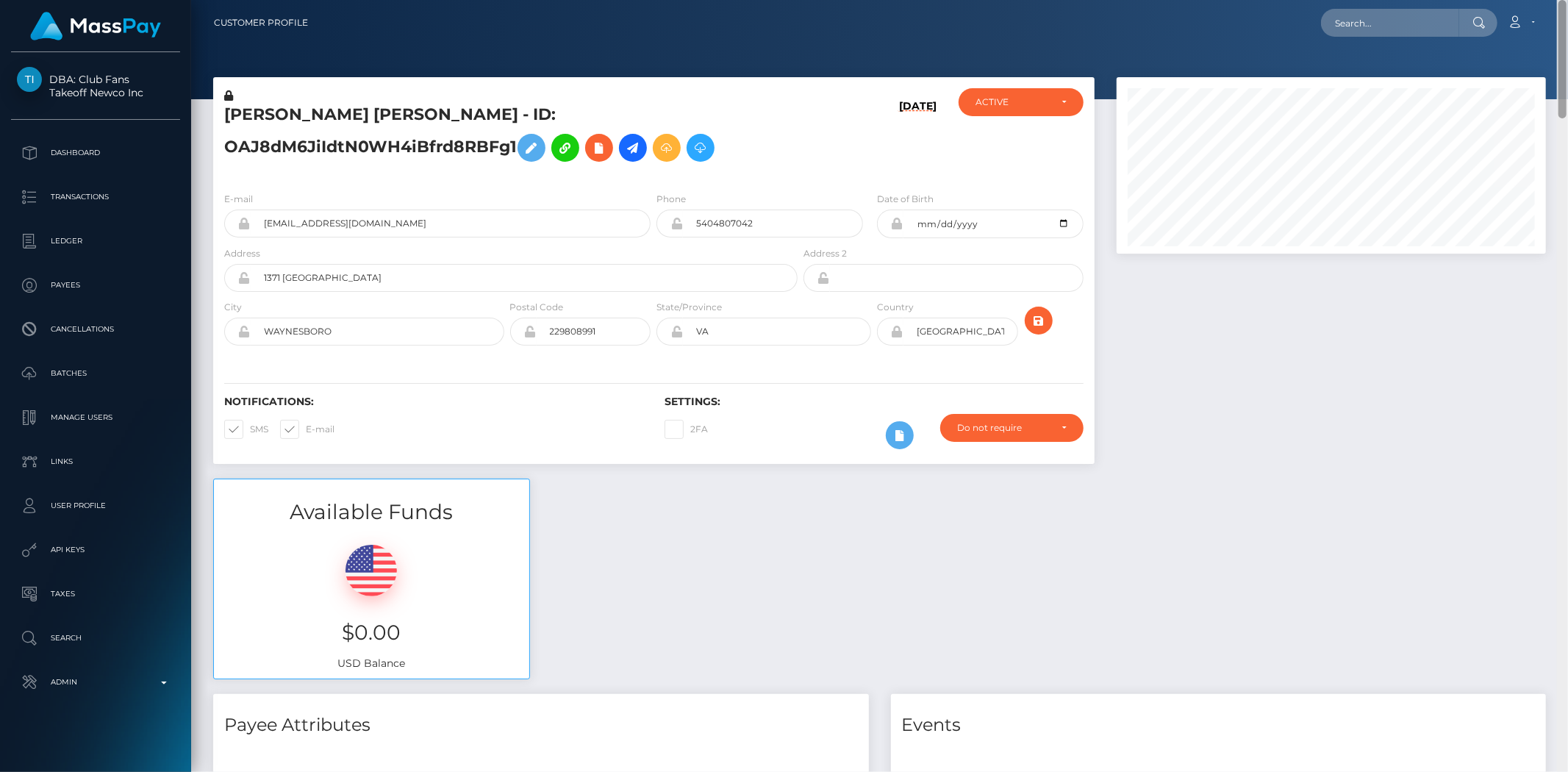
drag, startPoint x: 1560, startPoint y: 666, endPoint x: 1562, endPoint y: 2, distance: 664.0
click at [1411, 2] on div "Customer Profile Loading... Loading..." at bounding box center [879, 386] width 1377 height 772
click at [1376, 26] on input "text" at bounding box center [1390, 23] width 139 height 28
paste input "68e1632aa02c3"
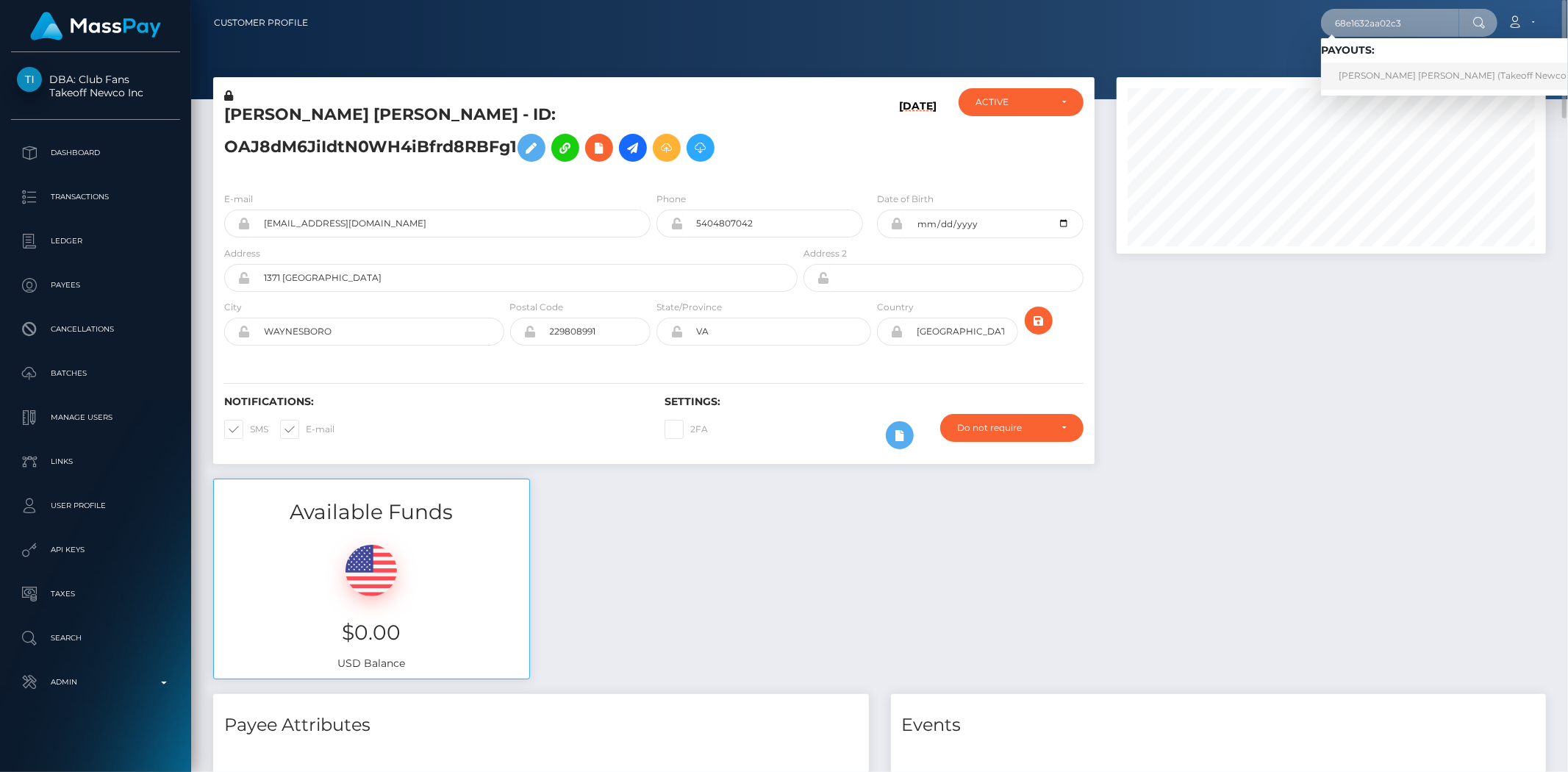
type input "68e1632aa02c3"
click at [1362, 74] on link "[PERSON_NAME] [PERSON_NAME] (Takeoff Newco Inc - Club Fans)" at bounding box center [1488, 76] width 334 height 27
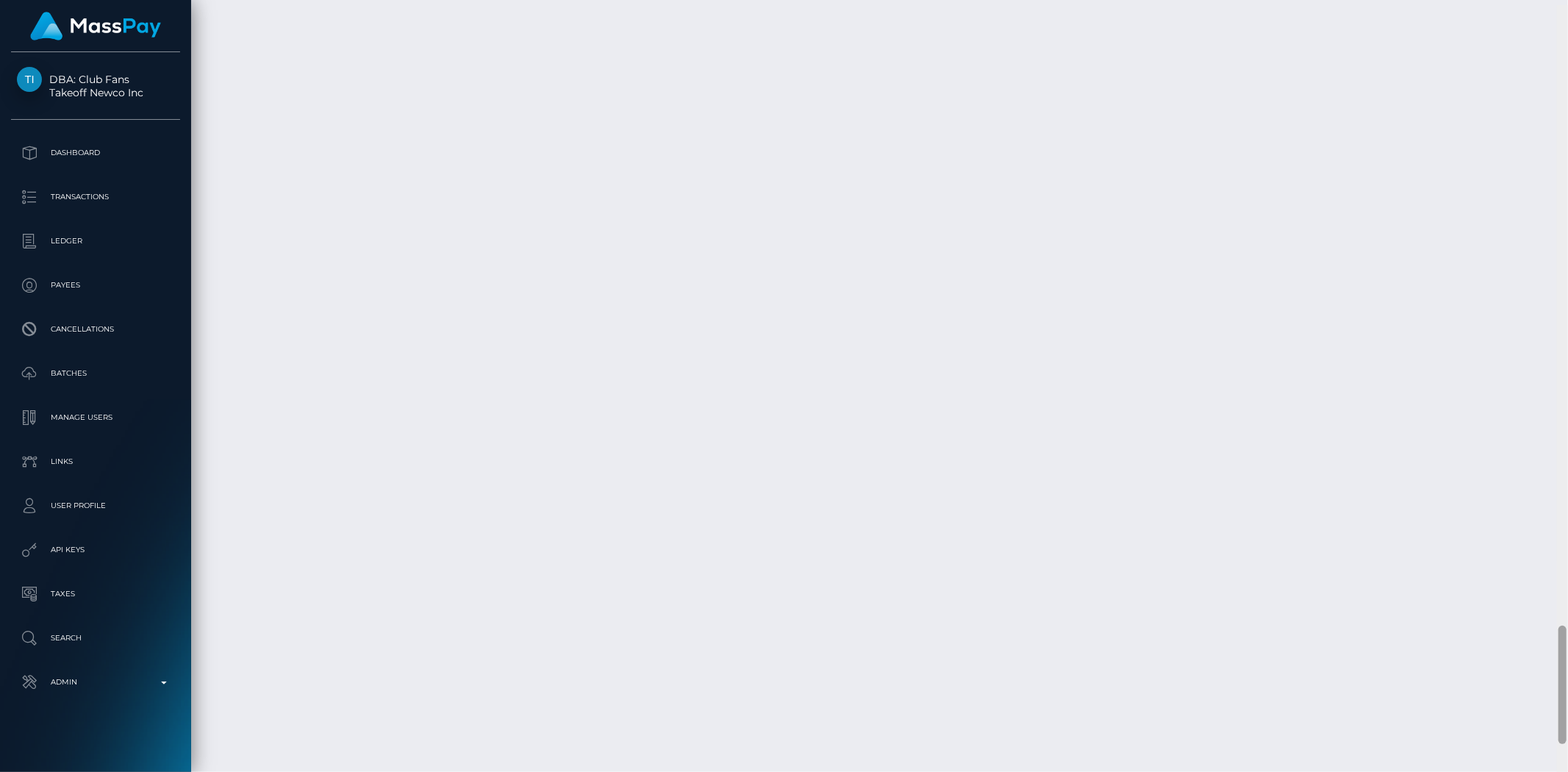
scroll to position [4024, 0]
drag, startPoint x: 1560, startPoint y: 34, endPoint x: 1538, endPoint y: 642, distance: 608.4
click at [1538, 642] on div "Customer Profile Loading... Loading..." at bounding box center [879, 386] width 1377 height 772
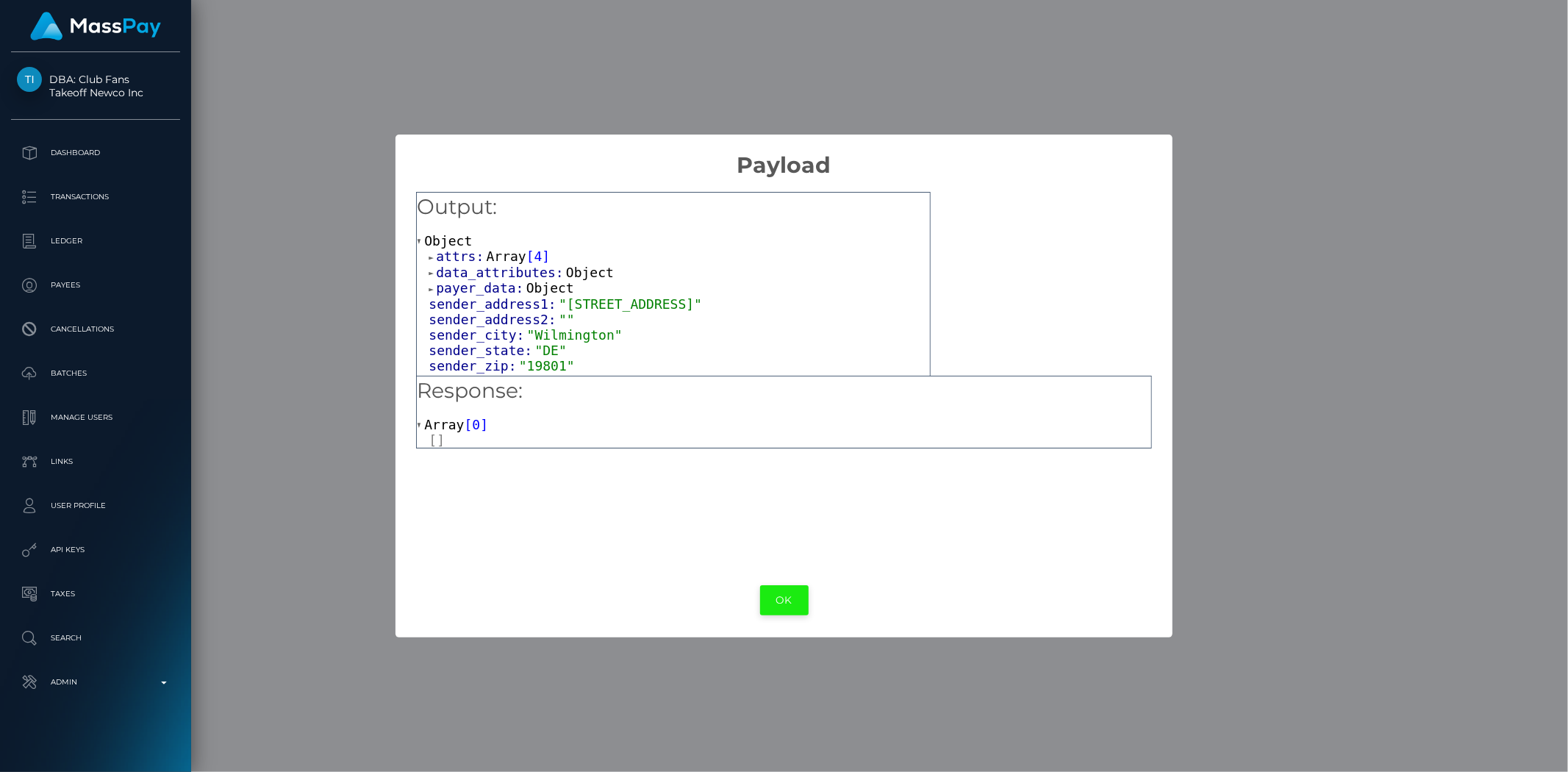
click at [793, 597] on button "OK" at bounding box center [784, 600] width 49 height 30
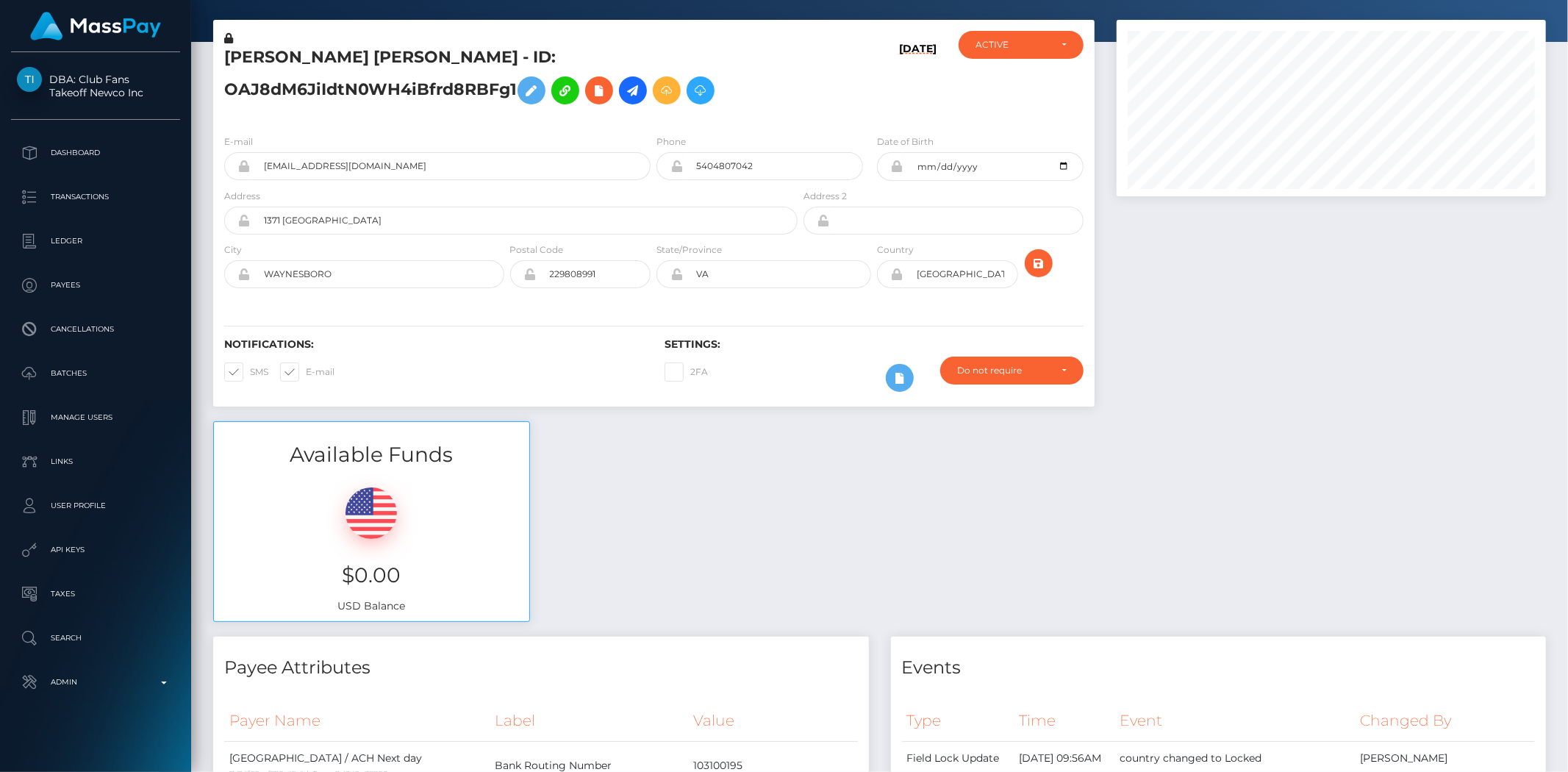
scroll to position [0, 0]
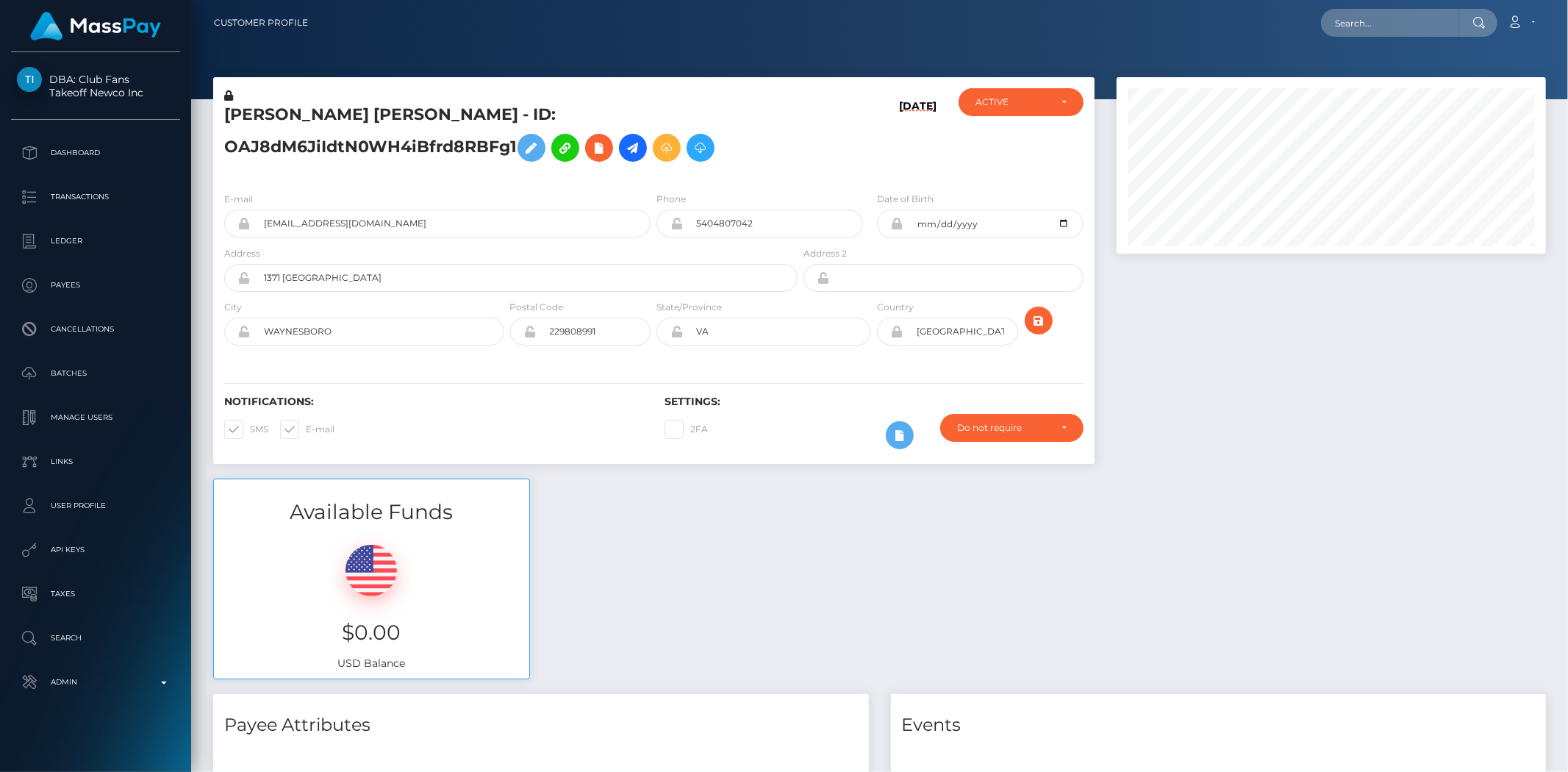
drag, startPoint x: 1561, startPoint y: 637, endPoint x: 1567, endPoint y: -71, distance: 708.0
click at [1567, 0] on html "DBA: Club Fans Takeoff Newco Inc Dashboard Transactions Ledger Payees" at bounding box center [784, 386] width 1568 height 772
click at [1388, 33] on input "text" at bounding box center [1390, 23] width 139 height 28
paste input "68e336f2202ef"
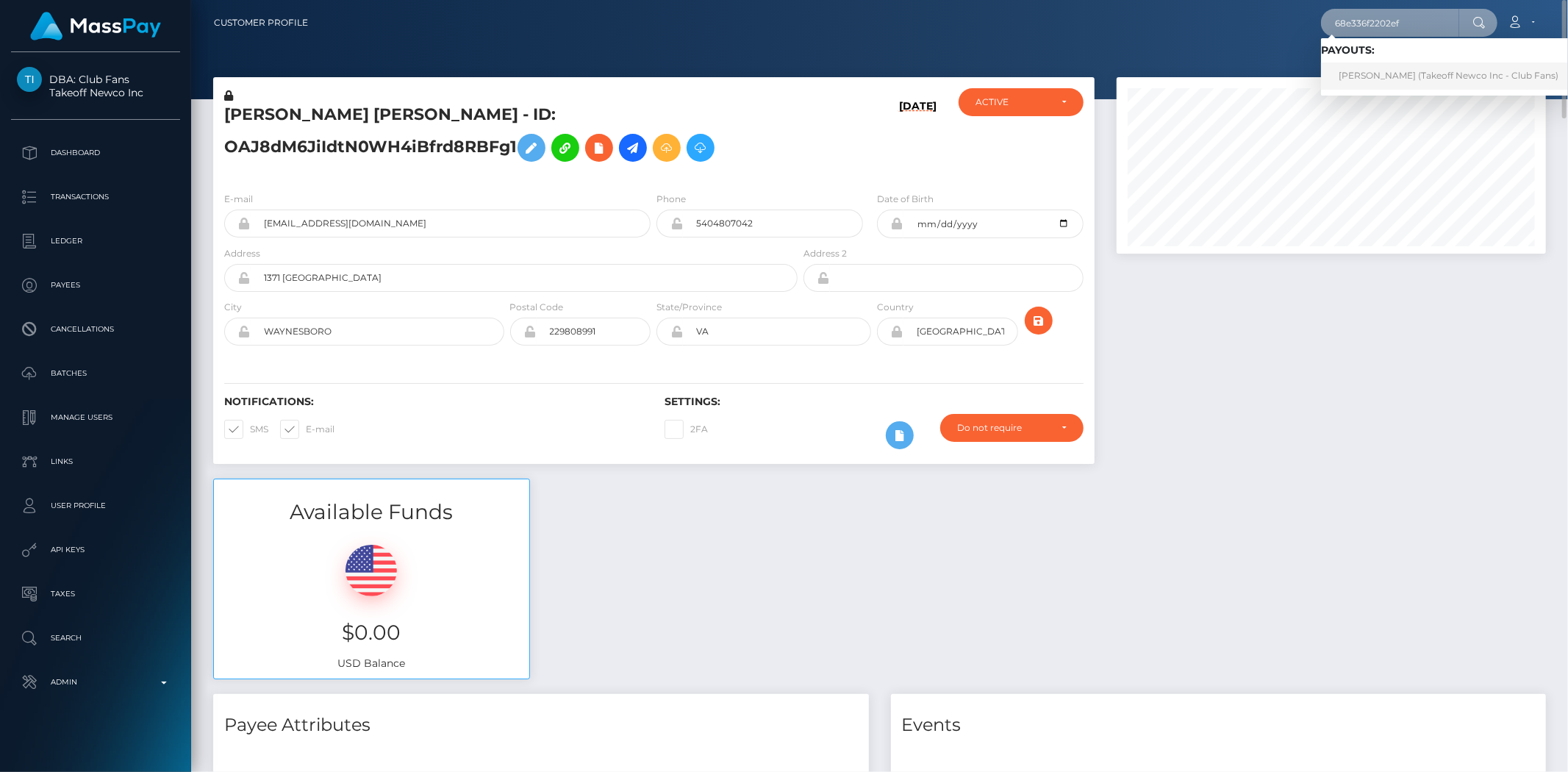
type input "68e336f2202ef"
click at [1415, 82] on link "MAYA TAINA RUIZ (Takeoff Newco Inc - Club Fans)" at bounding box center [1448, 76] width 255 height 27
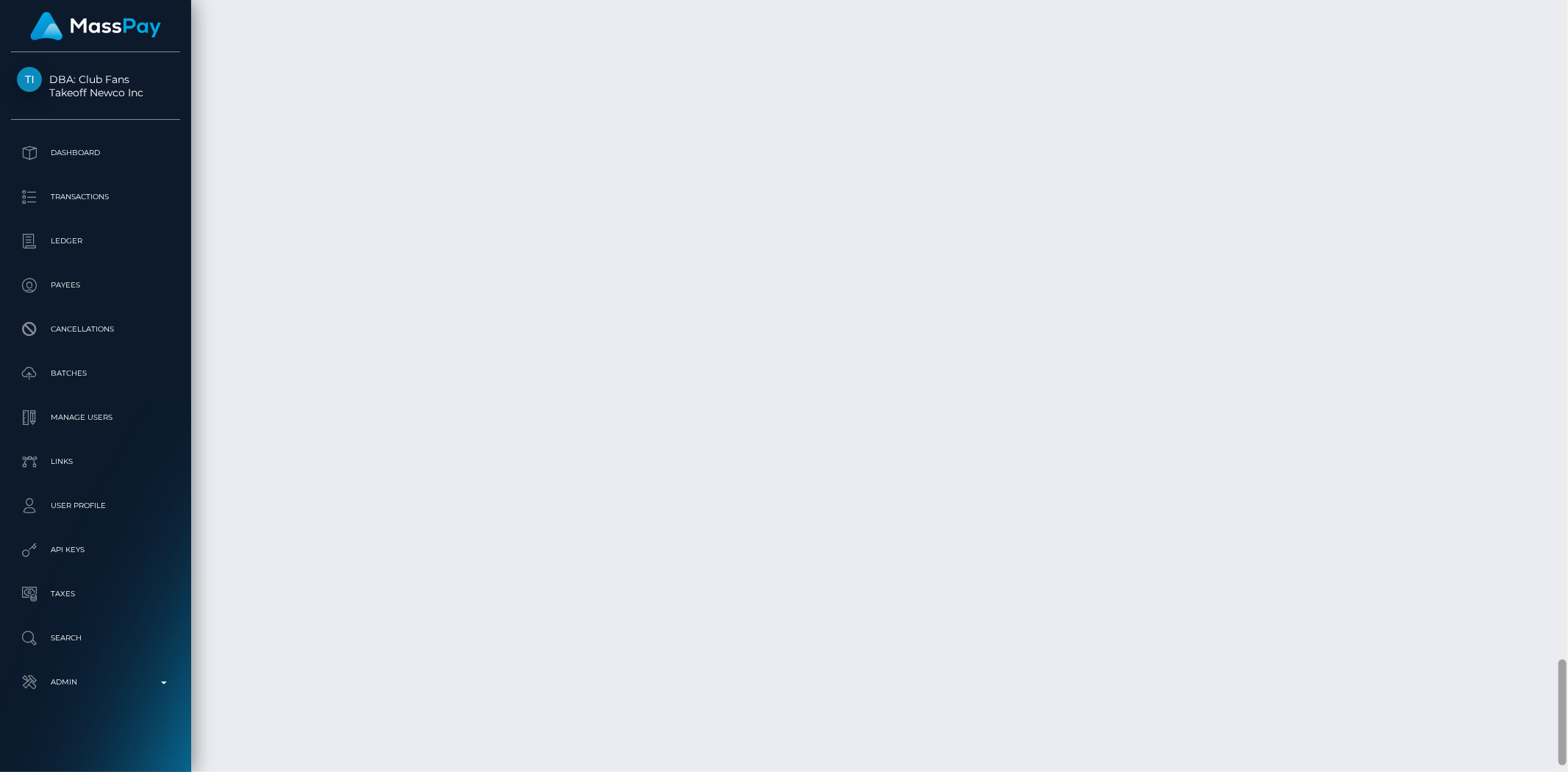
scroll to position [4819, 0]
drag, startPoint x: 1559, startPoint y: 82, endPoint x: 1521, endPoint y: 715, distance: 634.1
click at [1521, 715] on div "Customer Profile Loading... Loading..." at bounding box center [879, 386] width 1377 height 772
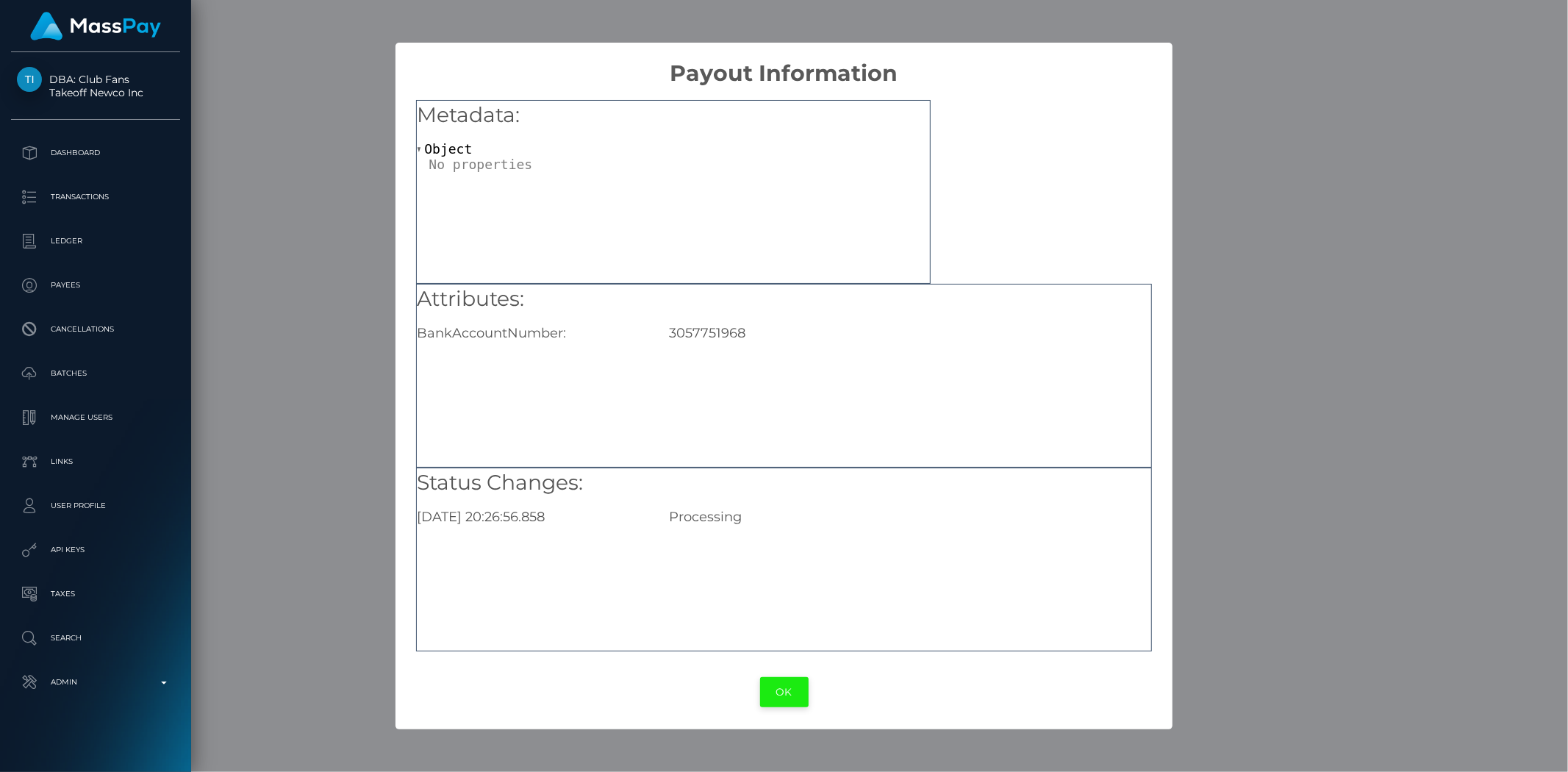
click at [777, 692] on button "OK" at bounding box center [784, 691] width 49 height 30
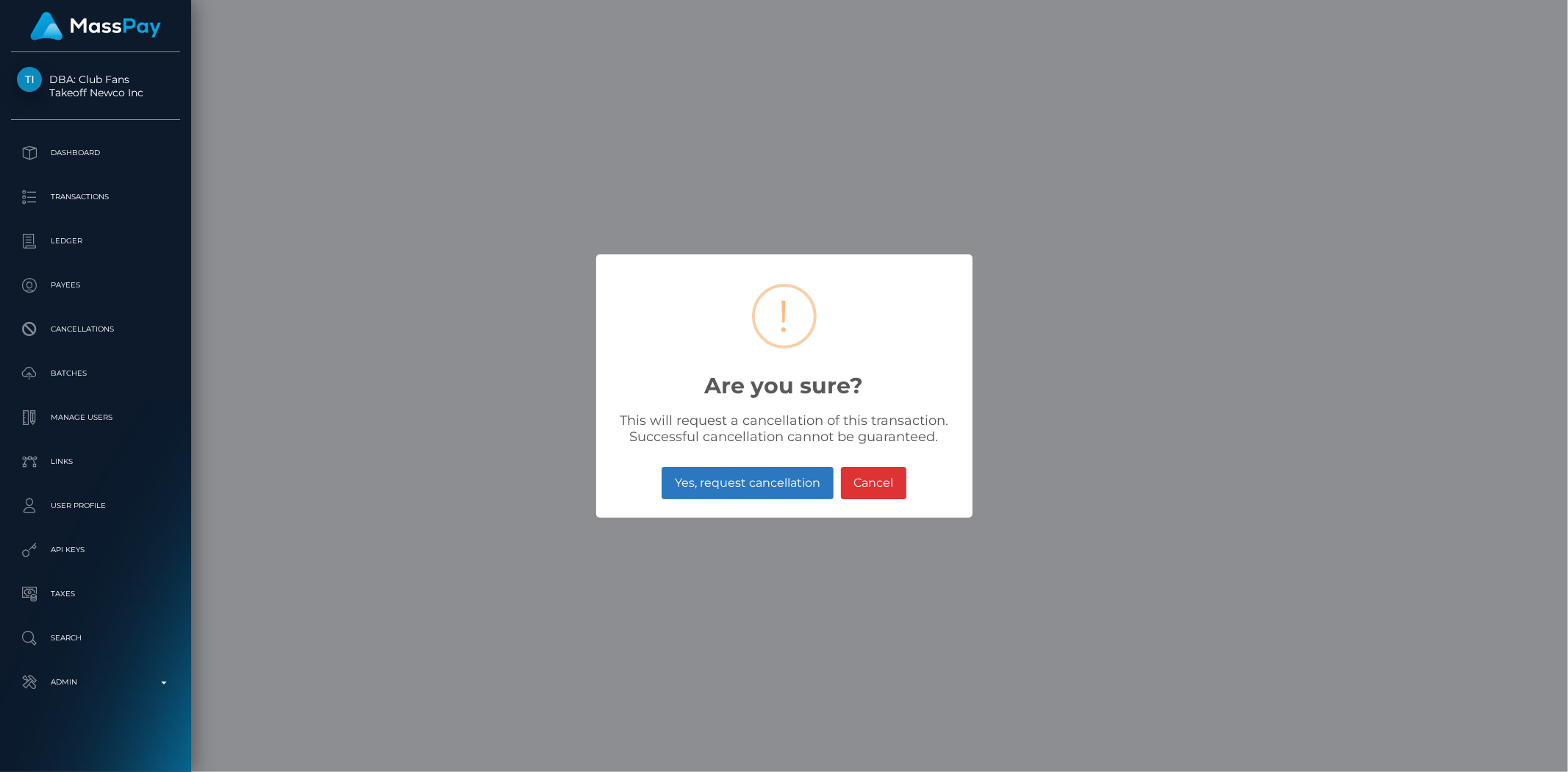
click at [744, 488] on button "Yes, request cancellation" at bounding box center [748, 483] width 171 height 33
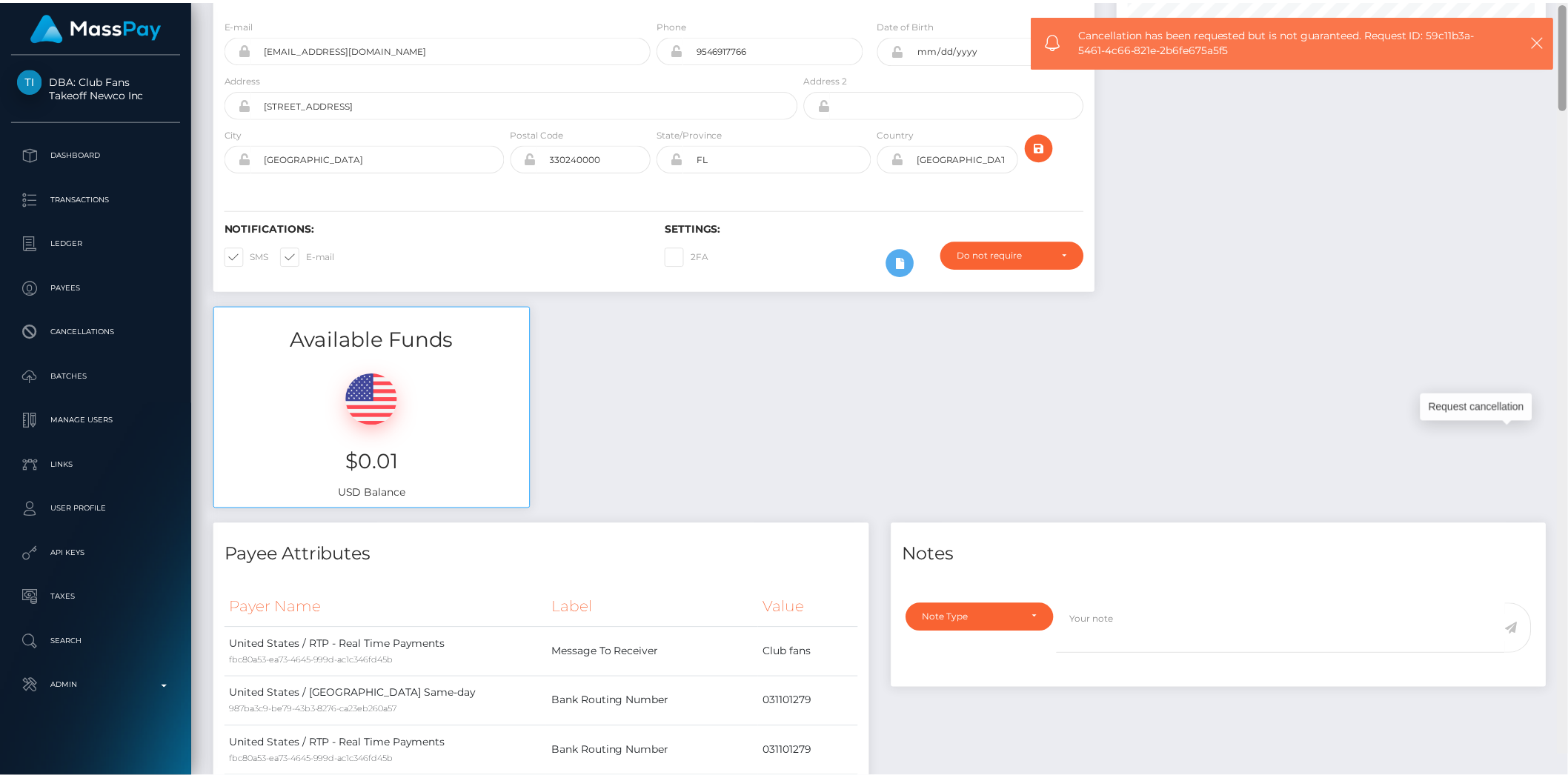
scroll to position [0, 0]
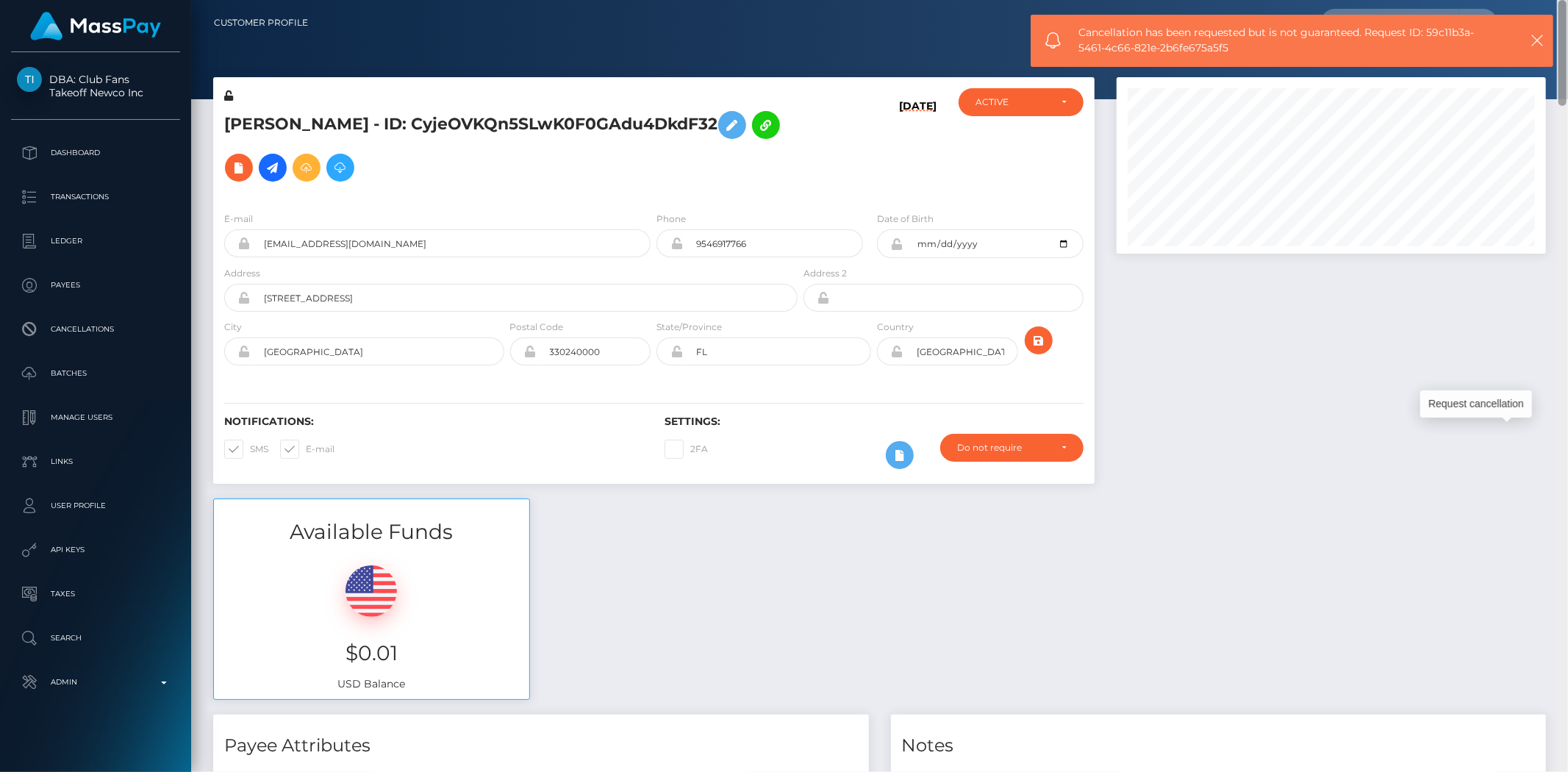
drag, startPoint x: 1562, startPoint y: 719, endPoint x: 1567, endPoint y: 17, distance: 702.0
click at [1567, 17] on div "Customer Profile Loading... Loading..." at bounding box center [879, 386] width 1377 height 772
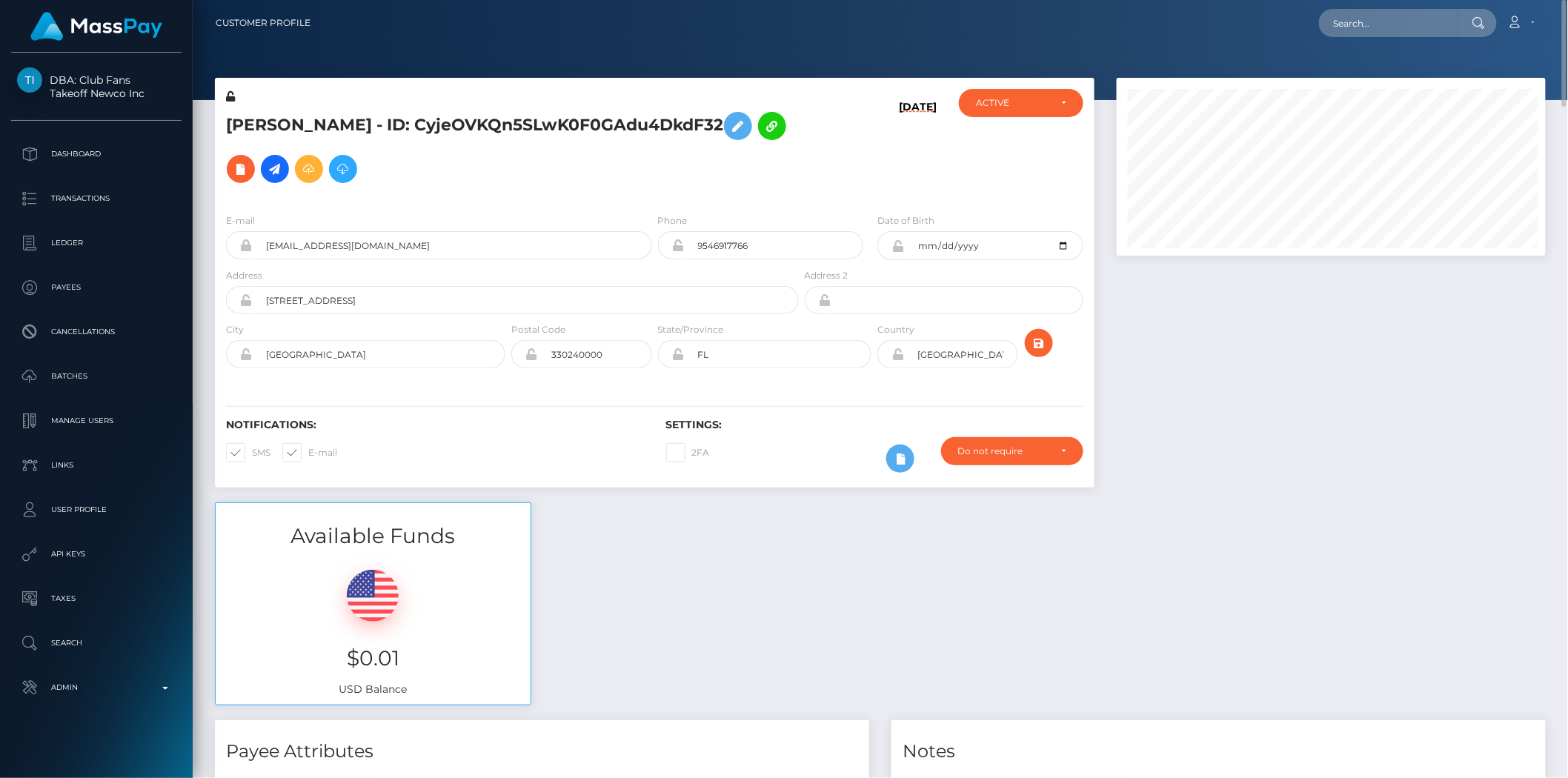
scroll to position [740627, 740612]
